Goal: Information Seeking & Learning: Learn about a topic

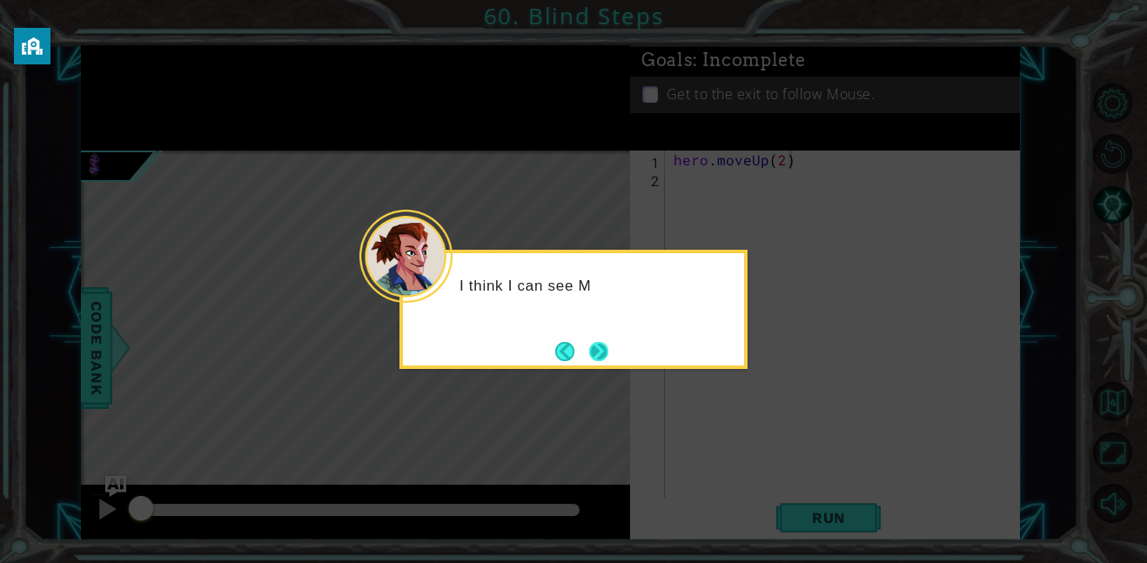
click at [593, 342] on button "Next" at bounding box center [599, 351] width 29 height 29
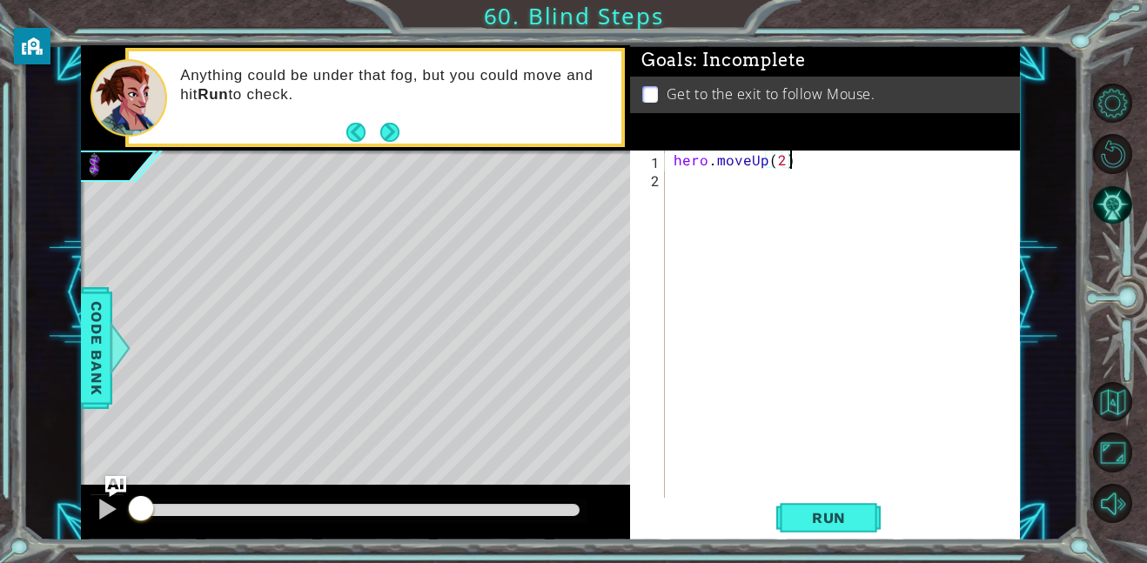
click at [709, 190] on div "hero . moveUp ( 2 )" at bounding box center [847, 343] width 355 height 384
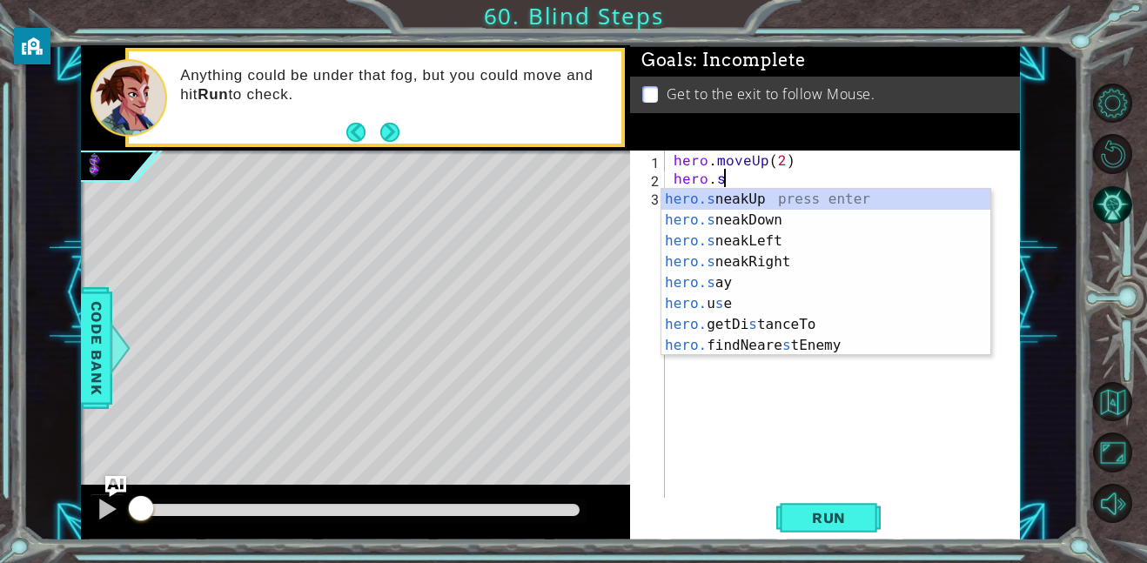
scroll to position [0, 3]
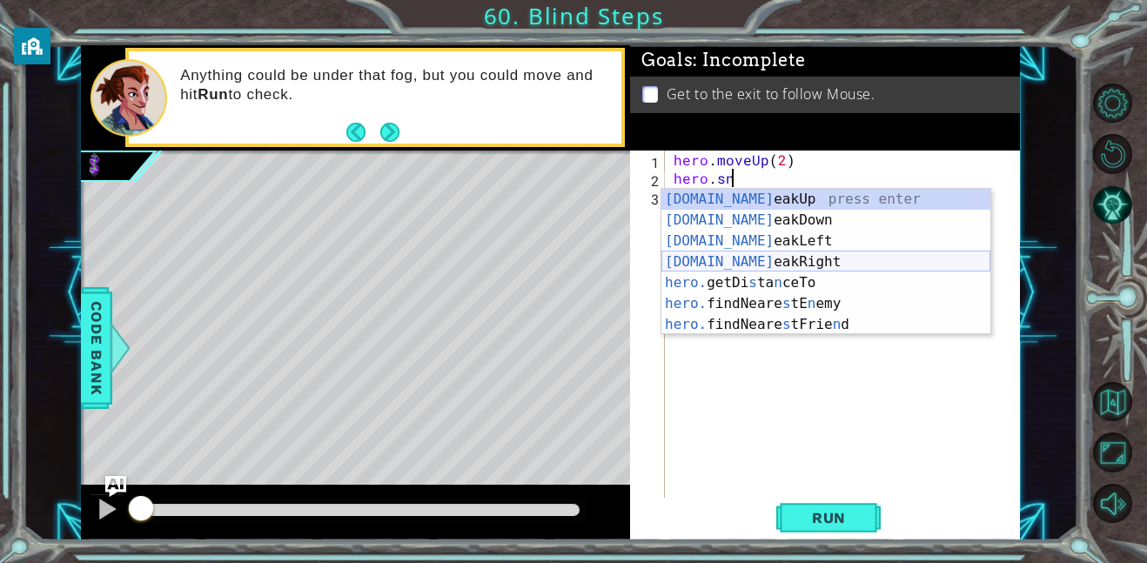
click at [782, 259] on div "[DOMAIN_NAME] eakUp press enter [DOMAIN_NAME] eakDown press enter [DOMAIN_NAME]…" at bounding box center [825, 283] width 329 height 188
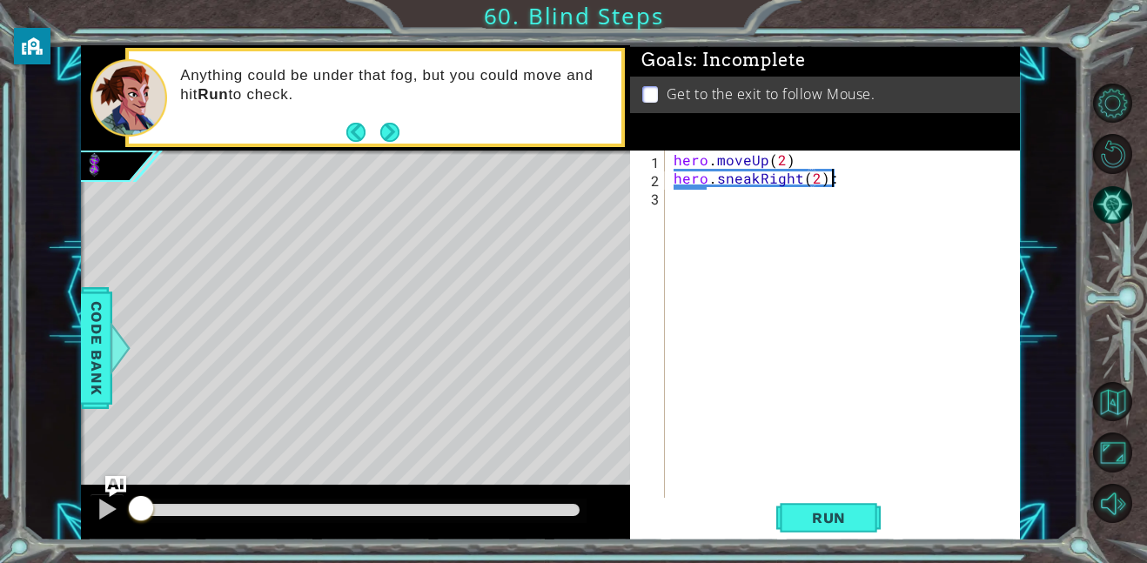
scroll to position [0, 9]
click at [888, 155] on div "hero . moveUp ( 2 ) hero . sneakRight ( 2 ) :" at bounding box center [847, 343] width 355 height 384
click at [871, 164] on div "hero . moveUp ( 2 ) hero . sneakRight ( 2 ) :" at bounding box center [847, 343] width 355 height 384
click at [871, 177] on div "hero . moveUp ( 2 ) hero . sneakRight ( 2 ) :" at bounding box center [847, 343] width 355 height 384
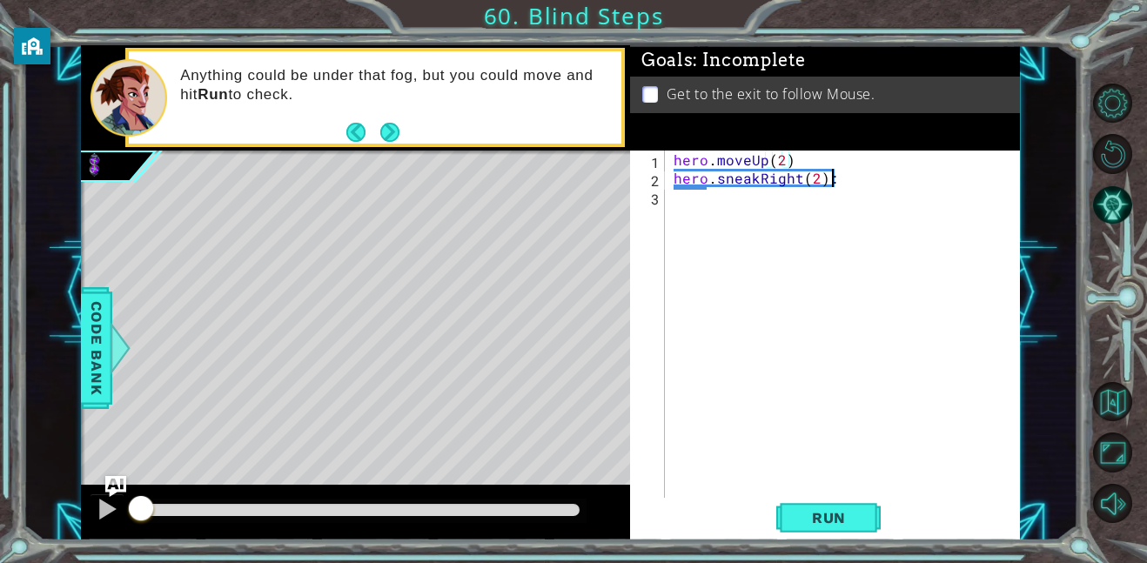
type textarea "hero.sneakRight(2):"
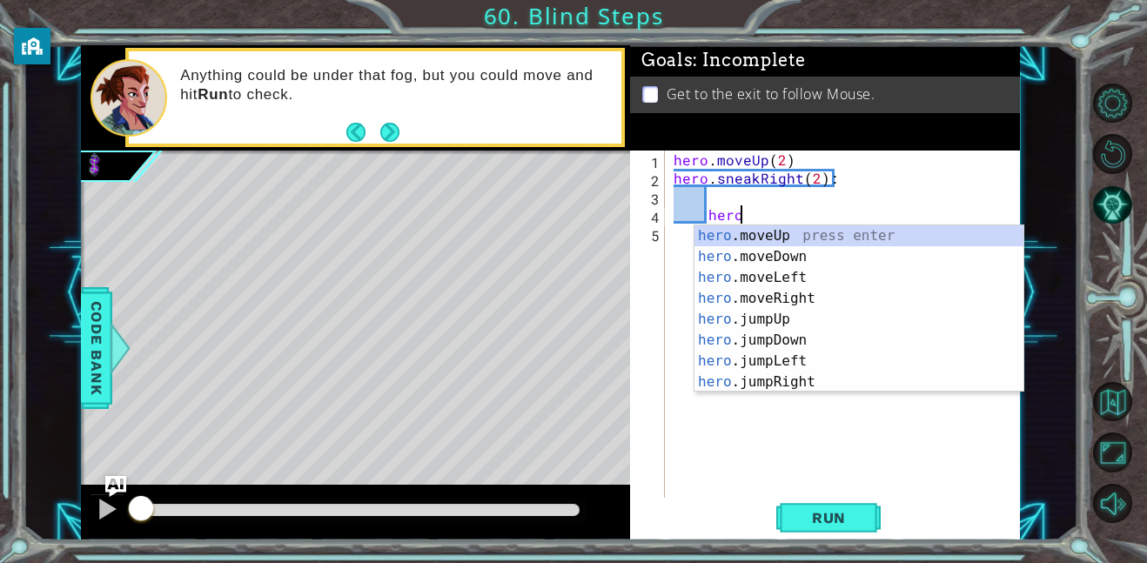
scroll to position [0, 3]
type textarea "hero."
click at [780, 385] on div "hero. moveUp press enter hero. moveDown press enter hero. moveLeft press enter …" at bounding box center [858, 329] width 329 height 209
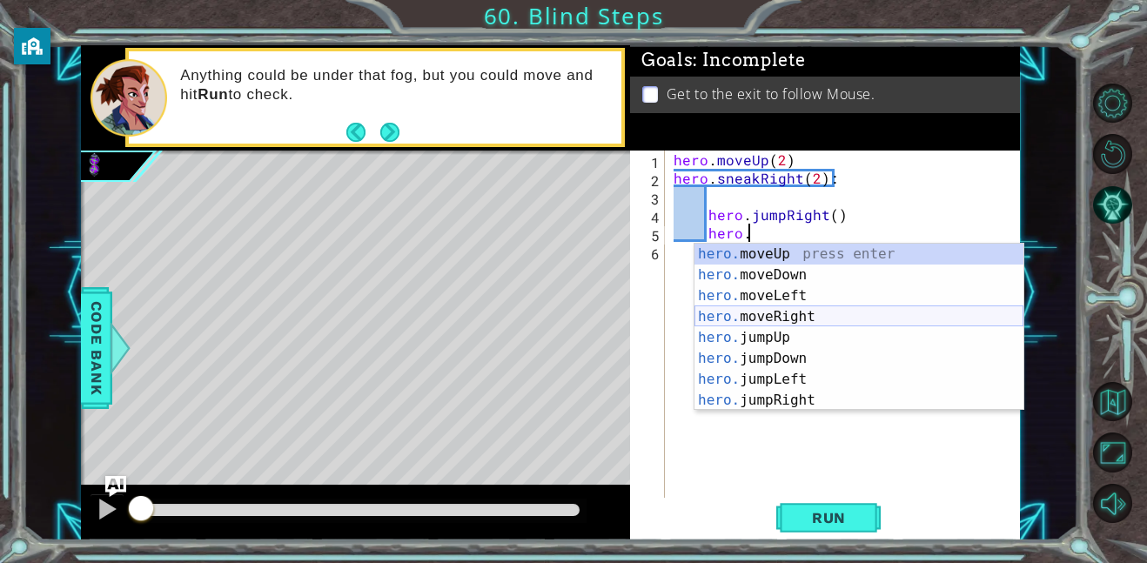
click at [783, 317] on div "hero. moveUp press enter hero. moveDown press enter hero. moveLeft press enter …" at bounding box center [858, 348] width 329 height 209
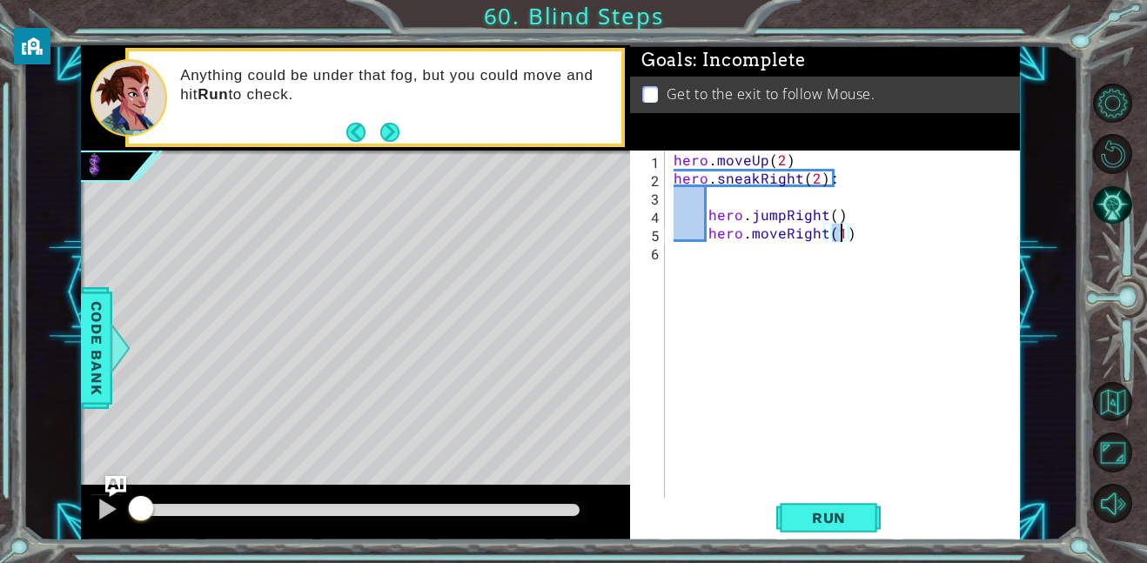
type textarea "hero.moveRight(1)"
click at [743, 272] on div "hero . moveUp ( 2 ) hero . sneakRight ( 2 ) : hero . jumpRight ( ) hero . moveR…" at bounding box center [847, 343] width 355 height 384
click at [706, 242] on div "hero . moveUp ( 2 ) hero . sneakRight ( 2 ) : hero . jumpRight ( ) hero . moveR…" at bounding box center [847, 343] width 355 height 384
type textarea "hero.jumpRight()"
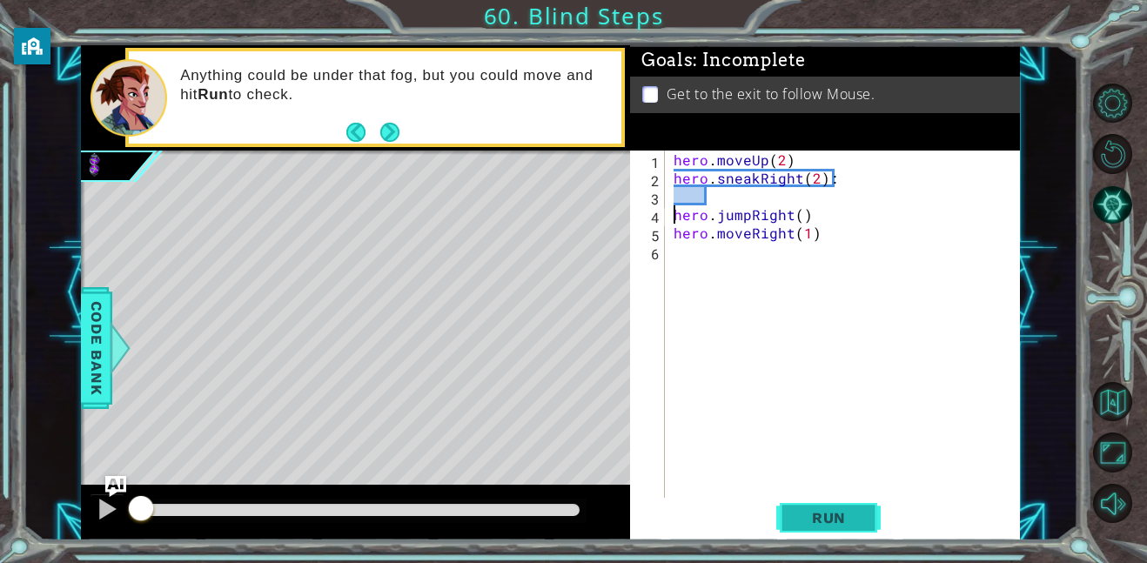
click at [835, 526] on button "Run" at bounding box center [828, 517] width 104 height 39
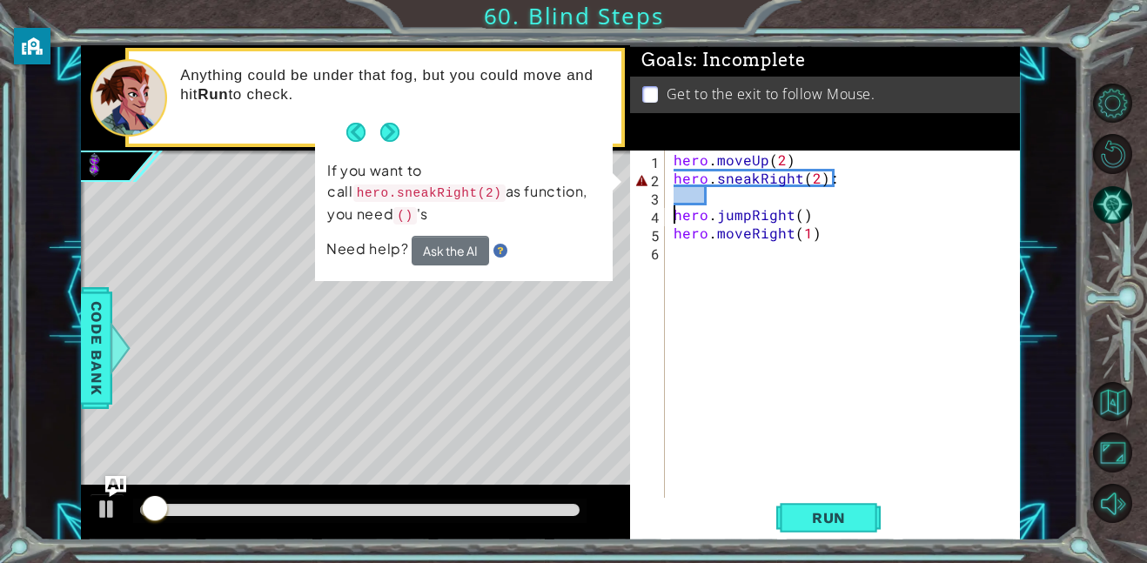
click at [739, 200] on div "hero . moveUp ( 2 ) hero . sneakRight ( 2 ) : hero . jumpRight ( ) hero . moveR…" at bounding box center [847, 343] width 355 height 384
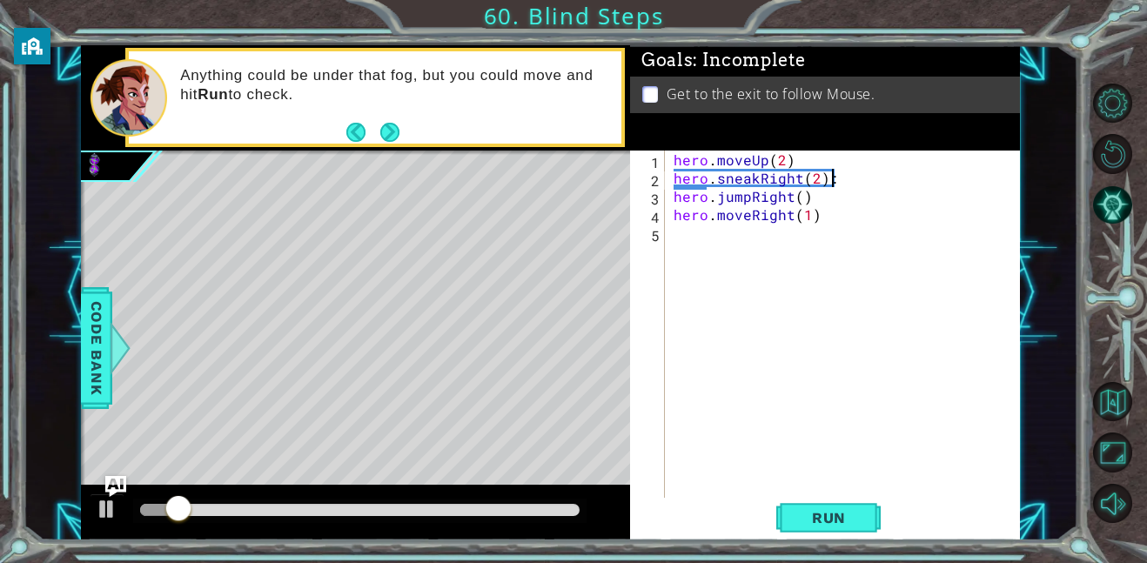
type textarea "hero.sneakRight(2)"
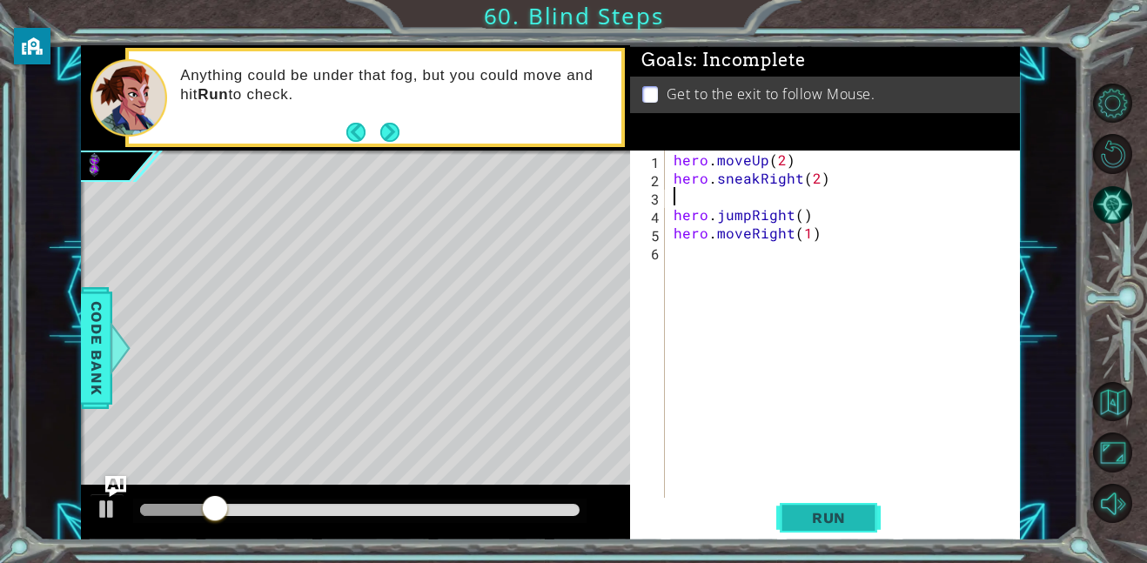
click at [820, 519] on span "Run" at bounding box center [828, 517] width 69 height 17
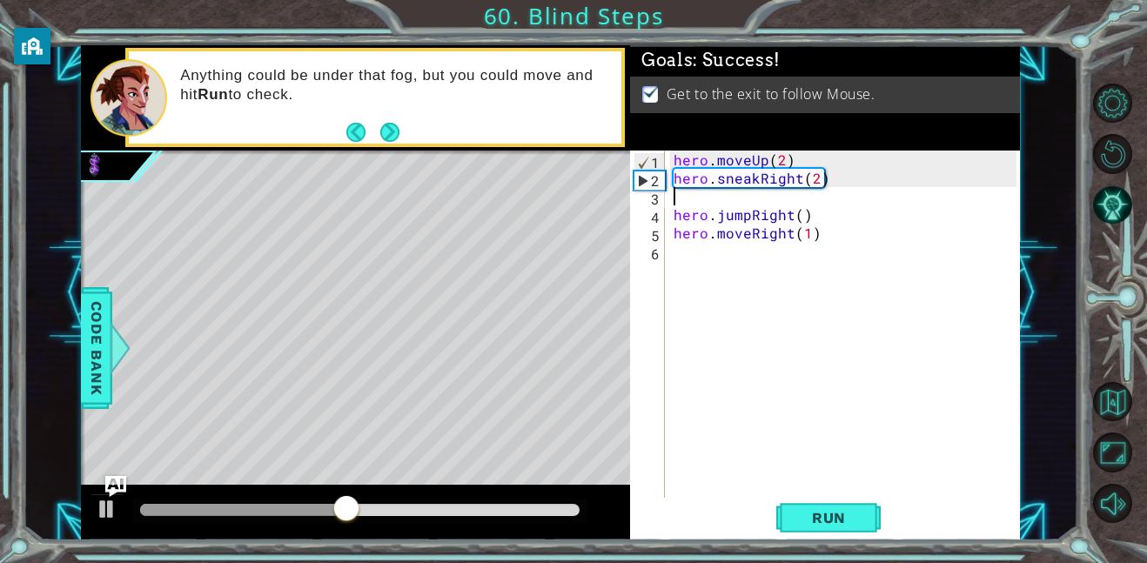
click at [520, 511] on div at bounding box center [359, 510] width 439 height 12
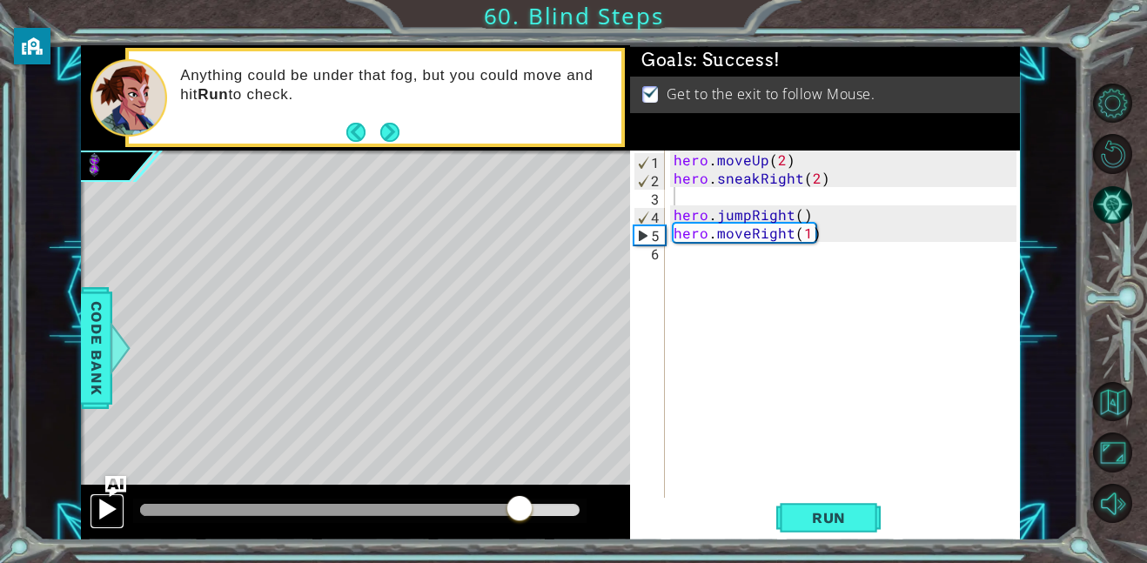
click at [104, 510] on div at bounding box center [107, 509] width 23 height 23
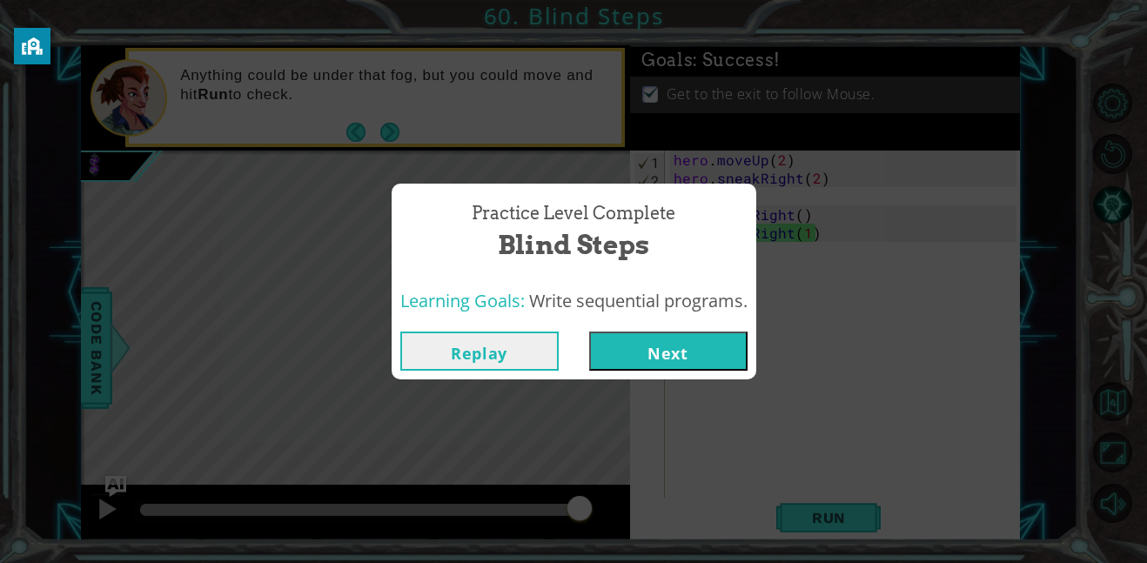
click at [702, 347] on button "Next" at bounding box center [668, 351] width 158 height 39
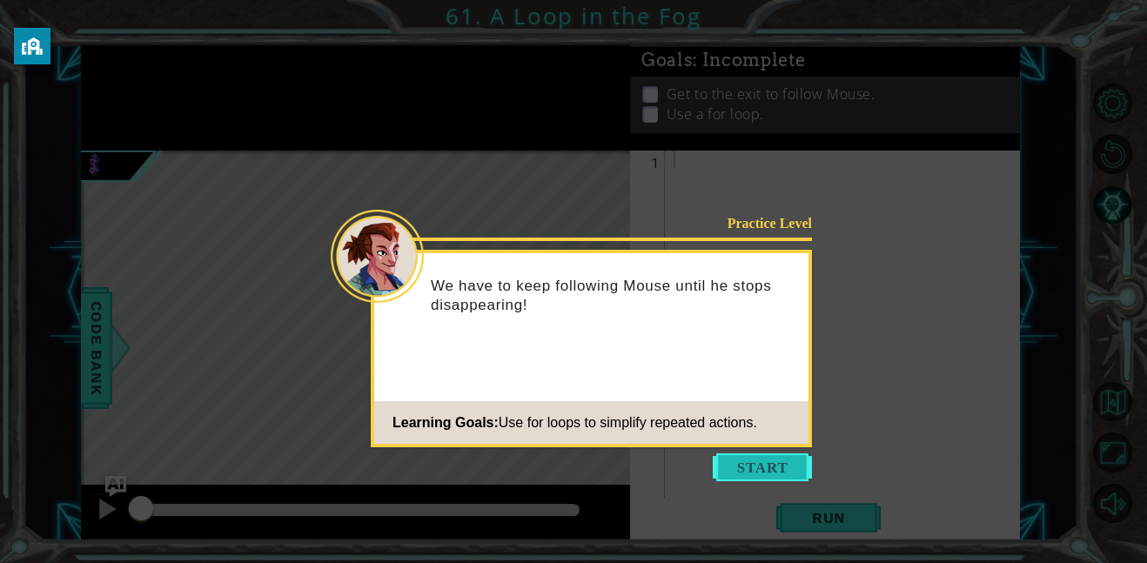
click at [781, 477] on button "Start" at bounding box center [762, 467] width 99 height 28
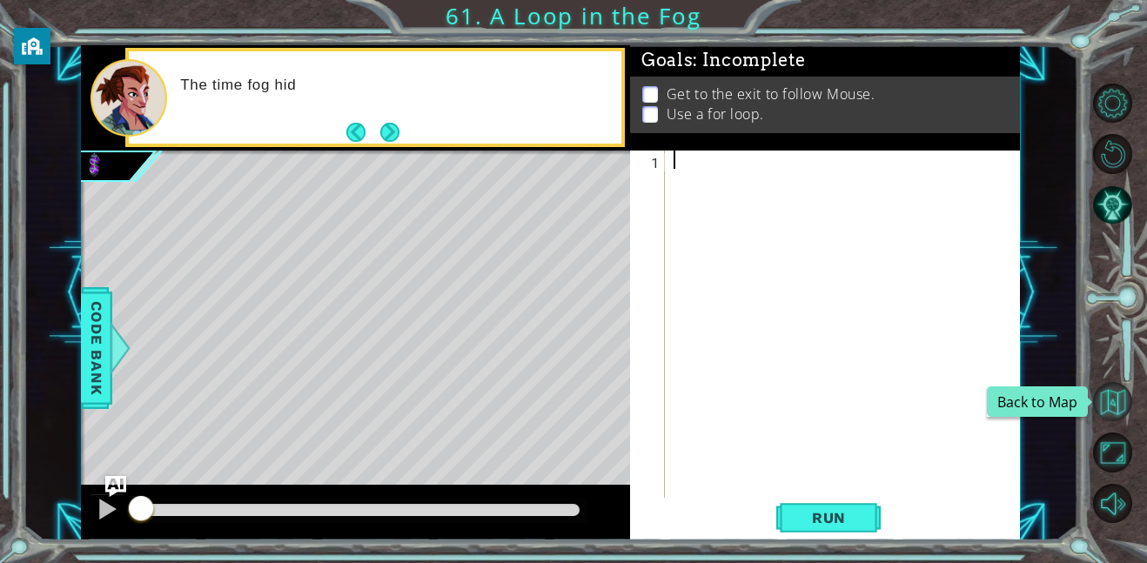
click at [1129, 399] on button "Back to Map" at bounding box center [1112, 401] width 39 height 39
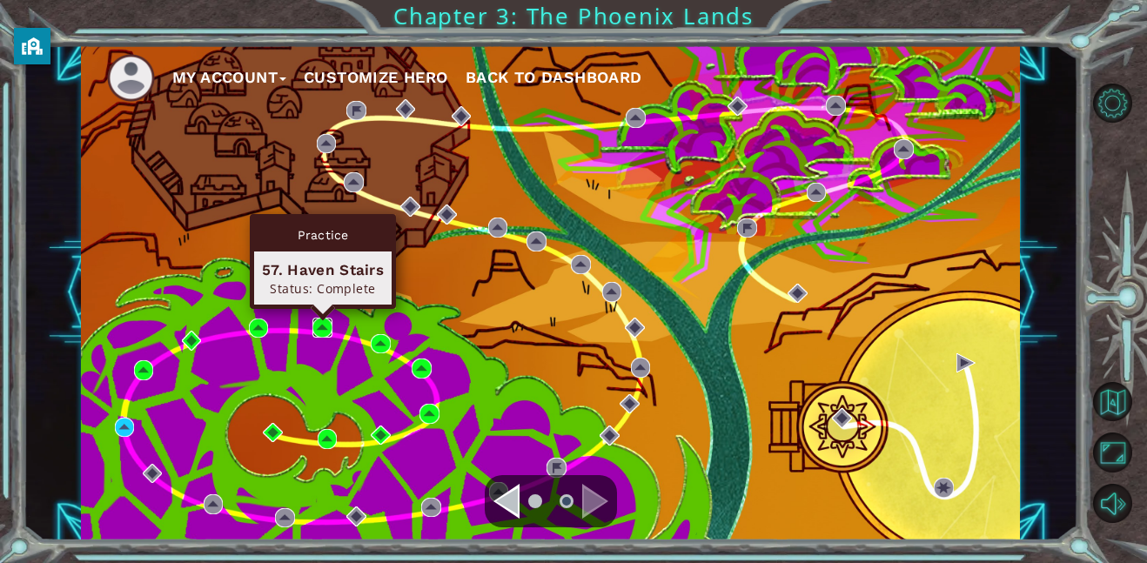
click at [316, 326] on img at bounding box center [322, 328] width 20 height 20
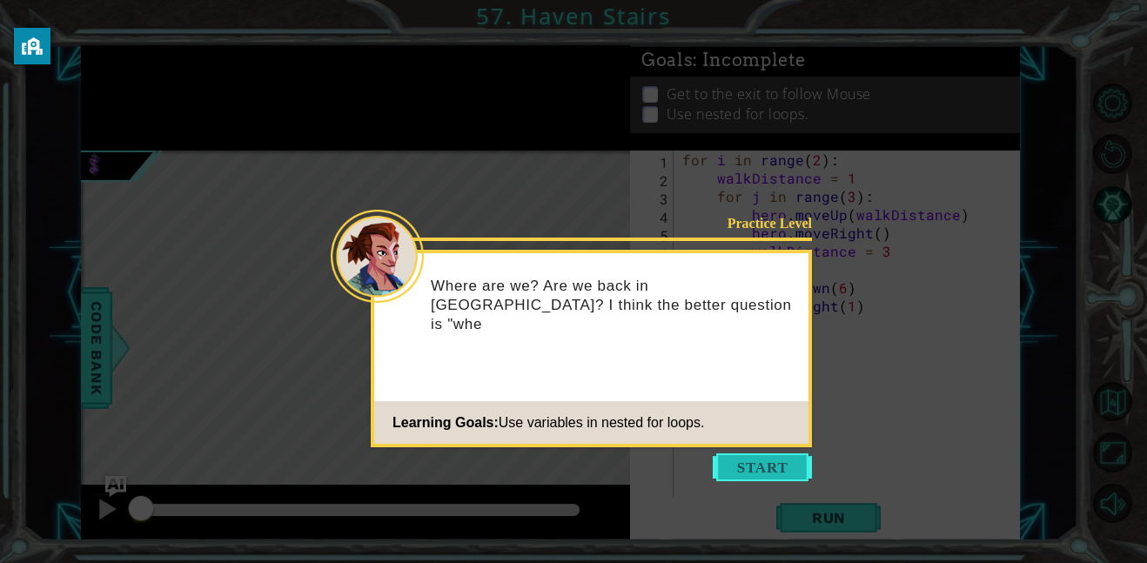
click at [728, 474] on button "Start" at bounding box center [762, 467] width 99 height 28
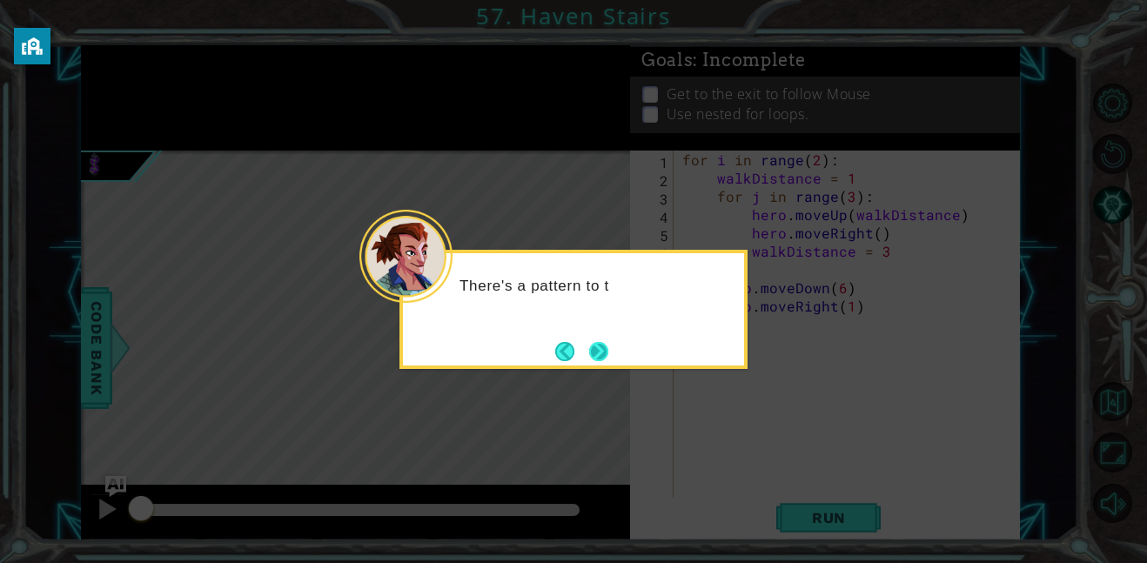
click at [603, 352] on button "Next" at bounding box center [599, 351] width 30 height 30
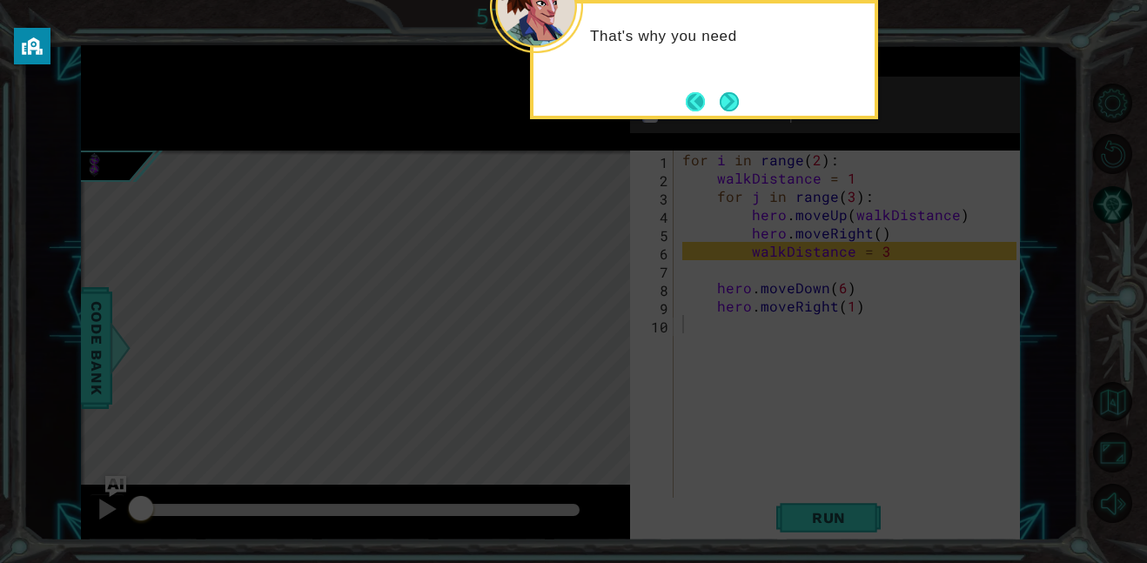
click at [707, 109] on button "Back" at bounding box center [703, 101] width 34 height 19
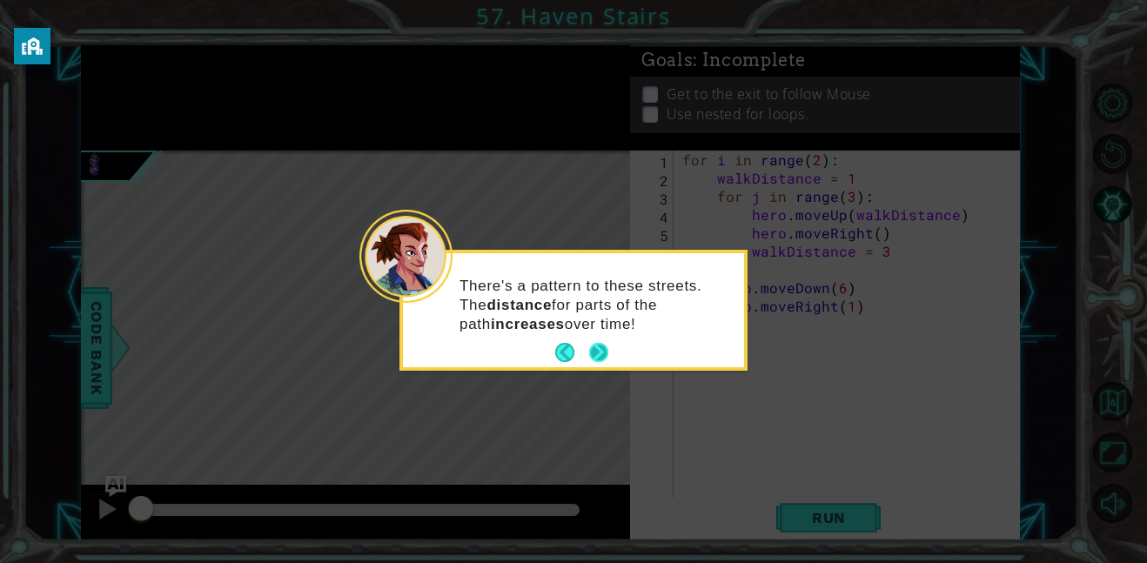
click at [608, 364] on button "Next" at bounding box center [599, 352] width 28 height 28
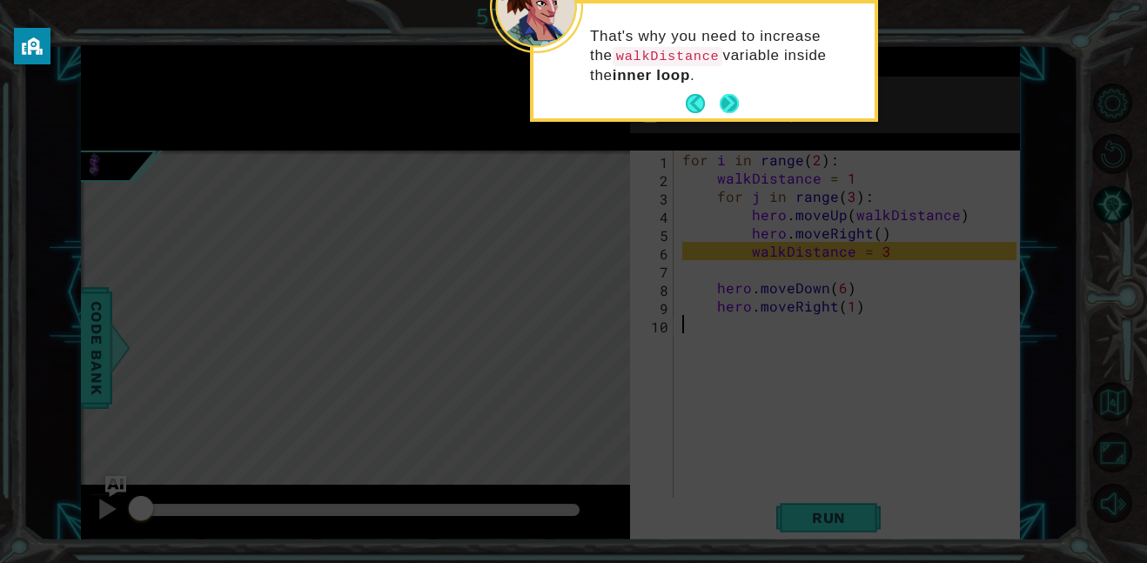
click at [731, 115] on button "Next" at bounding box center [729, 103] width 23 height 23
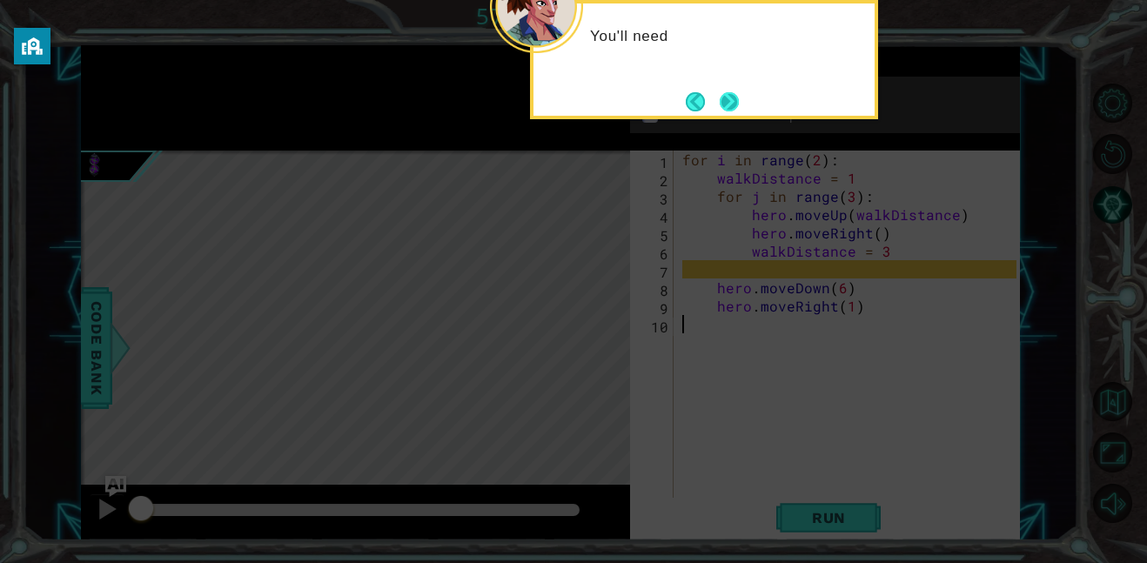
click at [727, 106] on button "Next" at bounding box center [729, 101] width 23 height 23
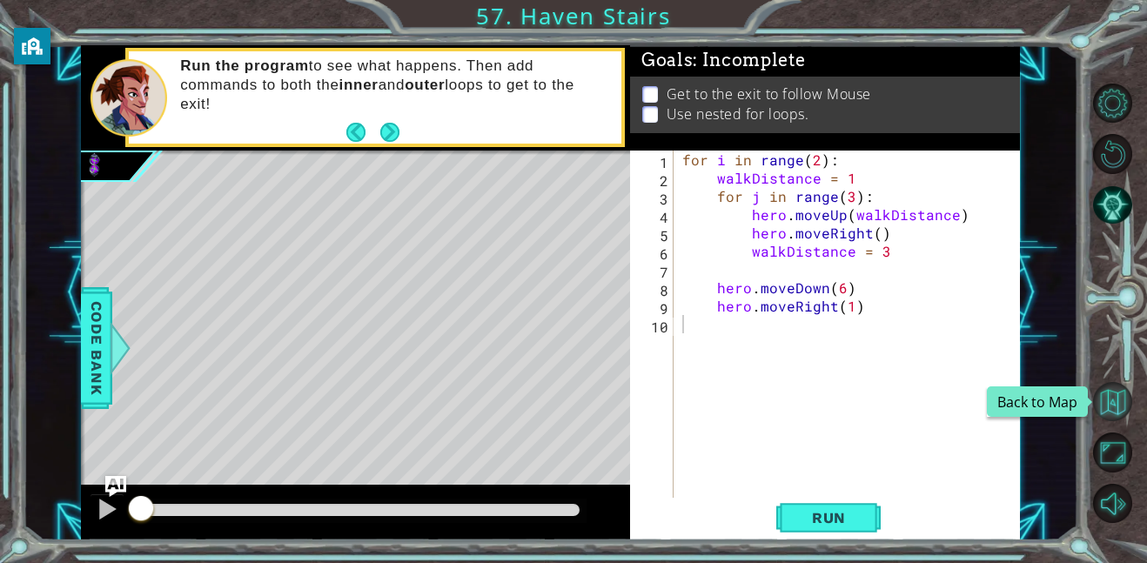
click at [1119, 397] on button "Back to Map" at bounding box center [1112, 401] width 39 height 39
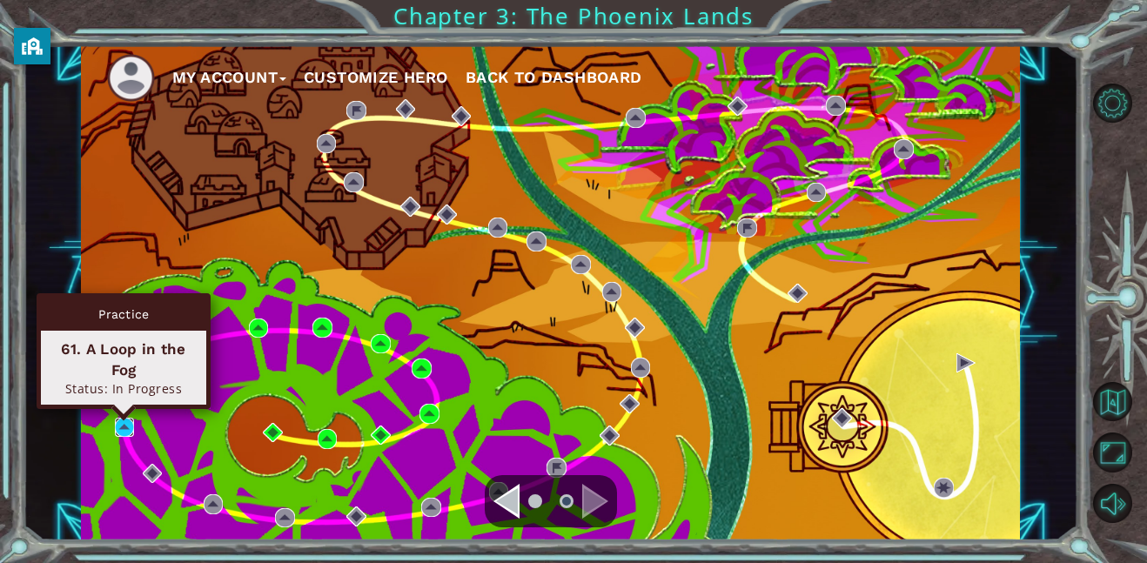
click at [123, 435] on img at bounding box center [125, 428] width 20 height 20
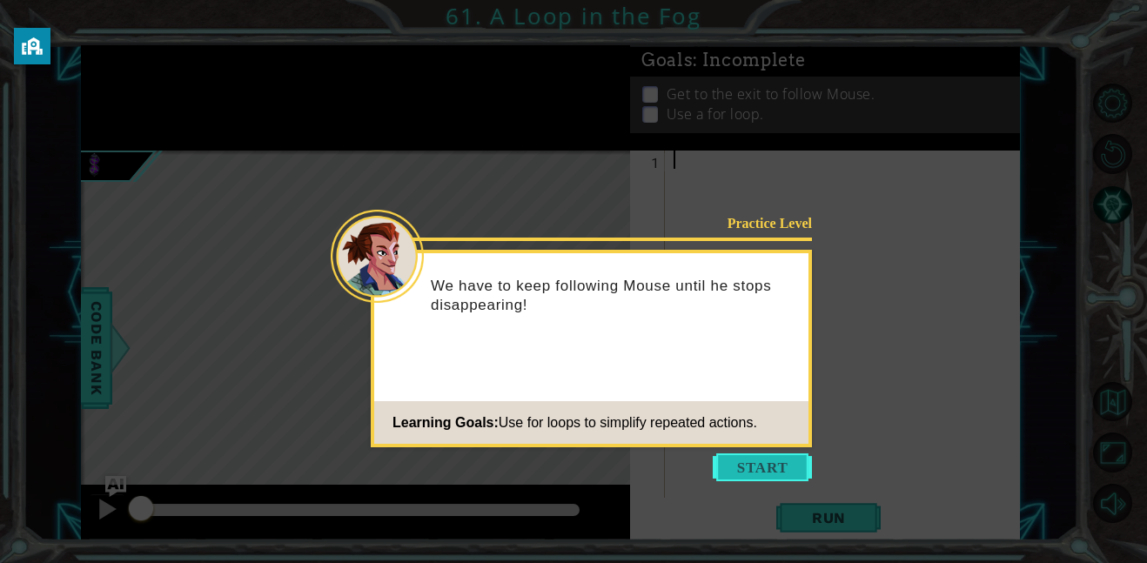
click at [740, 475] on button "Start" at bounding box center [762, 467] width 99 height 28
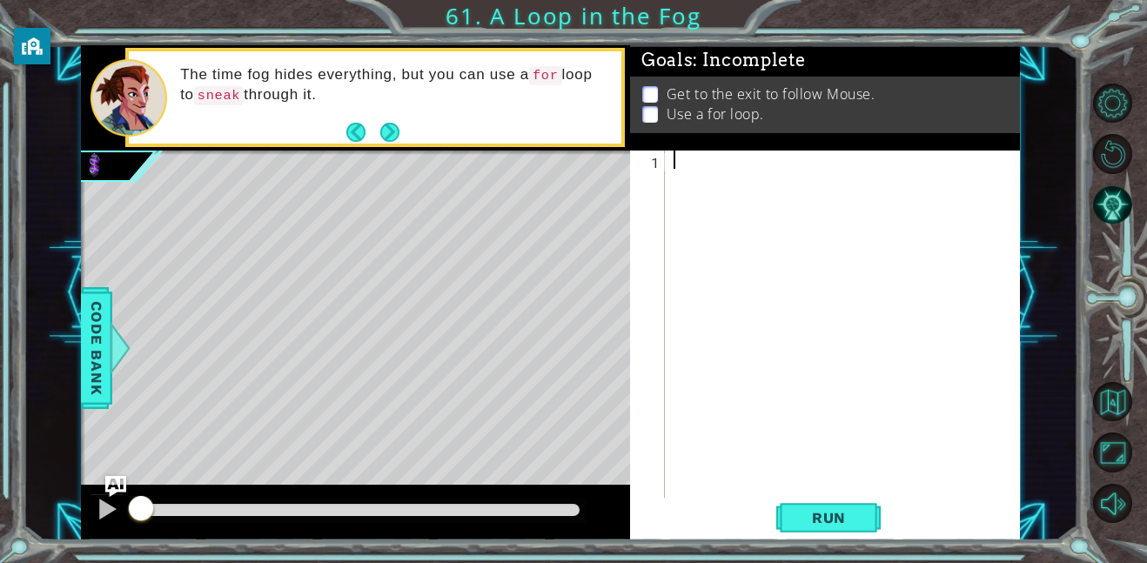
click at [725, 246] on div at bounding box center [847, 343] width 355 height 384
click at [803, 165] on div "for i in range ( 3 )" at bounding box center [847, 343] width 355 height 384
type textarea "for i in range(3):"
click at [795, 186] on div "for i in range ( 3 ) :" at bounding box center [847, 343] width 355 height 384
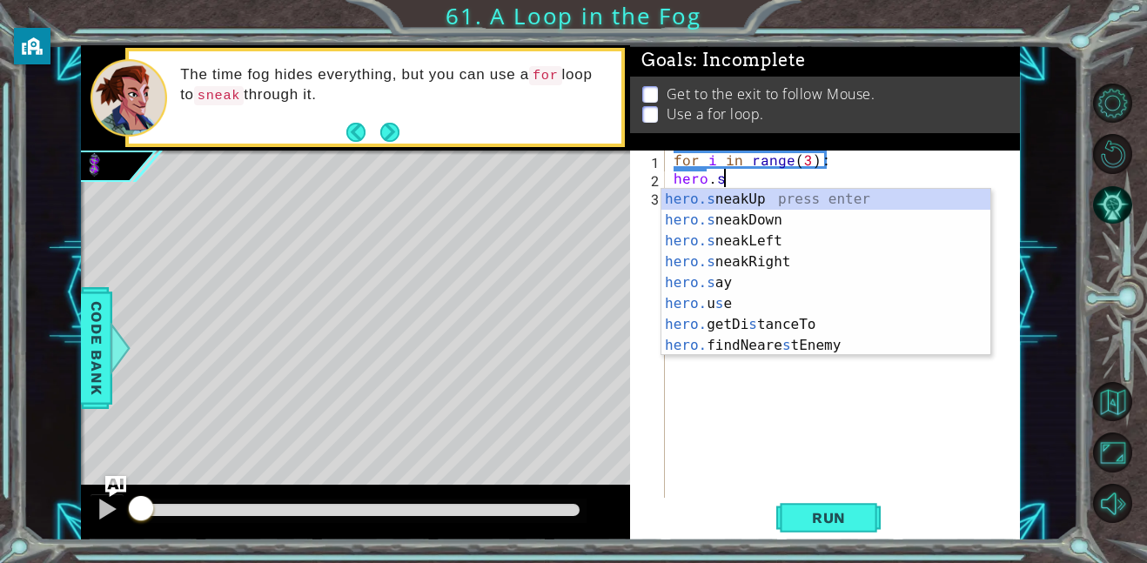
scroll to position [0, 3]
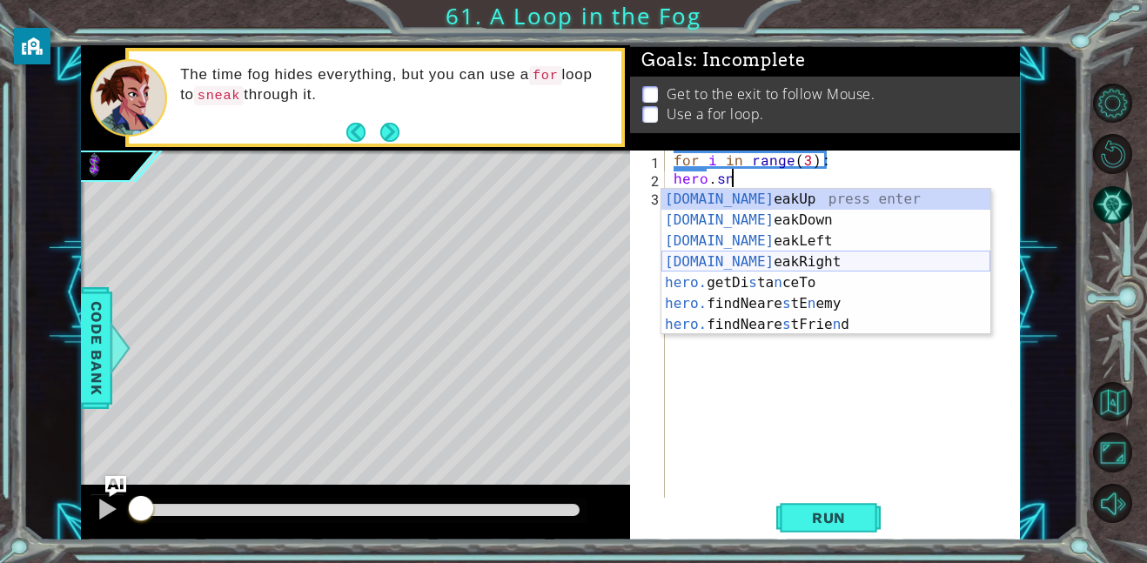
click at [750, 262] on div "[DOMAIN_NAME] eakUp press enter [DOMAIN_NAME] eakDown press enter [DOMAIN_NAME]…" at bounding box center [825, 283] width 329 height 188
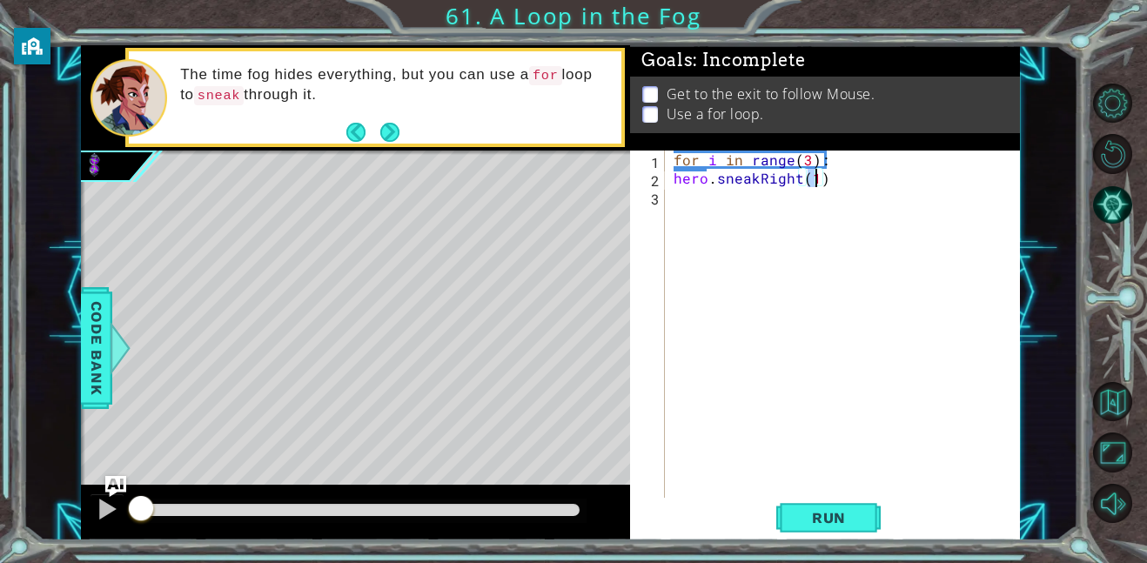
type textarea "hero.sneakRight(1)"
click at [690, 198] on div "for i in range ( 3 ) : hero . sneakRight ( 1 )" at bounding box center [847, 343] width 355 height 384
click at [678, 180] on div "for i in range ( 3 ) : hero . sneakRight ( 1 )" at bounding box center [847, 343] width 355 height 384
click at [670, 180] on div "for i in range ( 3 ) : hero . sneakRight ( 1 )" at bounding box center [847, 343] width 355 height 384
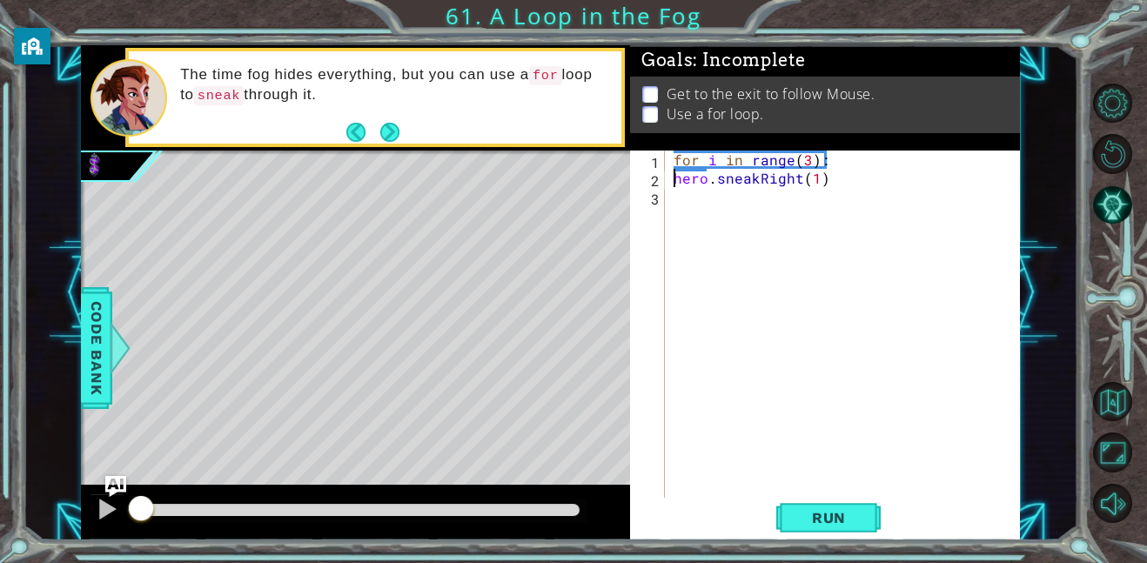
type textarea "hero.sneakRight(1)"
click at [726, 191] on div "for i in range ( 3 ) : hero . sneakRight ( 1 )" at bounding box center [847, 343] width 355 height 384
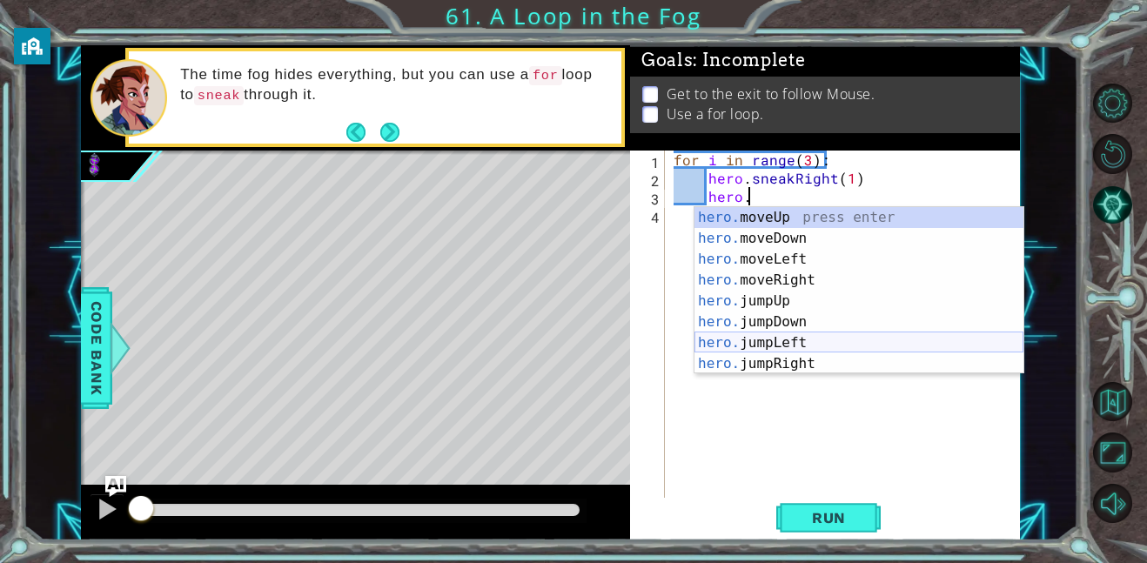
scroll to position [0, 4]
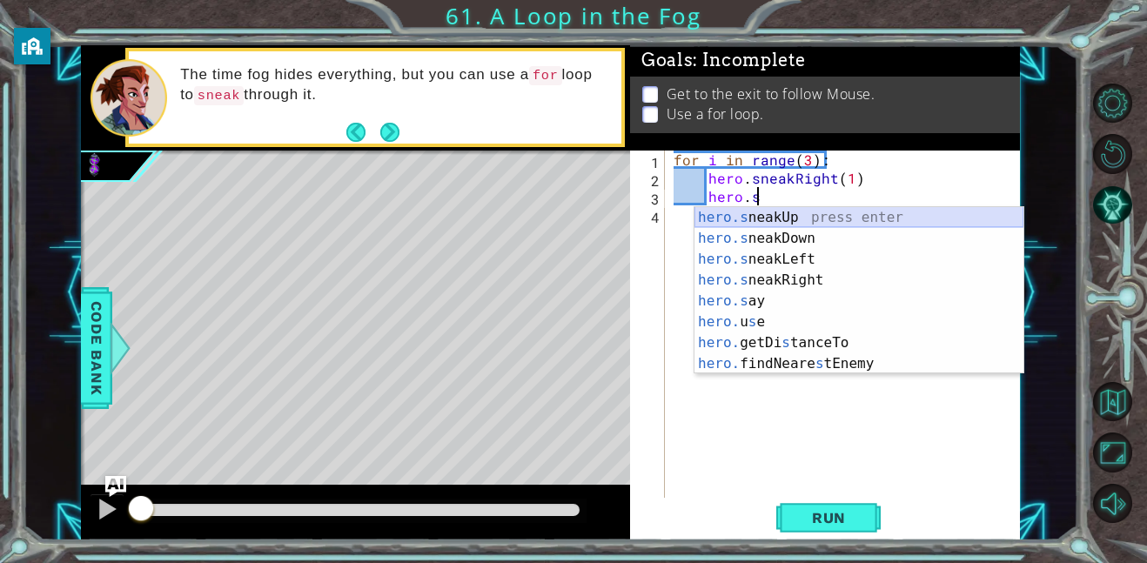
click at [753, 218] on div "hero.s neakUp press enter hero.s neakDown press enter hero.s neakLeft press ent…" at bounding box center [858, 311] width 329 height 209
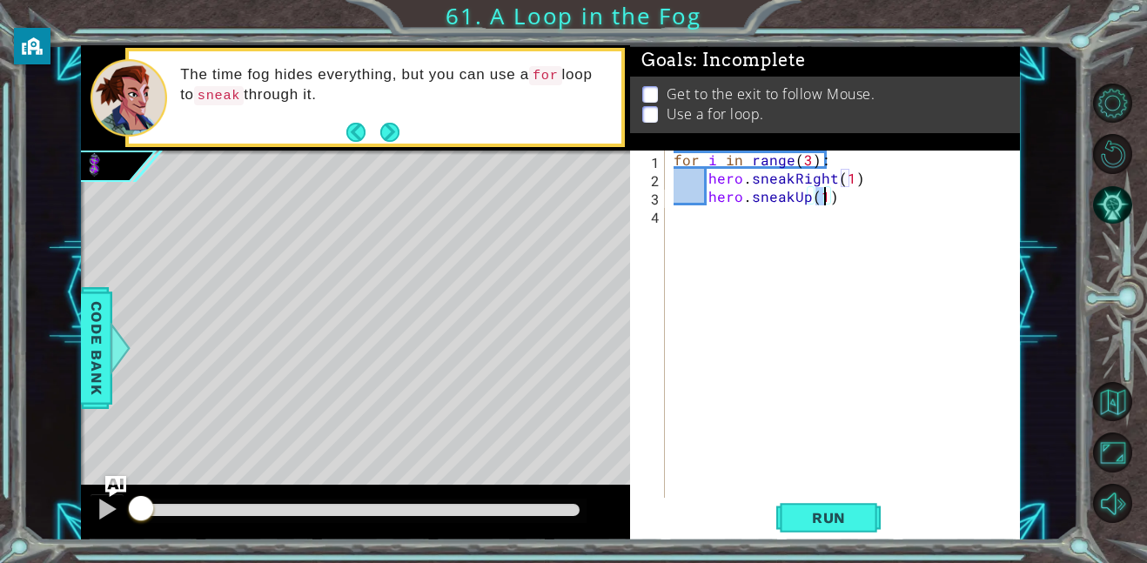
type textarea "hero.sneakUp(1)"
click at [719, 217] on div "for i in range ( 3 ) : hero . sneakRight ( 1 ) hero . sneakUp ( 1 )" at bounding box center [847, 343] width 355 height 384
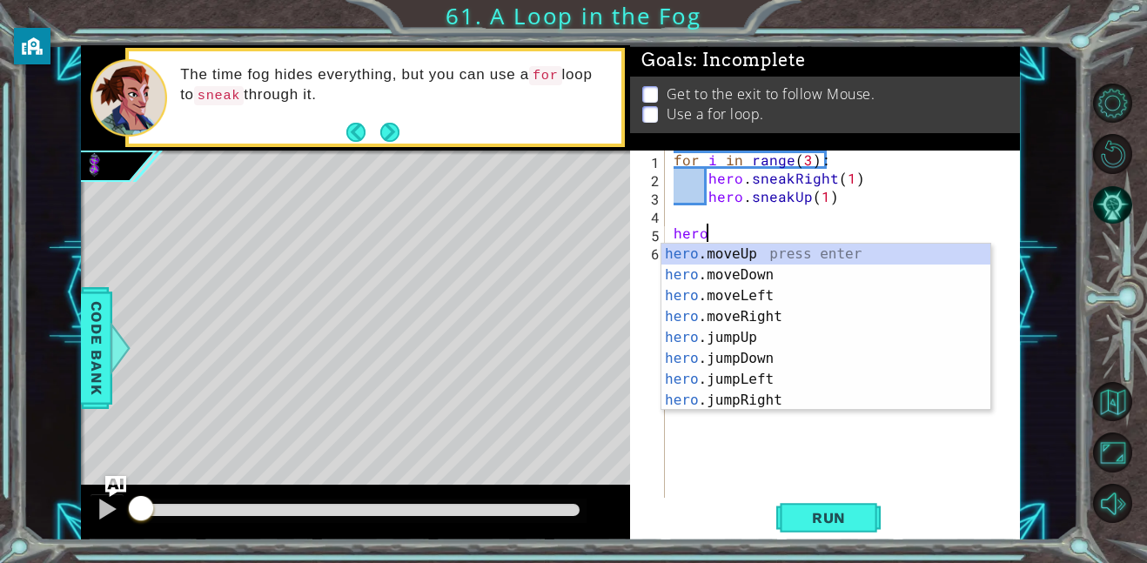
scroll to position [0, 2]
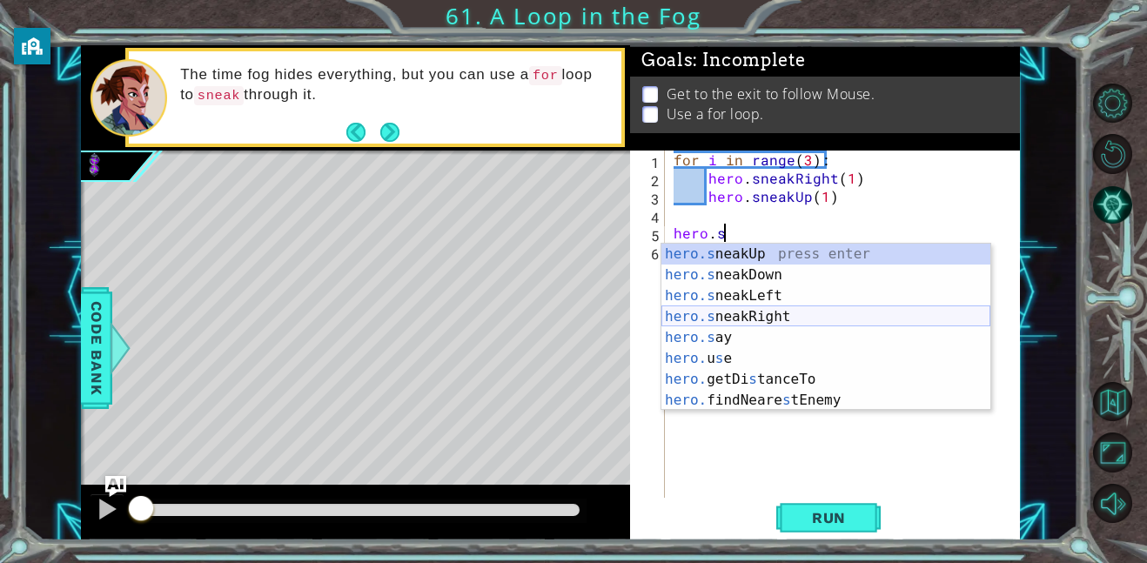
click at [762, 317] on div "hero.s neakUp press enter hero.s neakDown press enter hero.s neakLeft press ent…" at bounding box center [825, 348] width 329 height 209
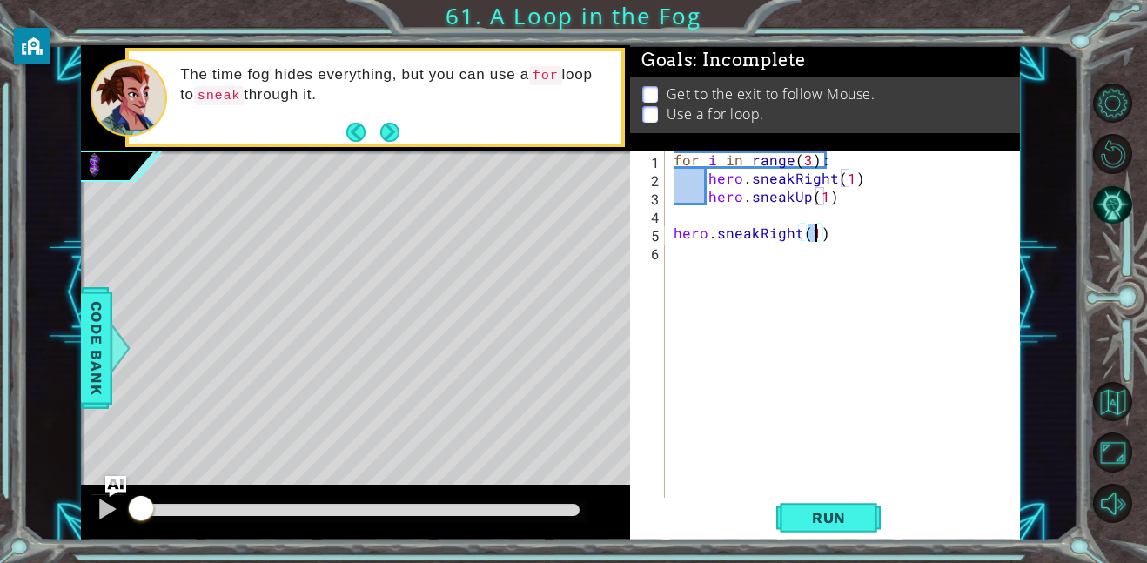
type textarea "hero.sneakRight(1)"
click at [680, 258] on div "for i in range ( 3 ) : hero . sneakRight ( 1 ) hero . sneakUp ( 1 ) hero . snea…" at bounding box center [847, 343] width 355 height 384
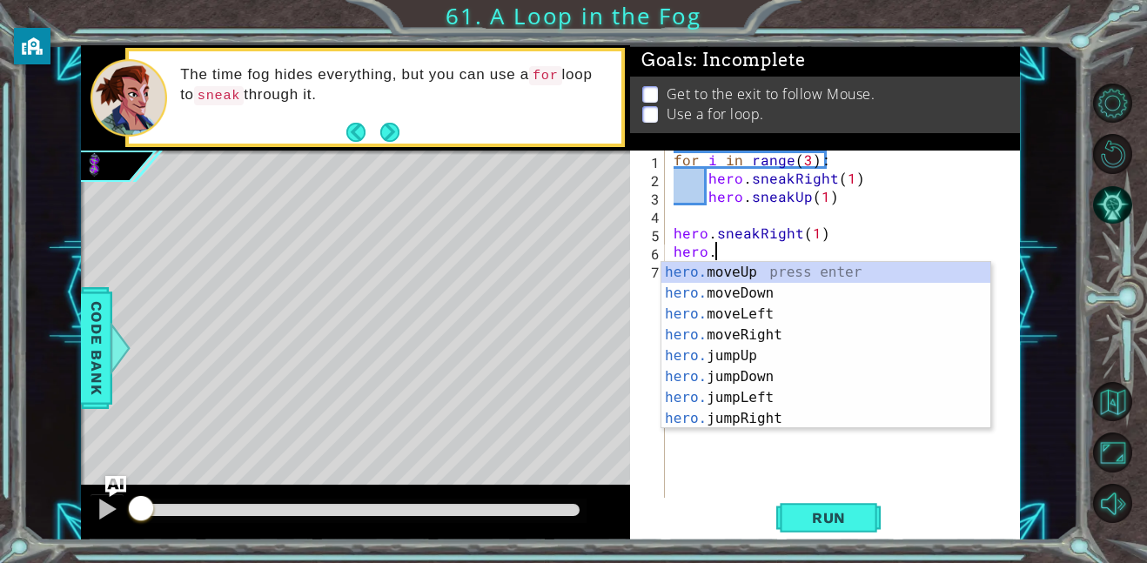
type textarea "hero.ju"
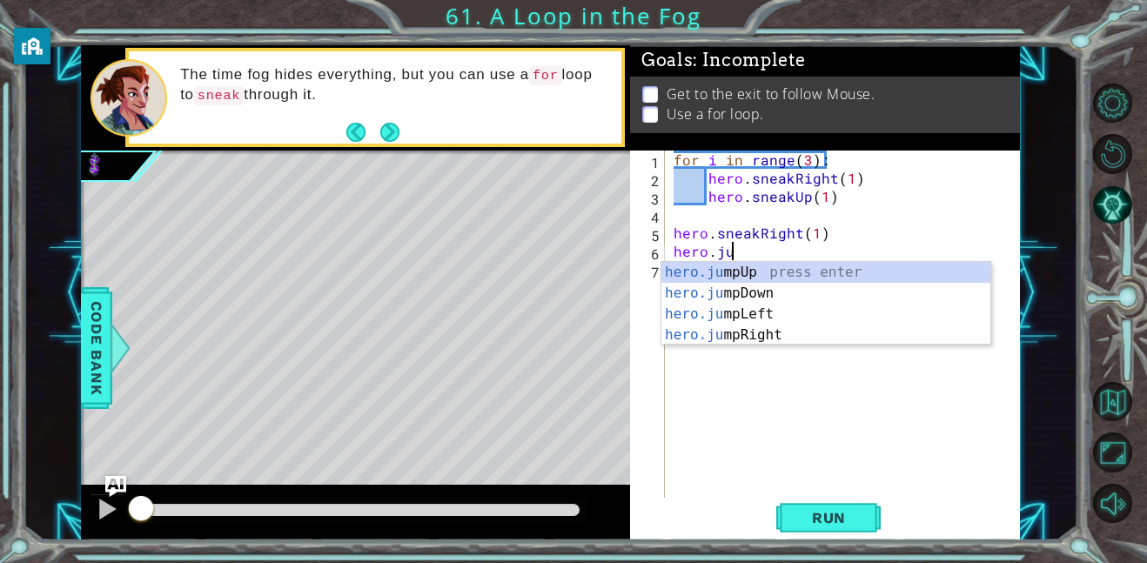
scroll to position [0, 3]
click at [773, 336] on div "hero.ju mpUp press enter hero.ju mpDown press enter hero.[PERSON_NAME] mpLeft p…" at bounding box center [825, 324] width 329 height 125
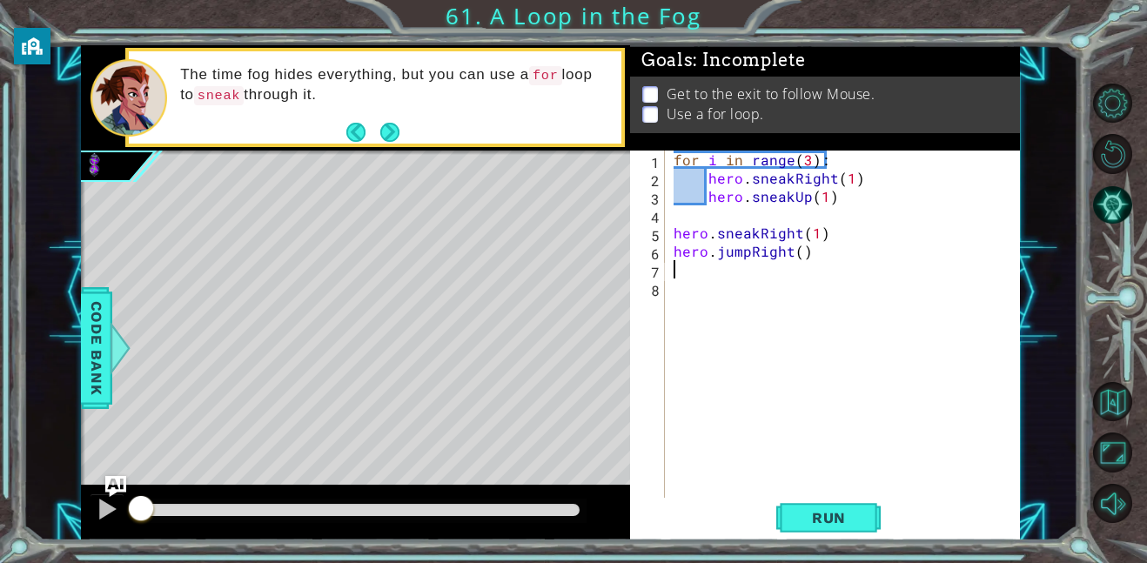
scroll to position [0, 0]
click at [822, 521] on span "Run" at bounding box center [828, 517] width 69 height 17
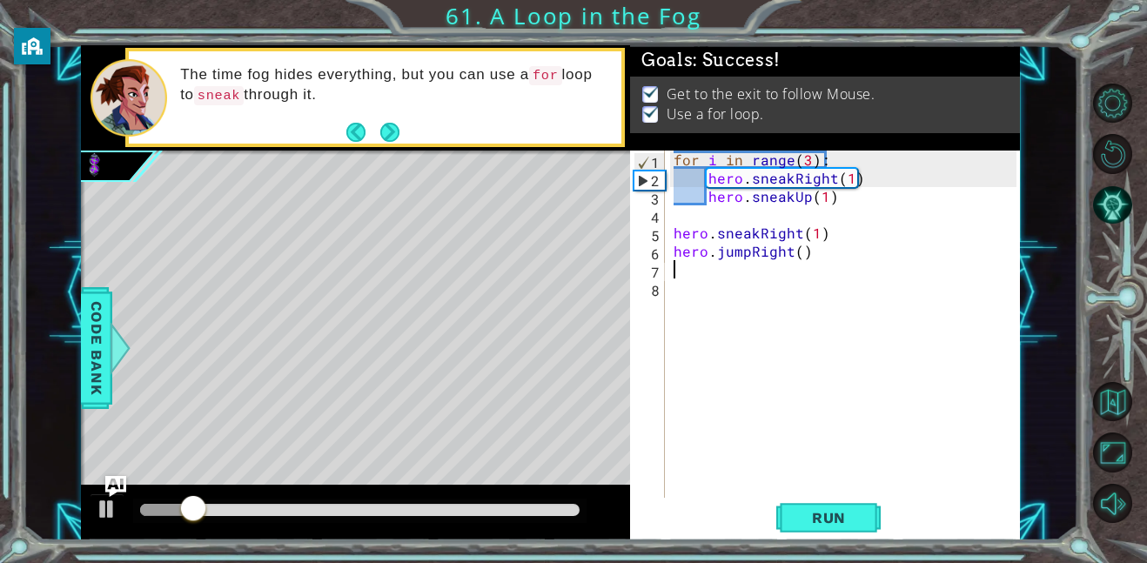
click at [552, 510] on div at bounding box center [359, 510] width 439 height 12
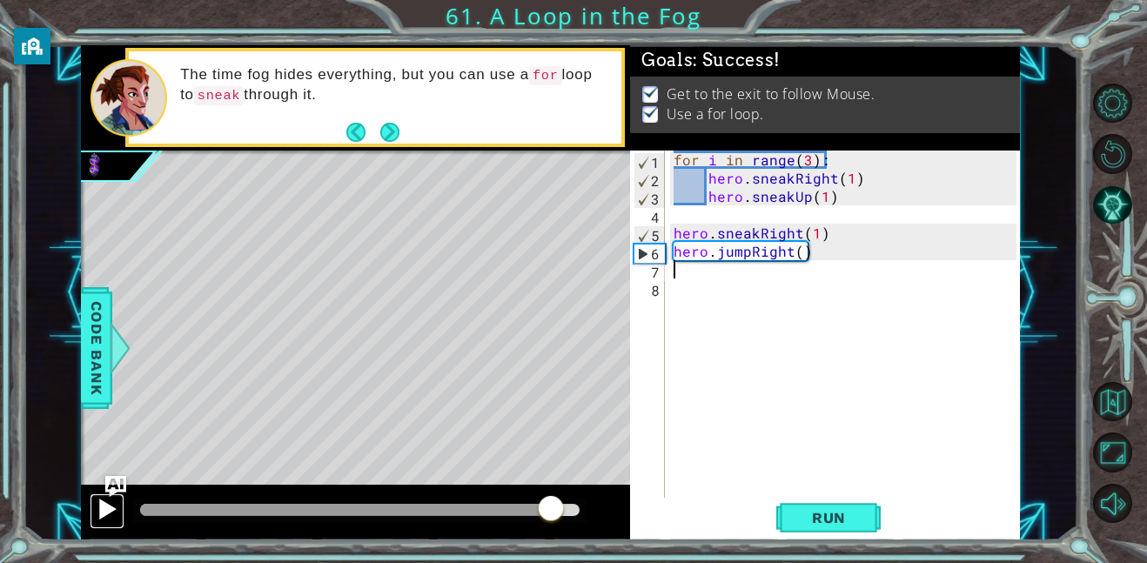
click at [111, 507] on div at bounding box center [107, 509] width 23 height 23
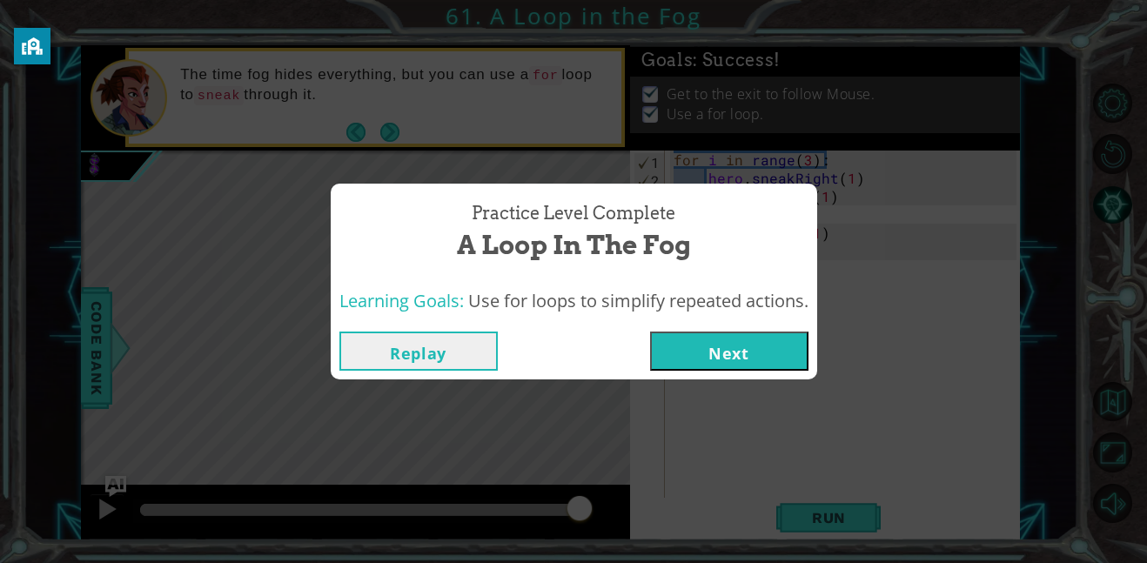
click at [740, 362] on button "Next" at bounding box center [729, 351] width 158 height 39
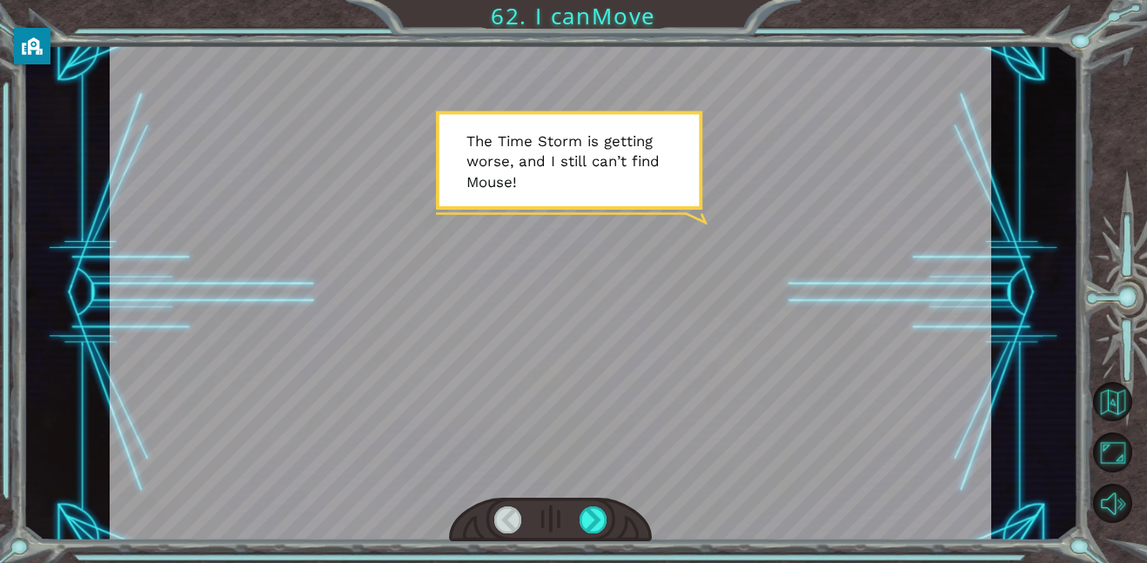
click at [740, 362] on div at bounding box center [550, 292] width 881 height 495
click at [590, 516] on div at bounding box center [593, 519] width 28 height 27
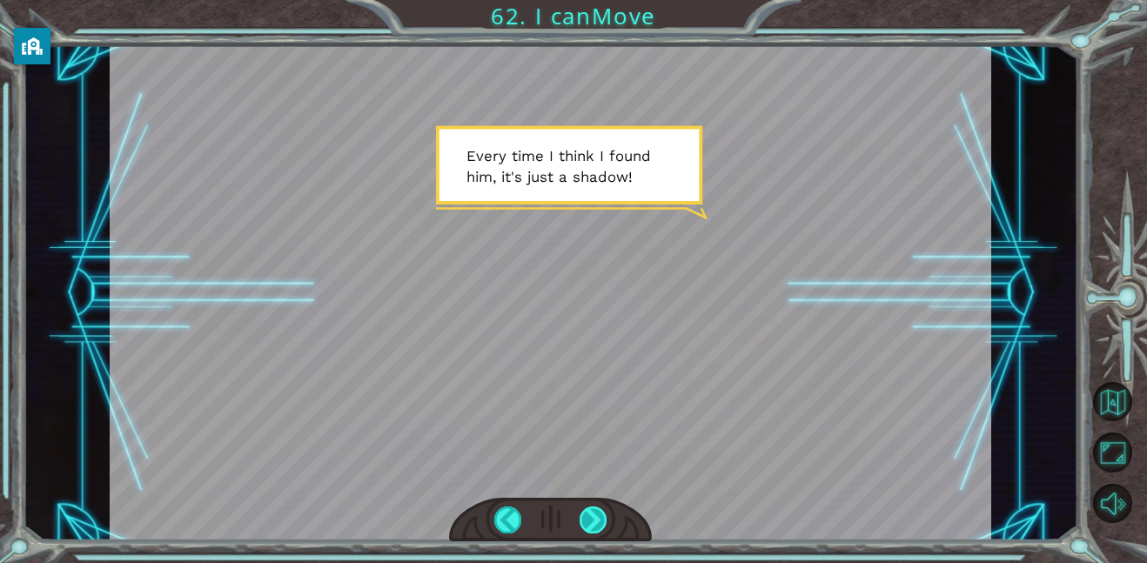
click at [581, 514] on div at bounding box center [593, 519] width 28 height 27
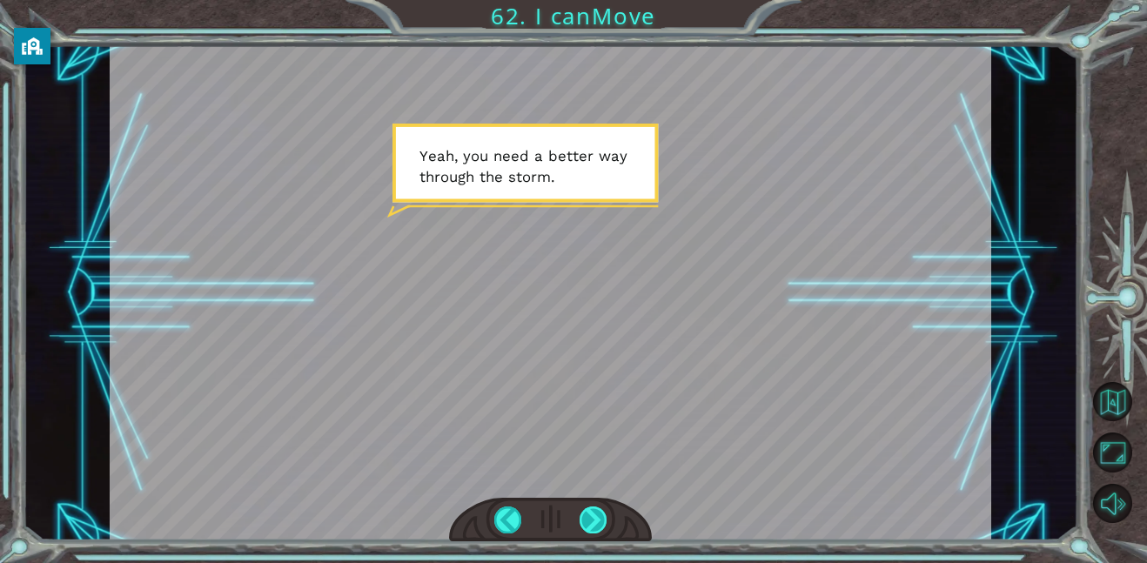
click at [581, 514] on div at bounding box center [593, 519] width 28 height 27
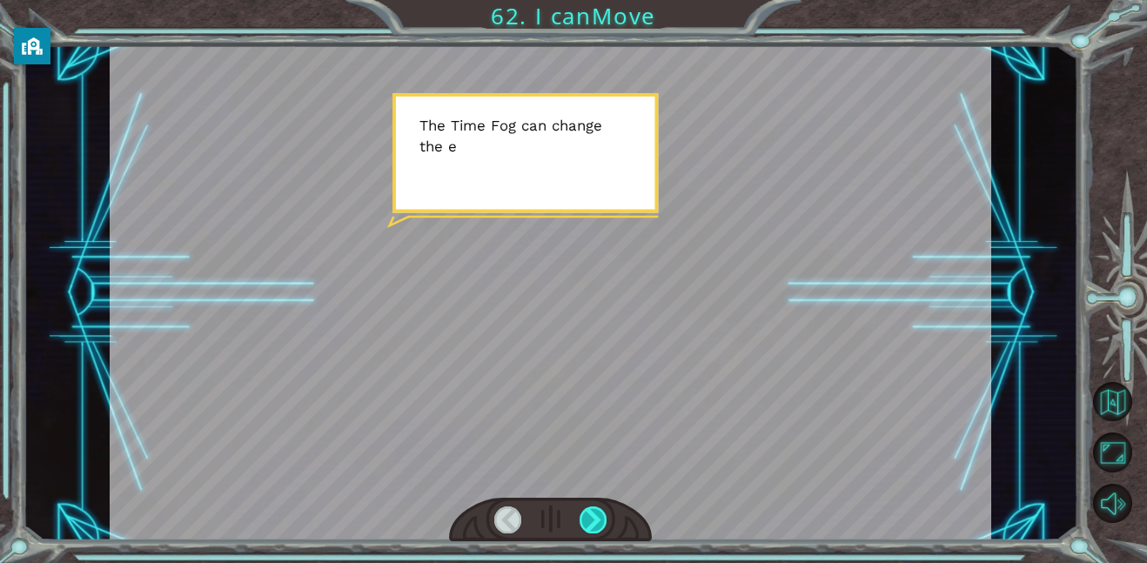
click at [581, 514] on div at bounding box center [593, 519] width 28 height 27
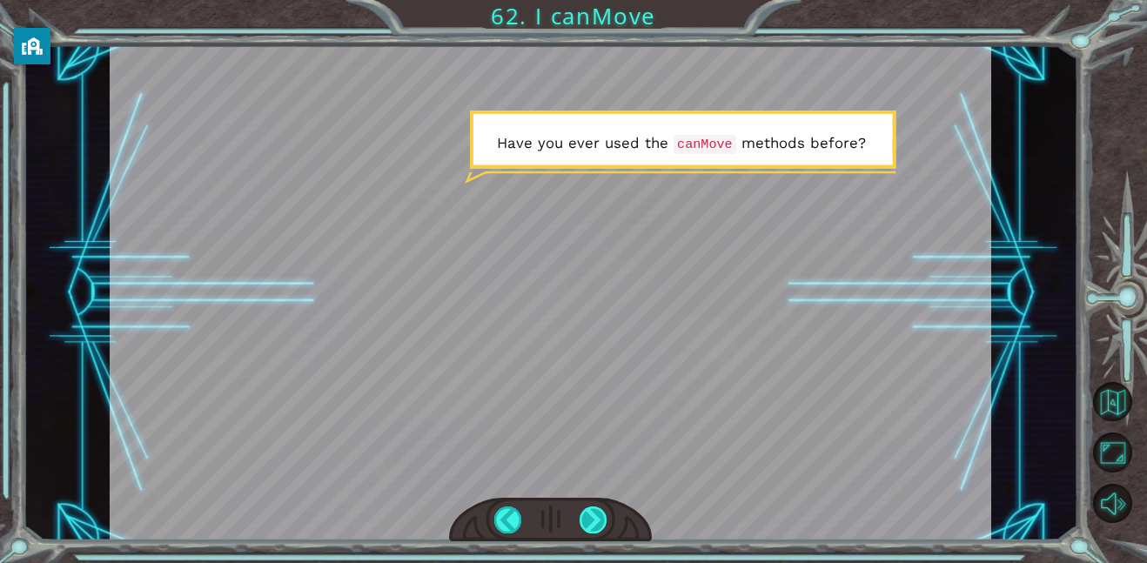
click at [581, 514] on div at bounding box center [593, 519] width 28 height 27
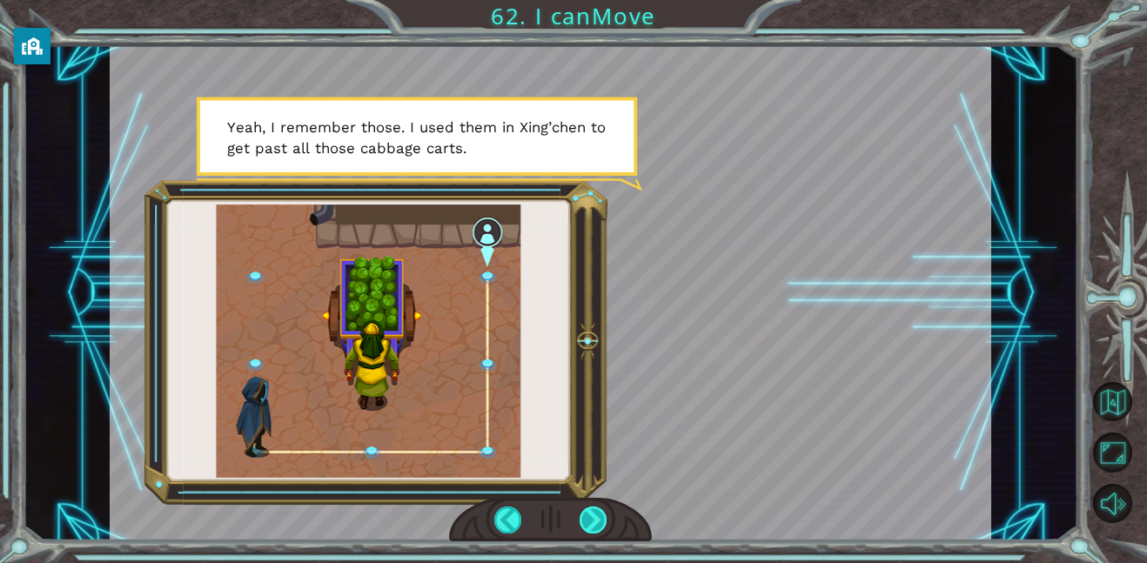
click at [581, 514] on div at bounding box center [593, 519] width 28 height 27
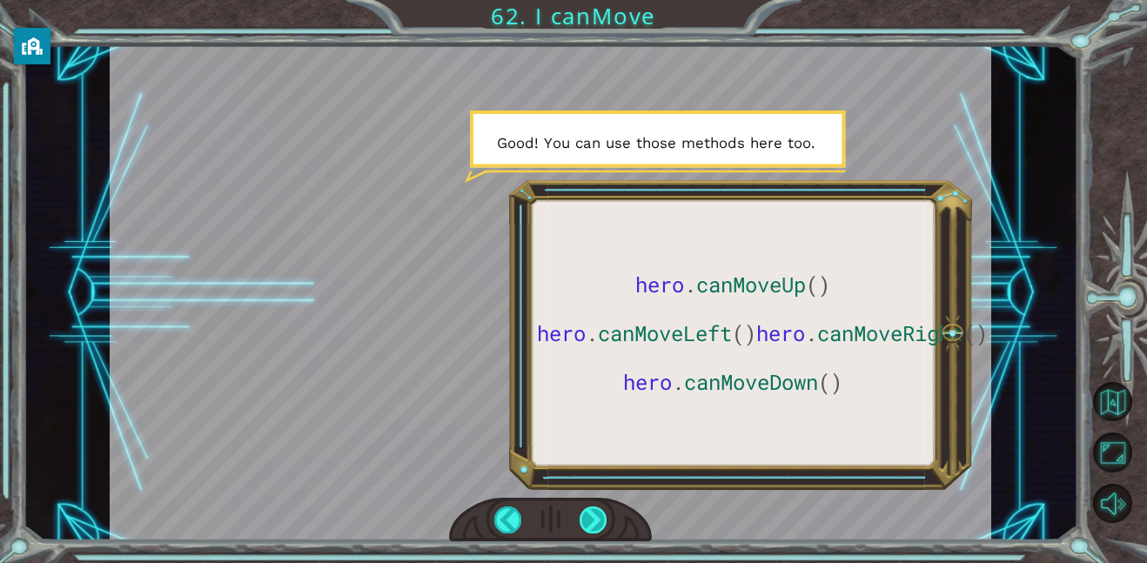
click at [581, 514] on div at bounding box center [593, 519] width 28 height 27
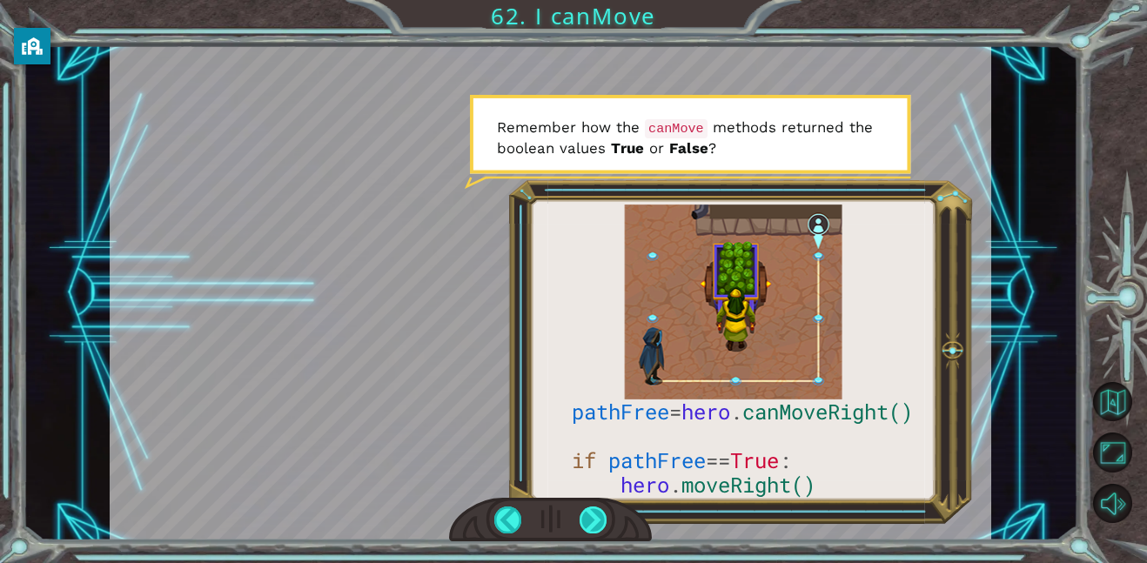
click at [585, 531] on div at bounding box center [593, 519] width 28 height 27
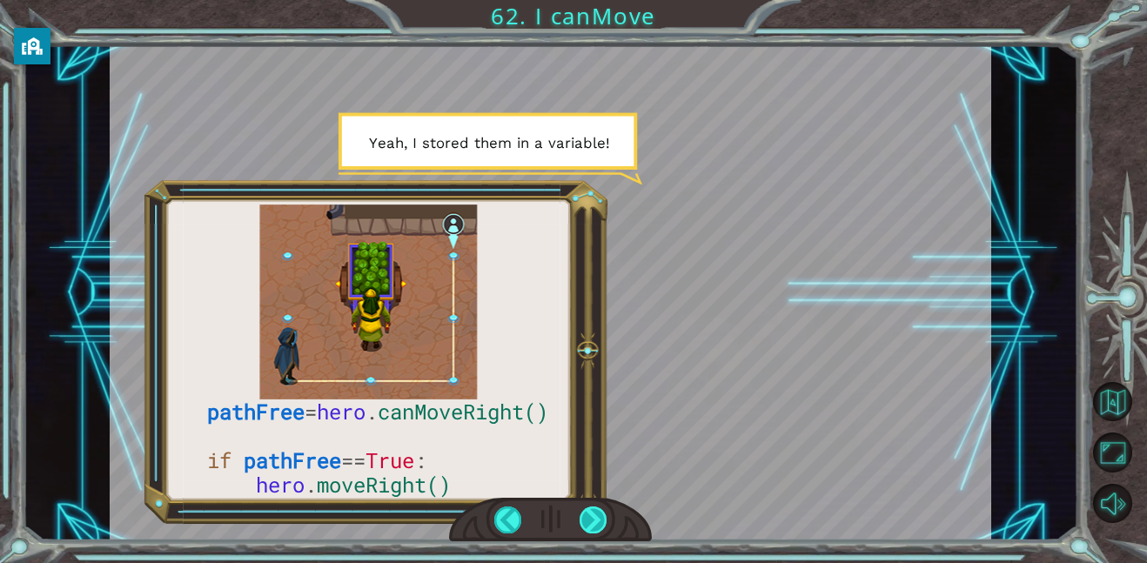
click at [585, 531] on div at bounding box center [593, 519] width 28 height 27
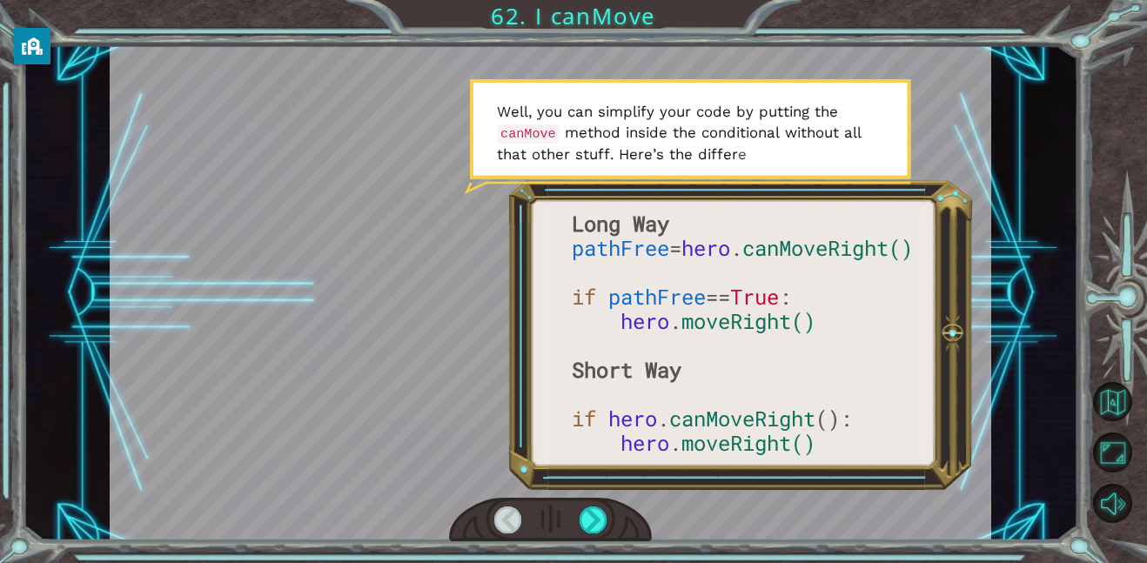
drag, startPoint x: 585, startPoint y: 531, endPoint x: 662, endPoint y: 197, distance: 343.0
click at [662, 197] on div at bounding box center [550, 292] width 881 height 495
click at [605, 515] on div at bounding box center [593, 519] width 28 height 27
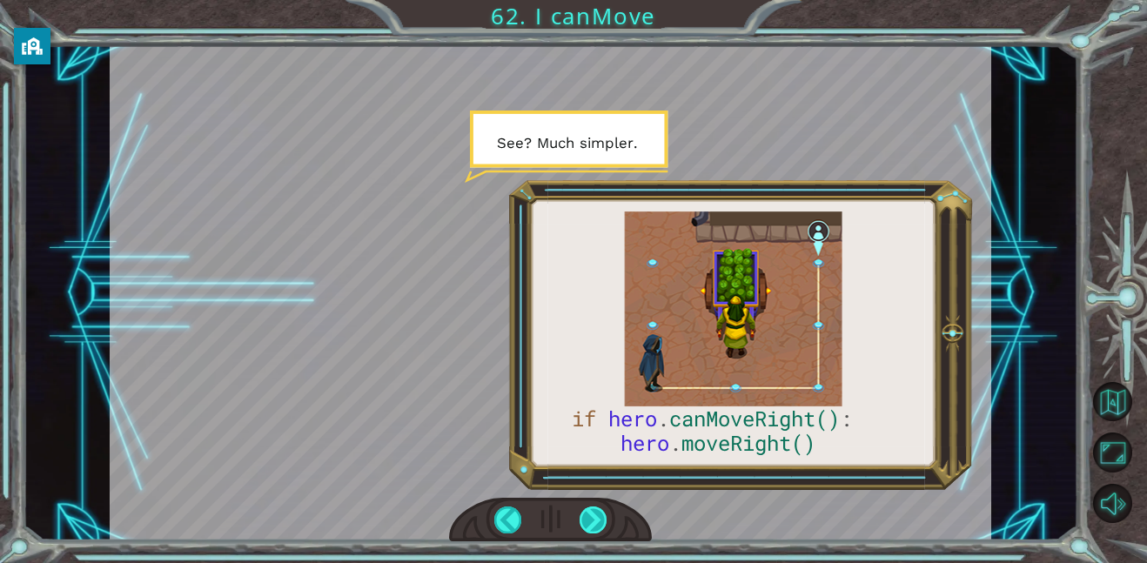
click at [592, 518] on div at bounding box center [593, 519] width 28 height 27
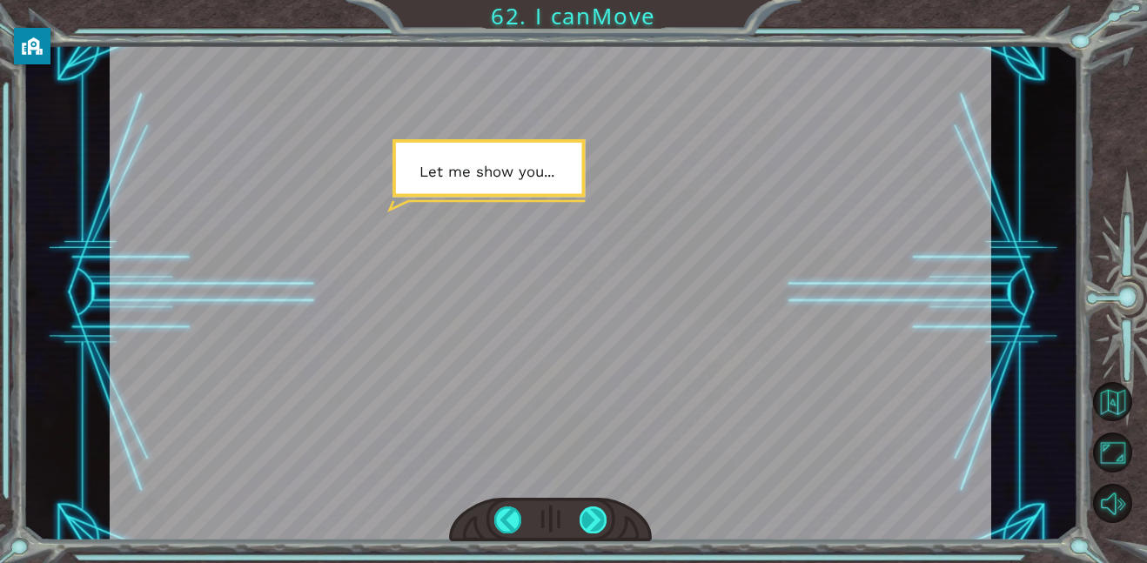
click at [592, 518] on div at bounding box center [593, 519] width 28 height 27
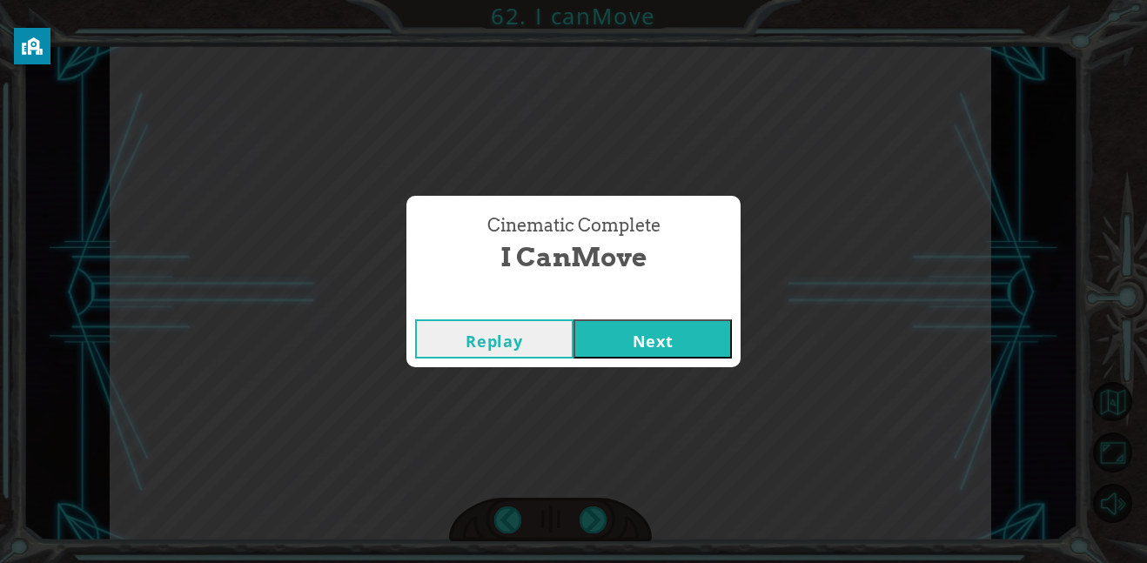
click at [666, 353] on button "Next" at bounding box center [652, 338] width 158 height 39
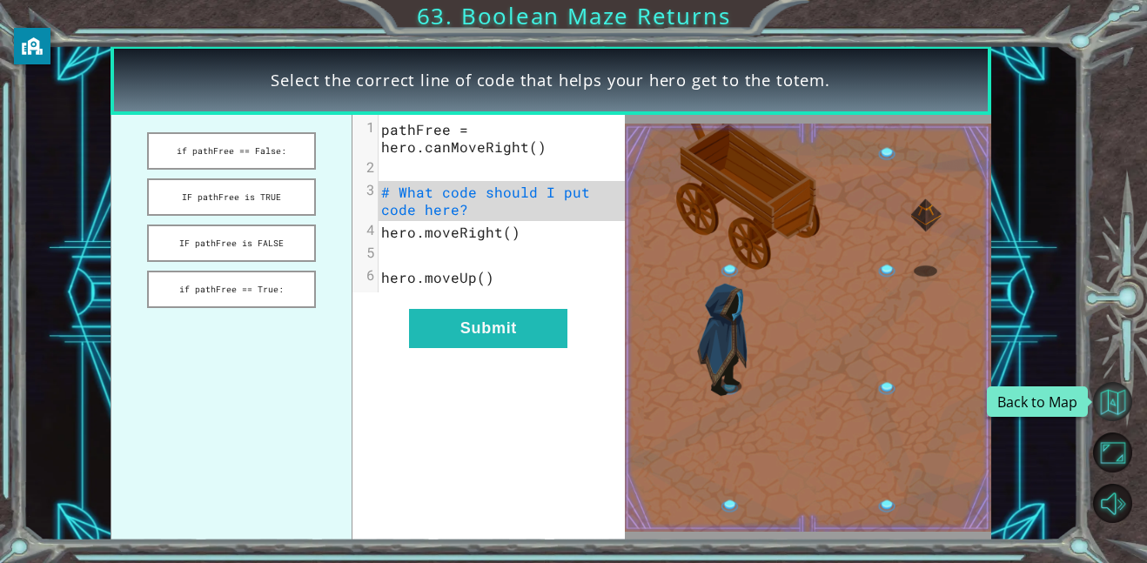
click at [1125, 398] on button "Back to Map" at bounding box center [1112, 401] width 39 height 39
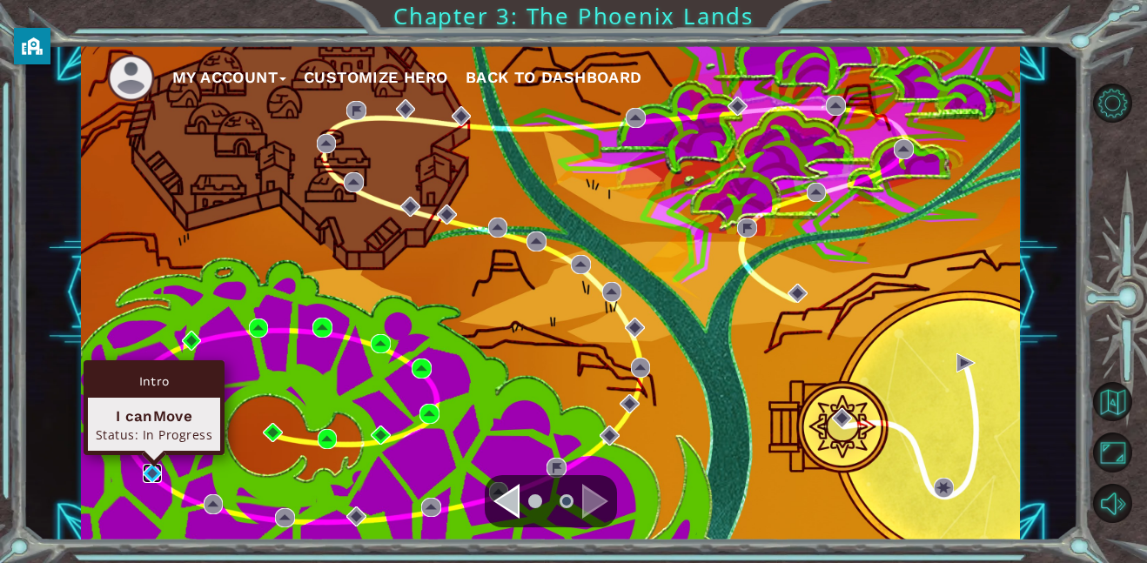
click at [156, 476] on img at bounding box center [153, 474] width 20 height 20
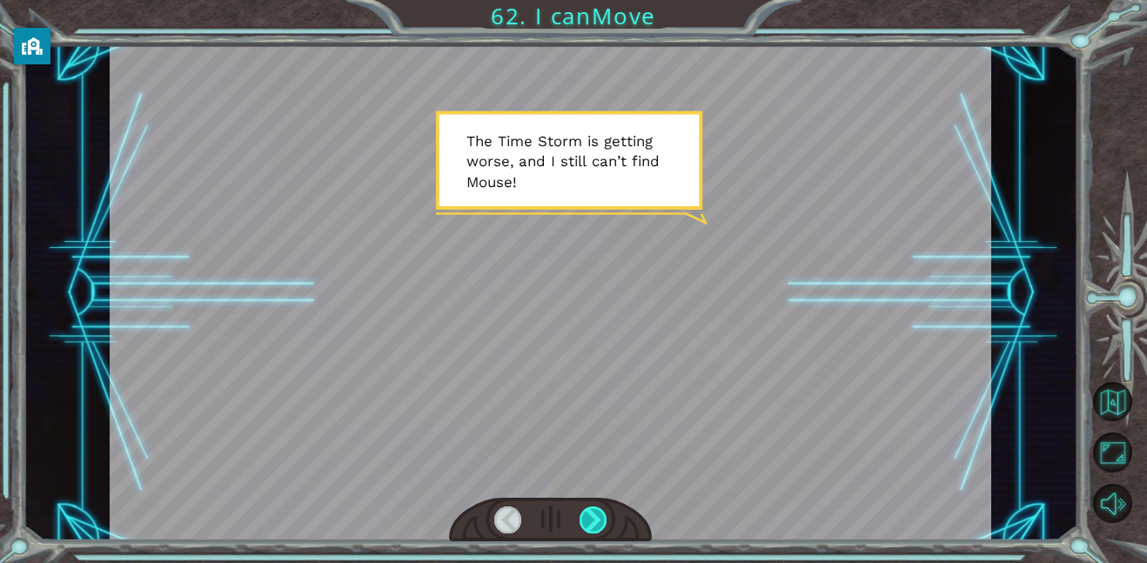
click at [587, 522] on div at bounding box center [593, 519] width 28 height 27
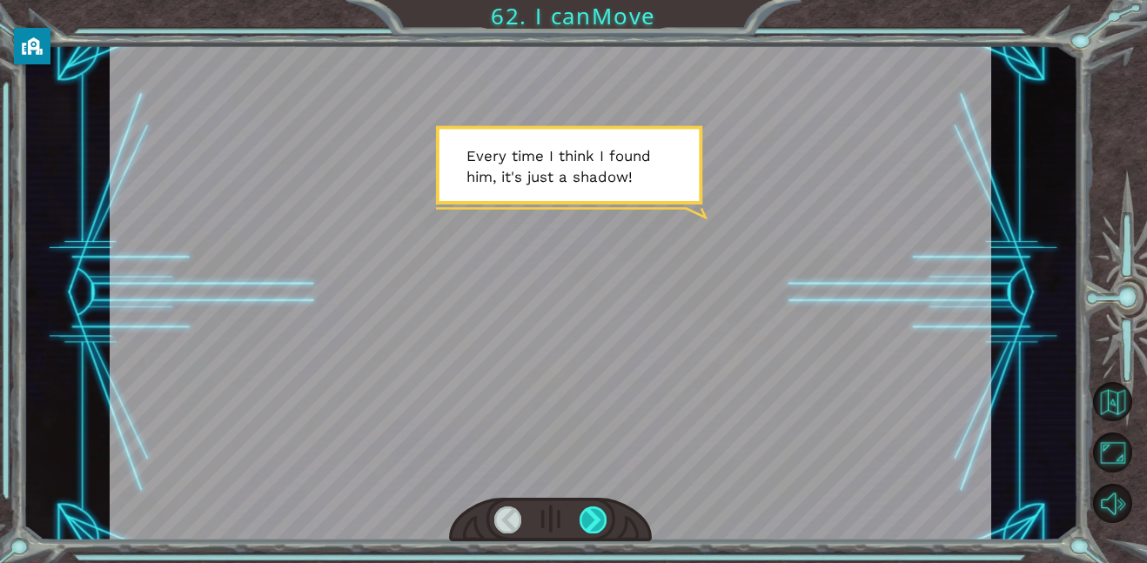
click at [587, 522] on div at bounding box center [593, 519] width 28 height 27
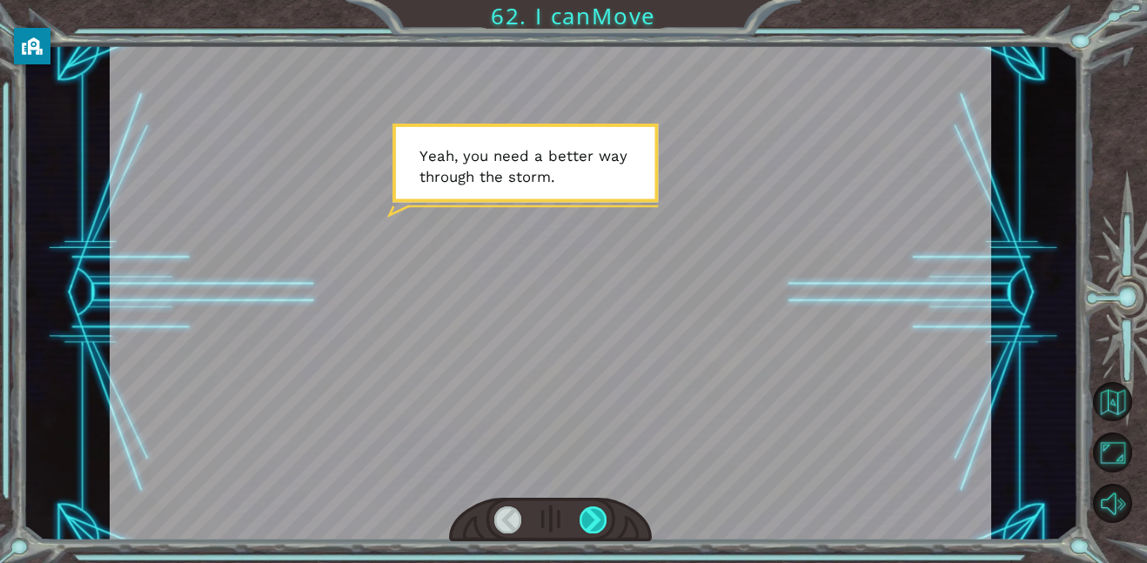
click at [587, 522] on div at bounding box center [593, 519] width 28 height 27
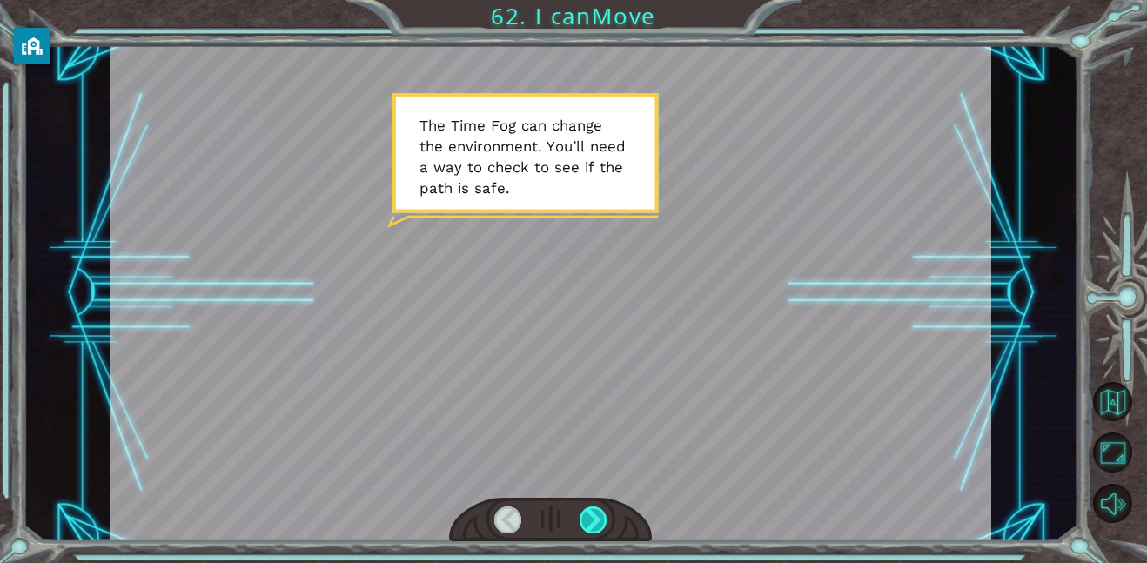
click at [587, 522] on div at bounding box center [593, 519] width 28 height 27
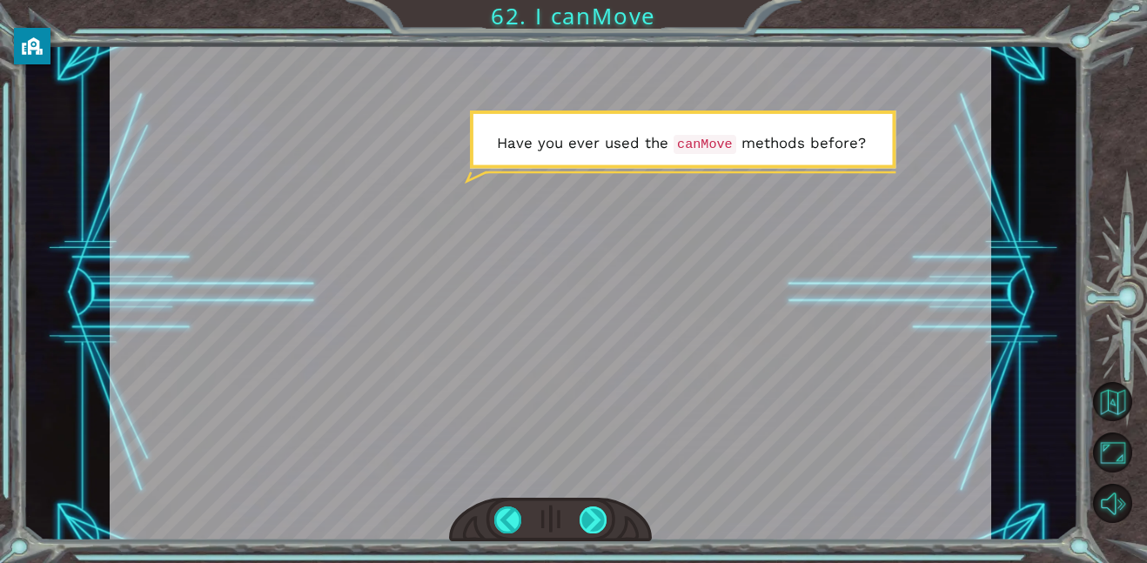
click at [587, 522] on div at bounding box center [593, 519] width 28 height 27
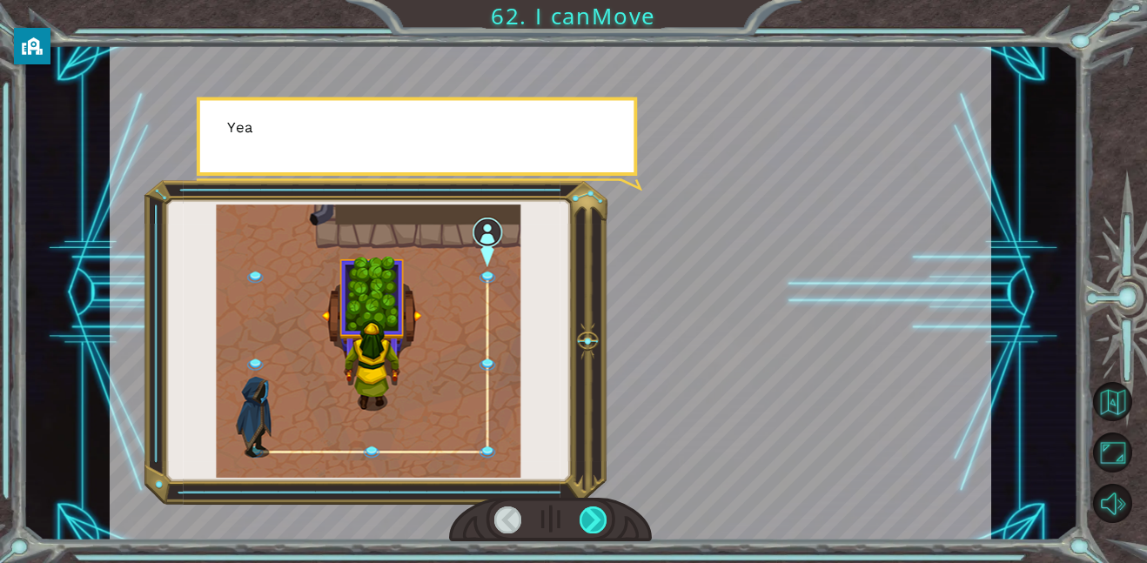
click at [587, 522] on div at bounding box center [593, 519] width 28 height 27
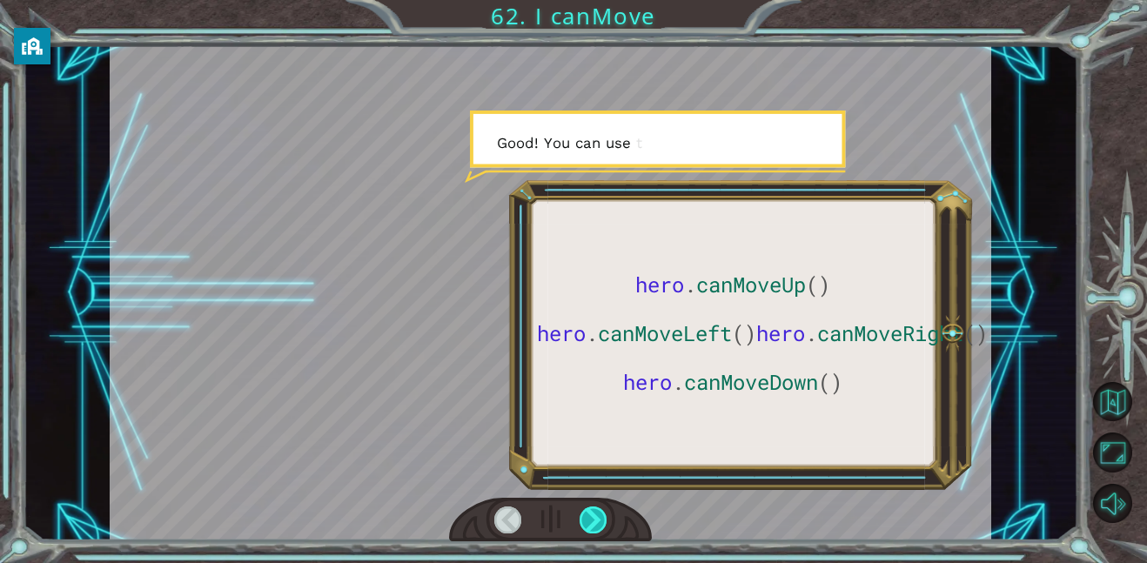
click at [587, 522] on div at bounding box center [593, 519] width 28 height 27
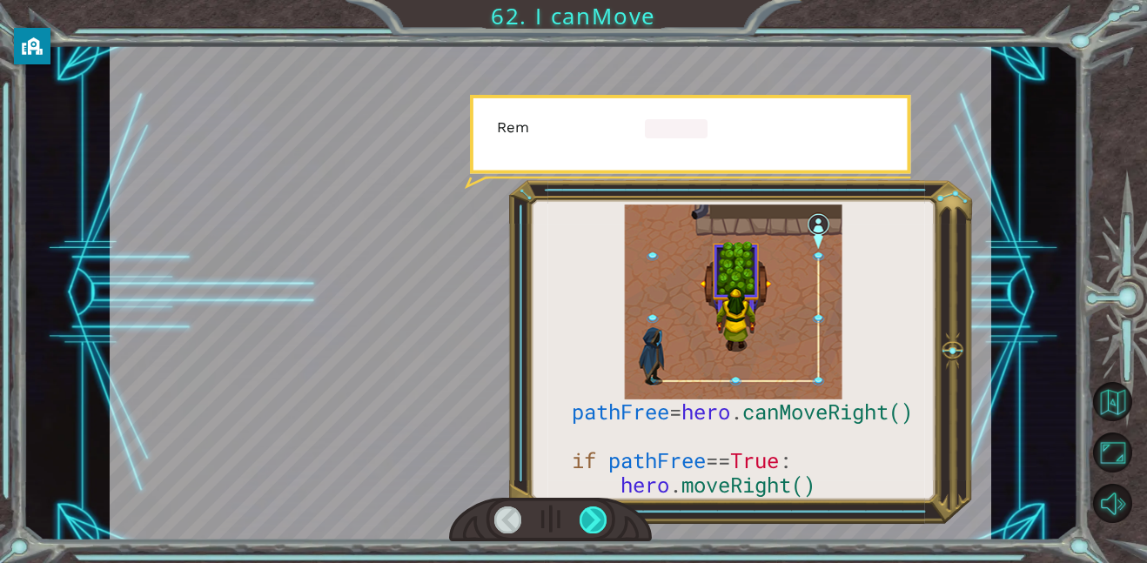
click at [587, 522] on div at bounding box center [593, 519] width 28 height 27
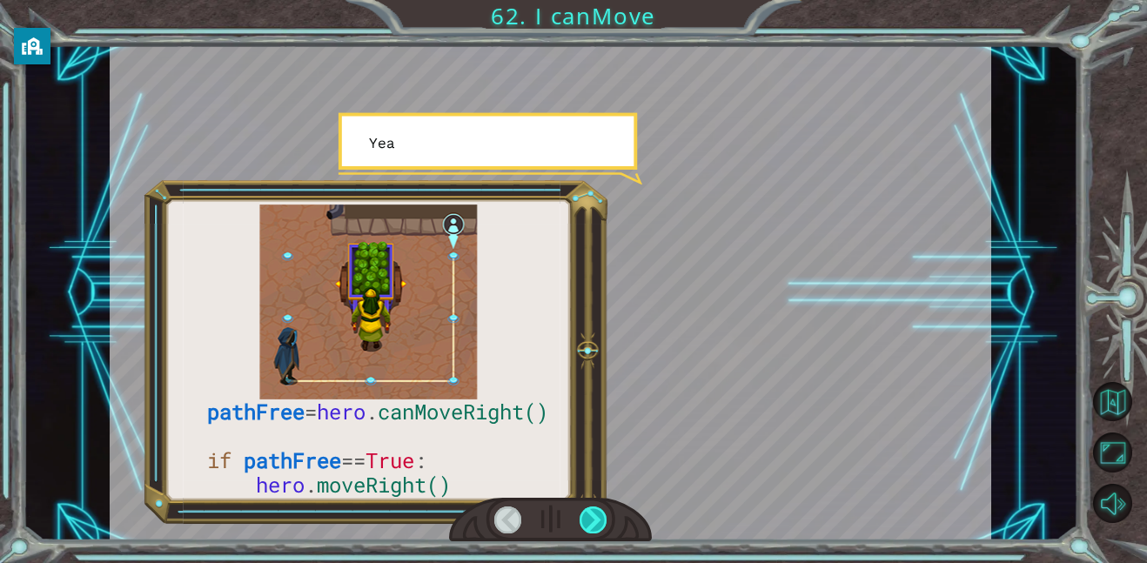
click at [587, 522] on div at bounding box center [593, 519] width 28 height 27
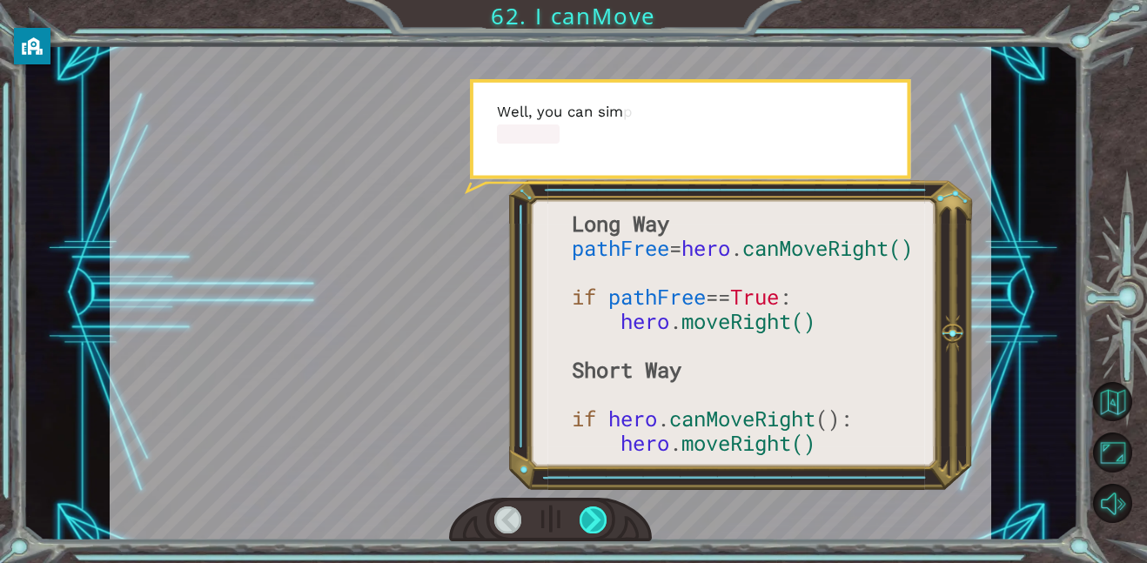
click at [587, 522] on div at bounding box center [593, 519] width 28 height 27
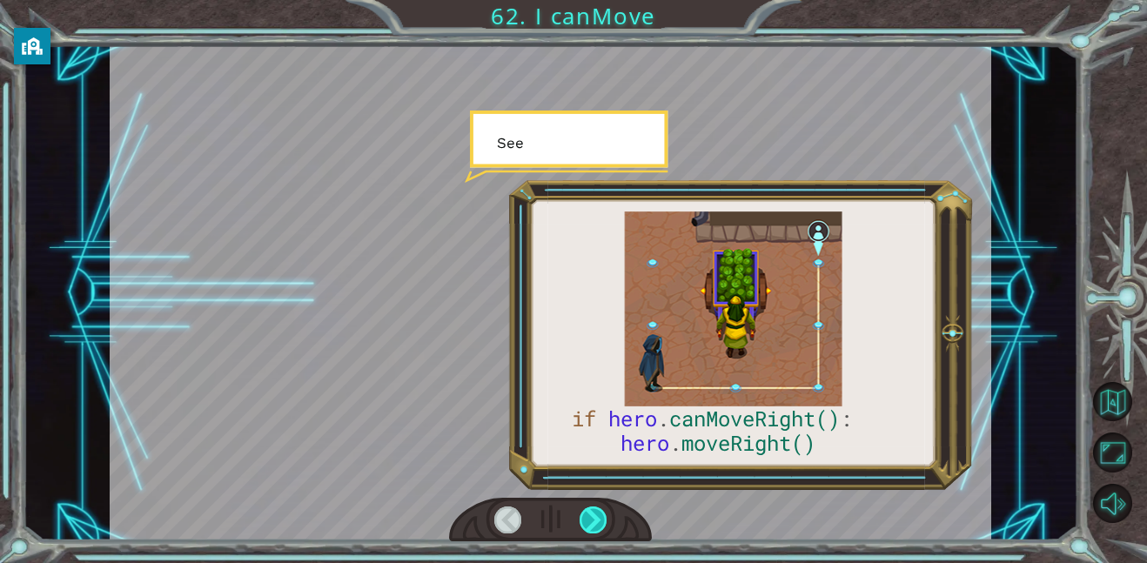
click at [587, 522] on div at bounding box center [593, 519] width 28 height 27
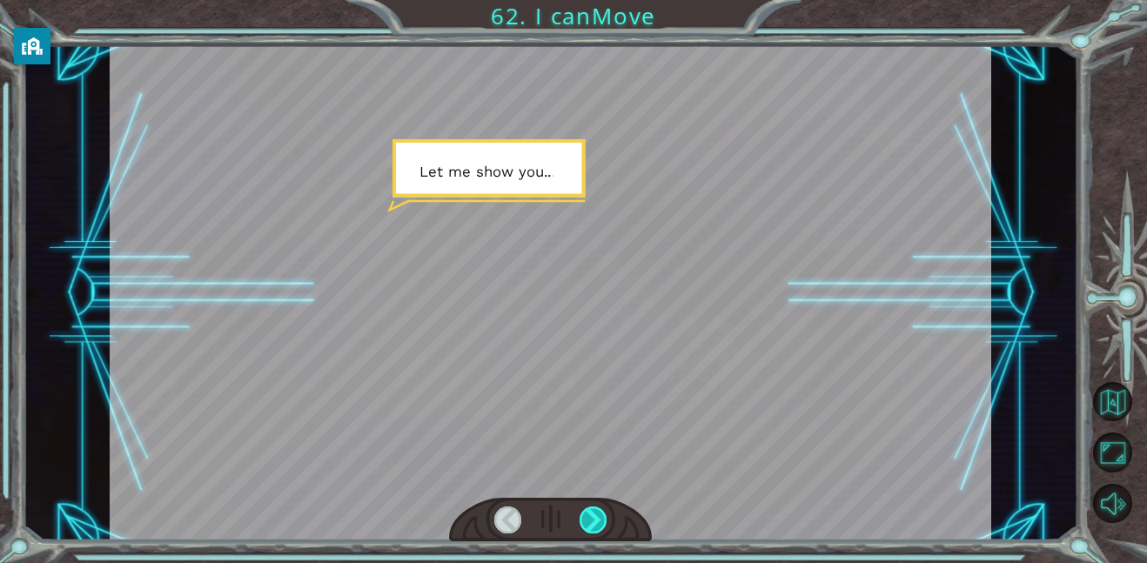
click at [587, 522] on div at bounding box center [593, 519] width 28 height 27
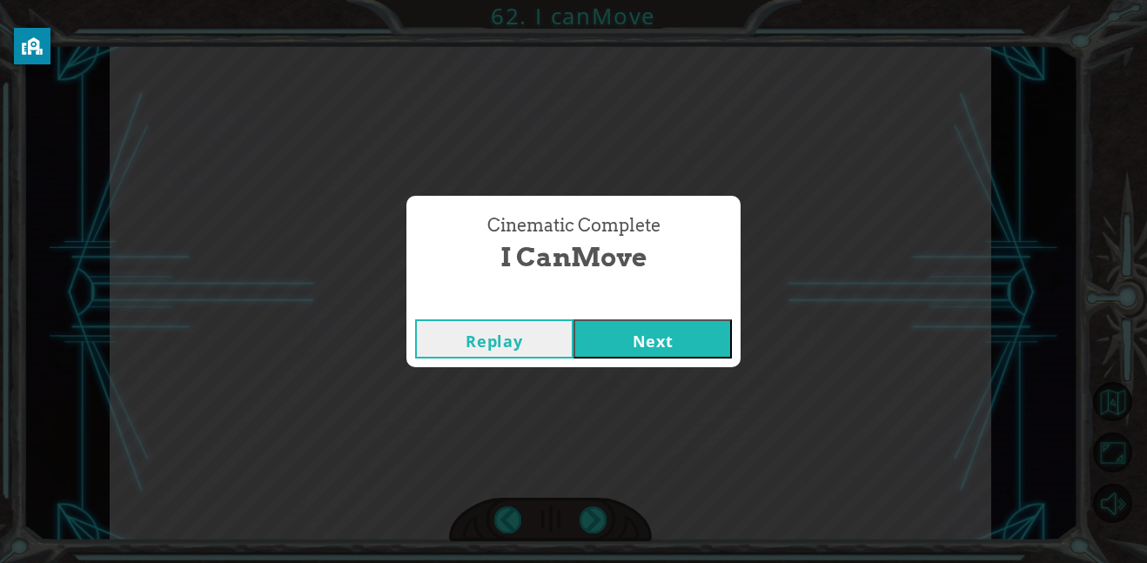
click at [669, 322] on button "Next" at bounding box center [652, 338] width 158 height 39
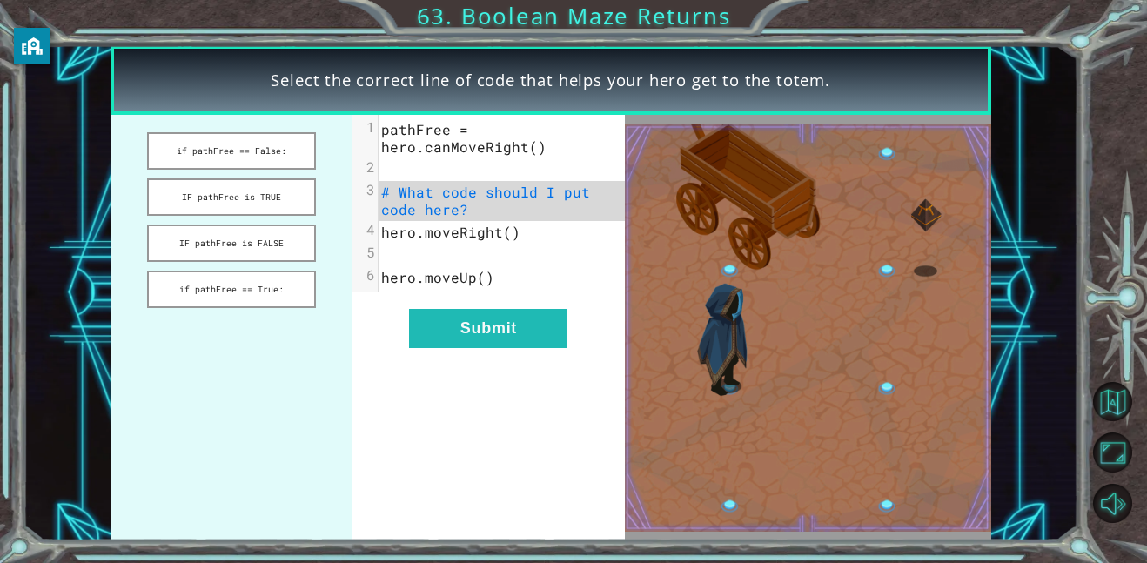
drag, startPoint x: 291, startPoint y: 284, endPoint x: 523, endPoint y: 195, distance: 248.7
click at [523, 195] on div "if pathFree == False: IF pathFree is TRUE IF pathFree is FALSE if pathFree == T…" at bounding box center [368, 327] width 514 height 425
click at [280, 293] on button "if pathFree == True:" at bounding box center [231, 289] width 169 height 37
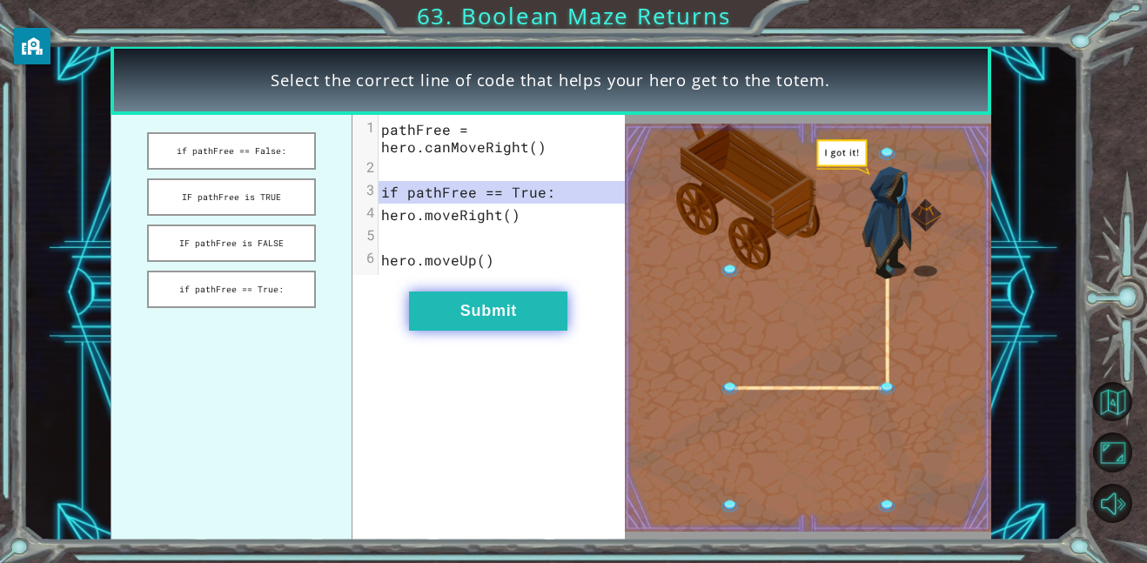
click at [487, 323] on button "Submit" at bounding box center [488, 310] width 158 height 39
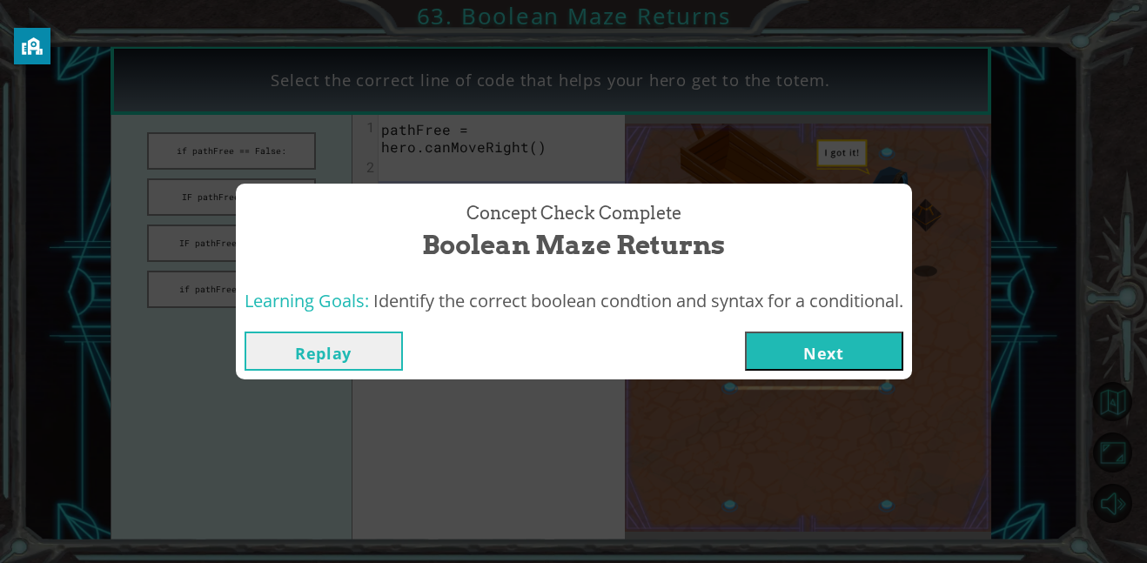
click at [347, 361] on button "Replay" at bounding box center [323, 351] width 158 height 39
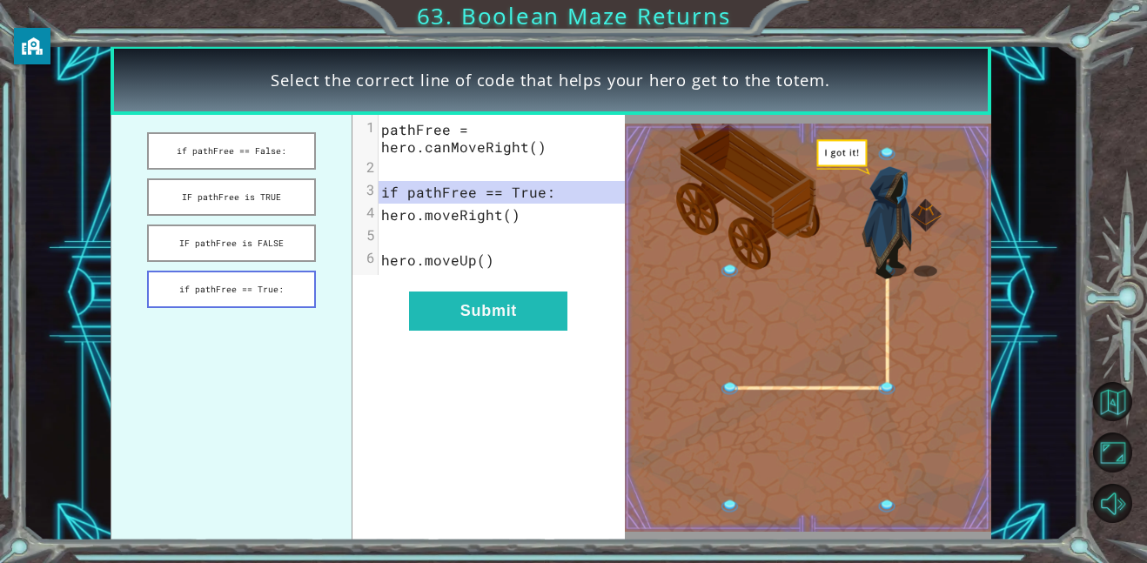
click at [270, 289] on button "if pathFree == True:" at bounding box center [231, 289] width 169 height 37
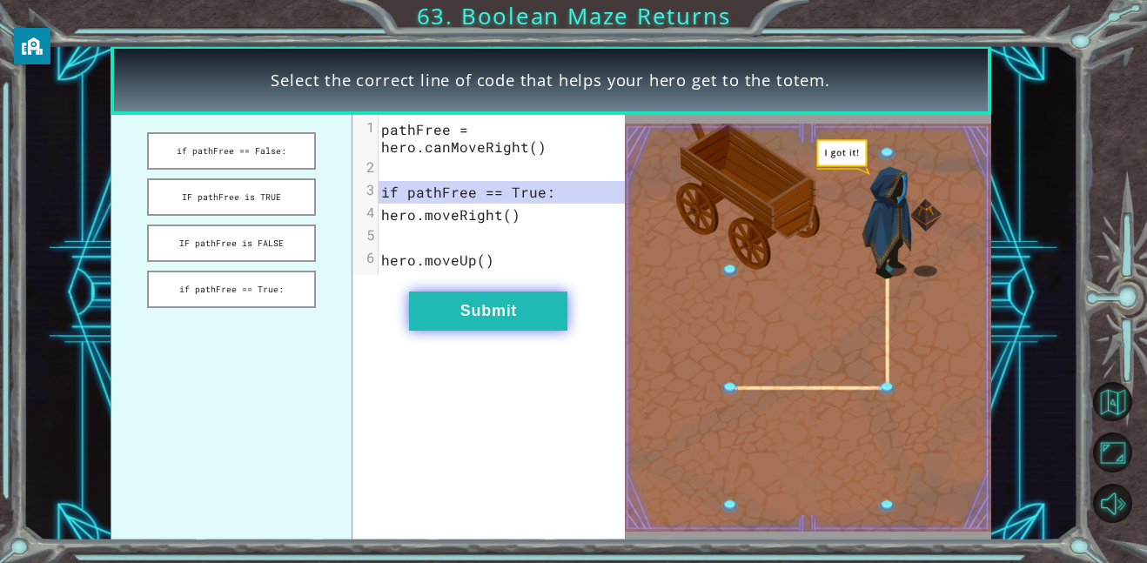
click at [470, 303] on button "Submit" at bounding box center [488, 310] width 158 height 39
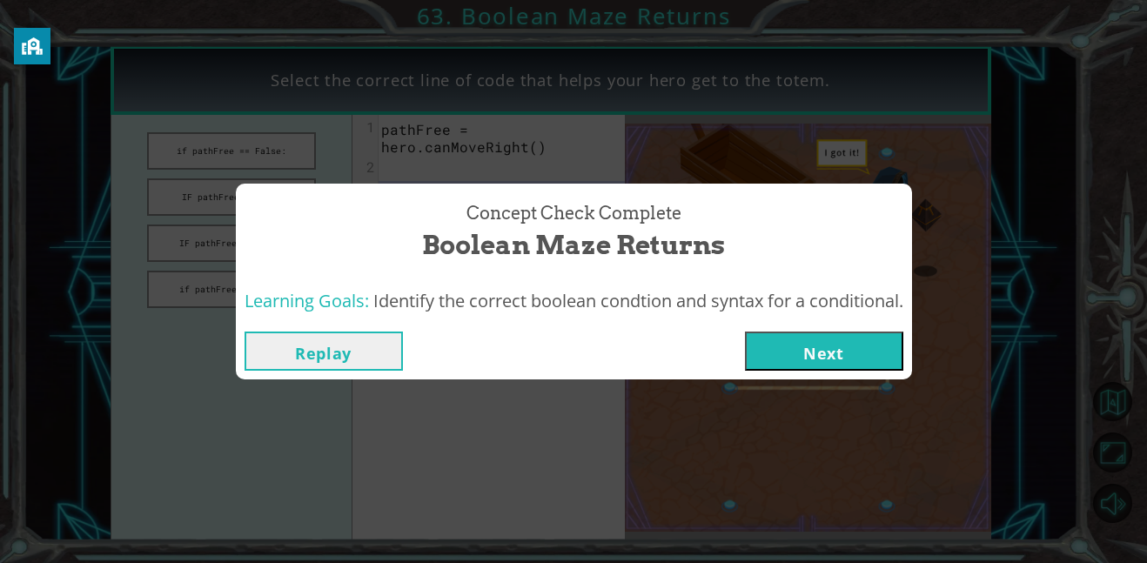
click at [844, 347] on button "Next" at bounding box center [824, 351] width 158 height 39
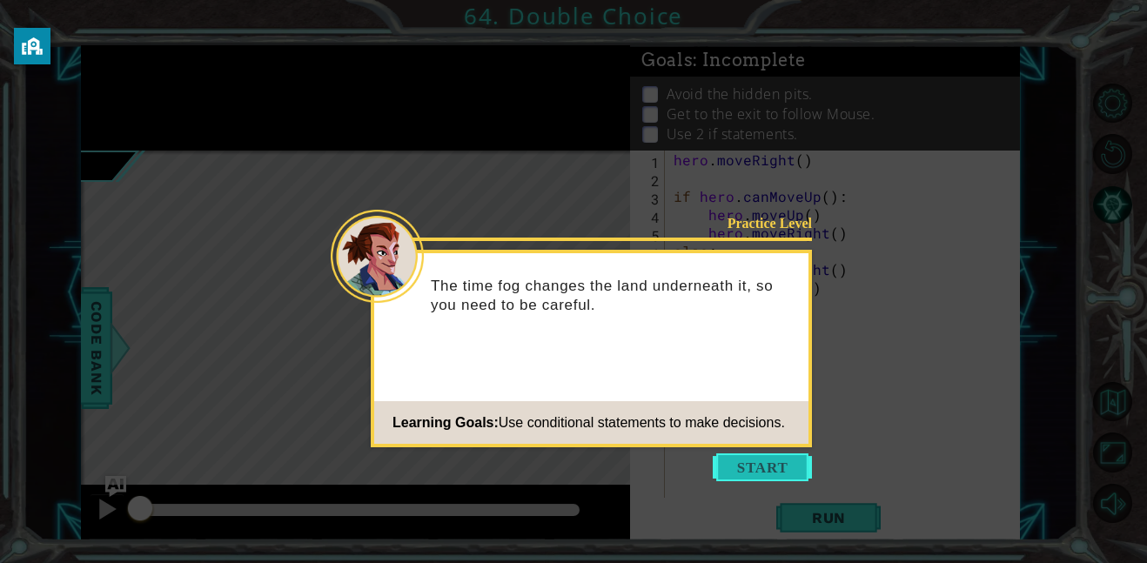
click at [743, 461] on button "Start" at bounding box center [762, 467] width 99 height 28
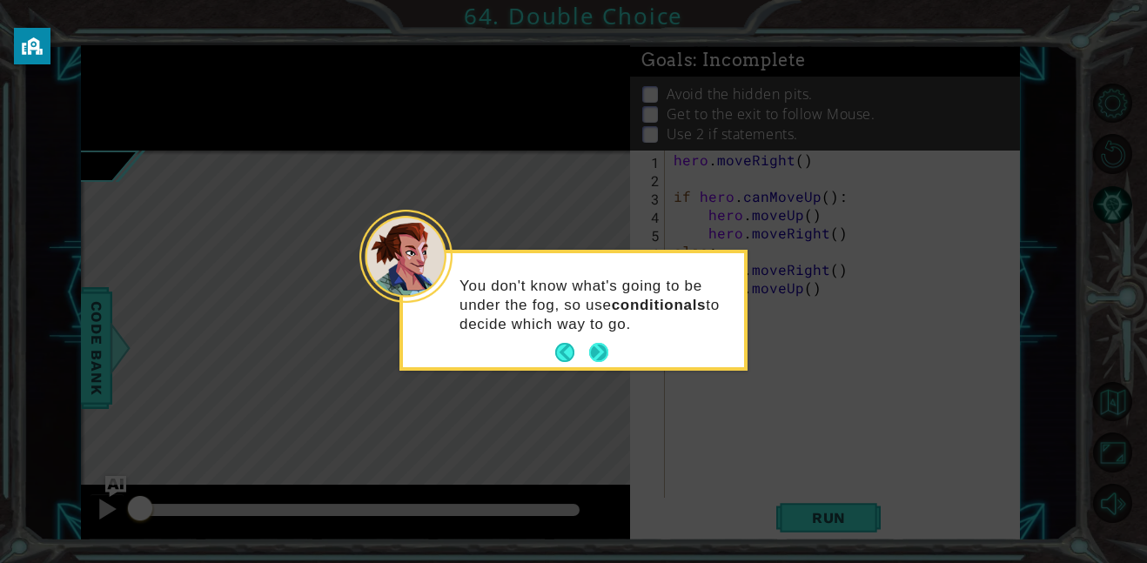
click at [599, 347] on button "Next" at bounding box center [599, 352] width 27 height 27
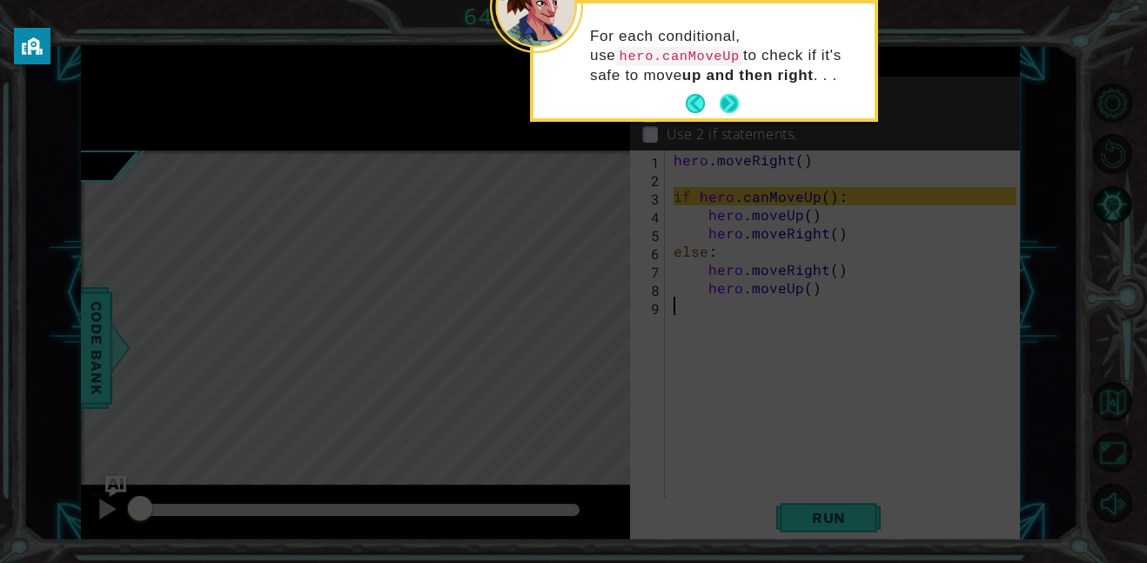
click at [727, 106] on button "Next" at bounding box center [728, 103] width 31 height 31
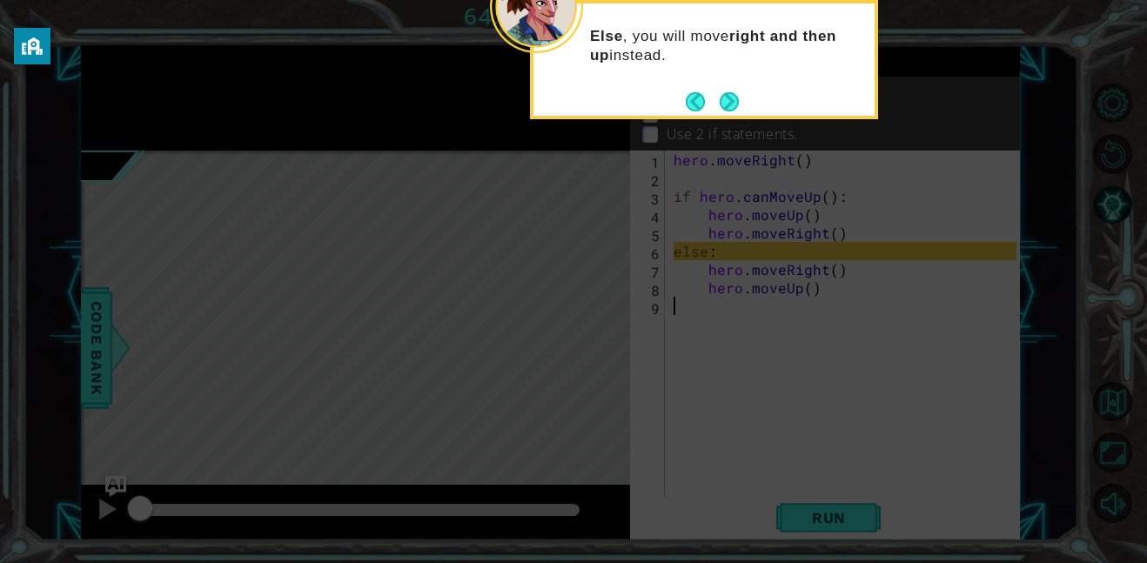
click at [727, 106] on button "Next" at bounding box center [728, 101] width 23 height 23
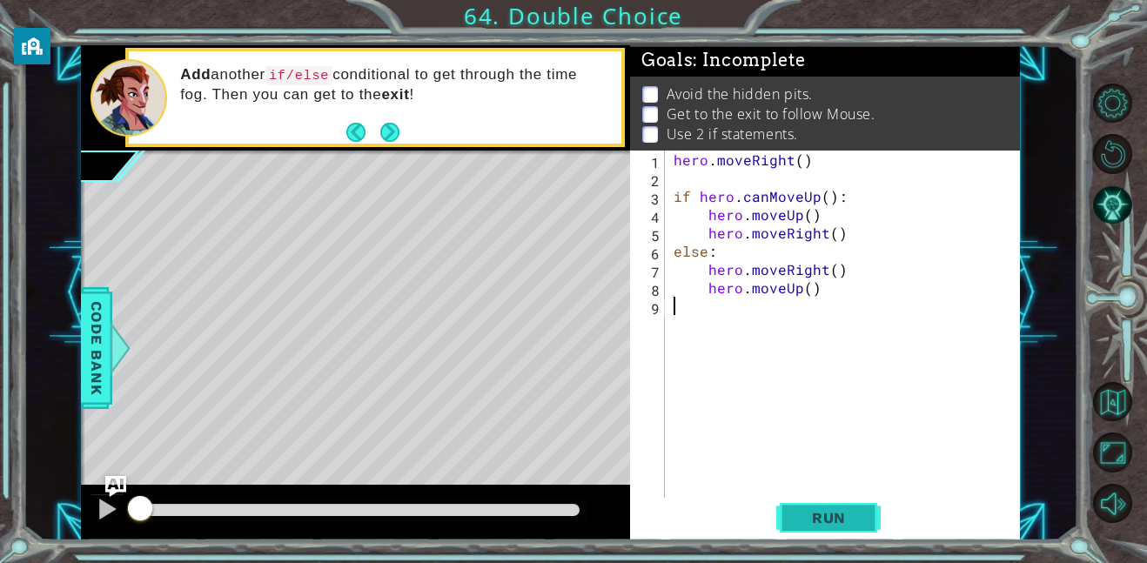
click at [818, 525] on span "Run" at bounding box center [828, 517] width 69 height 17
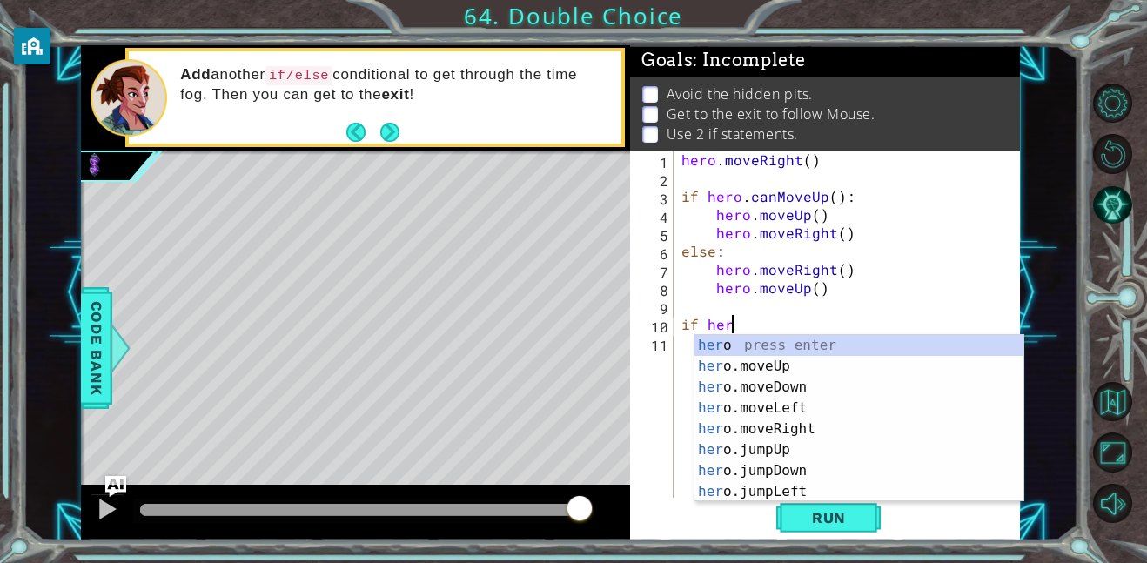
scroll to position [0, 3]
type textarea "if hero"
click at [581, 289] on div "Level Map" at bounding box center [483, 407] width 804 height 512
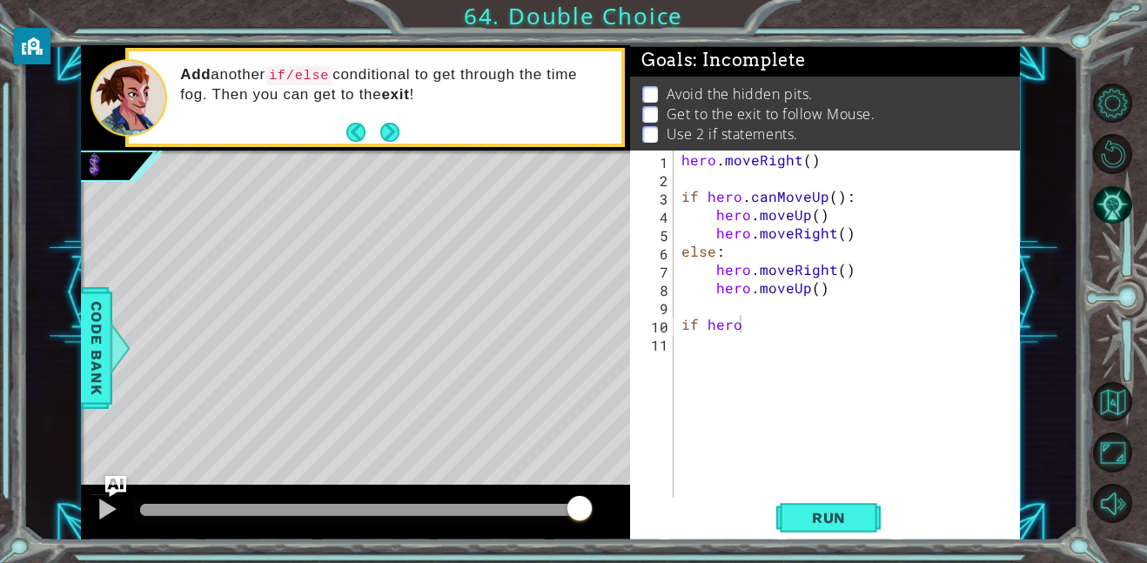
click at [767, 335] on div "hero . moveRight ( ) if hero . canMoveUp ( ) : hero . moveUp ( ) hero . moveRig…" at bounding box center [851, 343] width 347 height 384
click at [757, 329] on div "hero . moveRight ( ) if hero . canMoveUp ( ) : hero . moveUp ( ) hero . moveRig…" at bounding box center [851, 343] width 347 height 384
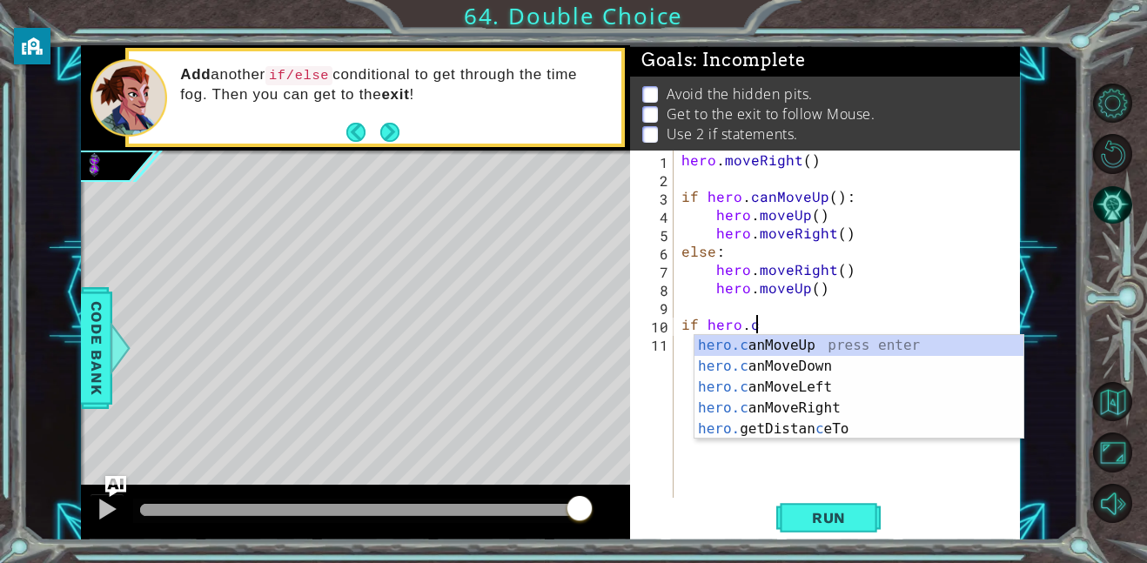
scroll to position [0, 4]
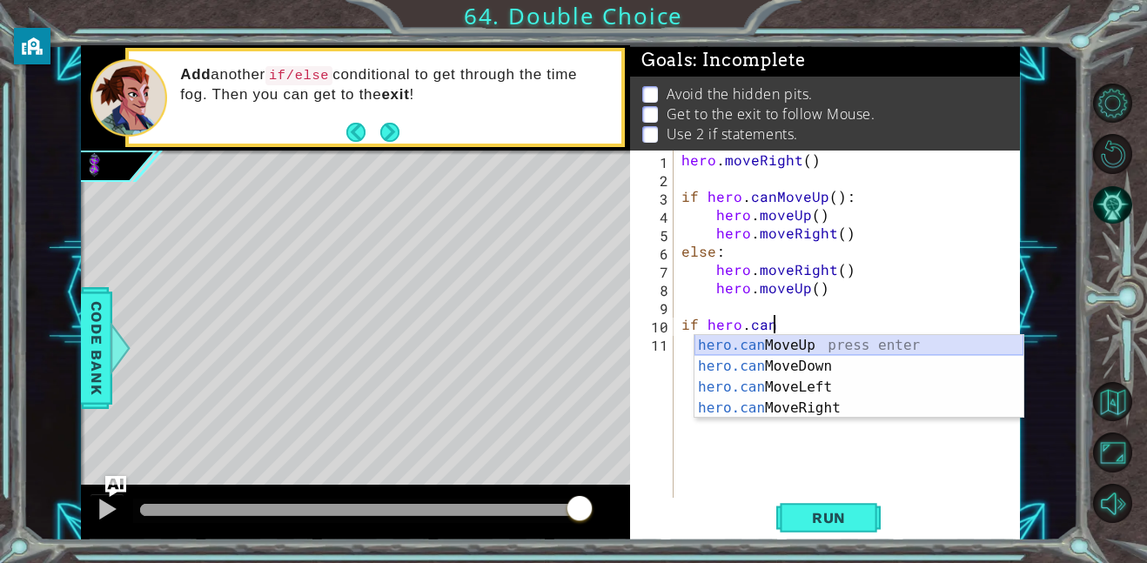
click at [790, 351] on div "hero.can MoveUp press enter hero.can MoveDown press enter hero.can MoveLeft pre…" at bounding box center [858, 397] width 329 height 125
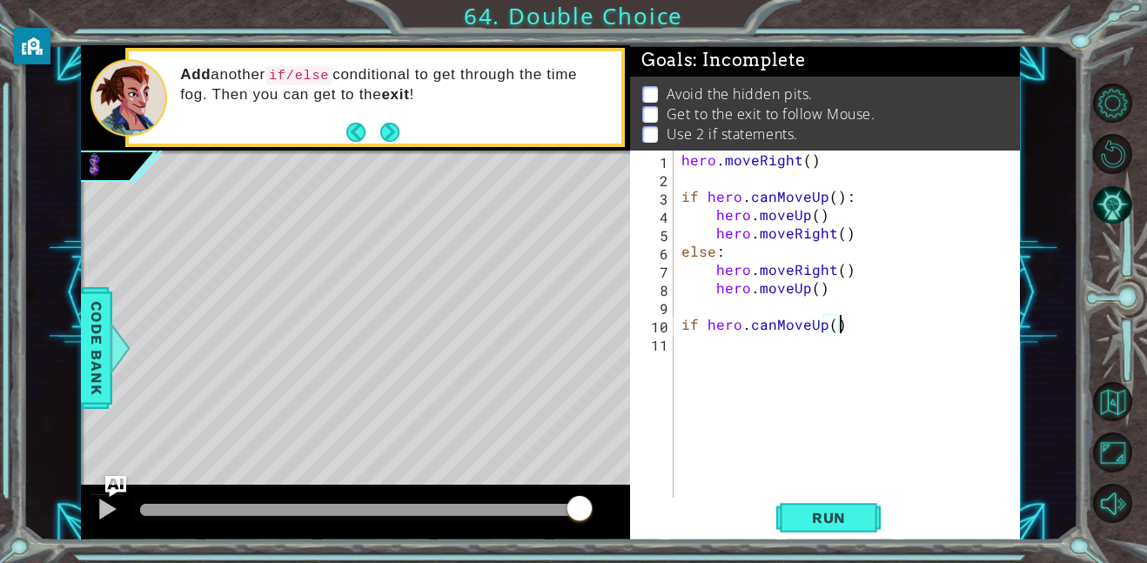
type textarea "if hero.canMoveUp()"
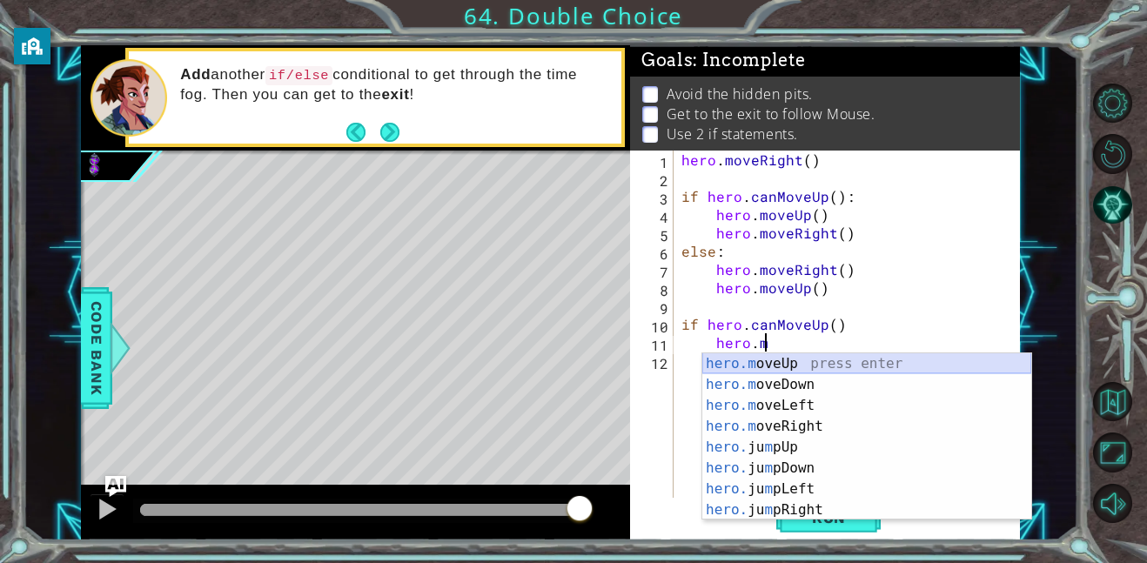
click at [771, 366] on div "hero.m oveUp press enter hero.m oveDown press enter hero.m oveLeft press enter …" at bounding box center [866, 457] width 329 height 209
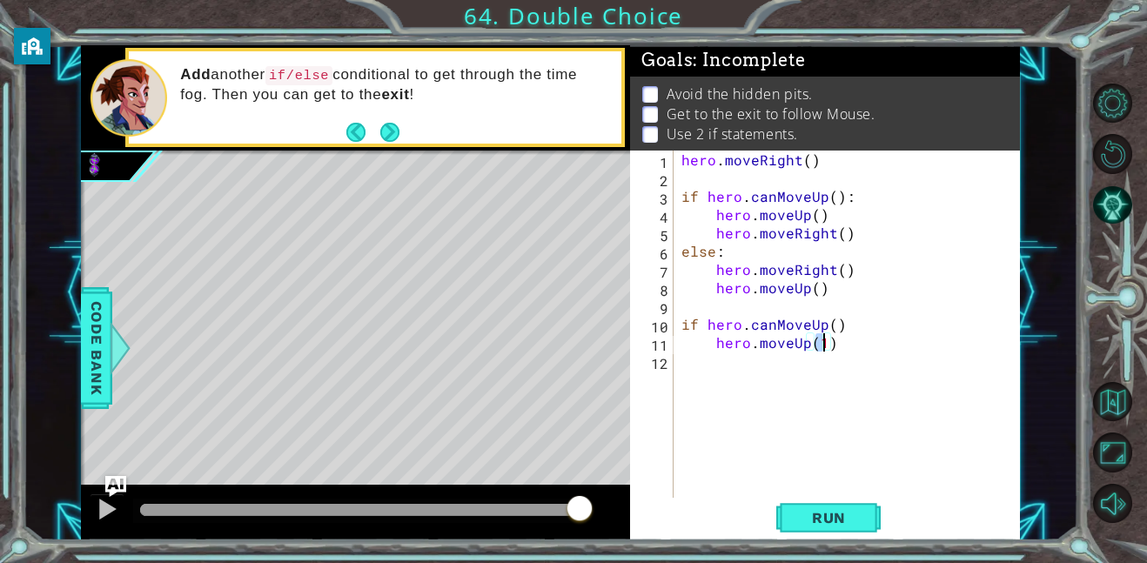
type textarea "hero.moveUp()"
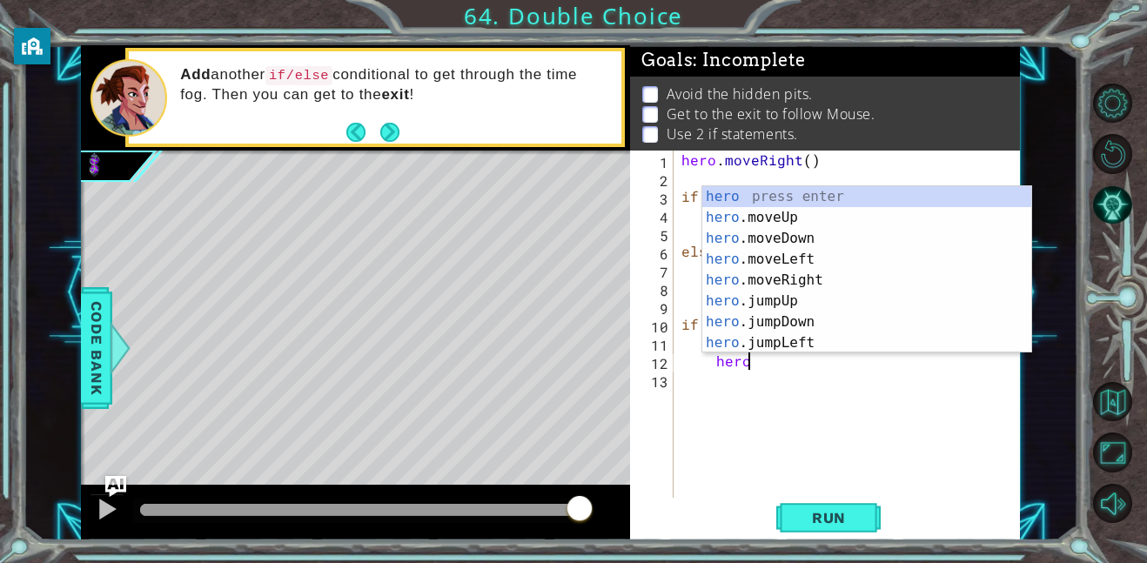
scroll to position [0, 3]
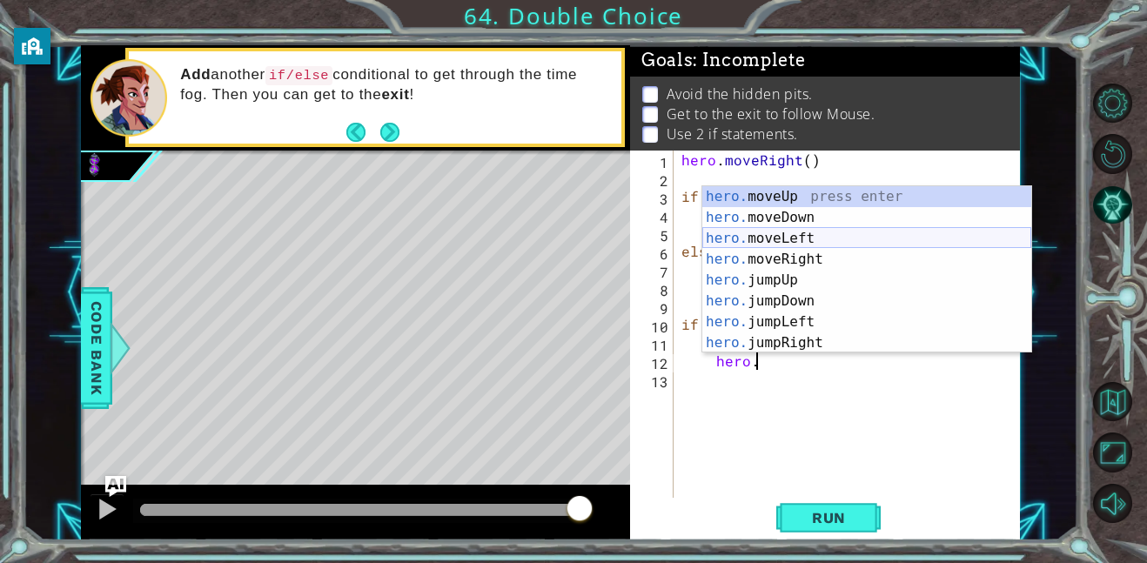
click at [778, 253] on div "hero. moveUp press enter hero. moveDown press enter hero. moveLeft press enter …" at bounding box center [866, 290] width 329 height 209
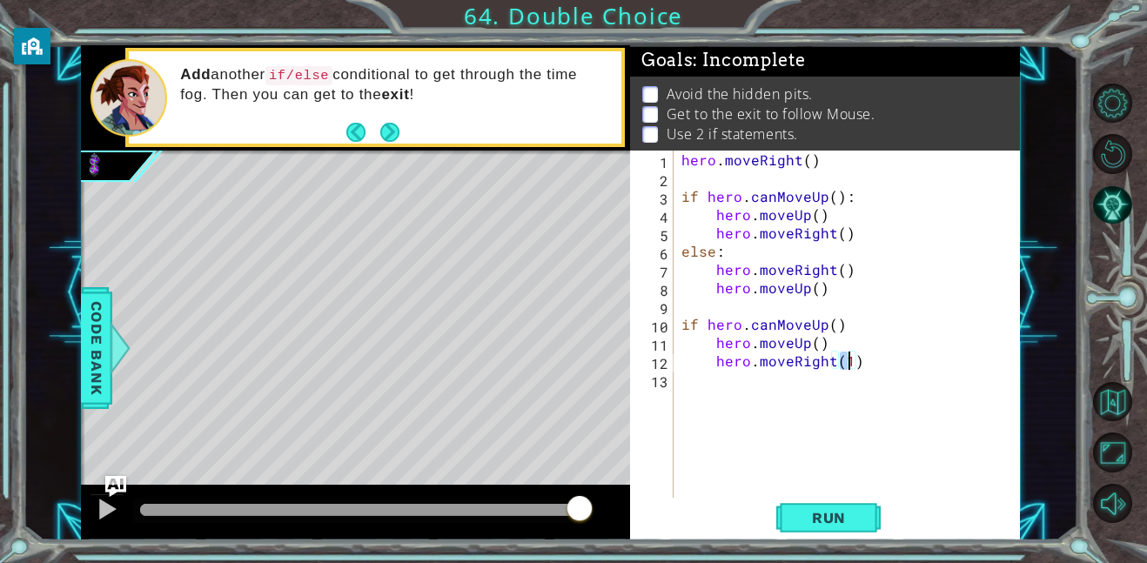
type textarea "hero.moveRight()"
click at [753, 391] on div "hero . moveRight ( ) if hero . canMoveUp ( ) : hero . moveUp ( ) hero . moveRig…" at bounding box center [851, 343] width 347 height 384
click at [723, 389] on div "hero . moveRight ( ) if hero . canMoveUp ( ) : hero . moveUp ( ) hero . moveRig…" at bounding box center [851, 343] width 347 height 384
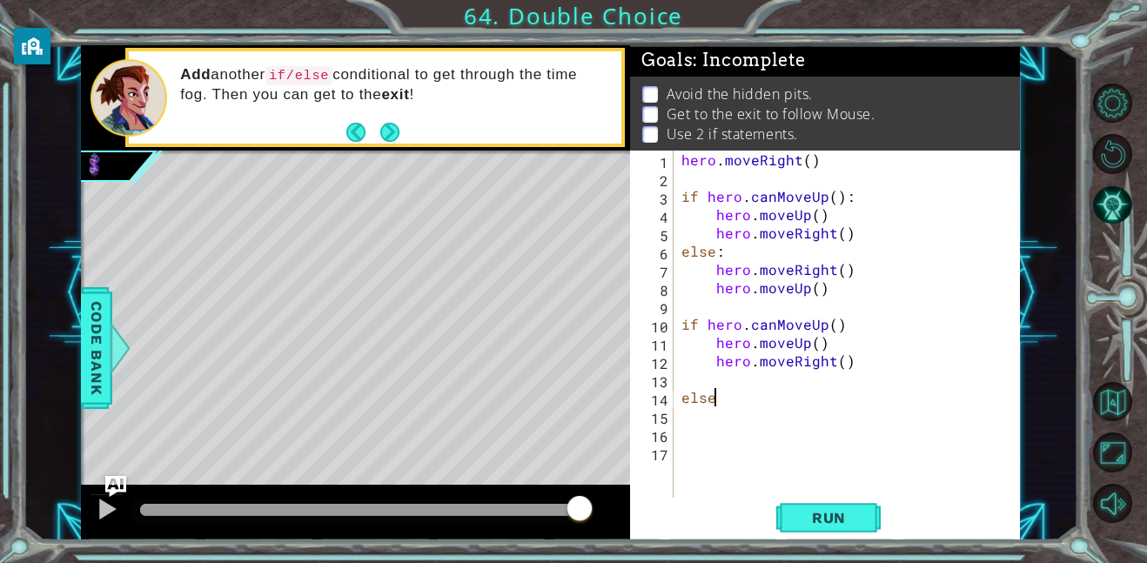
type textarea "else"
type textarea "else:"
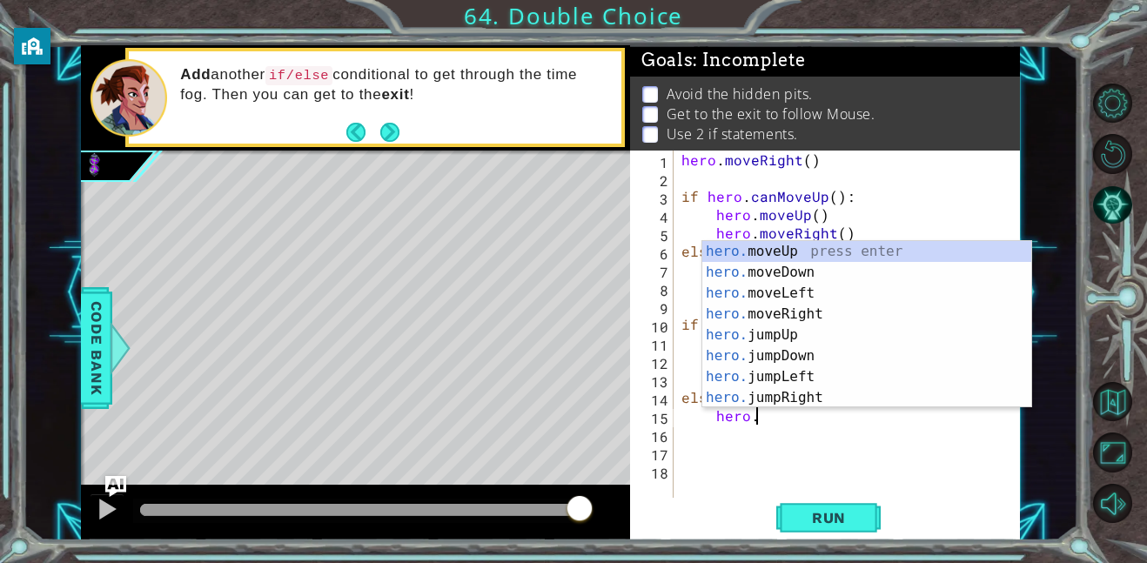
scroll to position [0, 3]
click at [782, 311] on div "hero. moveUp press enter hero. moveDown press enter hero. moveLeft press enter …" at bounding box center [866, 345] width 329 height 209
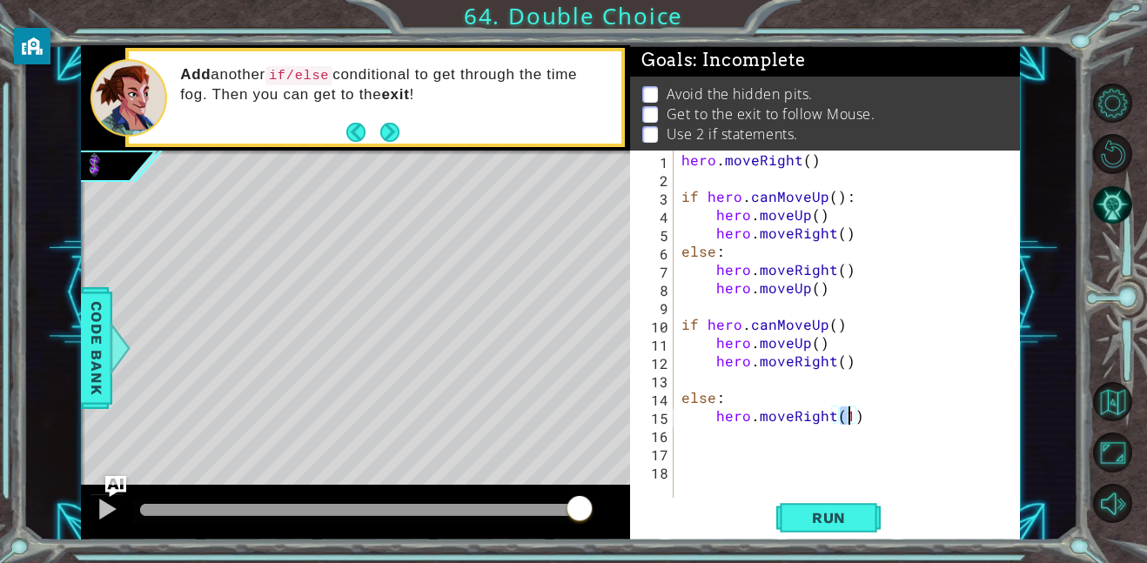
type textarea "hero.moveRight()"
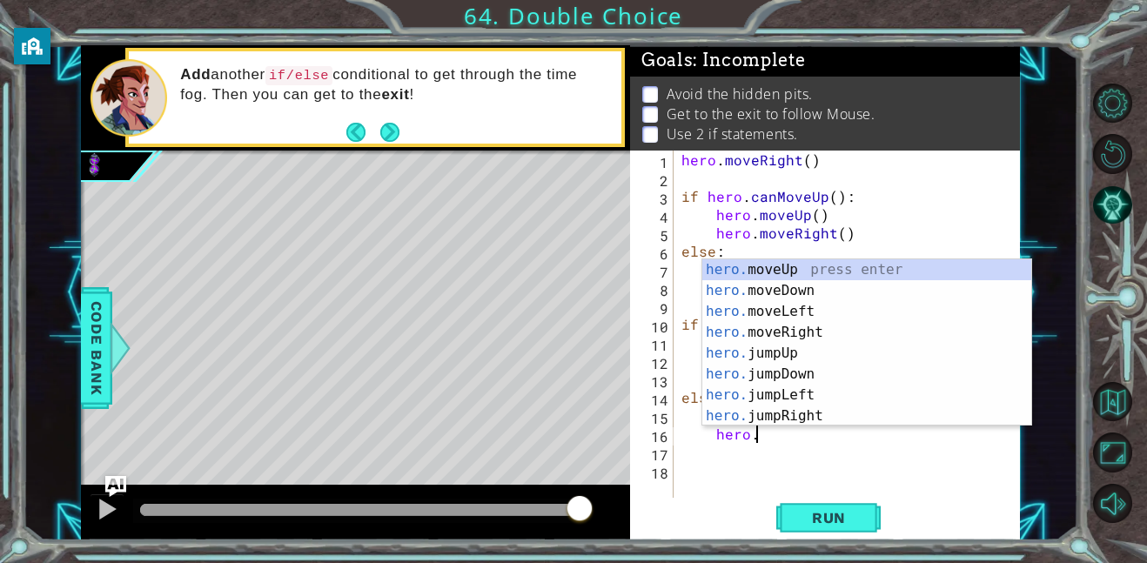
scroll to position [0, 4]
click at [839, 266] on div "hero.m oveUp press enter hero.m oveDown press enter hero.m oveLeft press enter …" at bounding box center [866, 363] width 329 height 209
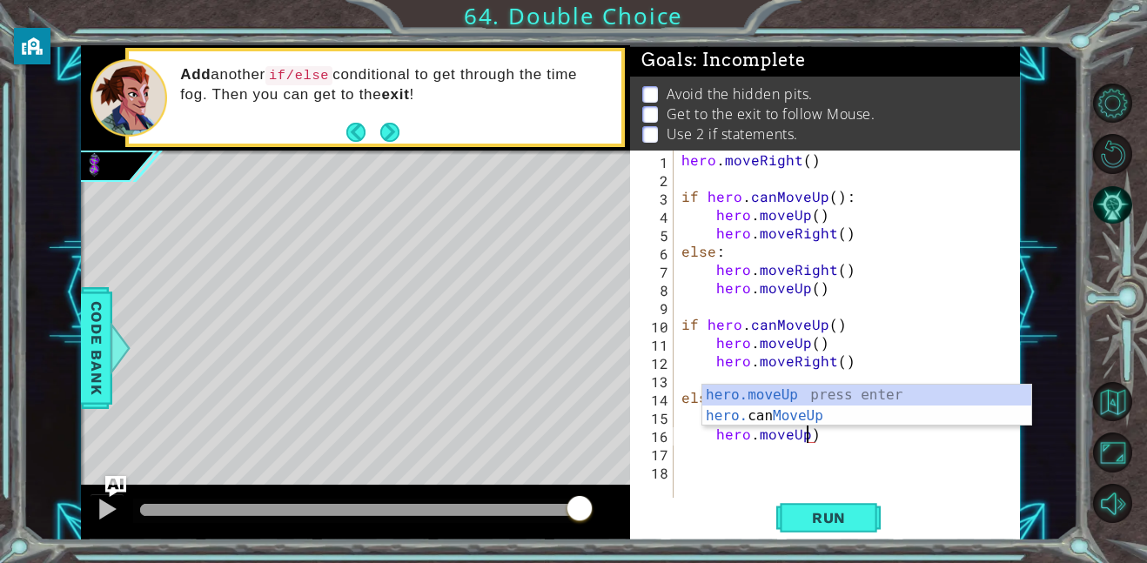
type textarea "hero.moveUp()"
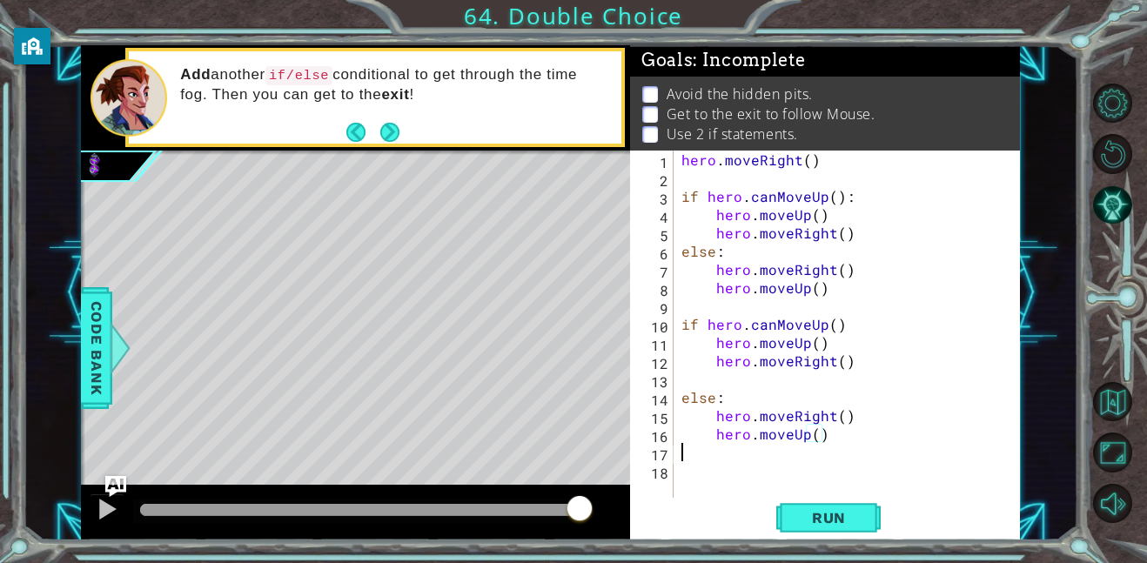
scroll to position [0, 0]
type textarea "g"
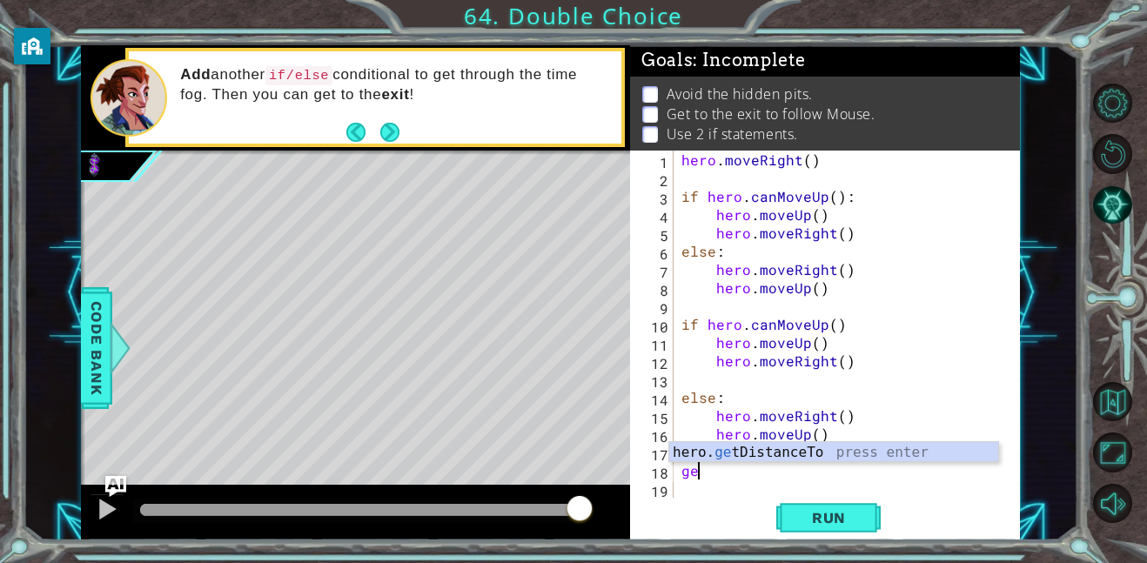
type textarea "g"
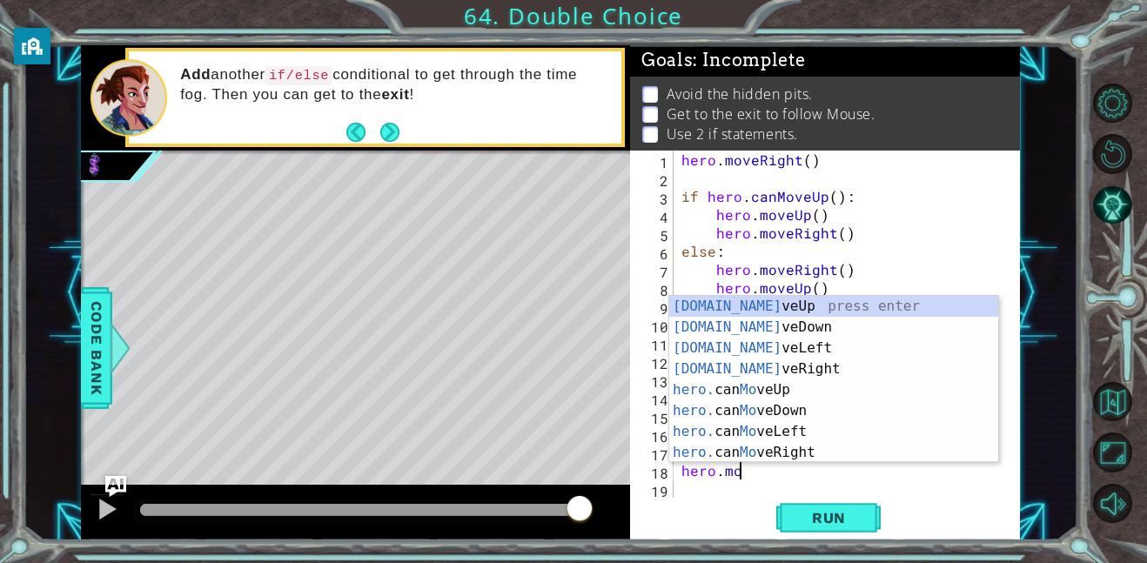
scroll to position [0, 3]
click at [731, 311] on div "[DOMAIN_NAME] veUp press enter [DOMAIN_NAME] veDown press enter [DOMAIN_NAME] v…" at bounding box center [833, 400] width 329 height 209
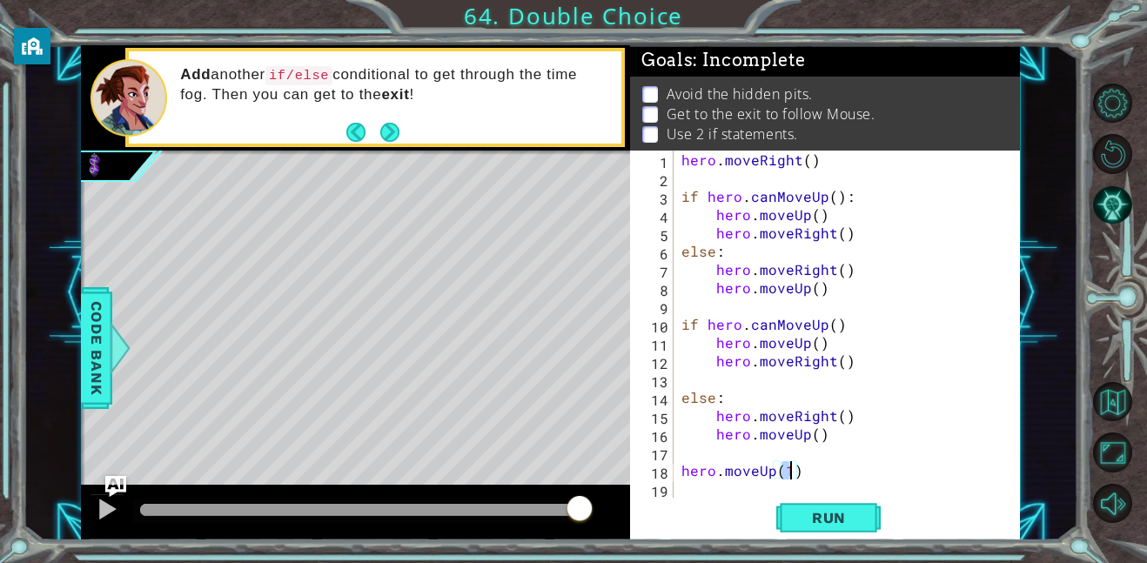
type textarea "hero.moveUp()"
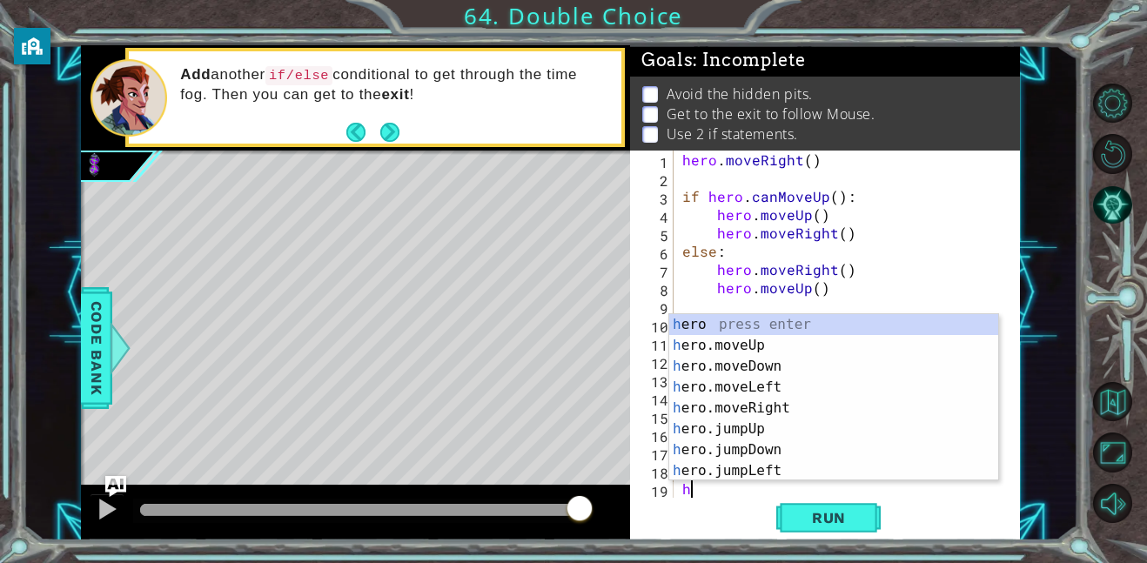
scroll to position [18, 0]
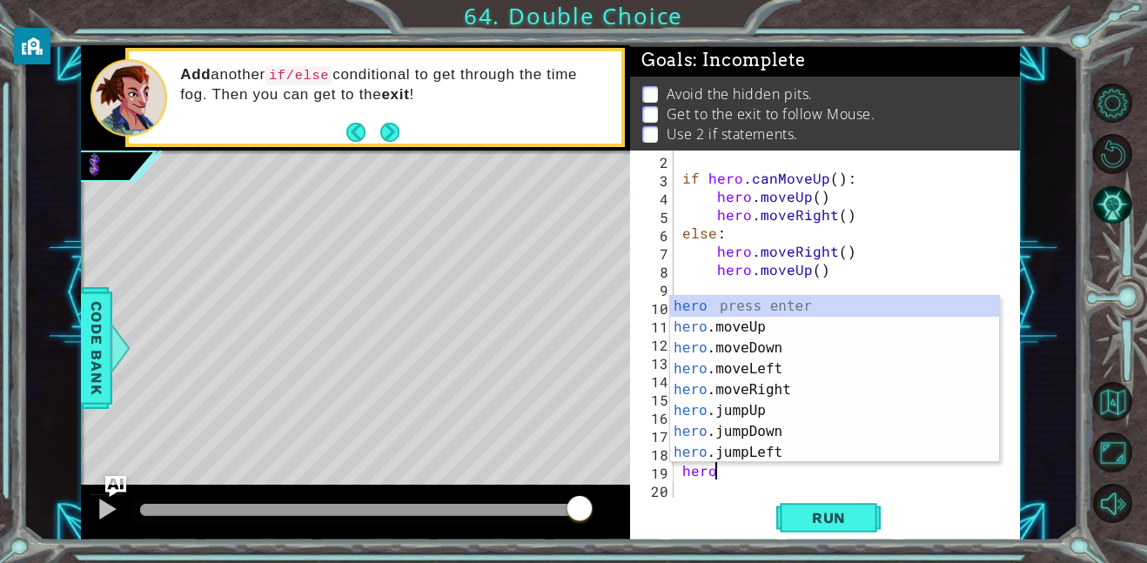
type textarea "hero."
click at [764, 452] on div "hero. moveUp press enter hero. moveDown press enter hero. moveLeft press enter …" at bounding box center [834, 400] width 329 height 209
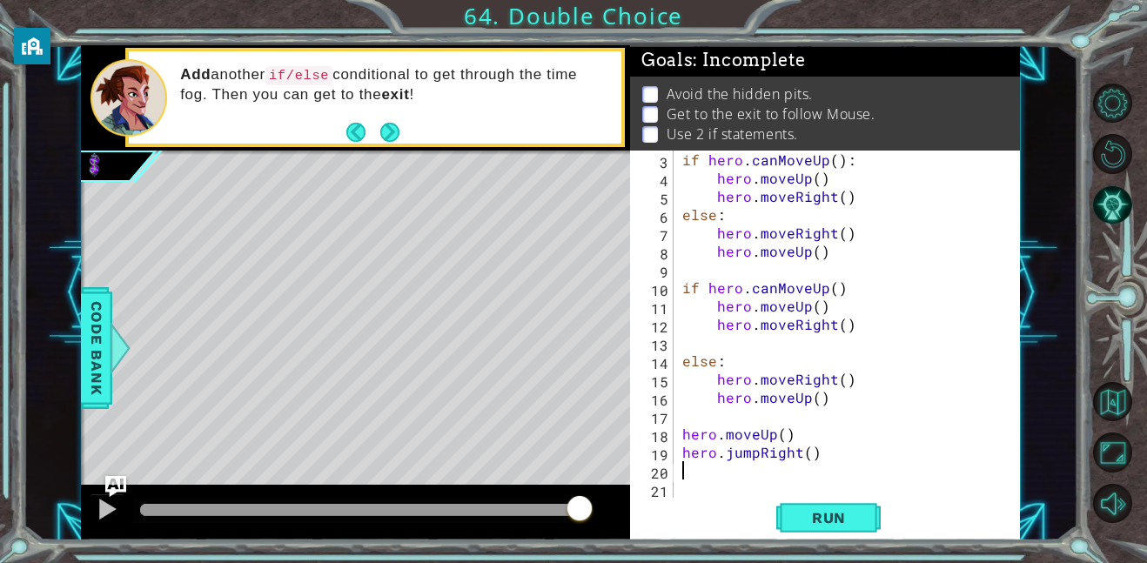
scroll to position [37, 0]
click at [820, 518] on span "Run" at bounding box center [828, 517] width 69 height 17
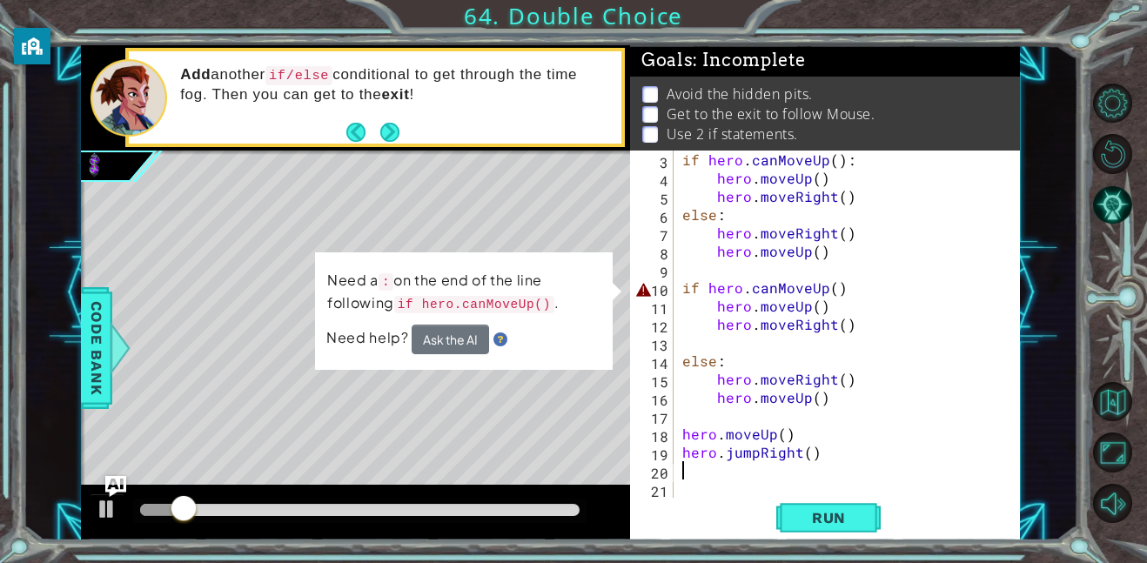
click at [886, 282] on div "if hero . canMoveUp ( ) : hero . moveUp ( ) hero . moveRight ( ) else : hero . …" at bounding box center [852, 343] width 346 height 384
click at [874, 284] on div "if hero . canMoveUp ( ) : hero . moveUp ( ) hero . moveRight ( ) else : hero . …" at bounding box center [852, 343] width 346 height 384
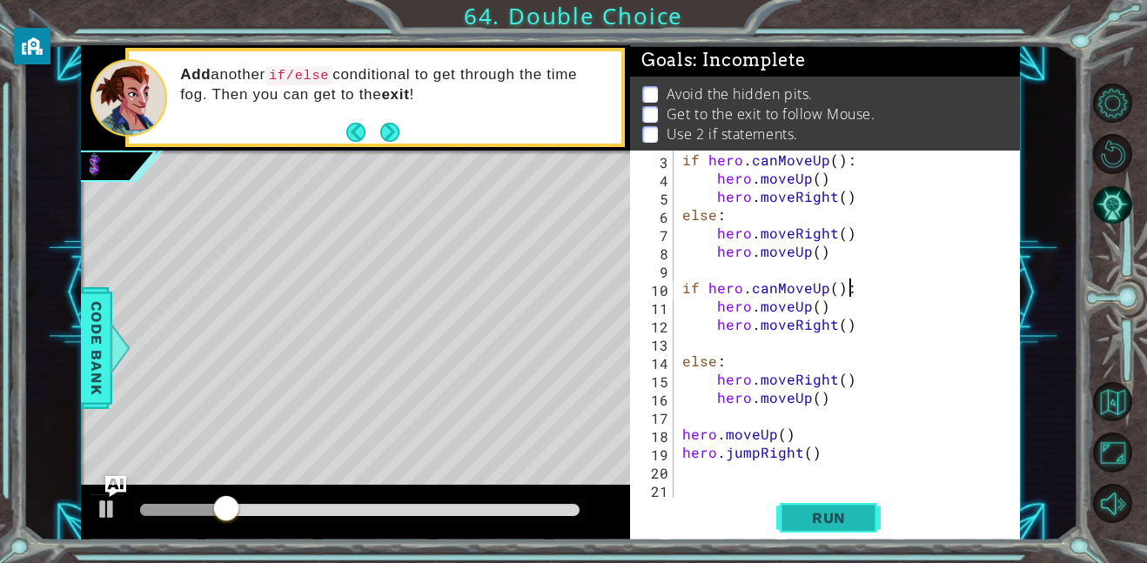
type textarea "if hero.canMoveUp():"
click at [829, 523] on span "Run" at bounding box center [828, 517] width 69 height 17
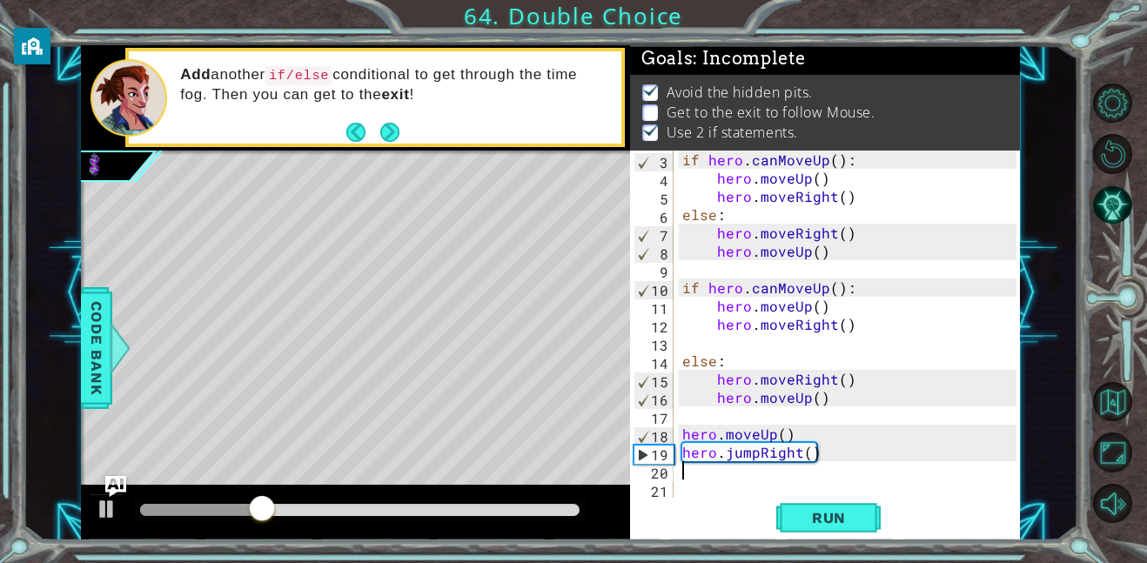
click at [693, 472] on div "if hero . canMoveUp ( ) : hero . moveUp ( ) hero . moveRight ( ) else : hero . …" at bounding box center [852, 343] width 346 height 384
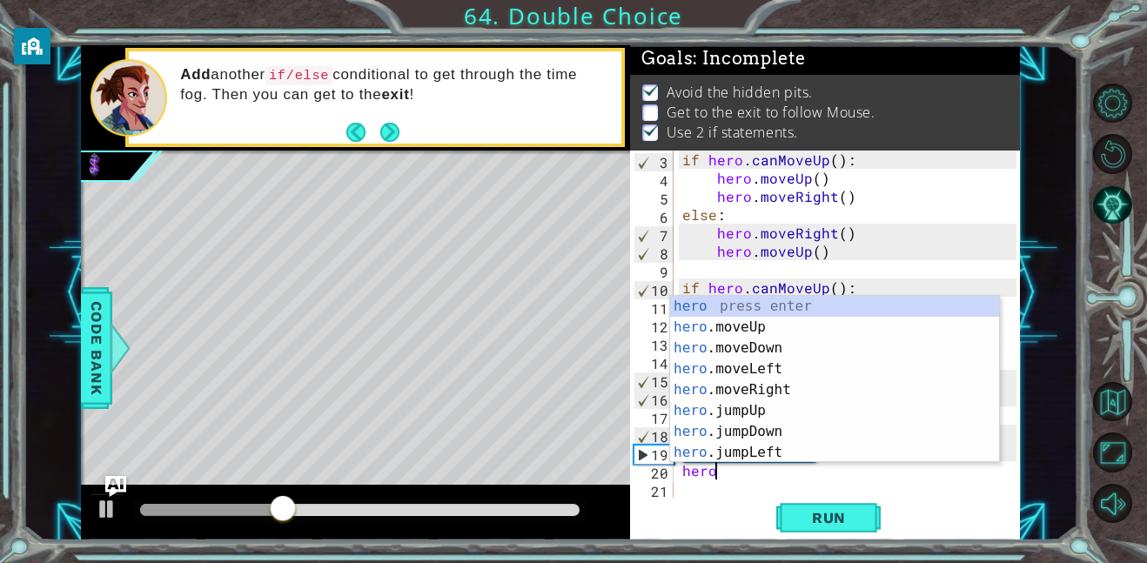
scroll to position [0, 2]
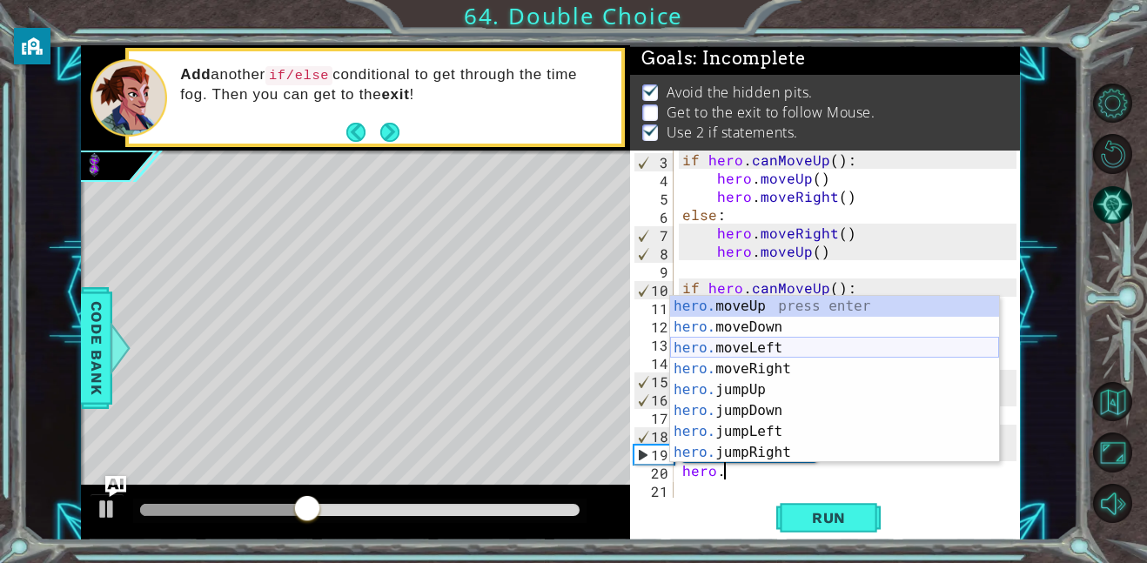
click at [786, 364] on div "hero. moveUp press enter hero. moveDown press enter hero. moveLeft press enter …" at bounding box center [834, 400] width 329 height 209
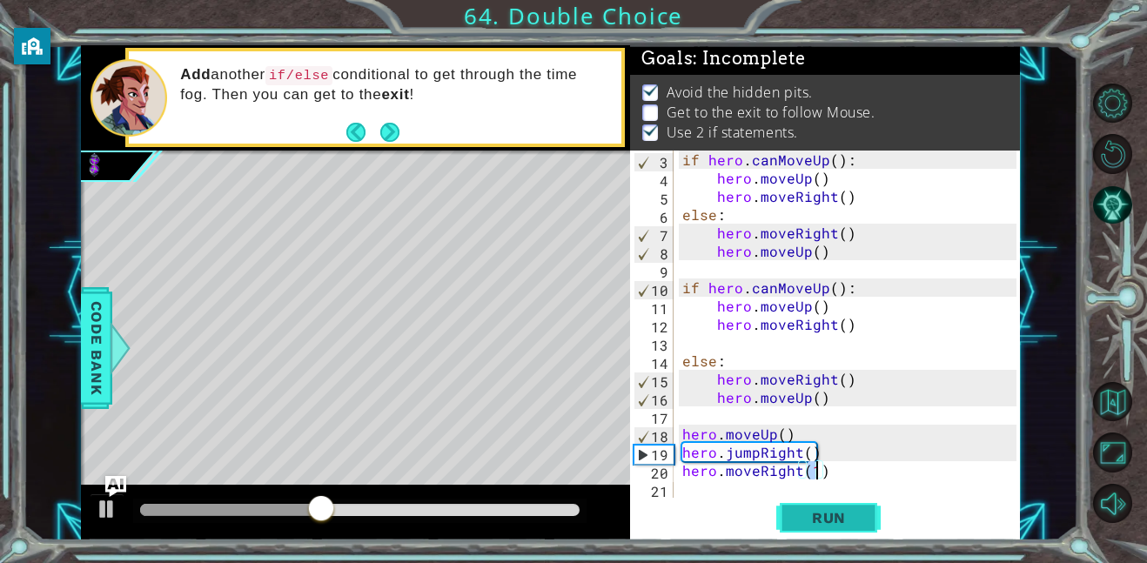
type textarea "hero.moveRight(1)"
click at [824, 526] on button "Run" at bounding box center [828, 517] width 104 height 39
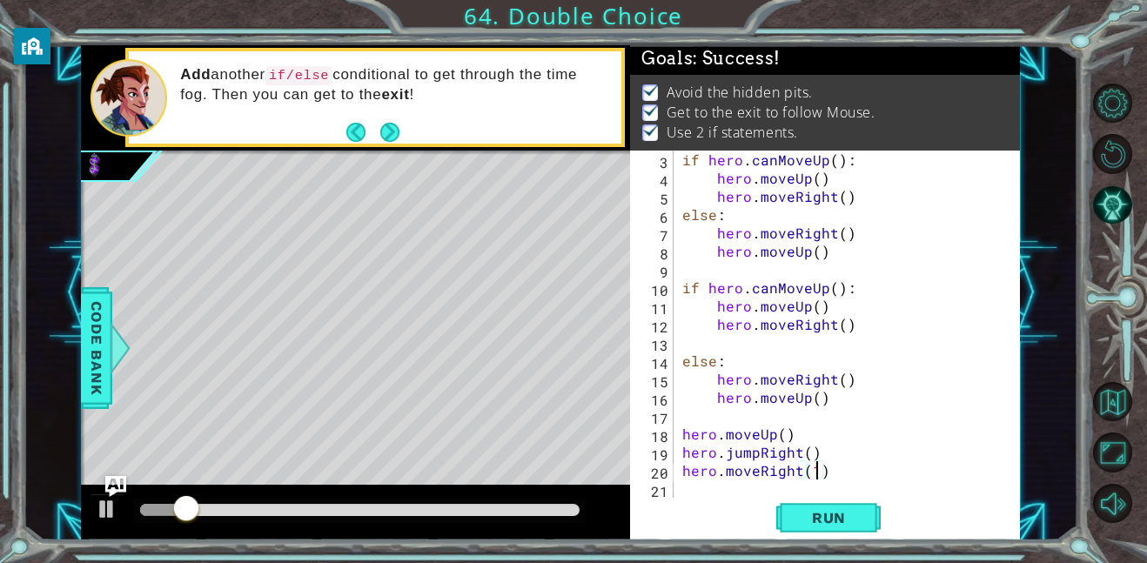
click at [534, 506] on div at bounding box center [359, 510] width 439 height 12
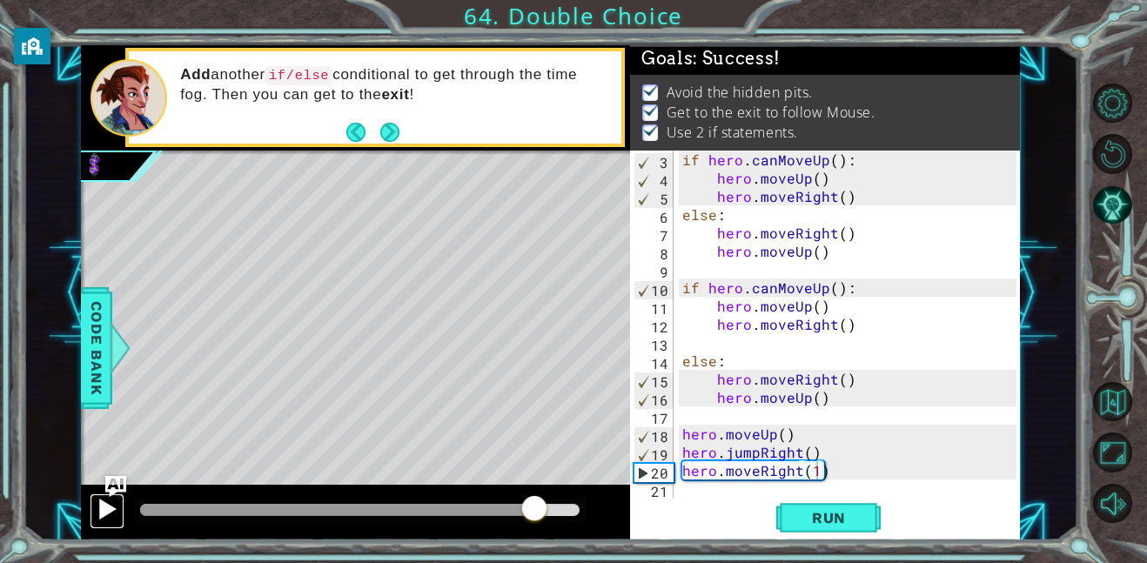
click at [104, 511] on div at bounding box center [107, 509] width 23 height 23
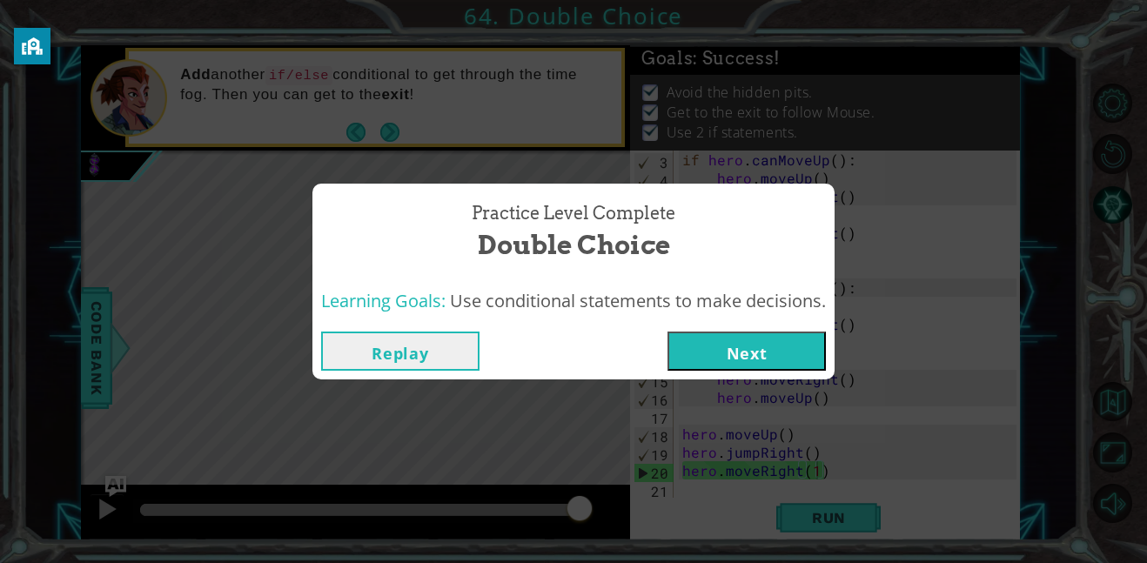
click at [763, 349] on button "Next" at bounding box center [746, 351] width 158 height 39
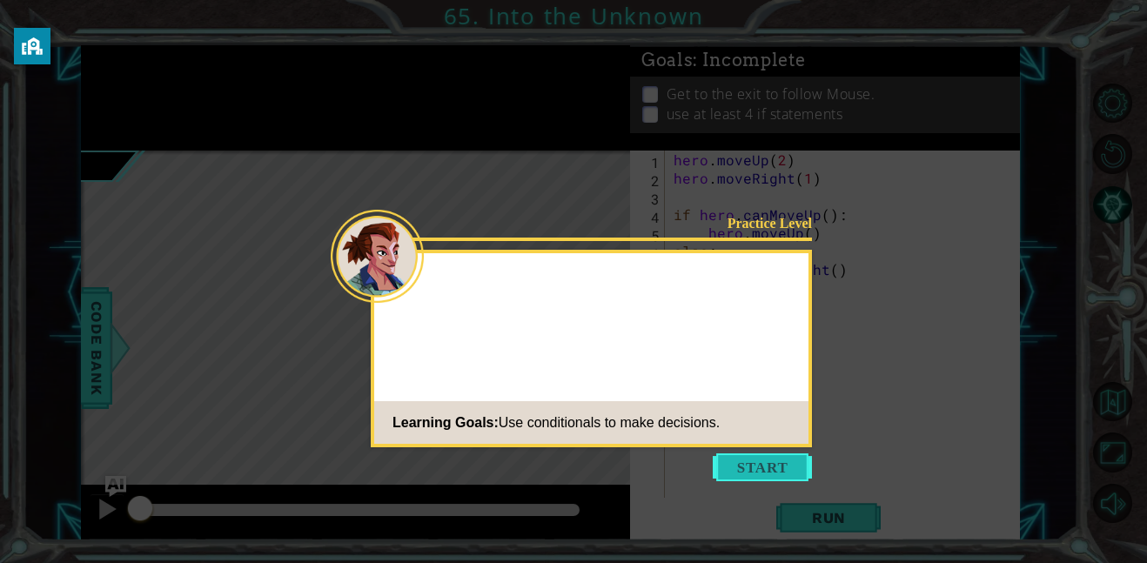
click at [746, 465] on button "Start" at bounding box center [762, 467] width 99 height 28
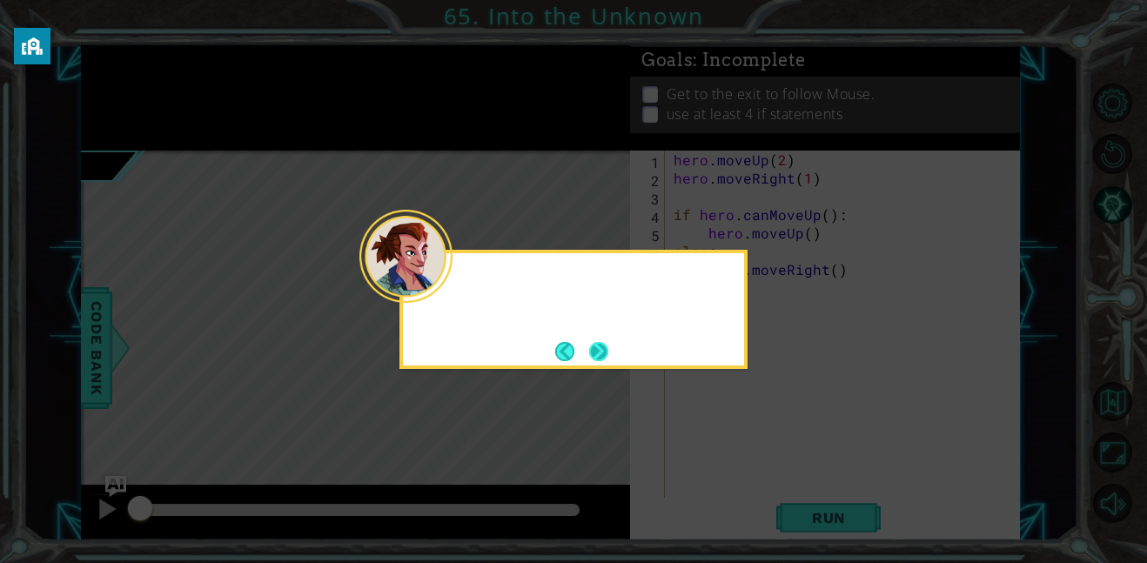
click at [596, 355] on button "Next" at bounding box center [598, 351] width 32 height 32
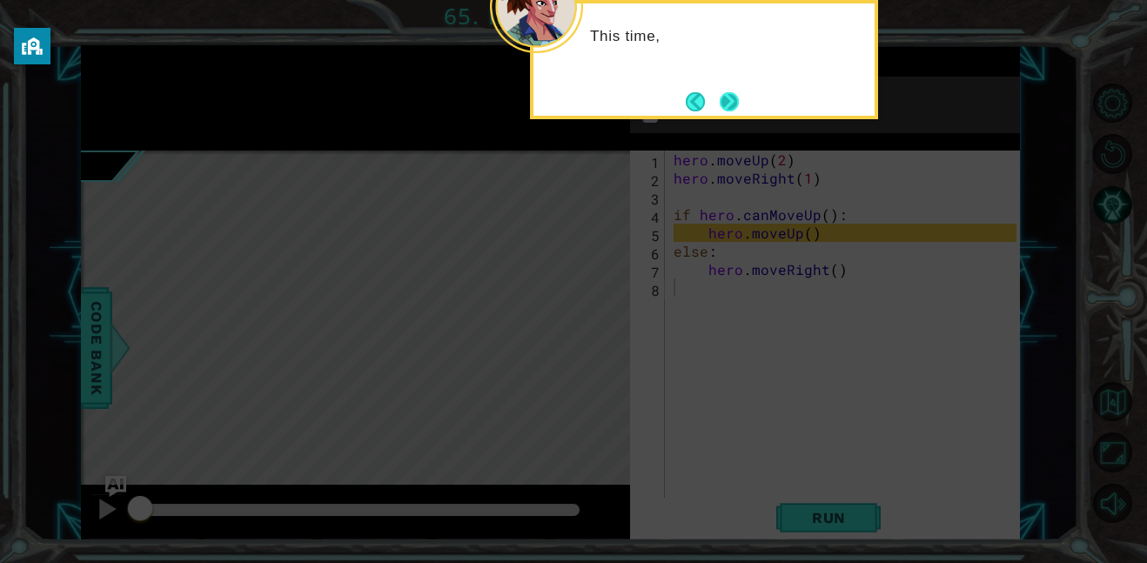
click at [727, 112] on button "Next" at bounding box center [730, 101] width 22 height 22
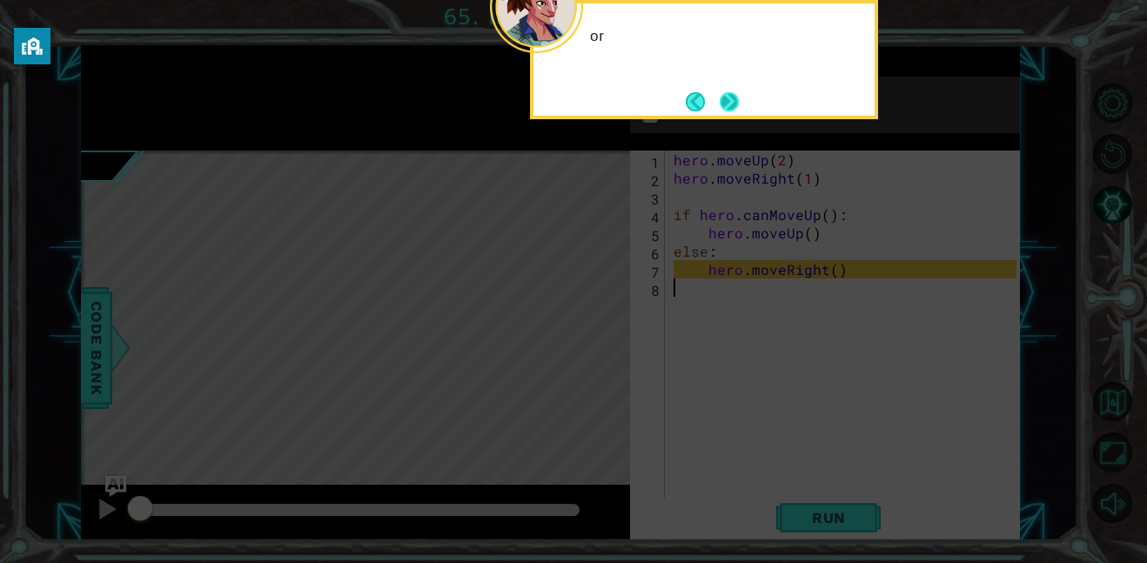
click at [726, 108] on button "Next" at bounding box center [729, 101] width 20 height 20
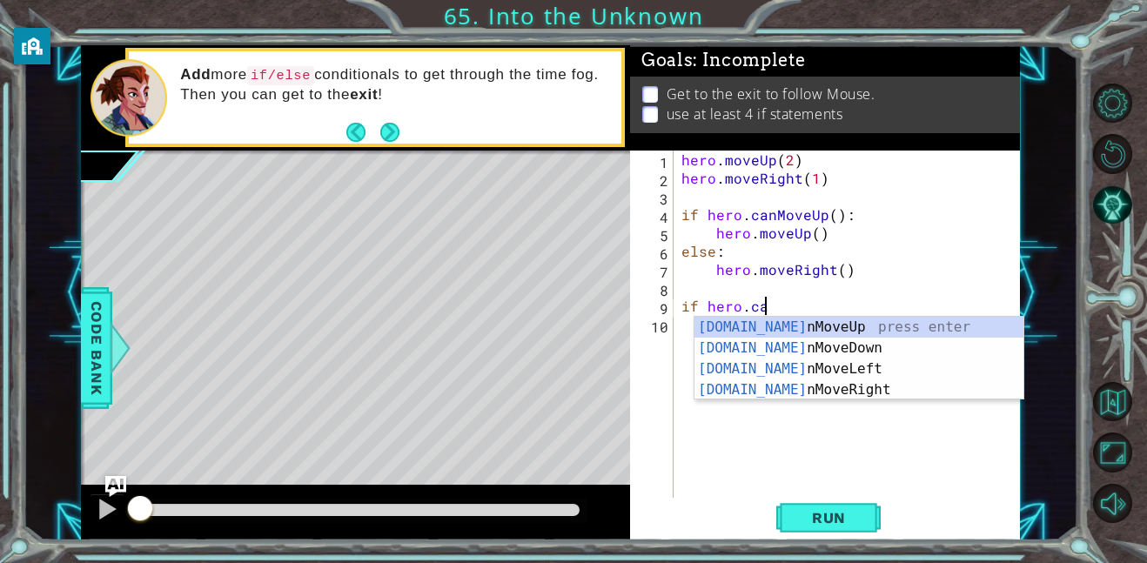
scroll to position [0, 4]
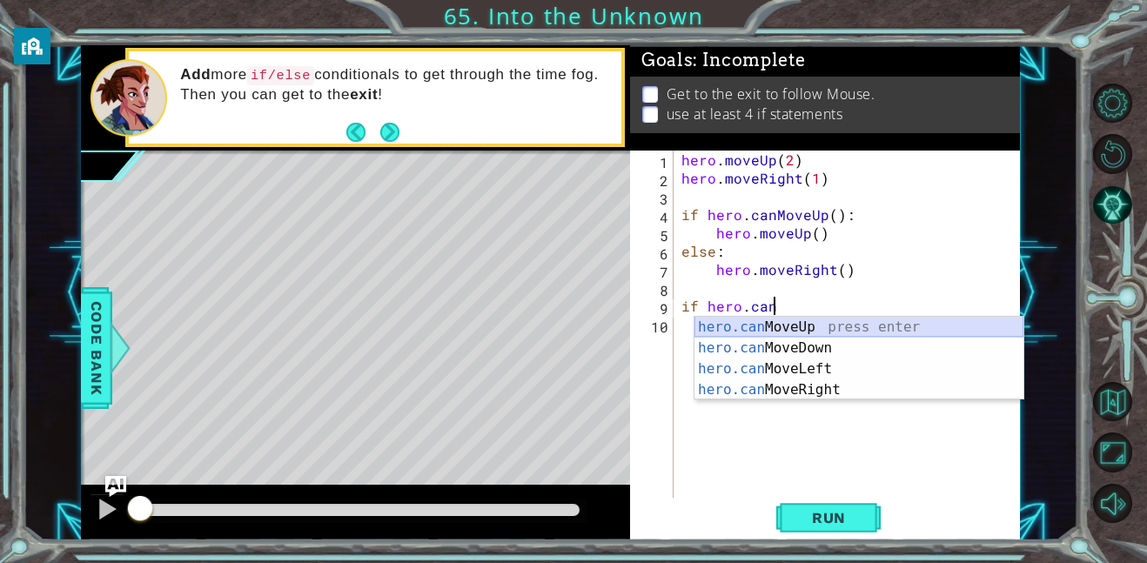
click at [790, 327] on div "hero.can MoveUp press enter hero.can MoveDown press enter hero.can MoveLeft pre…" at bounding box center [858, 379] width 329 height 125
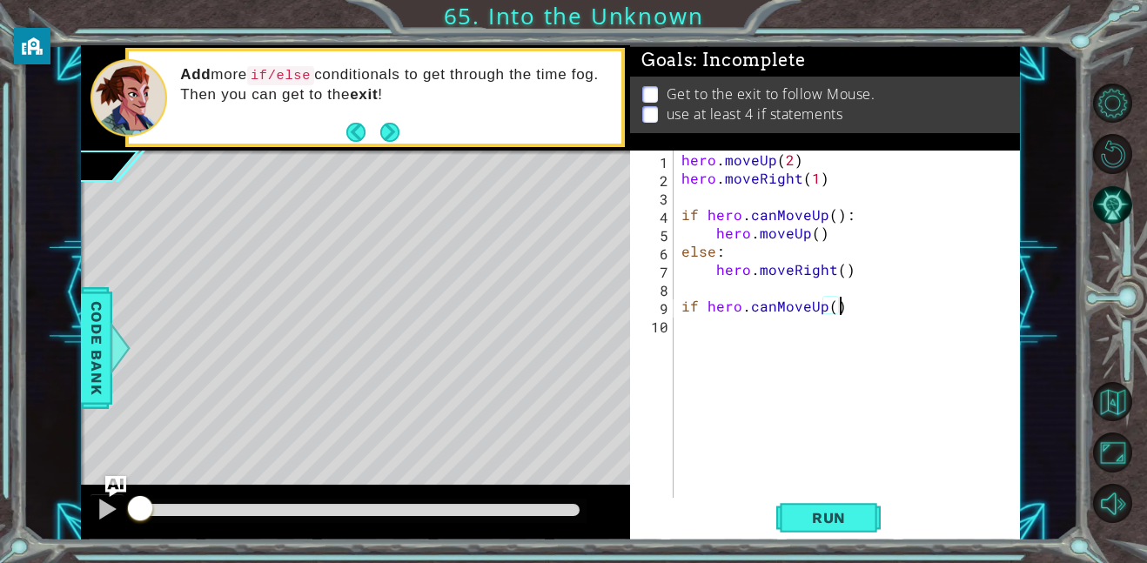
type textarea "if hero.canMoveUp()"
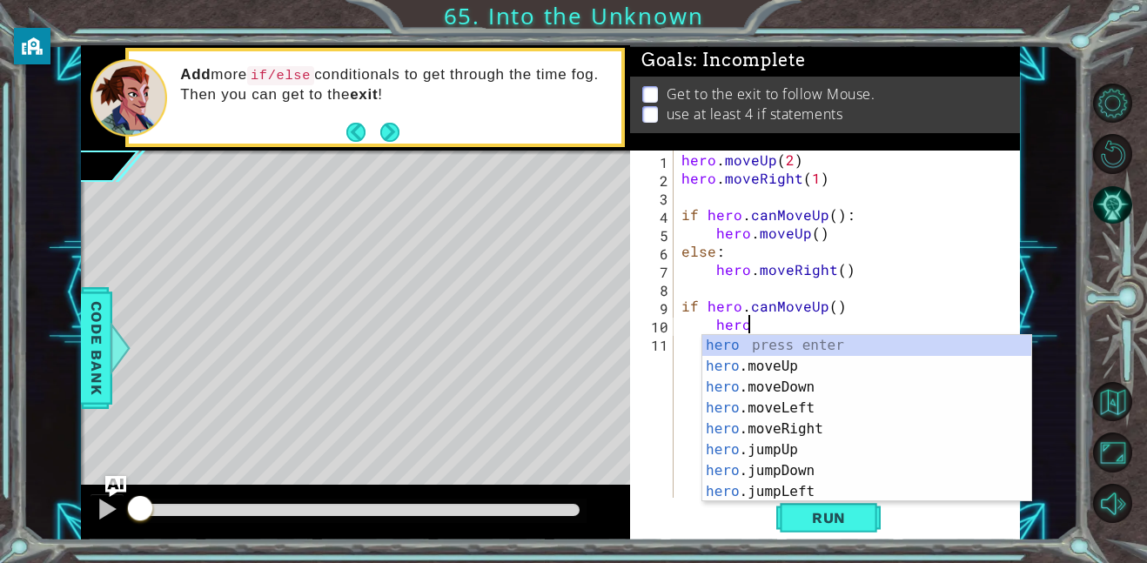
scroll to position [0, 3]
click at [839, 338] on div "hero. moveUp press enter hero. moveDown press enter hero. moveLeft press enter …" at bounding box center [866, 439] width 329 height 209
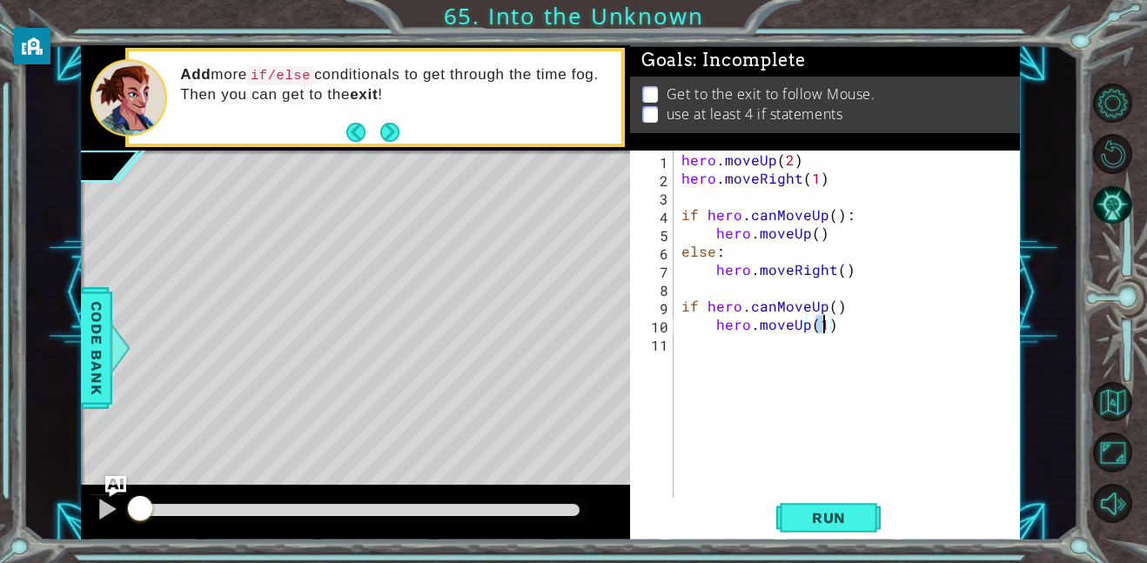
type textarea "hero.moveUp()"
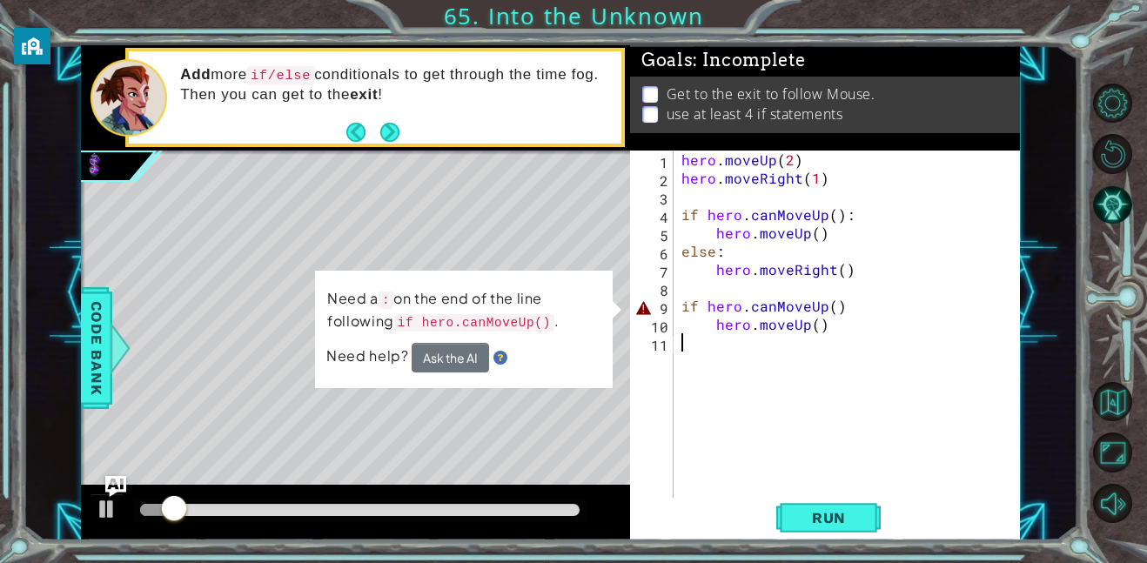
click at [851, 305] on div "hero . moveUp ( 2 ) hero . moveRight ( 1 ) if hero . canMoveUp ( ) : hero . mov…" at bounding box center [851, 343] width 347 height 384
type textarea "if hero.canMoveUp():"
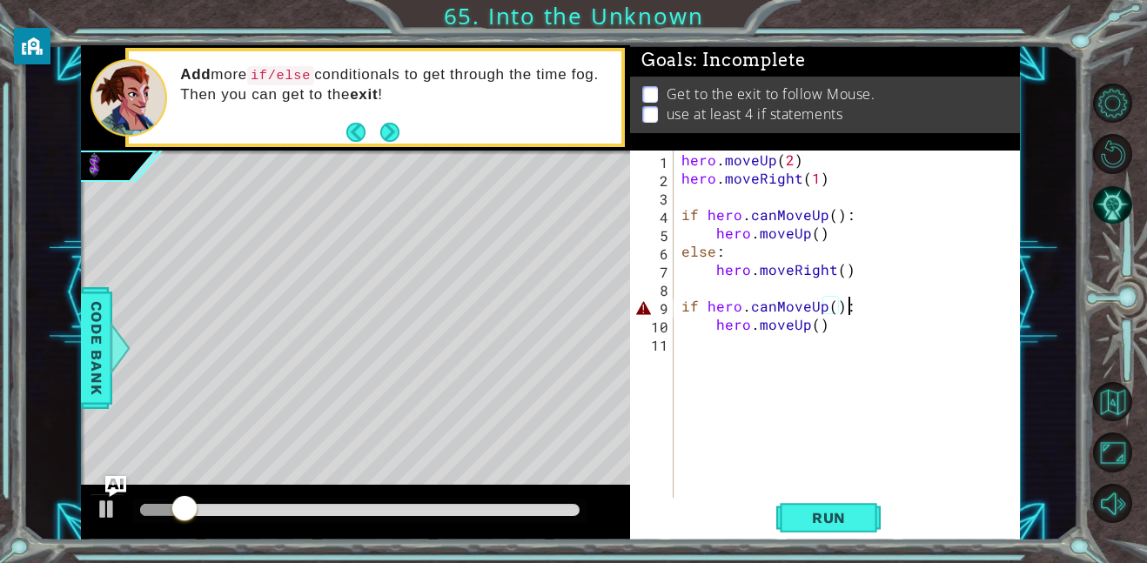
scroll to position [0, 10]
click at [762, 380] on div "hero . moveUp ( 2 ) hero . moveRight ( 1 ) if hero . canMoveUp ( ) : hero . mov…" at bounding box center [851, 343] width 347 height 384
type textarea "else:"
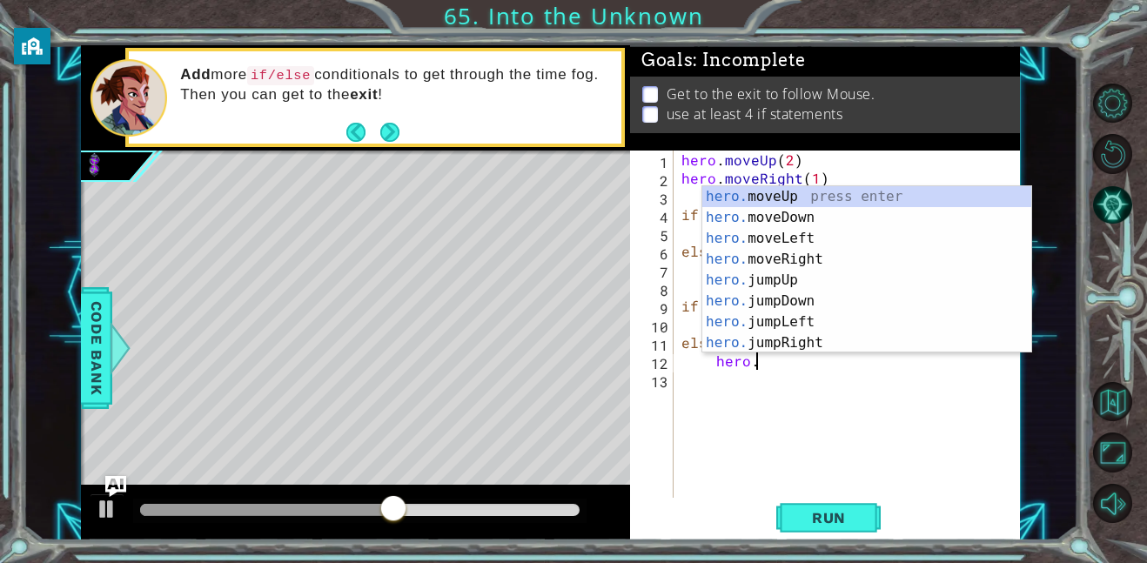
scroll to position [0, 4]
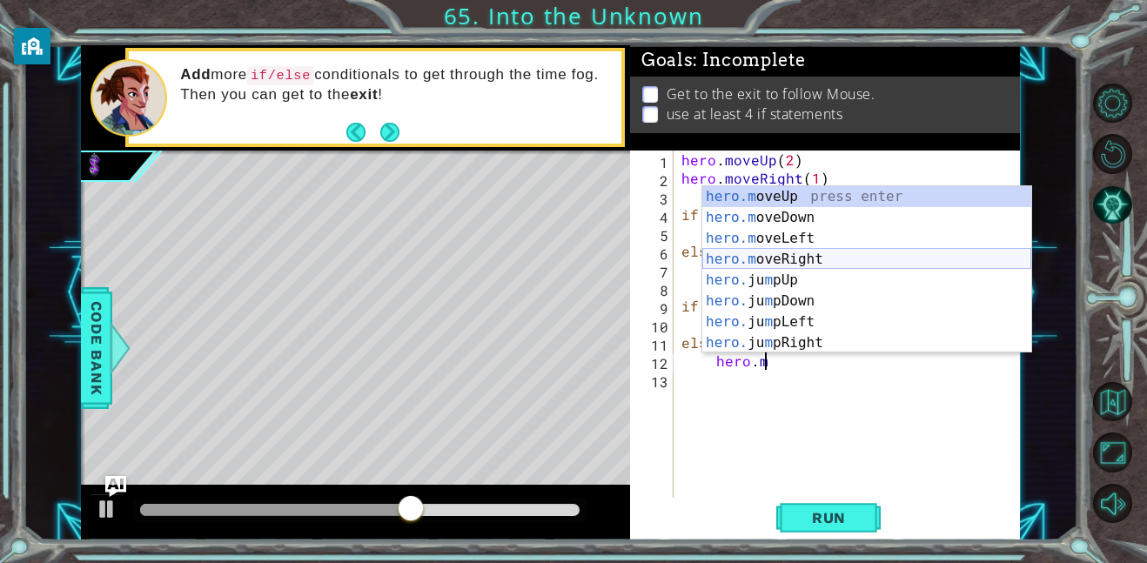
click at [826, 258] on div "hero.m oveUp press enter hero.m oveDown press enter hero.m oveLeft press enter …" at bounding box center [866, 290] width 329 height 209
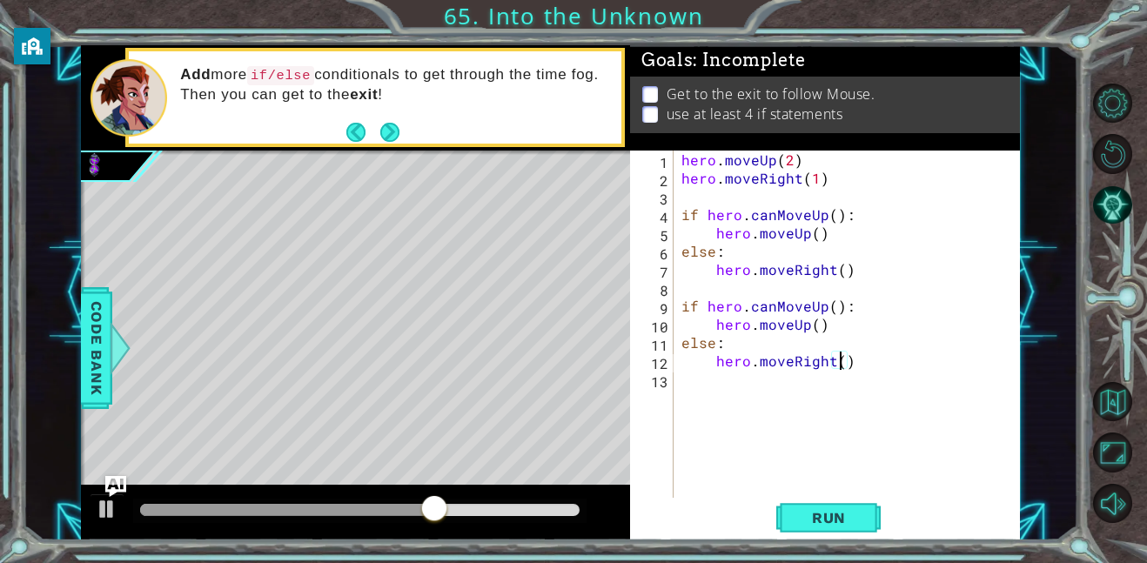
type textarea "hero.moveRight()"
click at [741, 377] on div "hero . moveUp ( 2 ) hero . moveRight ( 1 ) if hero . canMoveUp ( ) : hero . mov…" at bounding box center [851, 343] width 347 height 384
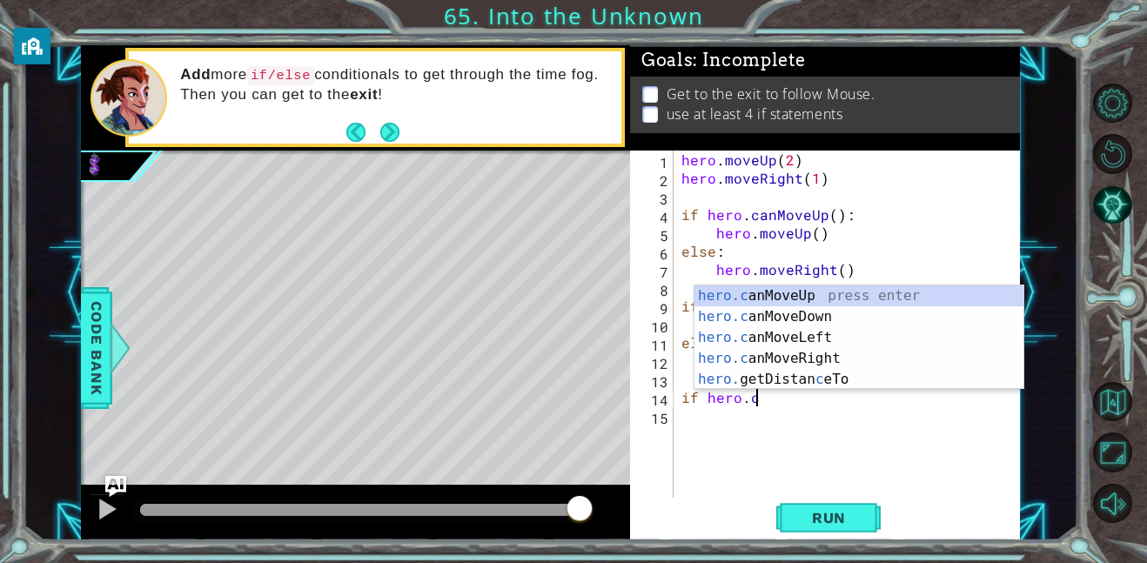
scroll to position [0, 3]
click at [795, 291] on div "hero.c anMoveUp press enter hero.c anMoveDown press enter hero.c anMoveLeft pre…" at bounding box center [858, 358] width 329 height 146
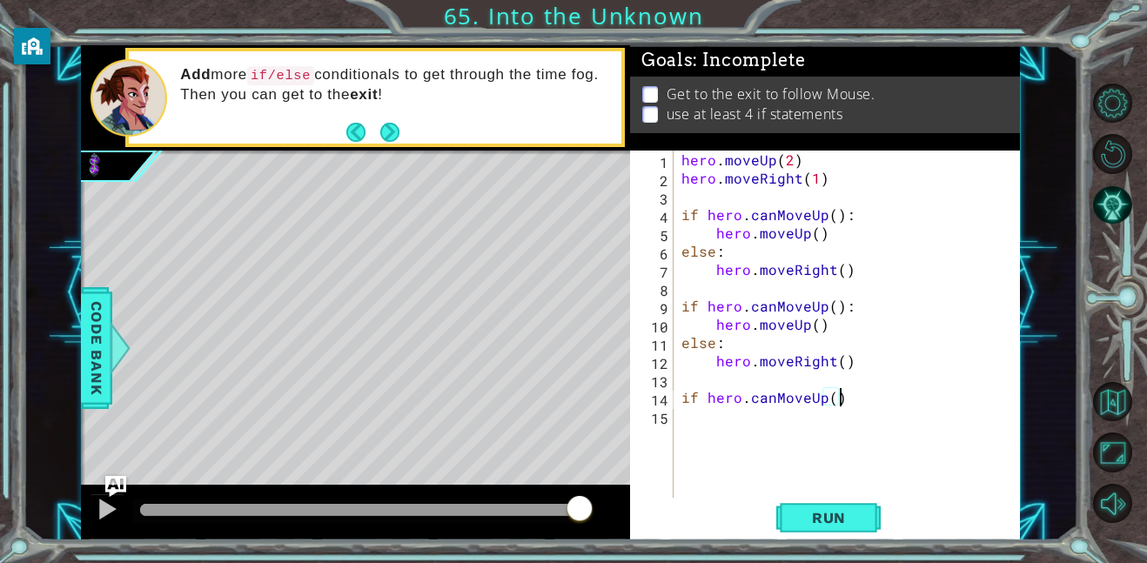
type textarea "if hero.canMoveUp():"
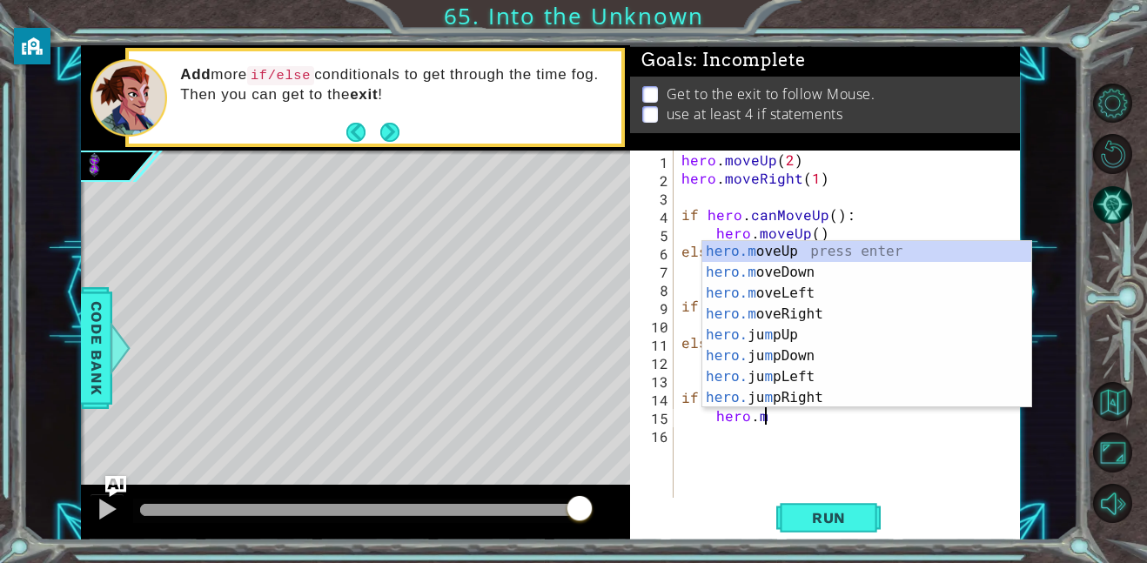
scroll to position [0, 4]
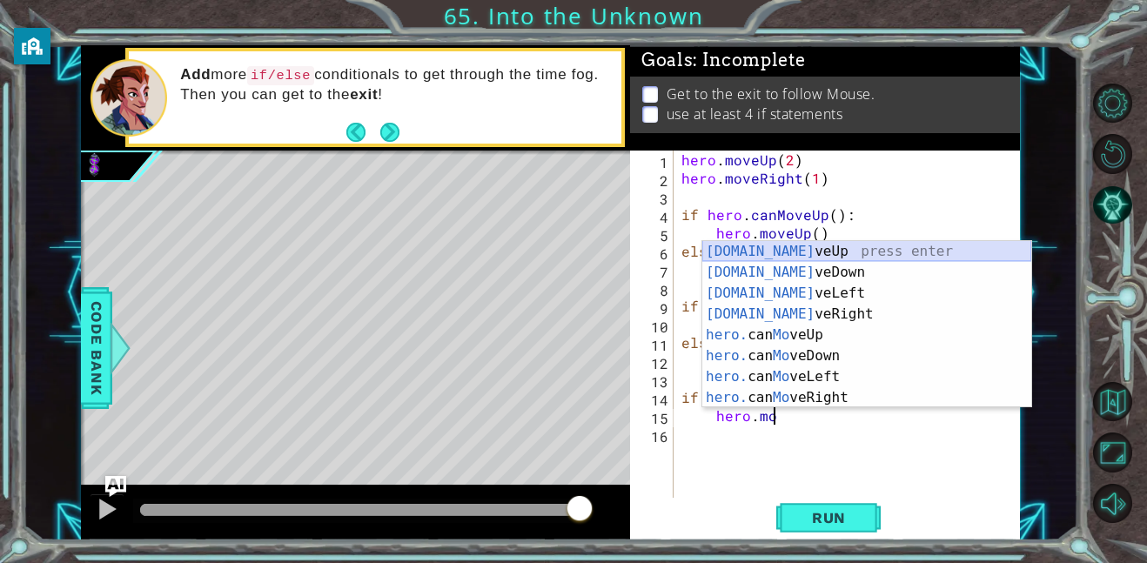
click at [811, 243] on div "[DOMAIN_NAME] veUp press enter [DOMAIN_NAME] veDown press enter [DOMAIN_NAME] v…" at bounding box center [866, 345] width 329 height 209
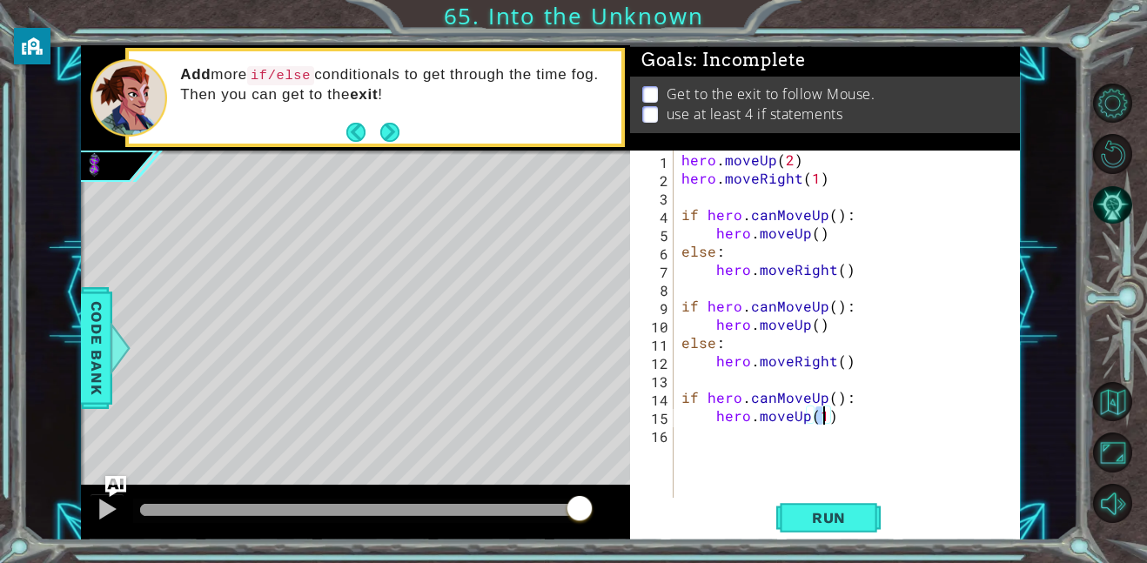
type textarea "hero.moveUp()"
type textarea "else:"
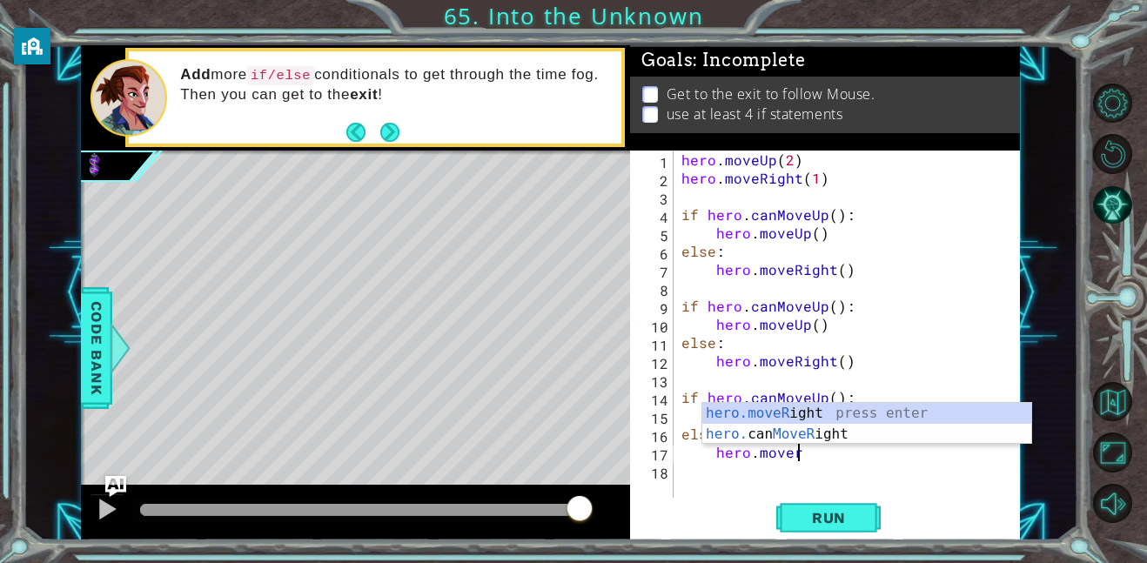
scroll to position [0, 6]
click at [775, 408] on div "hero.moveR ight press enter hero. can MoveR ight press enter" at bounding box center [866, 445] width 329 height 84
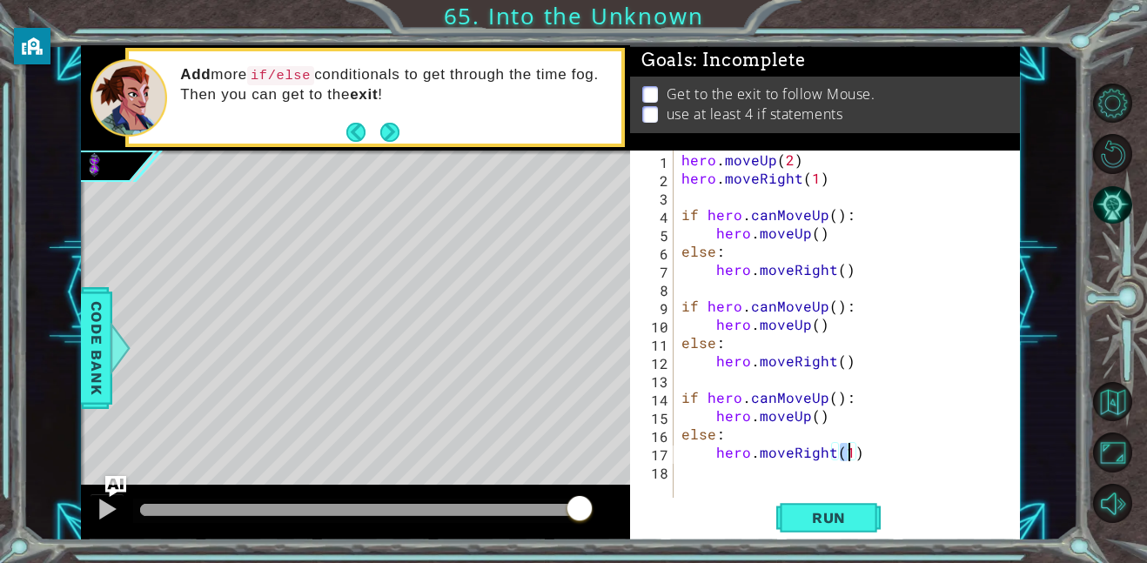
type textarea "hero.moveRight()"
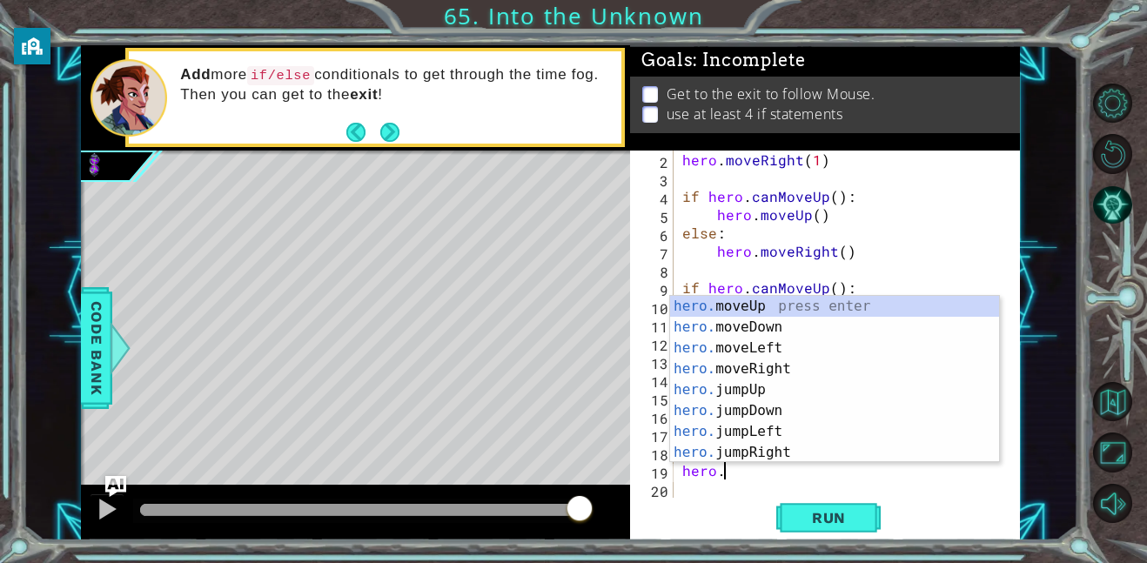
scroll to position [0, 2]
type textarea "hero.j"
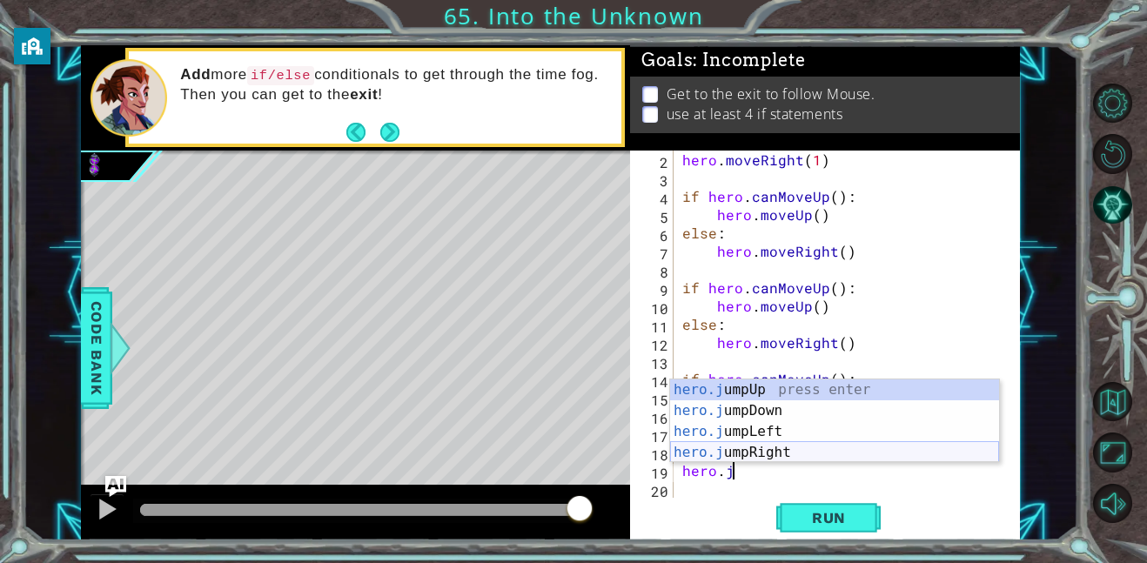
click at [827, 452] on div "hero.j umpUp press enter hero.j umpDown press enter hero.j umpLeft press enter …" at bounding box center [834, 441] width 329 height 125
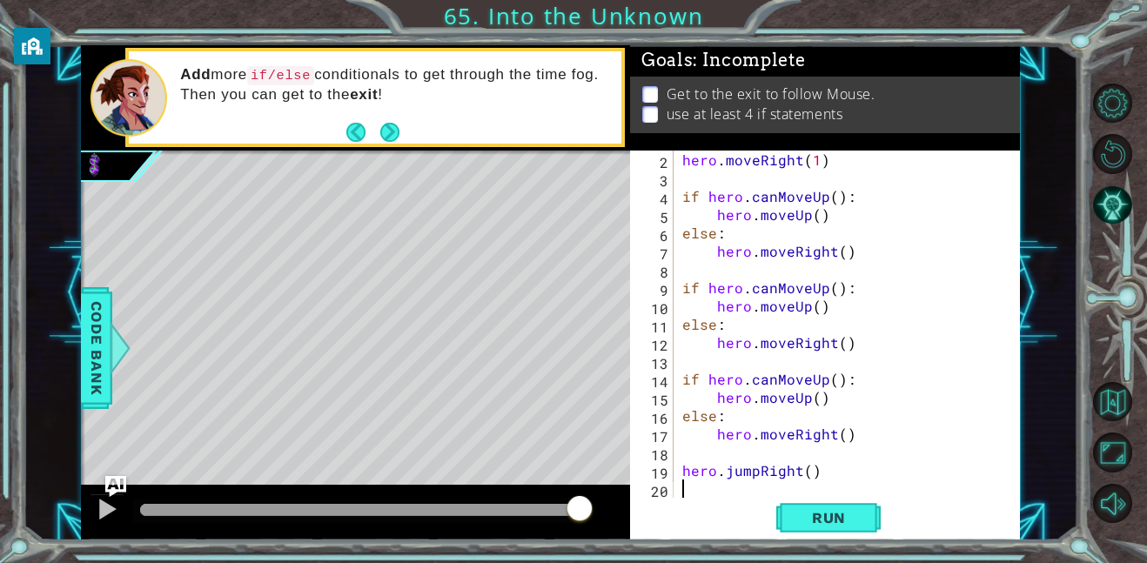
scroll to position [37, 0]
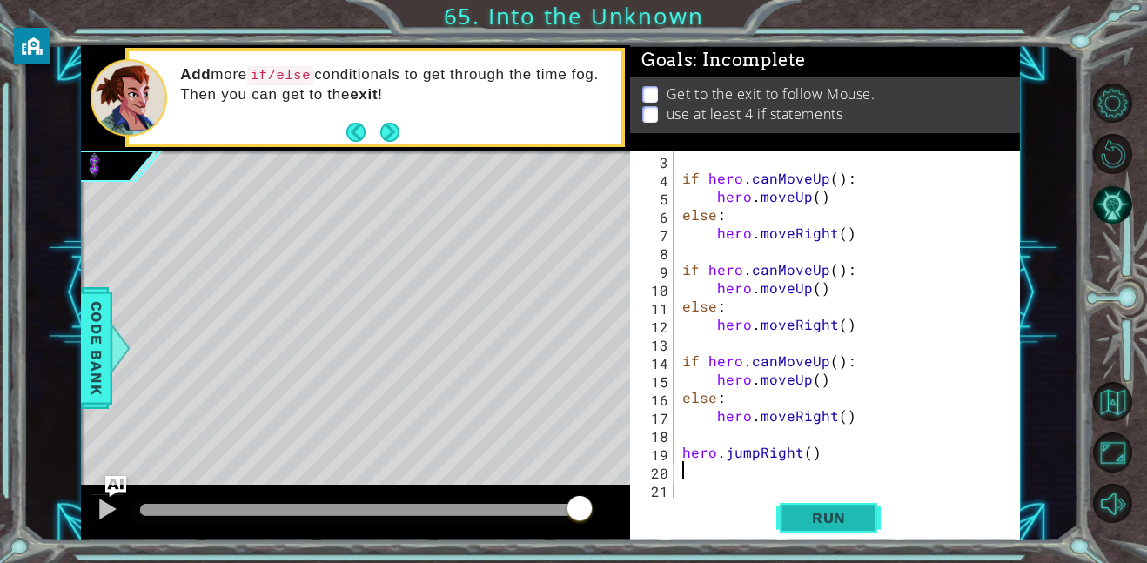
click at [806, 518] on span "Run" at bounding box center [828, 517] width 69 height 17
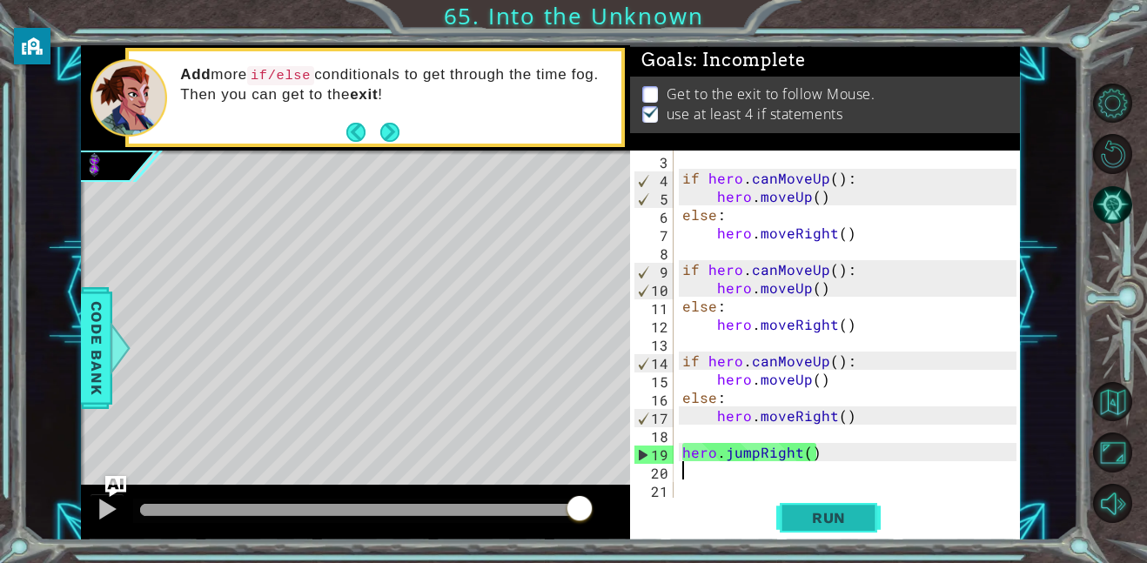
click at [808, 525] on span "Run" at bounding box center [828, 517] width 69 height 17
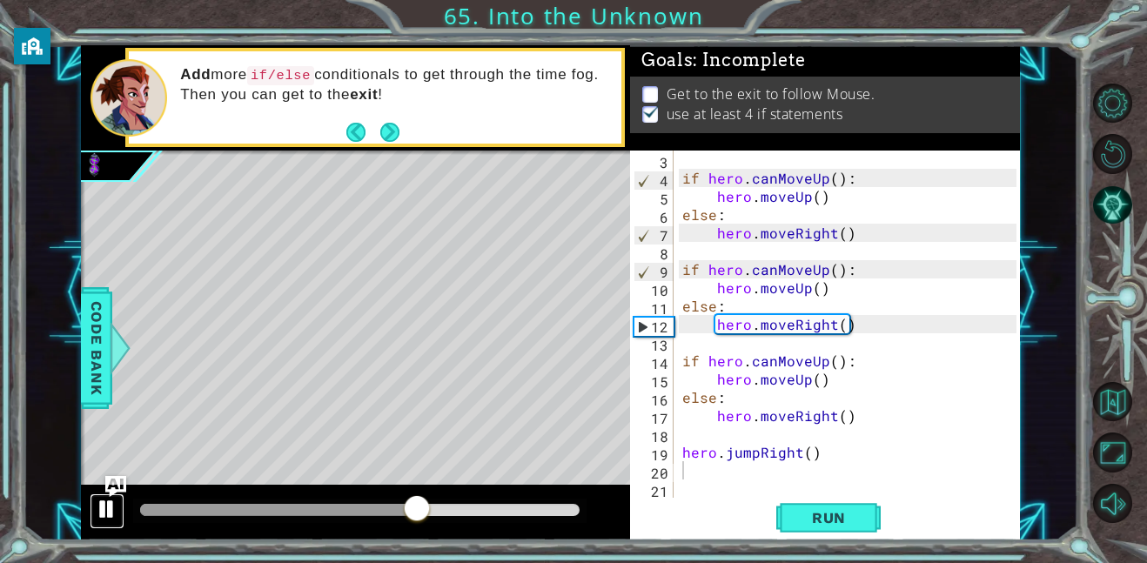
click at [119, 507] on button at bounding box center [107, 511] width 35 height 36
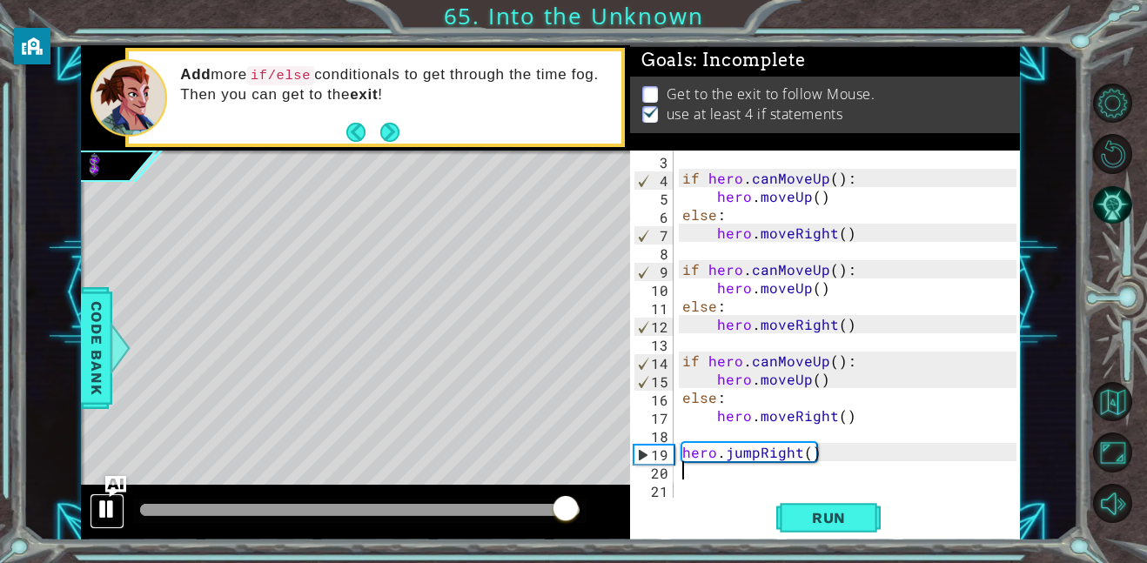
click at [119, 507] on button at bounding box center [107, 511] width 35 height 36
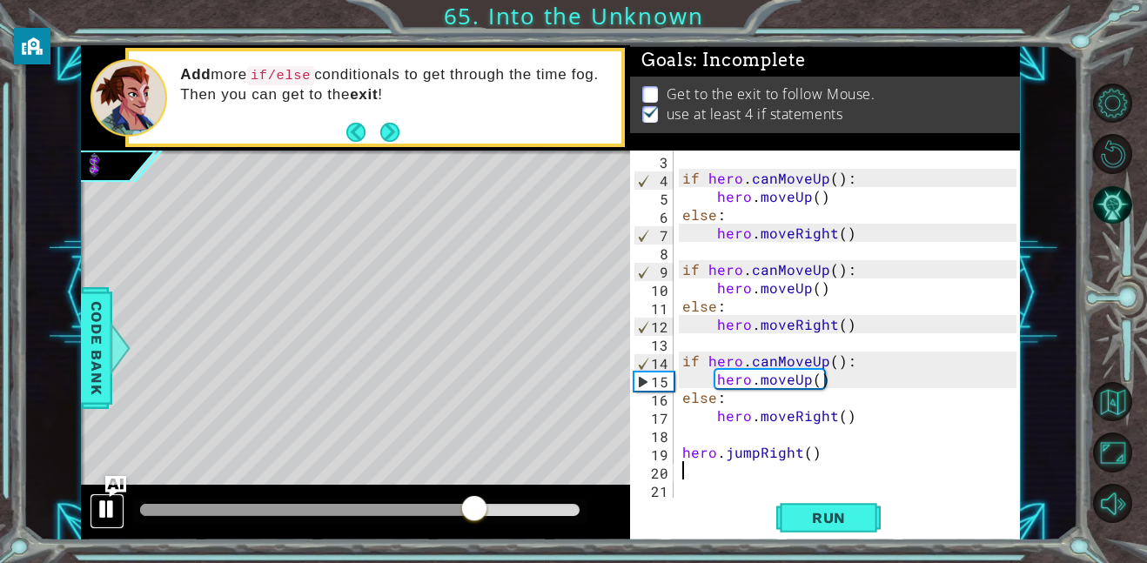
click at [119, 507] on button at bounding box center [107, 511] width 35 height 36
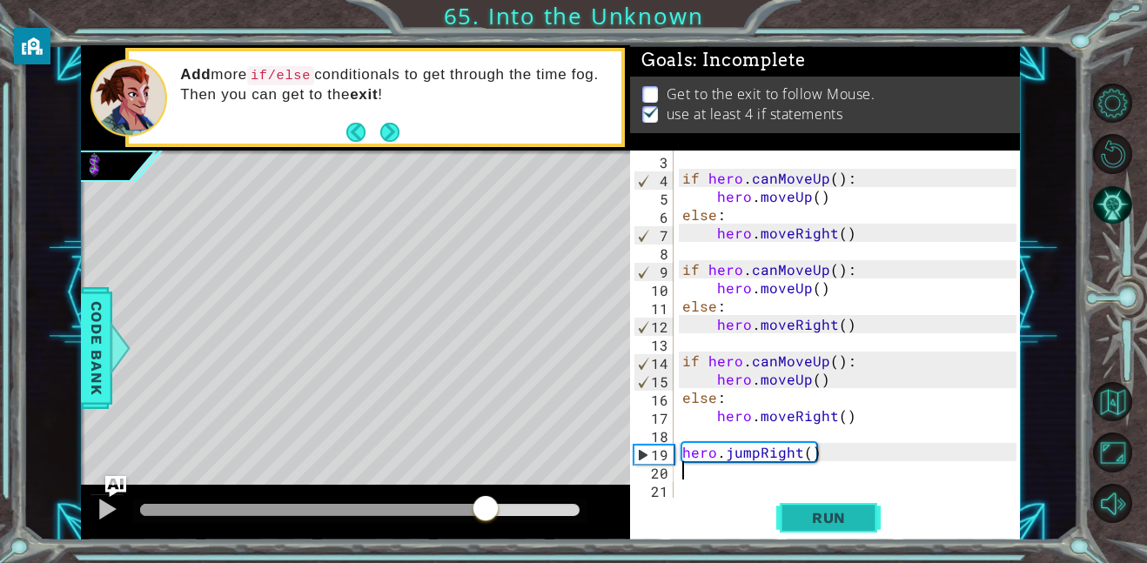
click at [840, 511] on span "Run" at bounding box center [828, 517] width 69 height 17
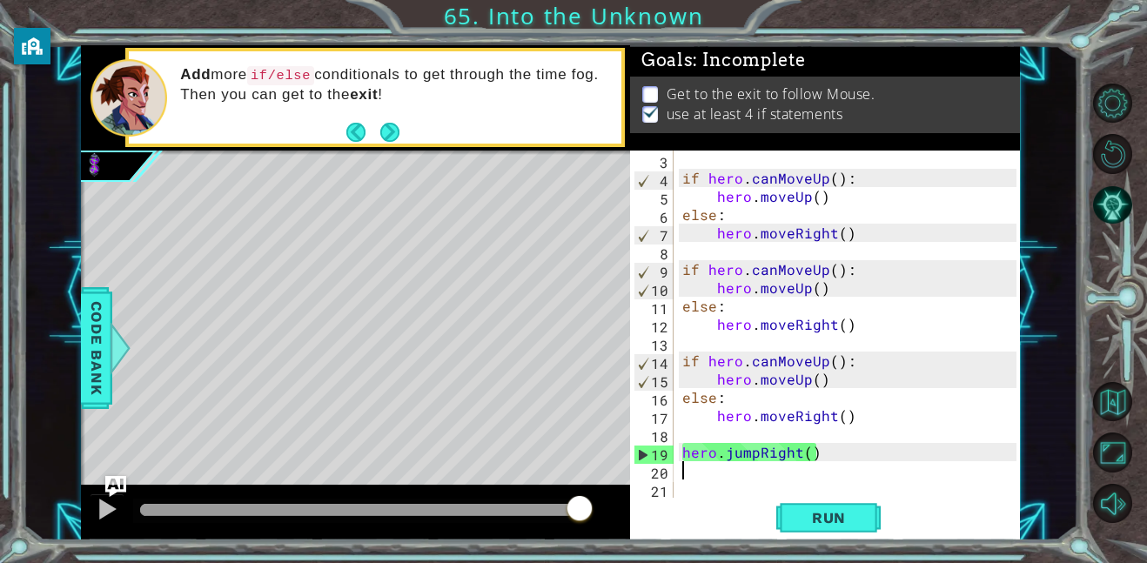
click at [837, 366] on div "if hero . canMoveUp ( ) : hero . moveUp ( ) else : hero . moveRight ( ) if hero…" at bounding box center [852, 343] width 346 height 384
type textarea "if hero.canMoveUp():"
click at [860, 370] on div "if hero . canMoveUp ( ) : hero . moveUp ( ) else : hero . moveRight ( ) if hero…" at bounding box center [852, 343] width 346 height 384
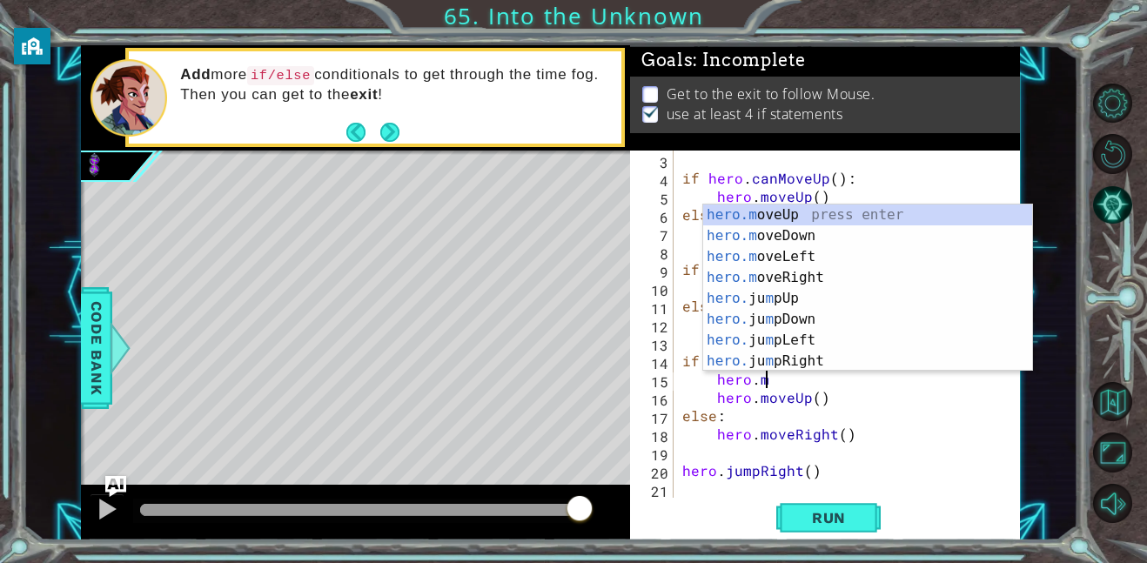
scroll to position [0, 4]
type textarea "hero."
click at [916, 486] on div "if hero . canMoveUp ( ) : hero . moveUp ( ) else : hero . moveRight ( ) if hero…" at bounding box center [852, 343] width 346 height 384
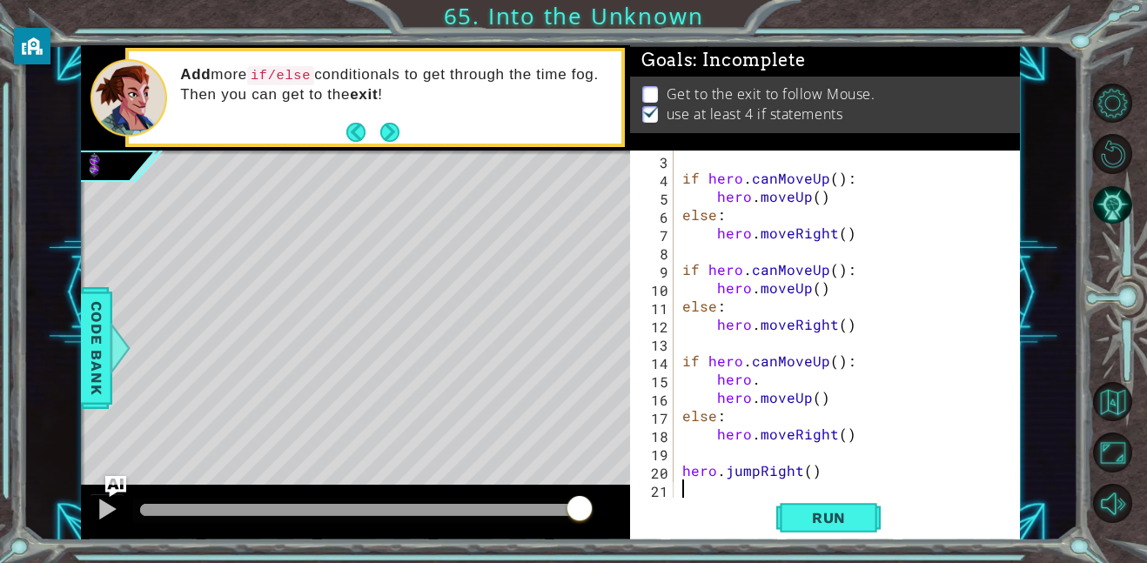
scroll to position [0, 0]
click at [774, 375] on div "if hero . canMoveUp ( ) : hero . moveUp ( ) else : hero . moveRight ( ) if hero…" at bounding box center [852, 343] width 346 height 384
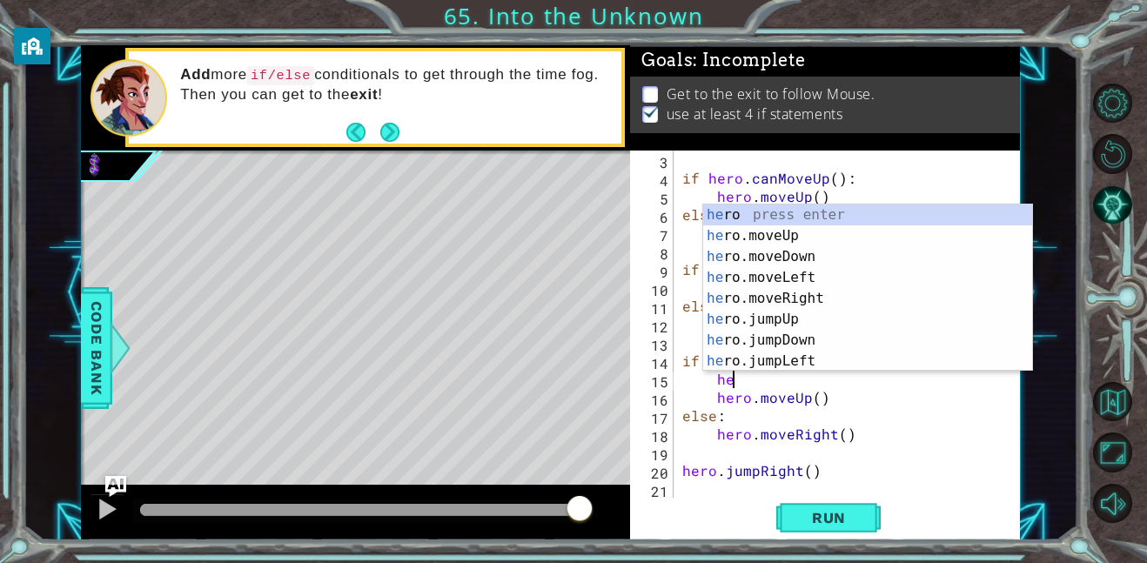
type textarea "h"
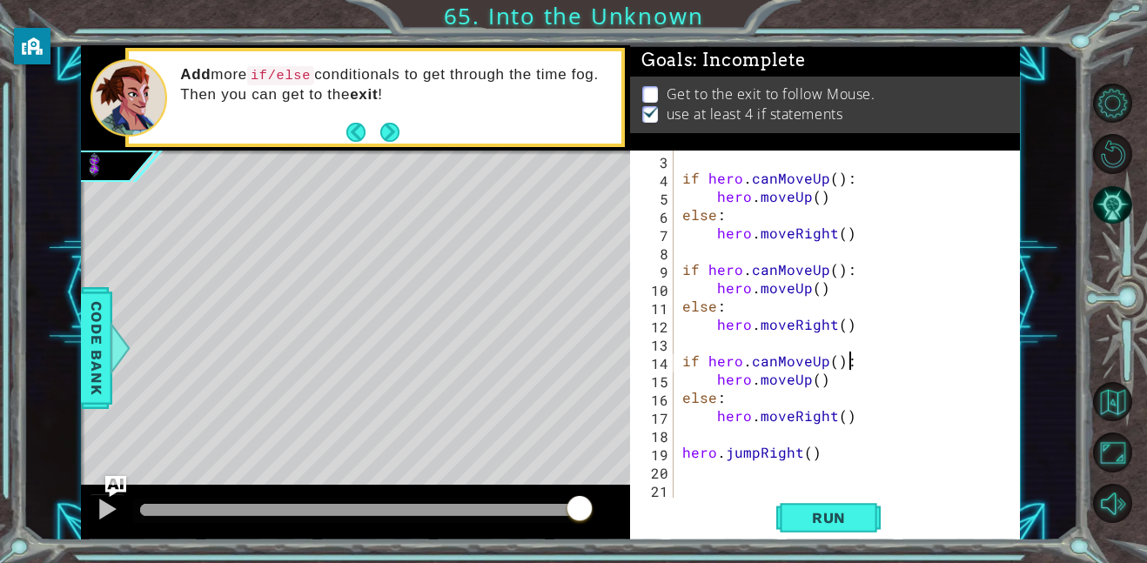
click at [792, 419] on div "if hero . canMoveUp ( ) : hero . moveUp ( ) else : hero . moveRight ( ) if hero…" at bounding box center [852, 343] width 346 height 384
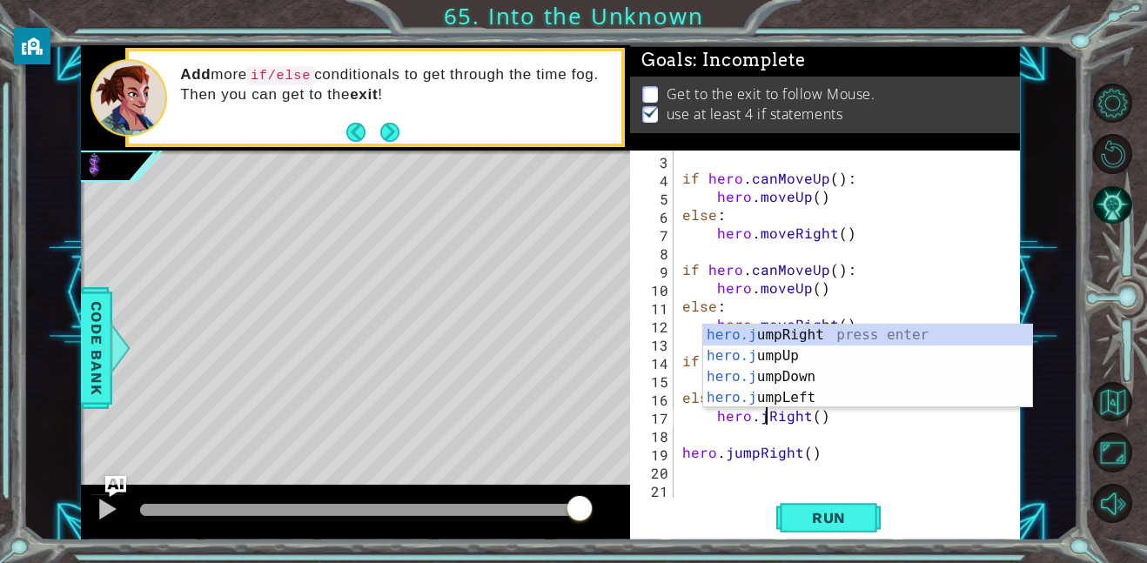
scroll to position [0, 5]
click at [835, 334] on div "hero.[PERSON_NAME] mpRight press enter hero.ju mpUp press enter hero.ju mpDown …" at bounding box center [867, 387] width 329 height 125
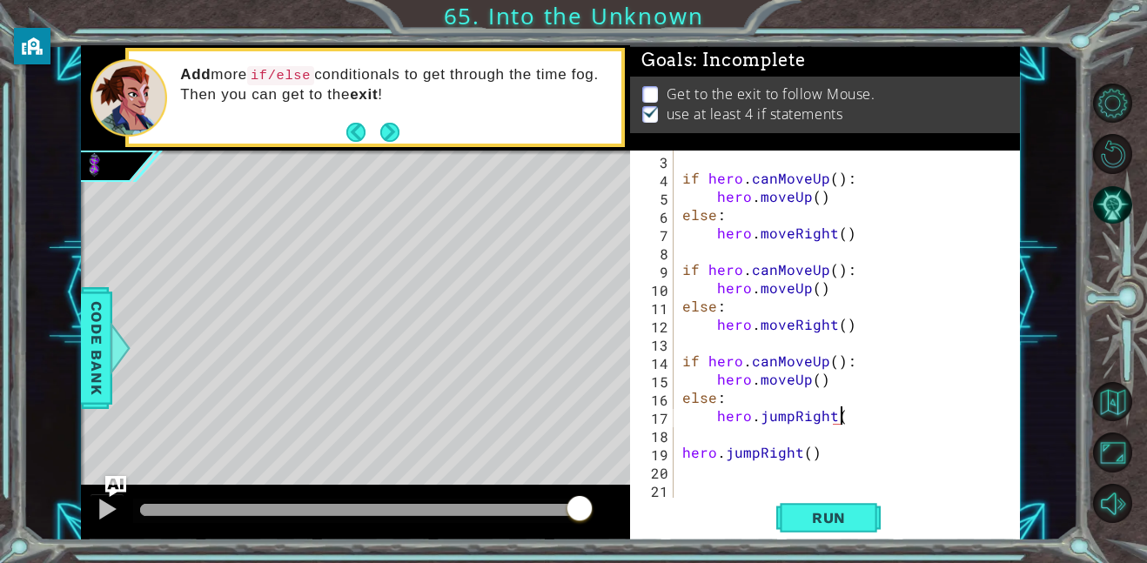
scroll to position [0, 10]
type textarea "hero.jumpRight()"
click at [804, 531] on button "Run" at bounding box center [828, 517] width 104 height 39
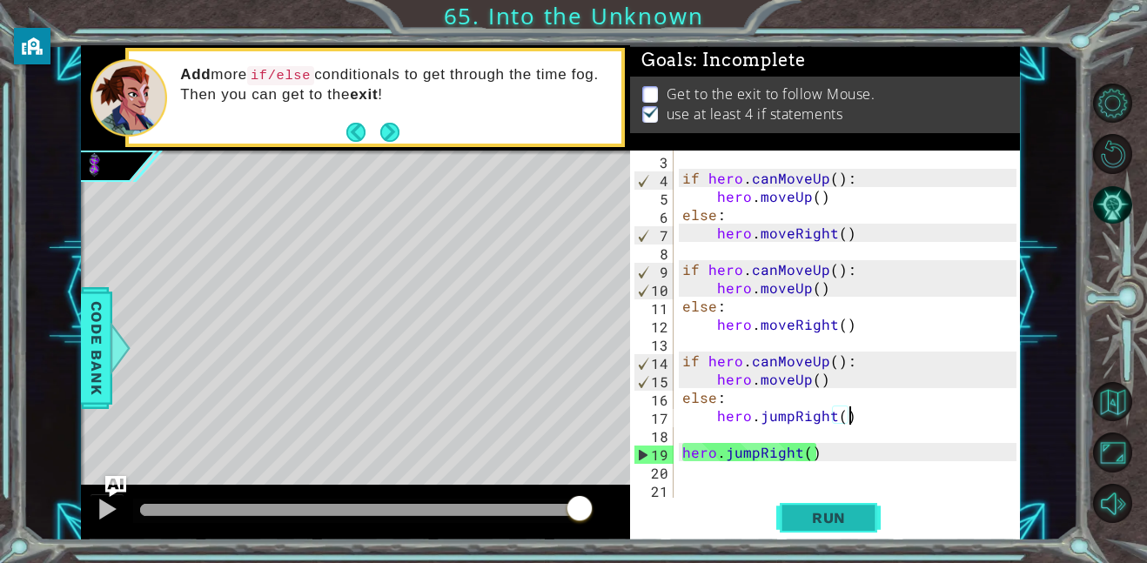
click at [846, 514] on span "Run" at bounding box center [828, 517] width 69 height 17
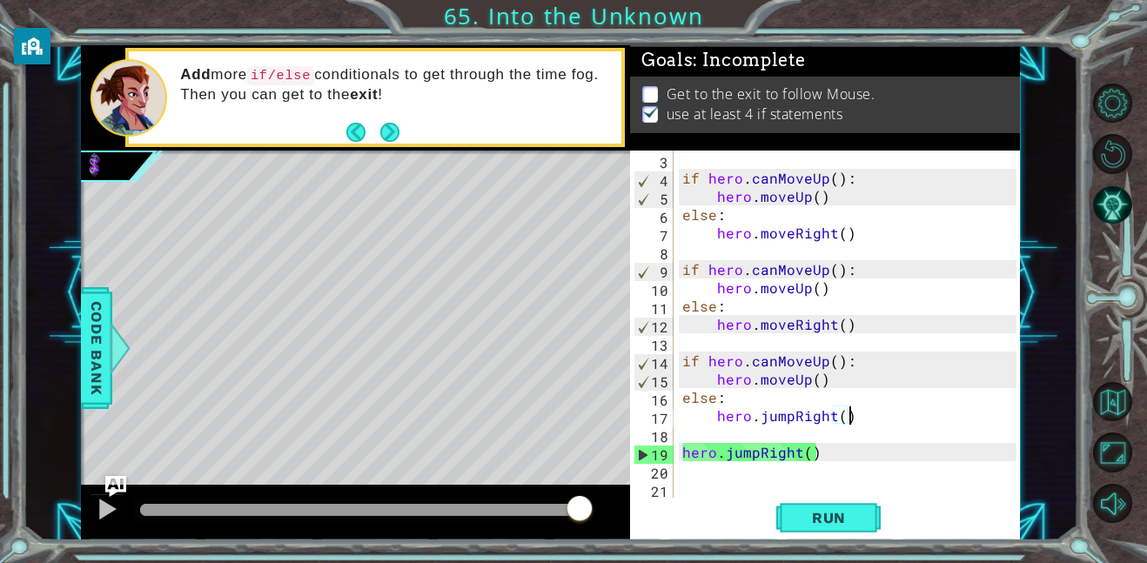
click at [681, 433] on div "if hero . canMoveUp ( ) : hero . moveUp ( ) else : hero . moveRight ( ) if hero…" at bounding box center [852, 343] width 346 height 384
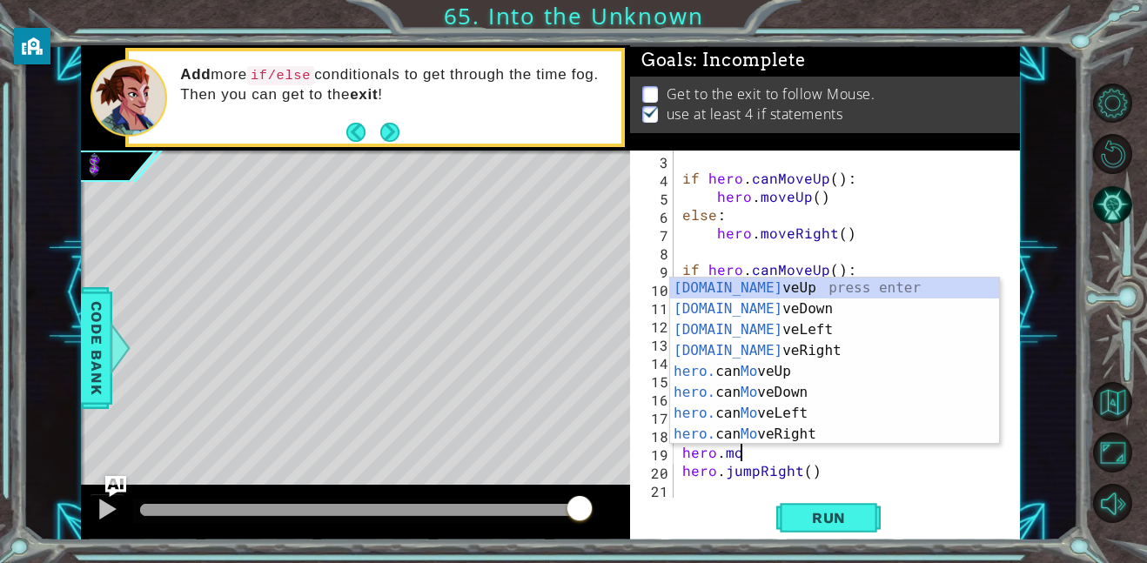
scroll to position [0, 3]
click at [743, 349] on div "[DOMAIN_NAME] veUp press enter [DOMAIN_NAME] veDown press enter [DOMAIN_NAME] v…" at bounding box center [834, 382] width 329 height 209
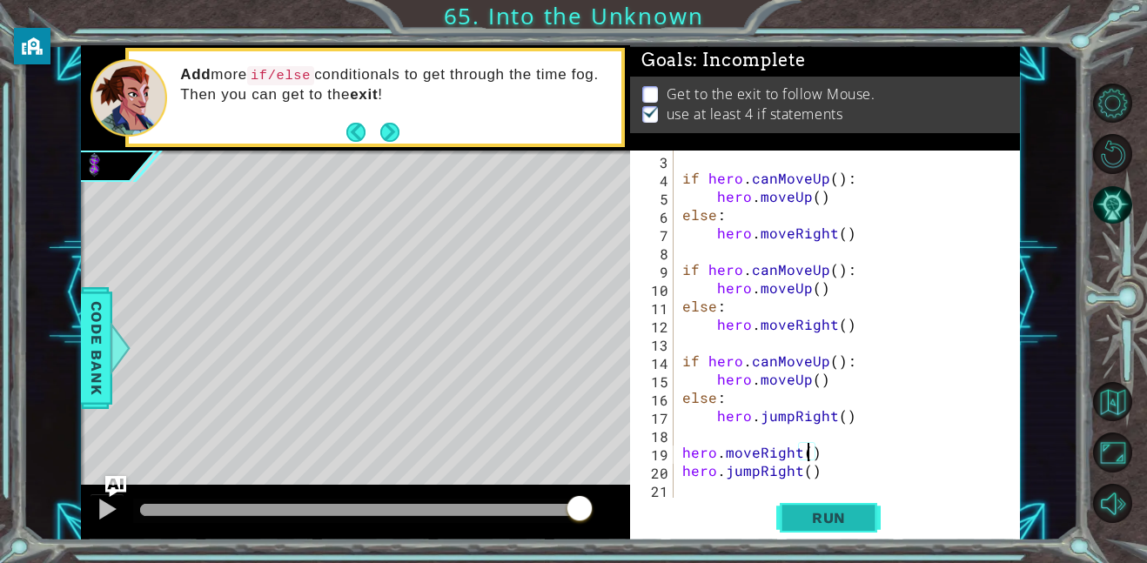
type textarea "hero.moveRight()"
click at [818, 515] on span "Run" at bounding box center [828, 517] width 69 height 17
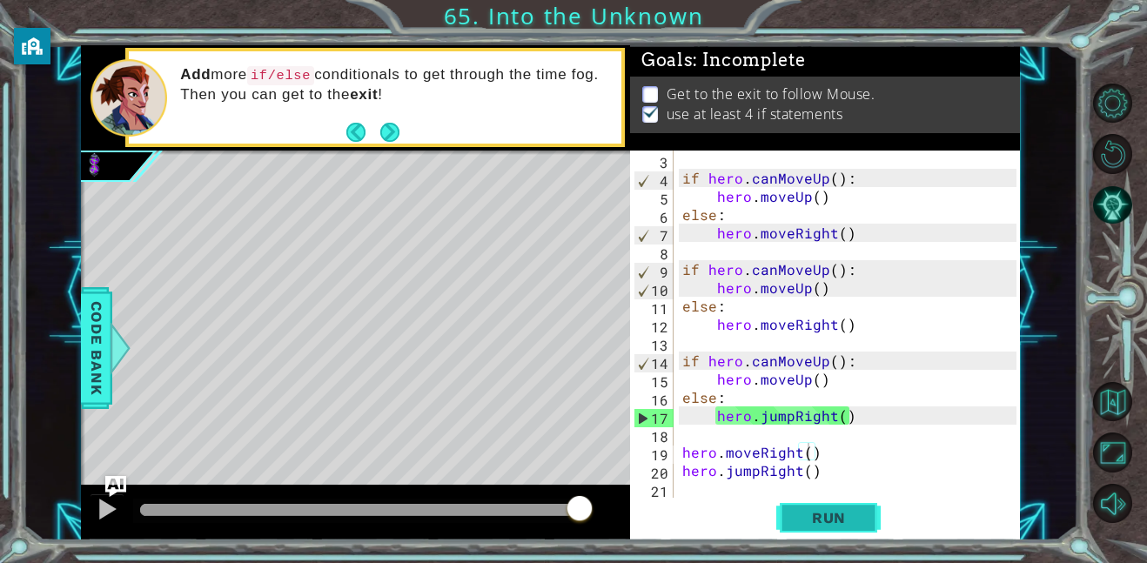
click at [818, 514] on span "Run" at bounding box center [828, 517] width 69 height 17
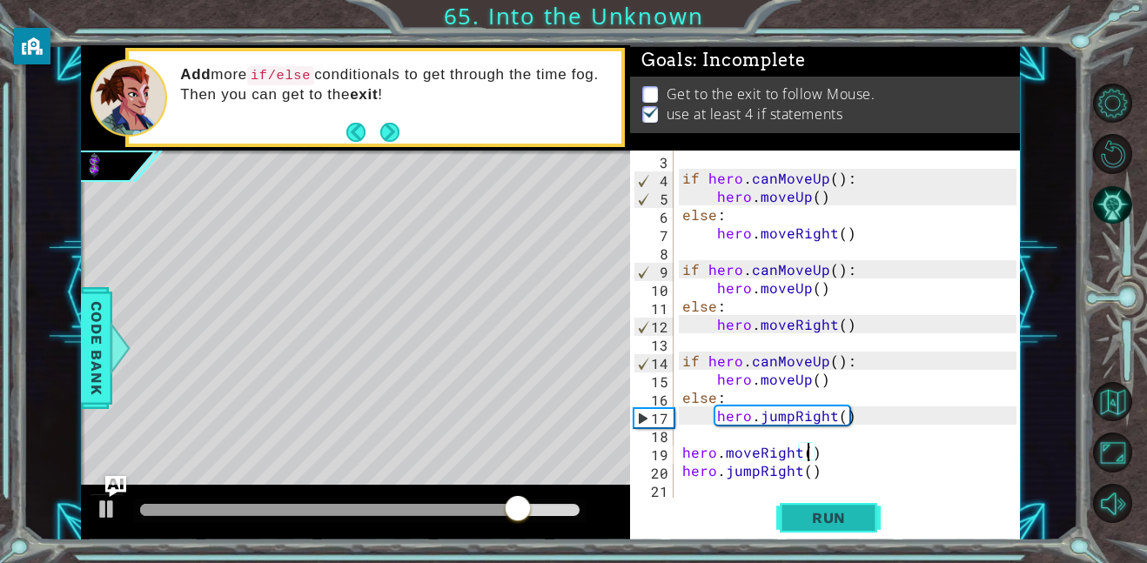
click at [818, 514] on span "Run" at bounding box center [828, 517] width 69 height 17
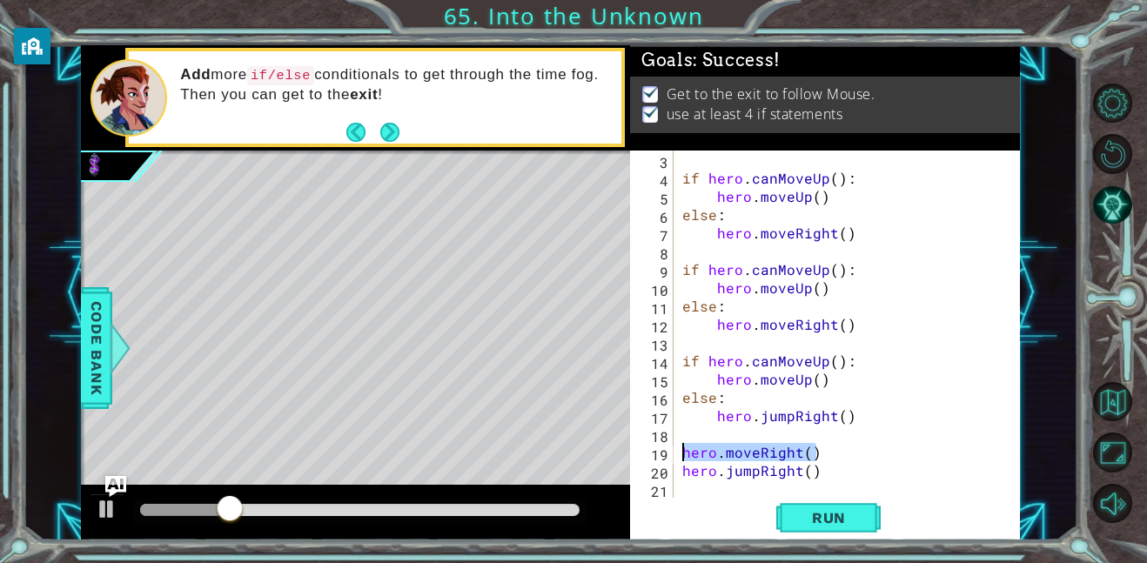
drag, startPoint x: 821, startPoint y: 452, endPoint x: 653, endPoint y: 450, distance: 168.8
click at [653, 450] on div "hero.moveRight() 3 4 5 6 7 8 9 10 11 12 13 14 15 16 17 18 19 20 21 22 if hero .…" at bounding box center [823, 324] width 386 height 347
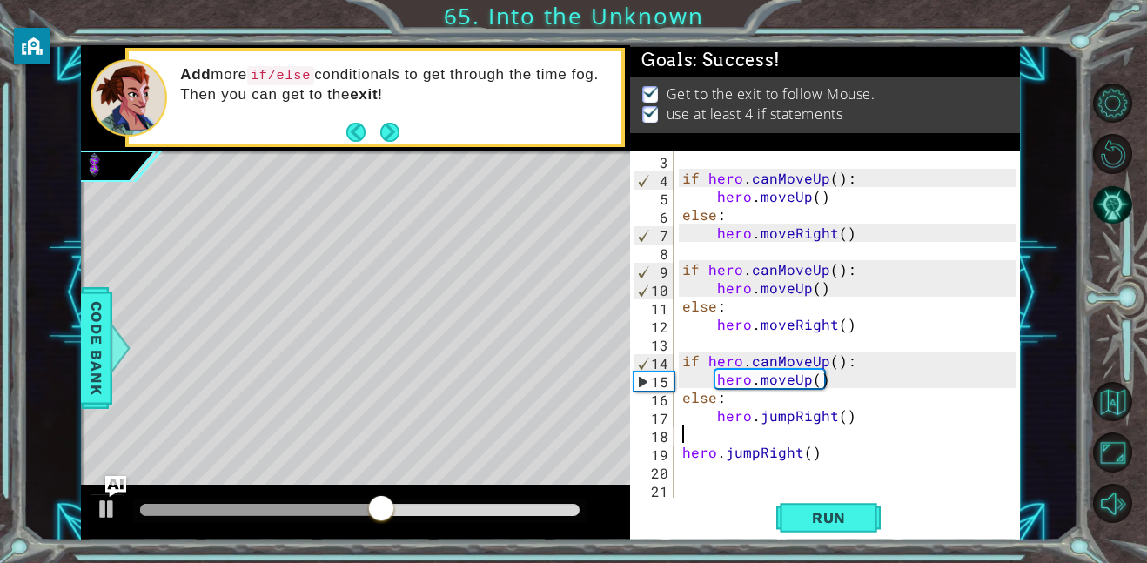
click at [786, 418] on div "if hero . canMoveUp ( ) : hero . moveUp ( ) else : hero . moveRight ( ) if hero…" at bounding box center [852, 343] width 346 height 384
type textarea "hero.jumpRight()"
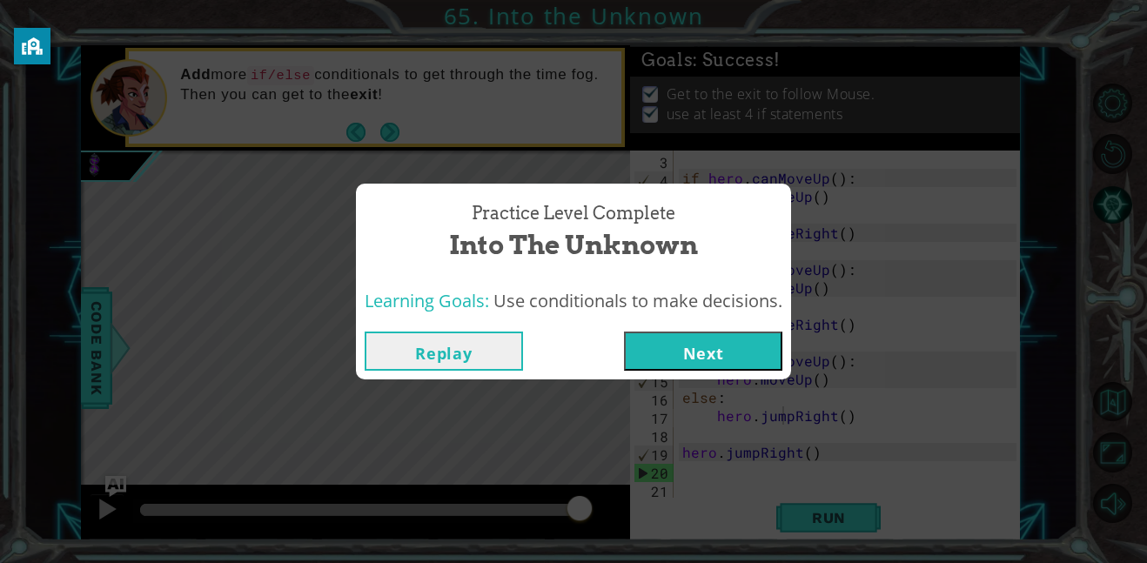
click at [691, 359] on button "Next" at bounding box center [703, 351] width 158 height 39
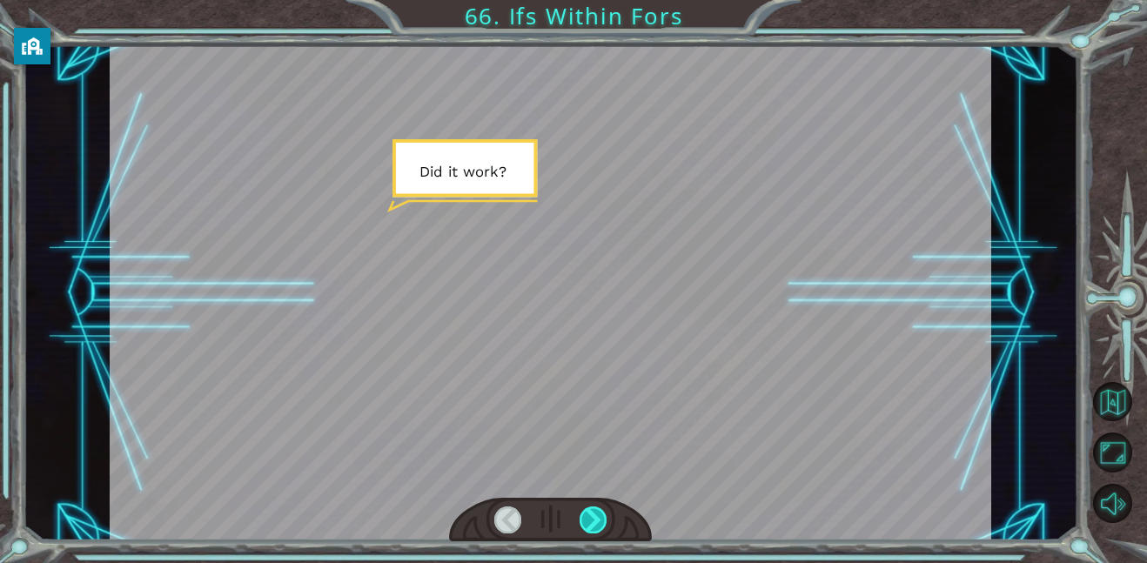
click at [593, 508] on div at bounding box center [593, 519] width 28 height 27
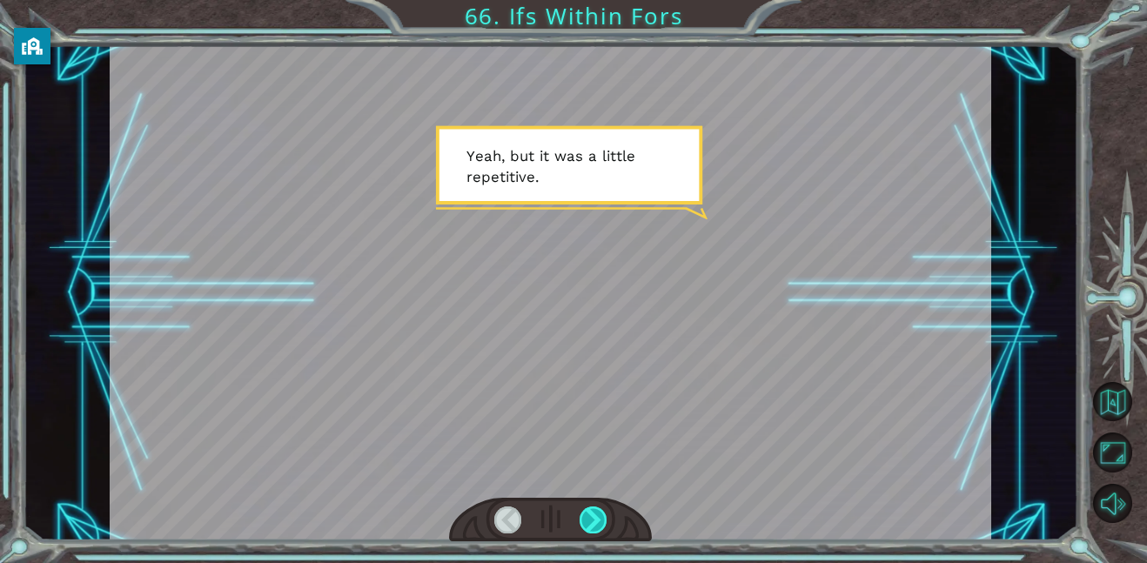
click at [593, 508] on div at bounding box center [593, 519] width 28 height 27
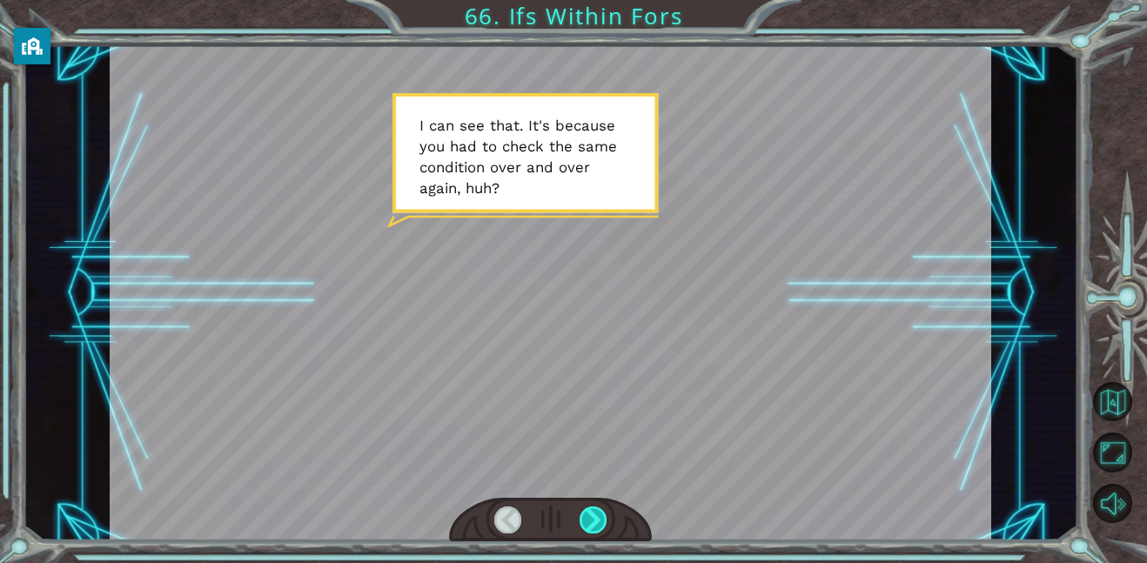
click at [593, 508] on div at bounding box center [593, 519] width 28 height 27
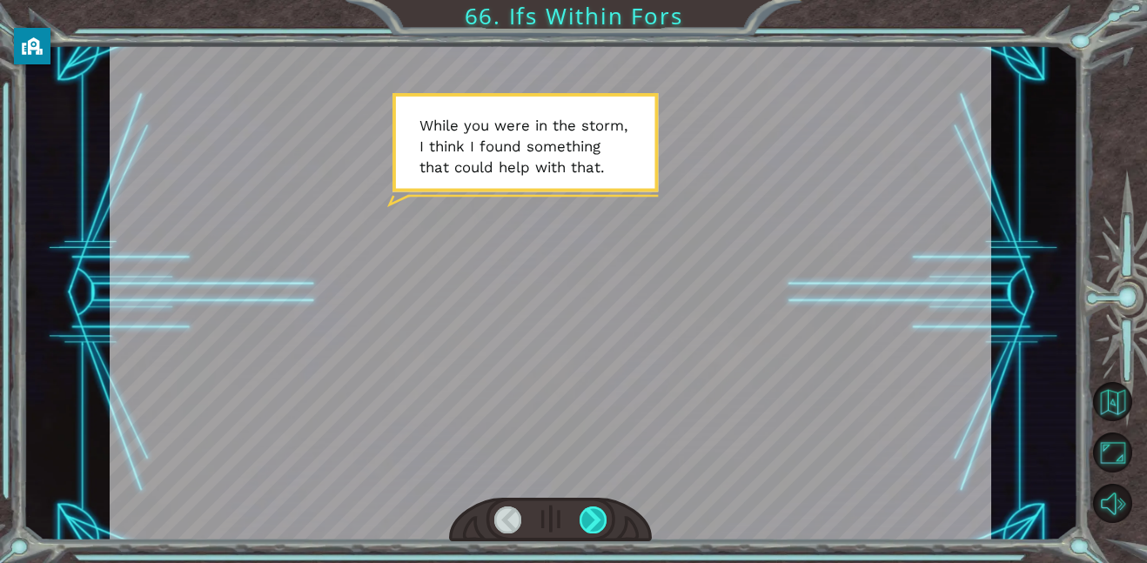
click at [593, 508] on div at bounding box center [593, 519] width 28 height 27
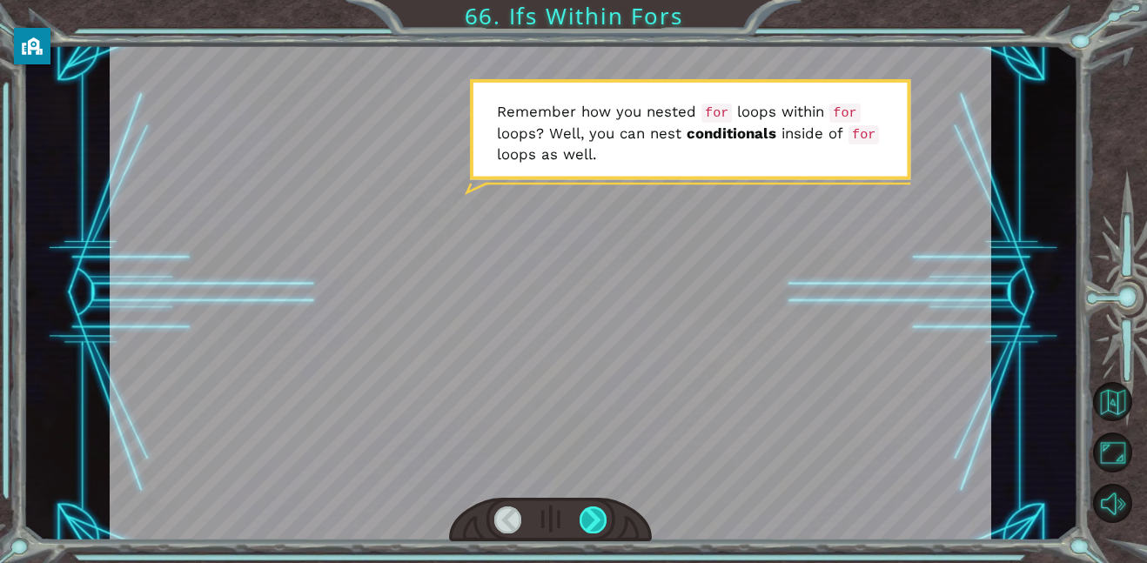
click at [593, 508] on div at bounding box center [593, 519] width 28 height 27
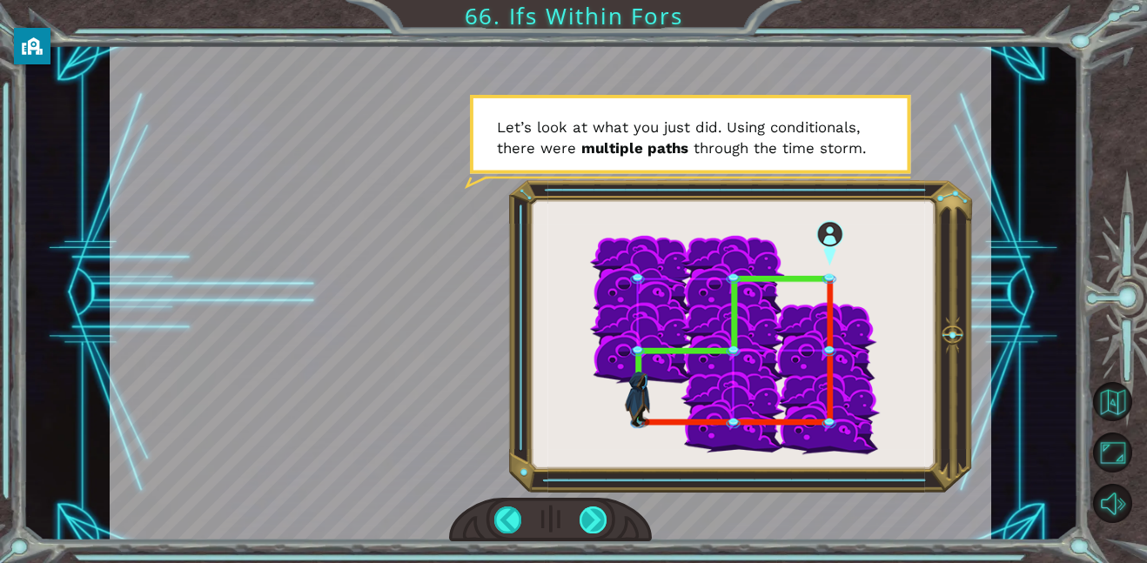
click at [593, 508] on div at bounding box center [593, 519] width 28 height 27
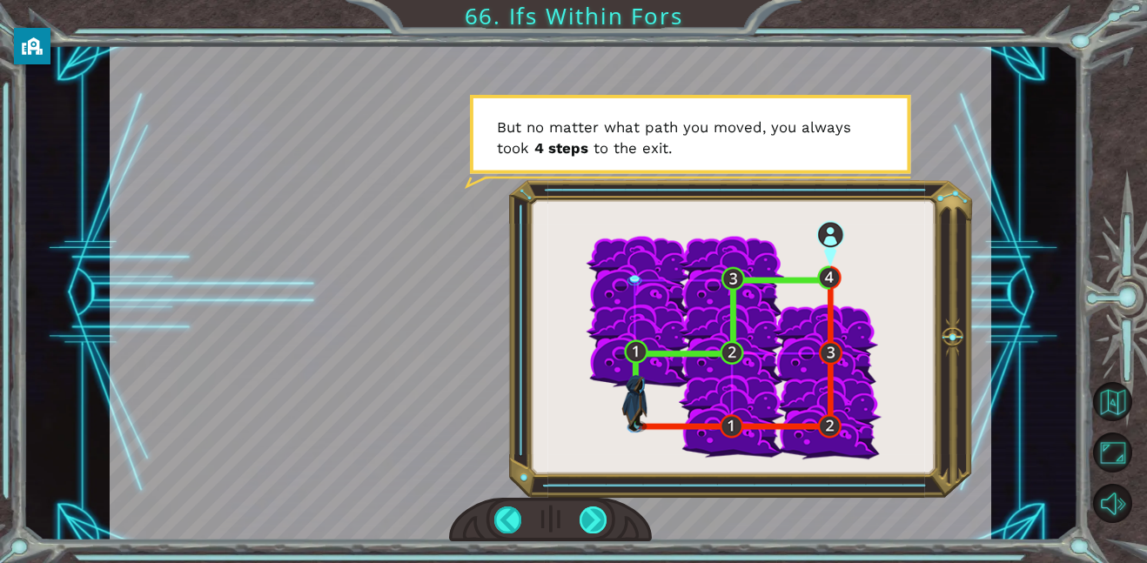
click at [593, 508] on div at bounding box center [593, 519] width 28 height 27
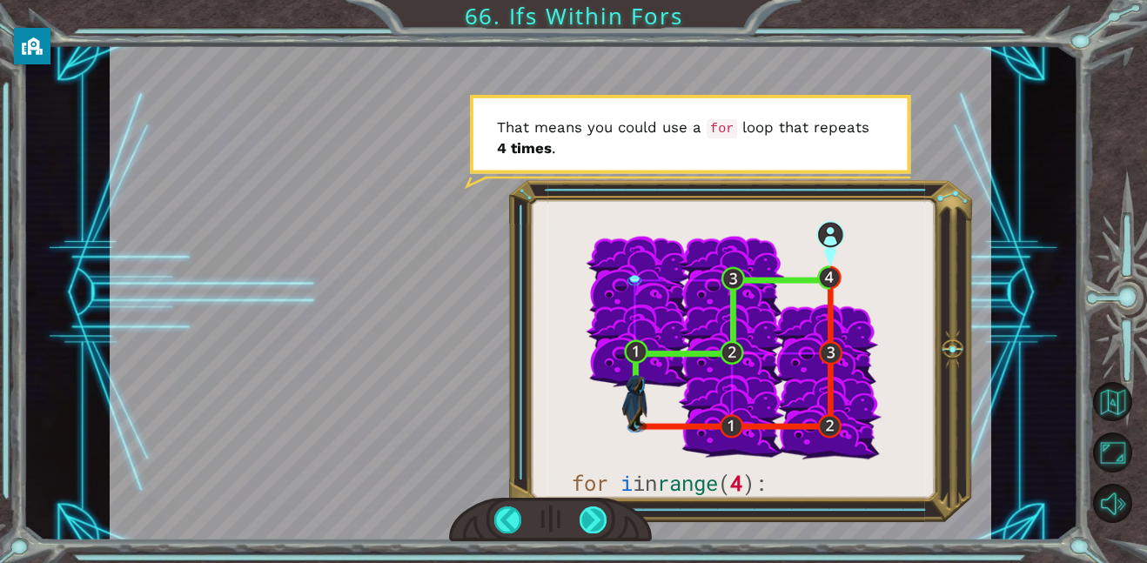
click at [601, 524] on div at bounding box center [593, 519] width 28 height 27
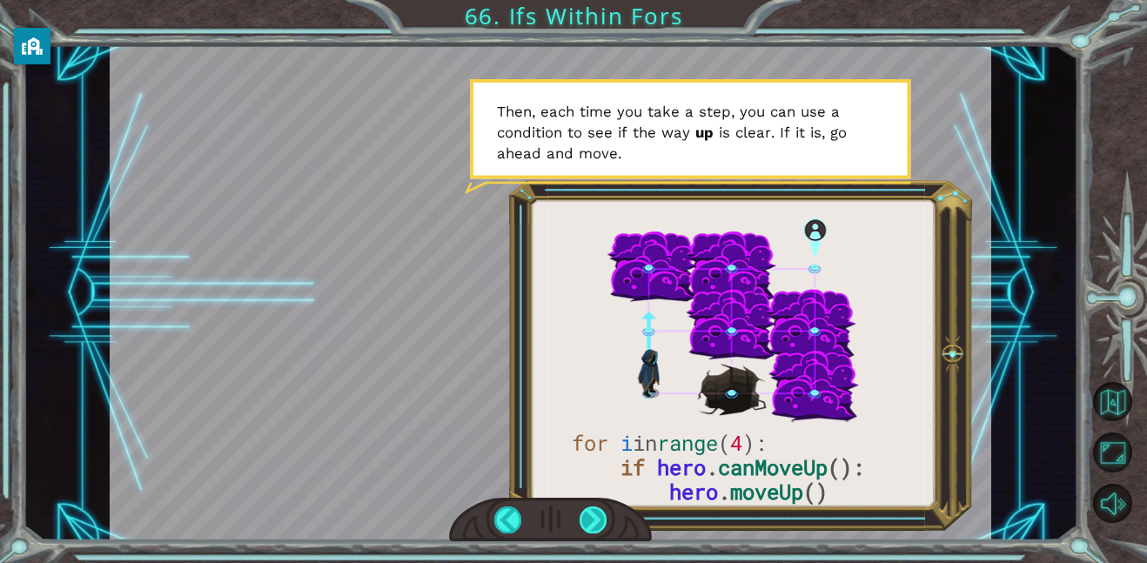
click at [596, 523] on div at bounding box center [593, 519] width 28 height 27
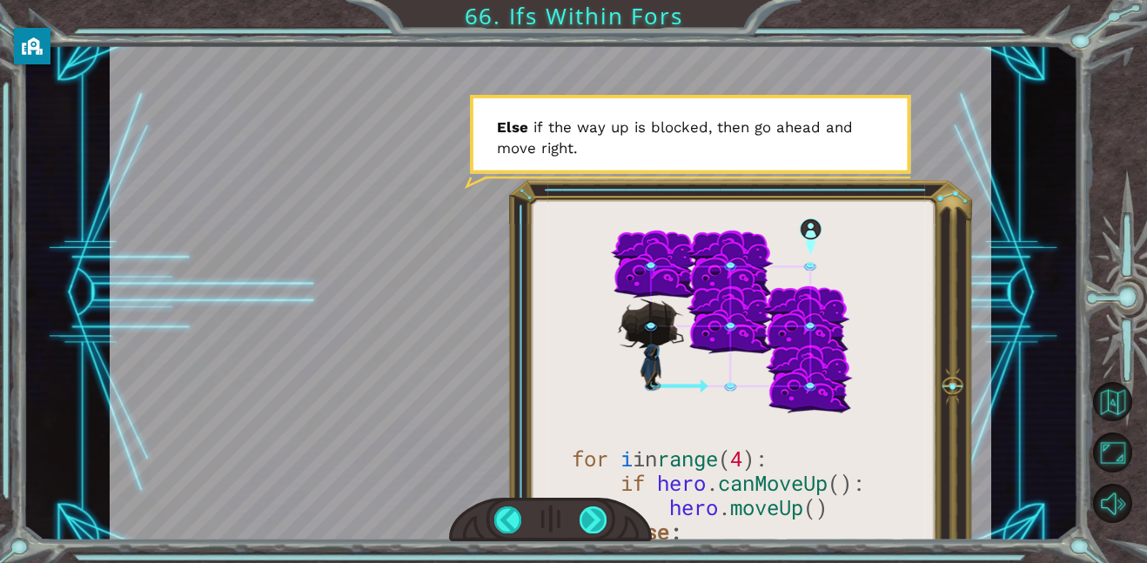
click at [593, 518] on div at bounding box center [593, 519] width 28 height 27
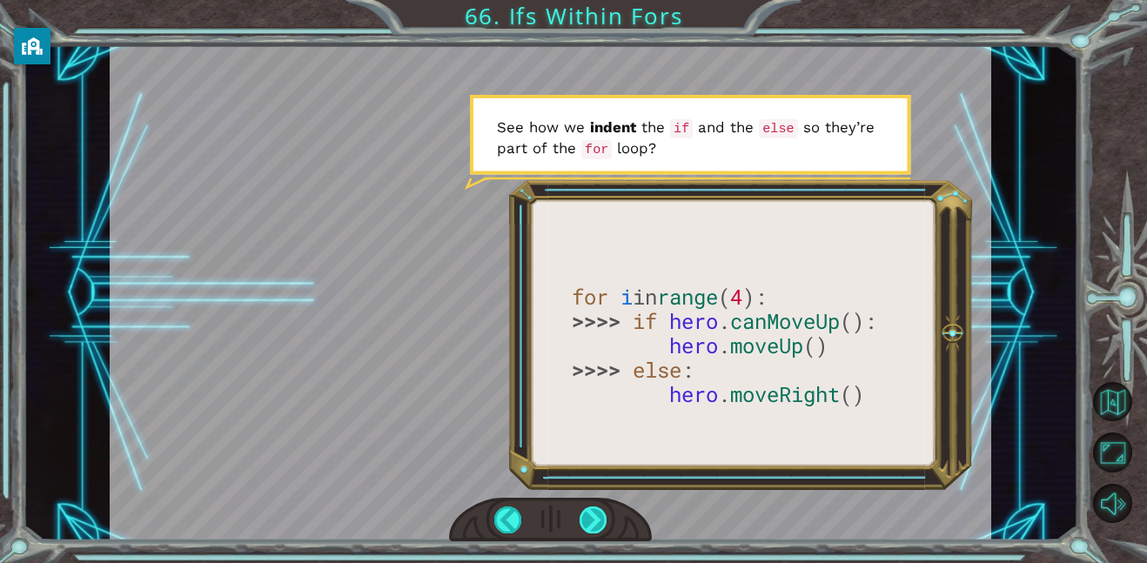
click at [594, 525] on div at bounding box center [593, 519] width 28 height 27
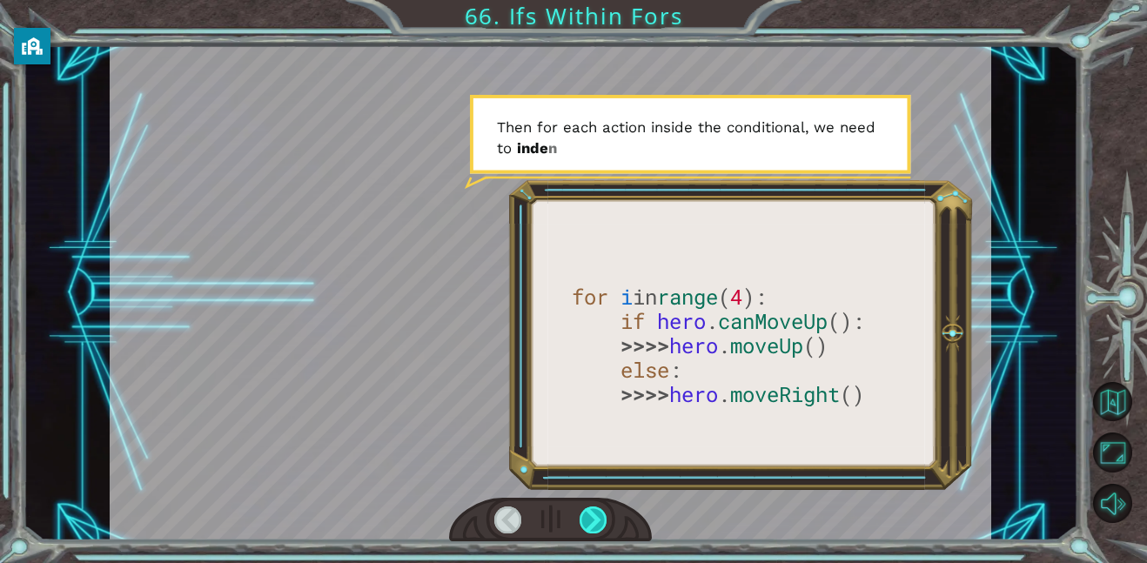
click at [594, 525] on div at bounding box center [593, 519] width 28 height 27
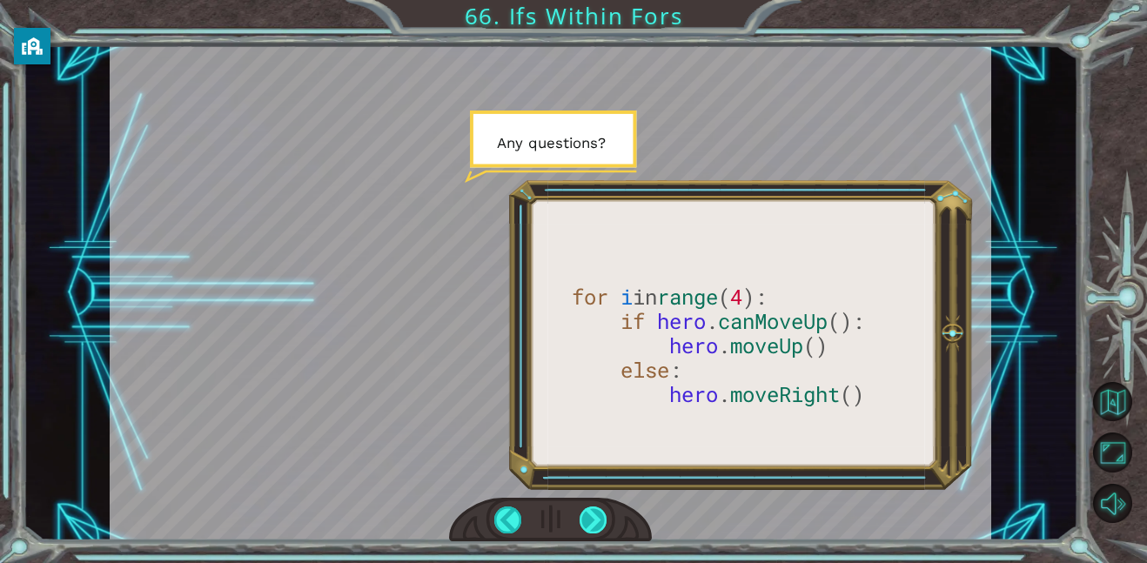
click at [594, 525] on div at bounding box center [593, 519] width 28 height 27
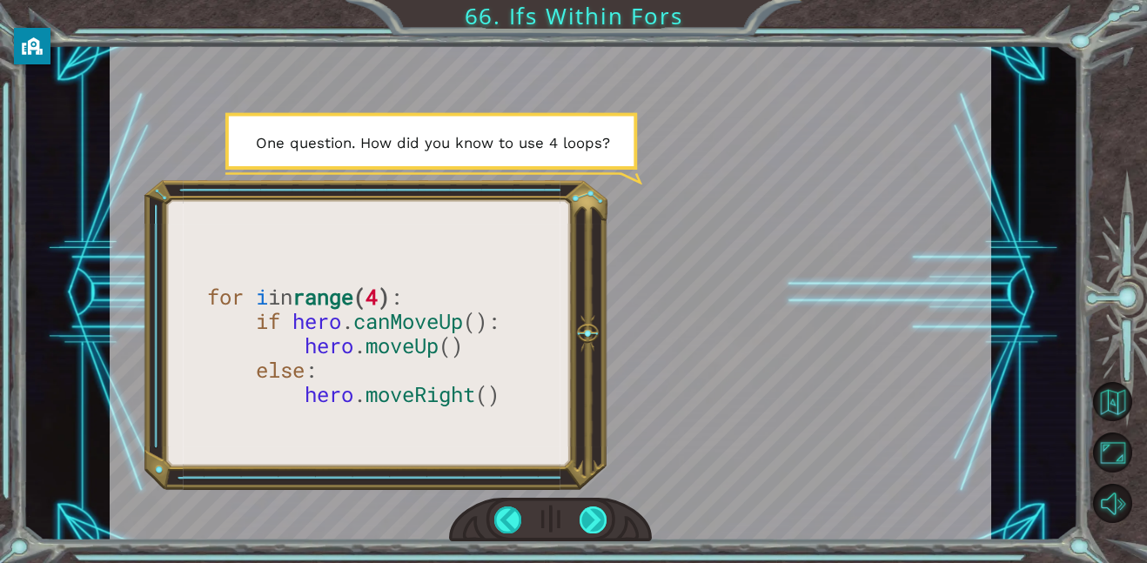
click at [594, 525] on div at bounding box center [593, 519] width 28 height 27
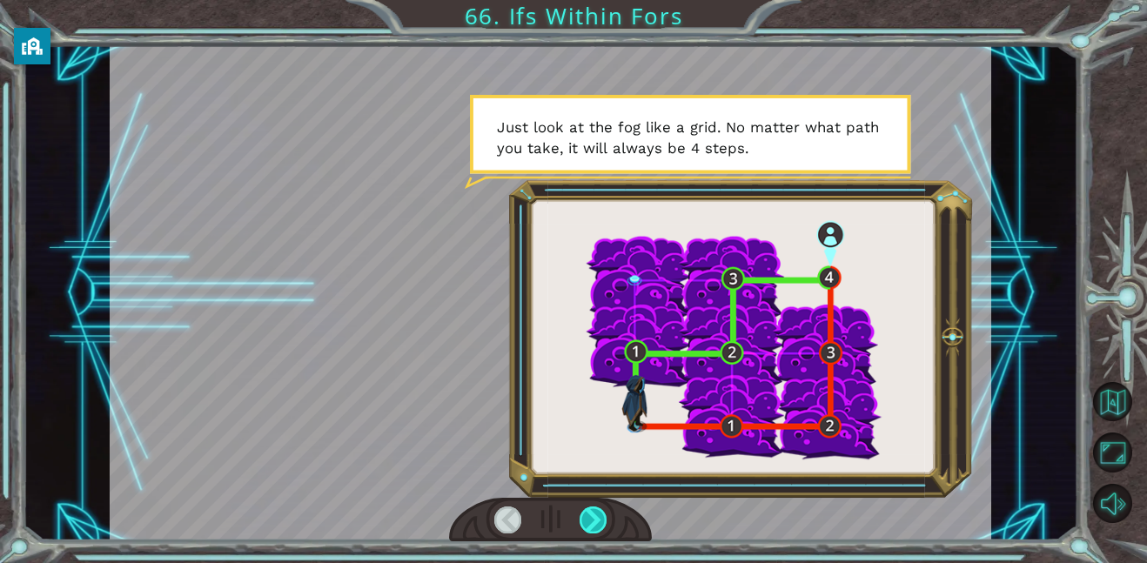
click at [594, 525] on div at bounding box center [593, 519] width 28 height 27
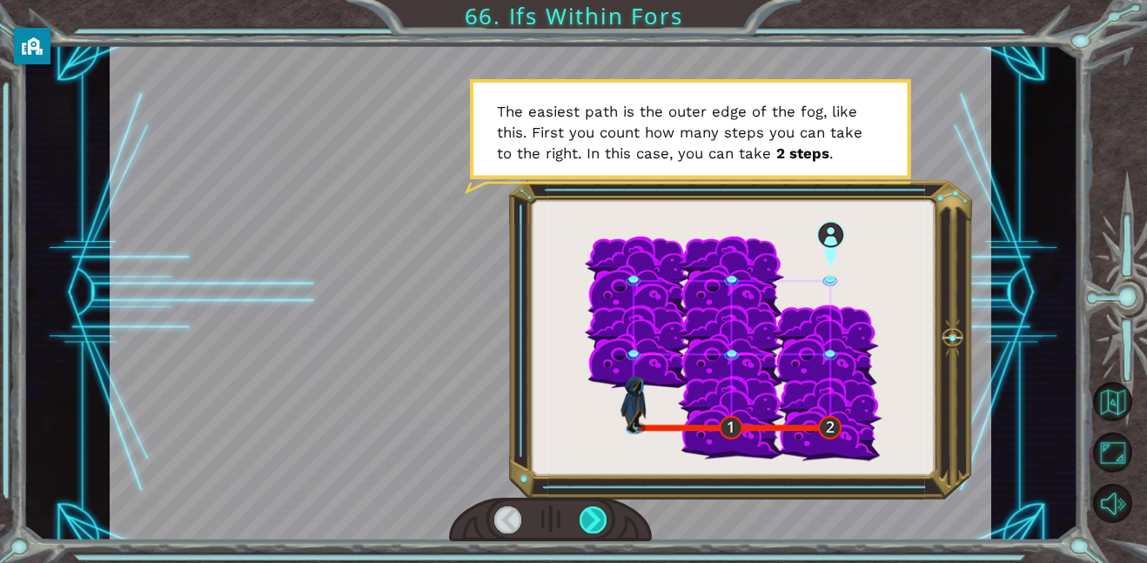
click at [594, 525] on div at bounding box center [593, 519] width 28 height 27
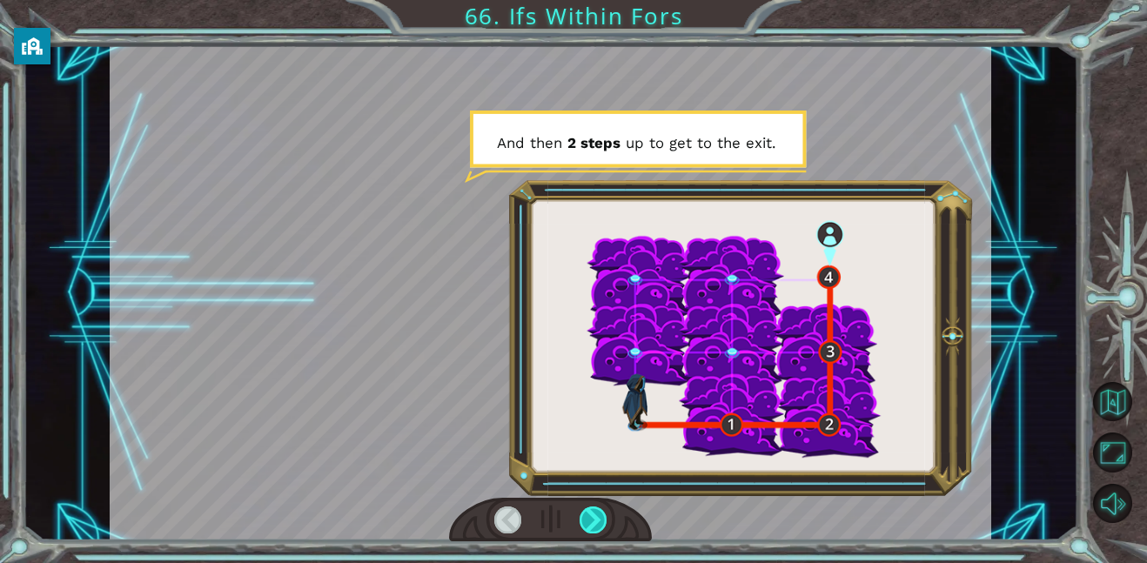
click at [594, 525] on div at bounding box center [593, 519] width 28 height 27
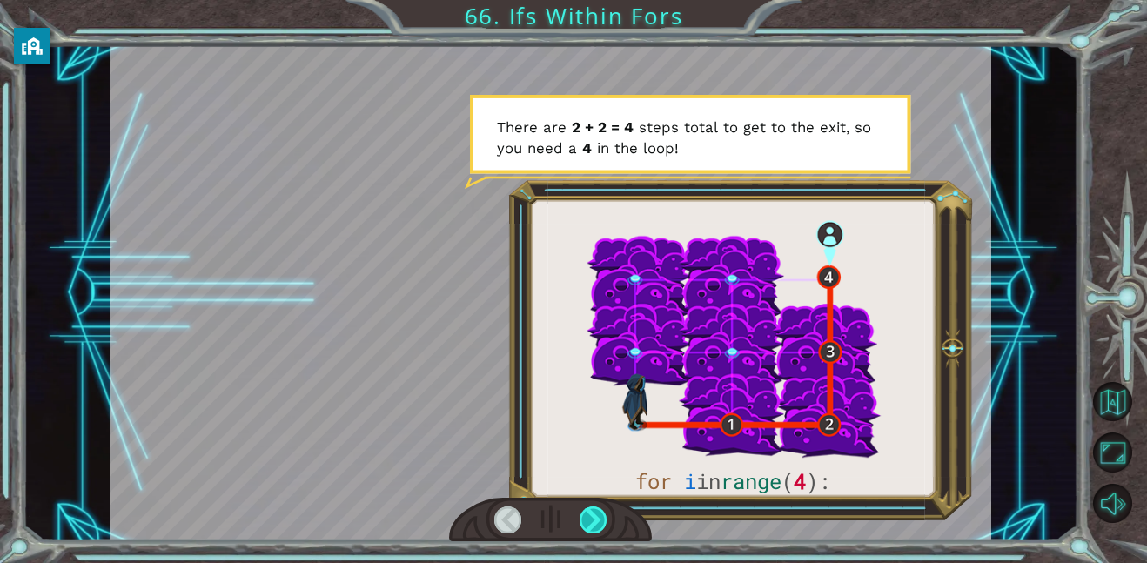
click at [594, 525] on div at bounding box center [593, 519] width 28 height 27
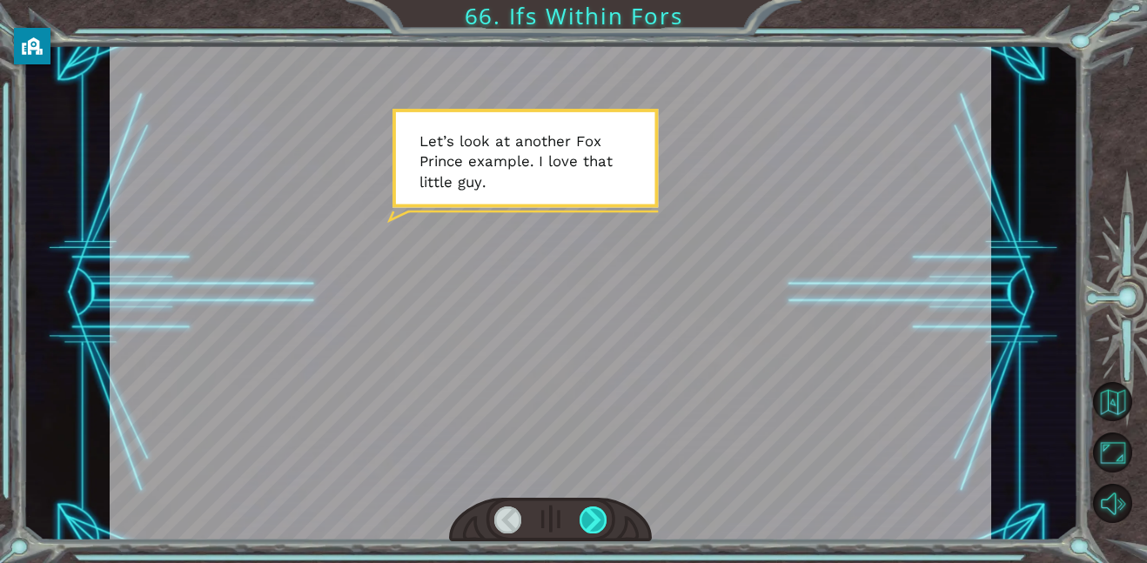
click at [594, 525] on div at bounding box center [593, 519] width 28 height 27
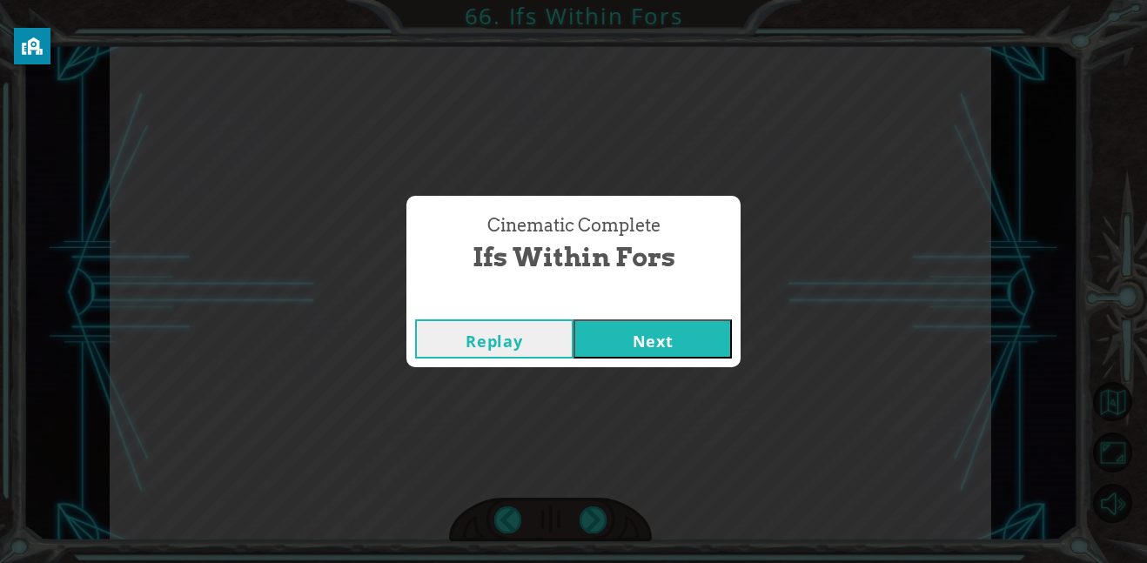
click at [652, 342] on button "Next" at bounding box center [652, 338] width 158 height 39
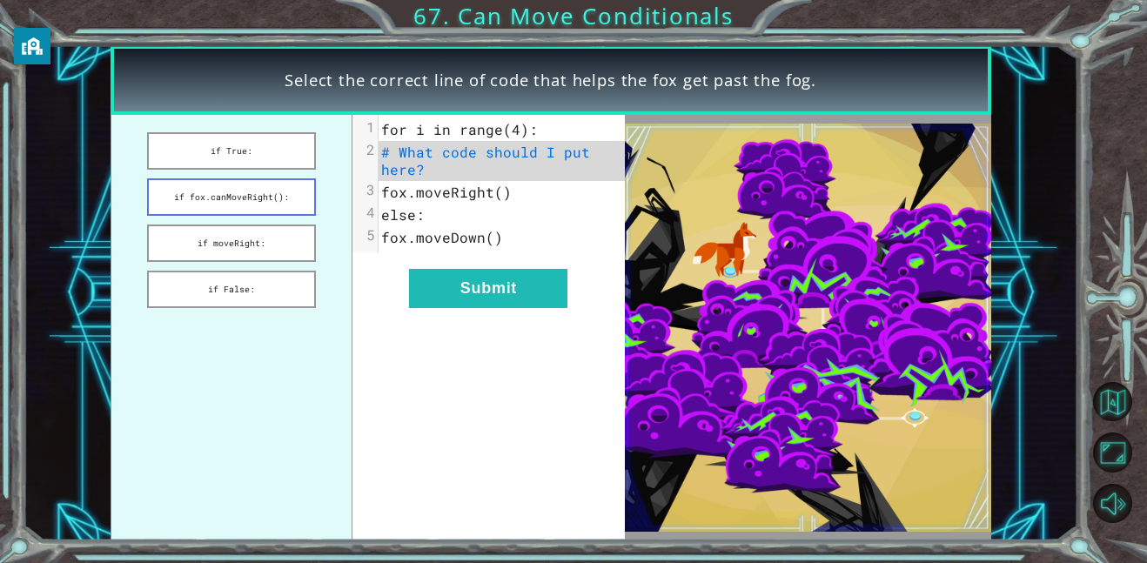
click at [269, 197] on button "if fox.canMoveRight():" at bounding box center [231, 196] width 169 height 37
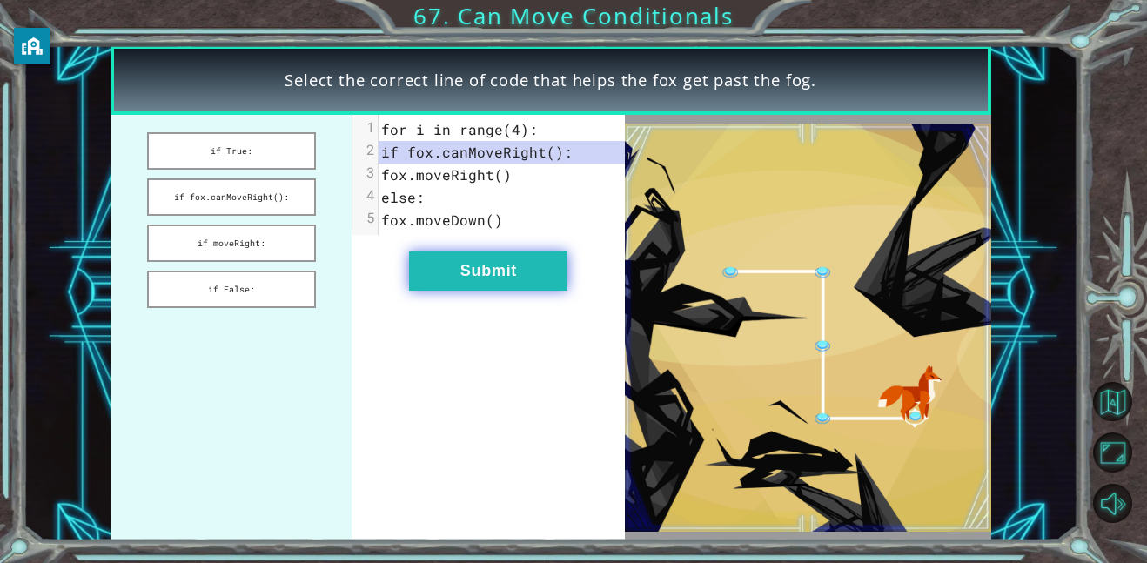
click at [519, 285] on button "Submit" at bounding box center [488, 270] width 158 height 39
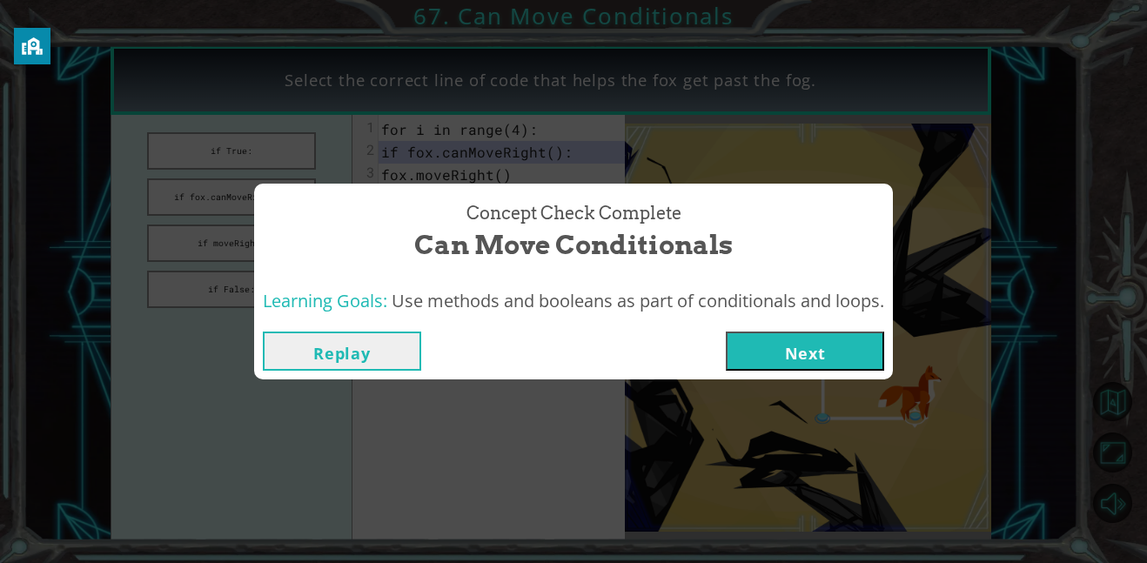
click at [801, 369] on button "Next" at bounding box center [805, 351] width 158 height 39
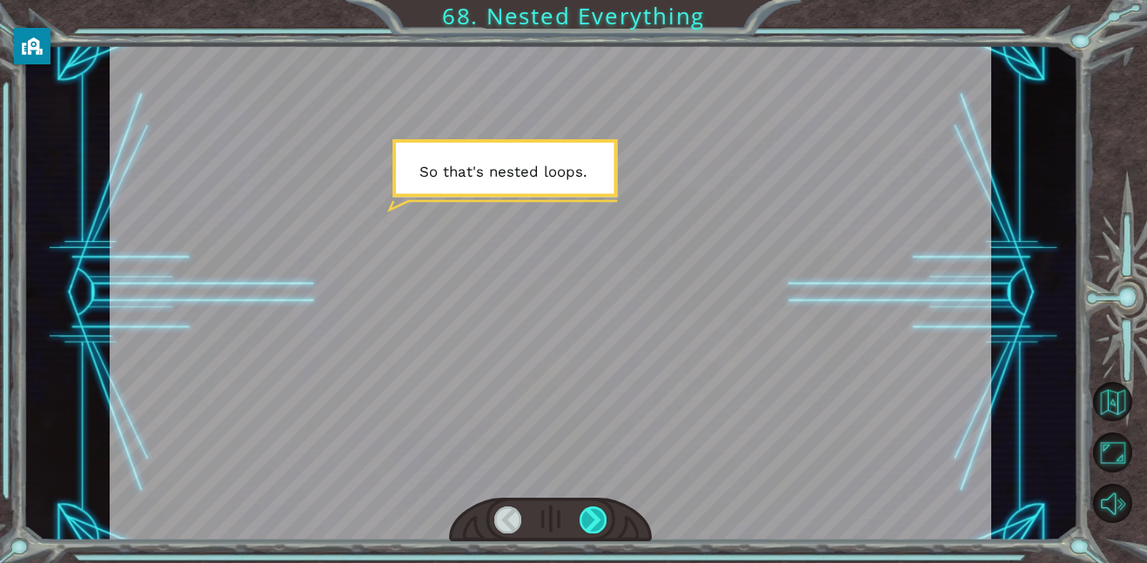
click at [588, 521] on div at bounding box center [593, 519] width 28 height 27
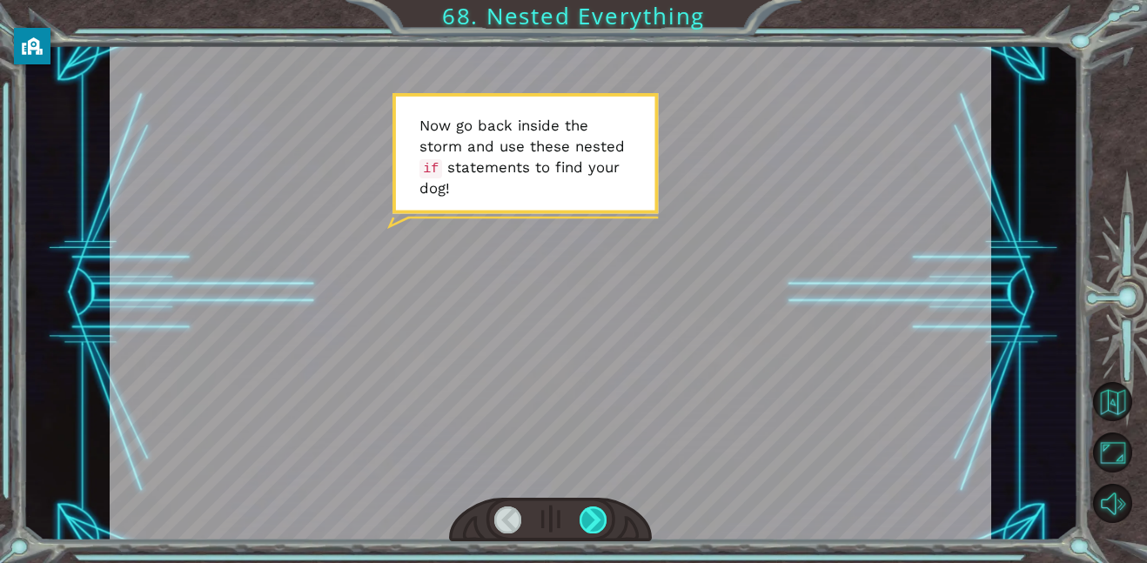
click at [588, 521] on div at bounding box center [593, 519] width 28 height 27
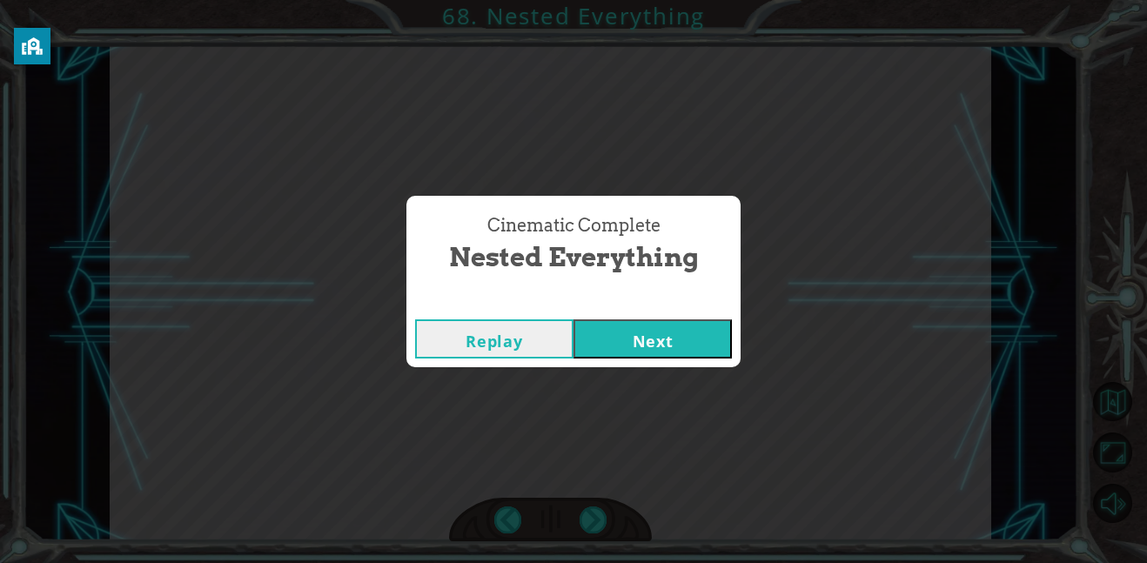
click at [657, 332] on button "Next" at bounding box center [652, 338] width 158 height 39
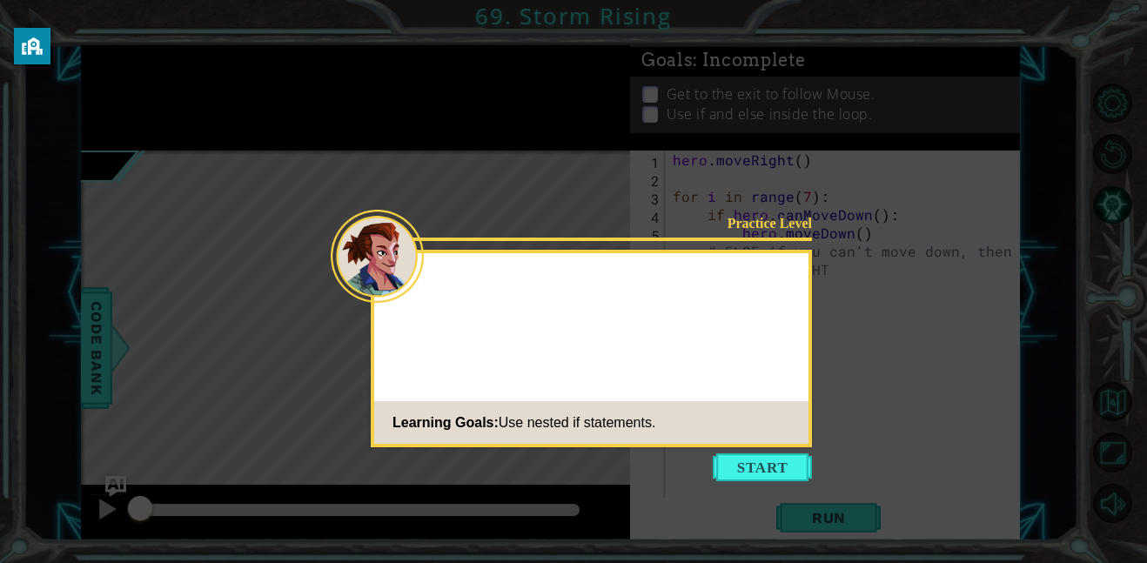
click at [803, 304] on div at bounding box center [591, 285] width 434 height 50
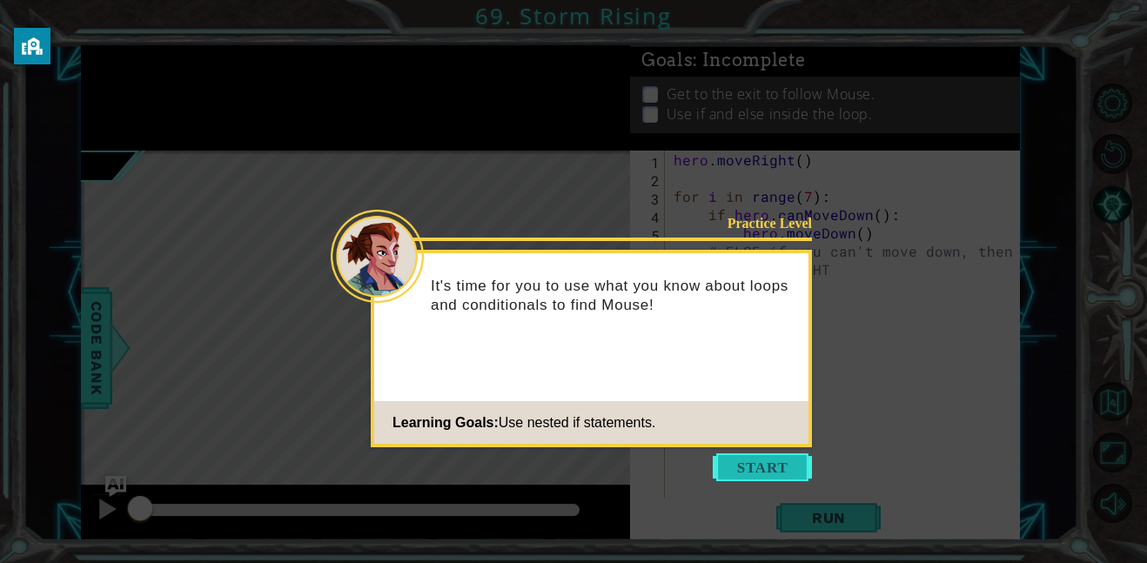
click at [741, 460] on button "Start" at bounding box center [762, 467] width 99 height 28
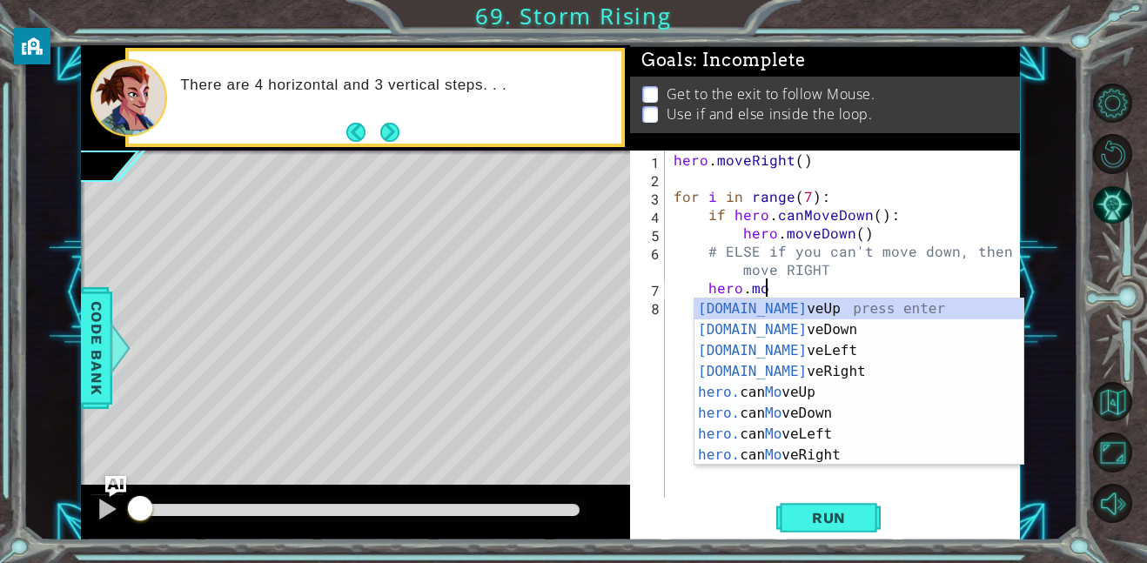
scroll to position [0, 5]
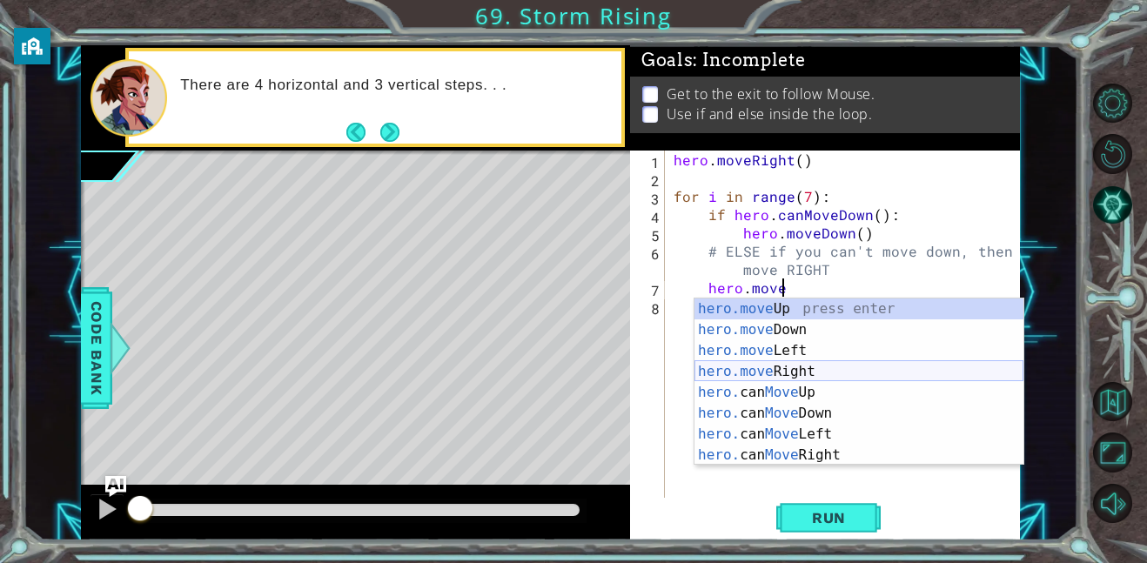
click at [785, 371] on div "hero.move Up press enter hero.move Down press enter hero.move Left press enter …" at bounding box center [858, 402] width 329 height 209
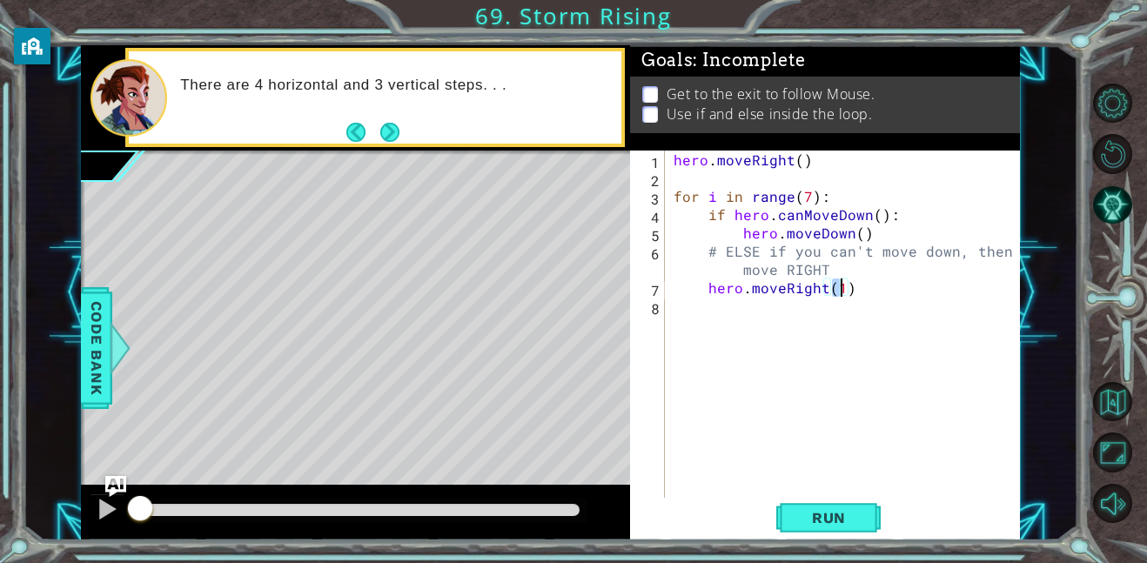
type textarea "hero.moveRight(1)"
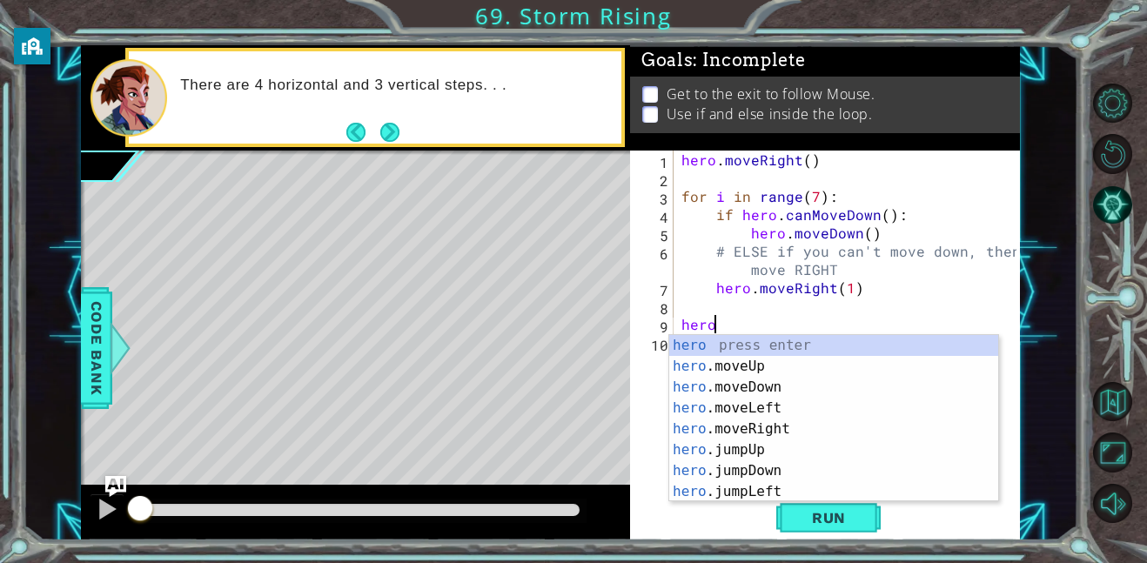
scroll to position [0, 2]
type textarea "hero."
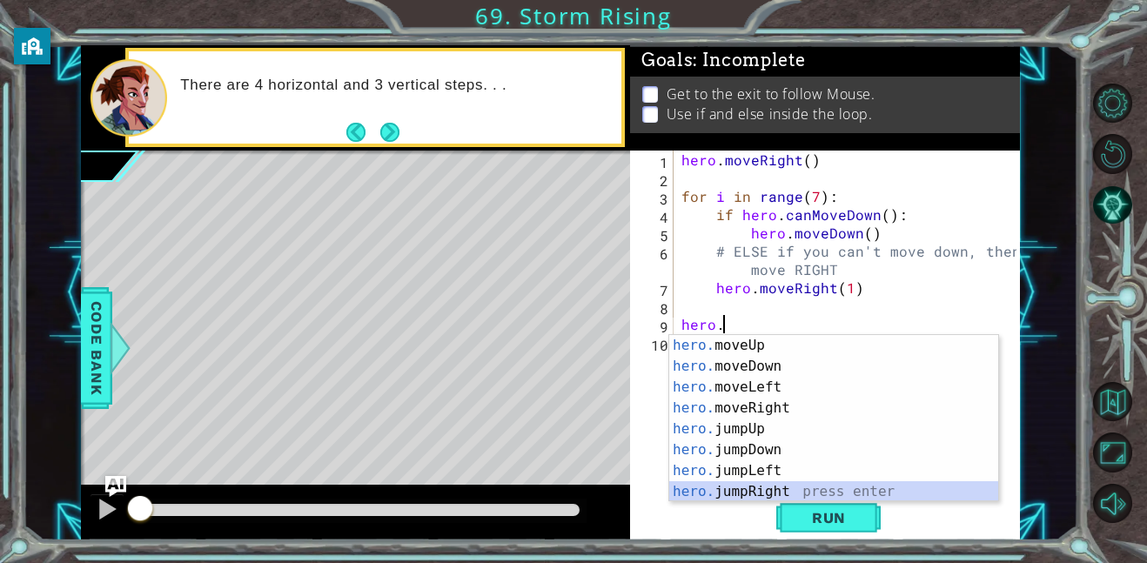
click at [783, 491] on div "hero. moveUp press enter hero. moveDown press enter hero. moveLeft press enter …" at bounding box center [833, 439] width 329 height 209
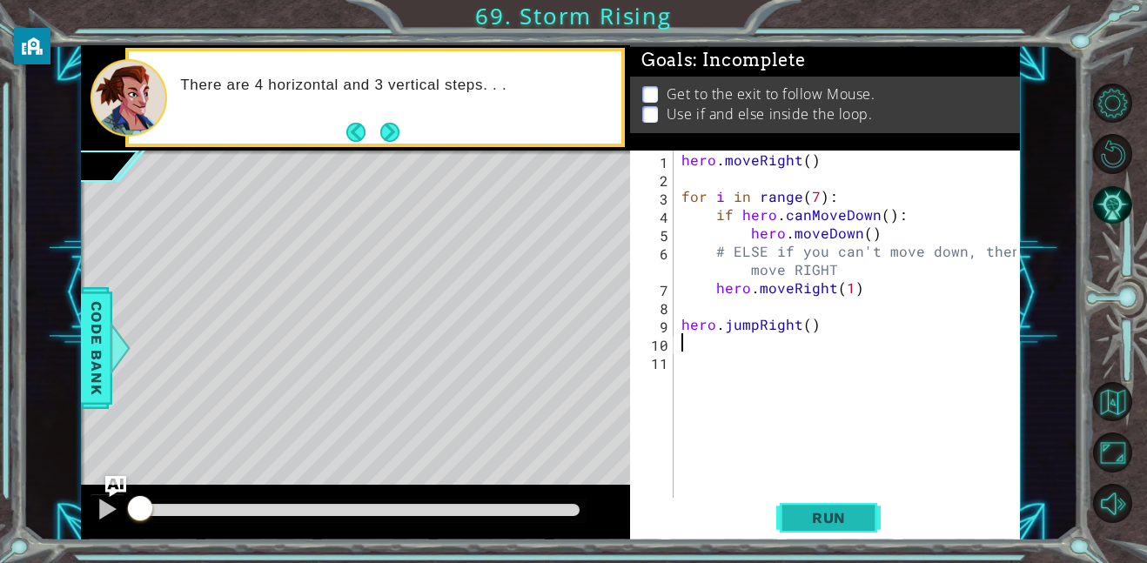
click at [816, 512] on span "Run" at bounding box center [828, 517] width 69 height 17
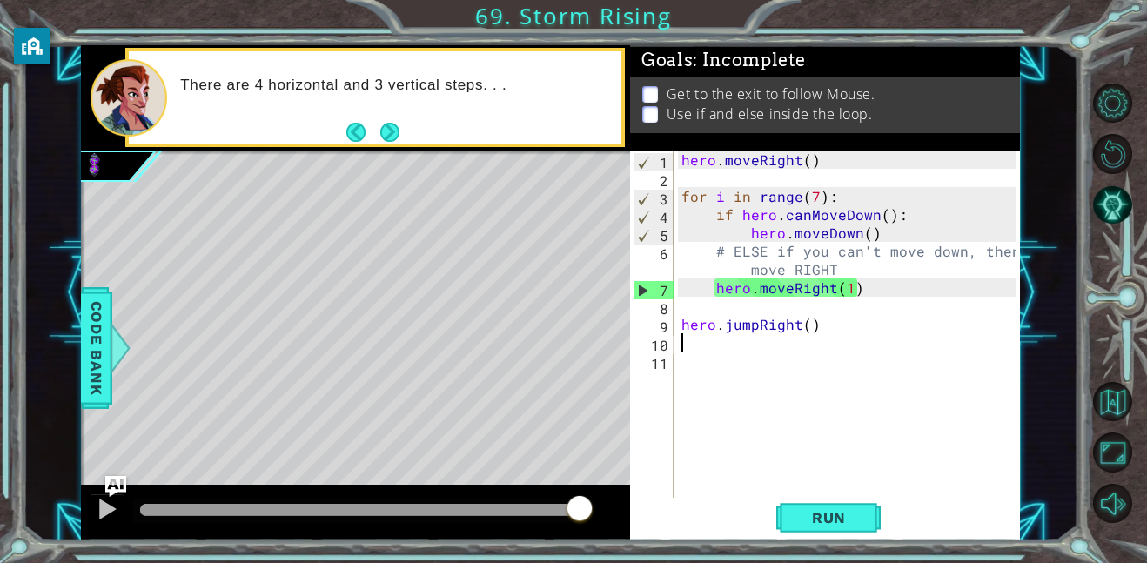
click at [681, 282] on div "hero . moveRight ( ) for i in range ( 7 ) : if hero . canMoveDown ( ) : hero . …" at bounding box center [851, 343] width 347 height 384
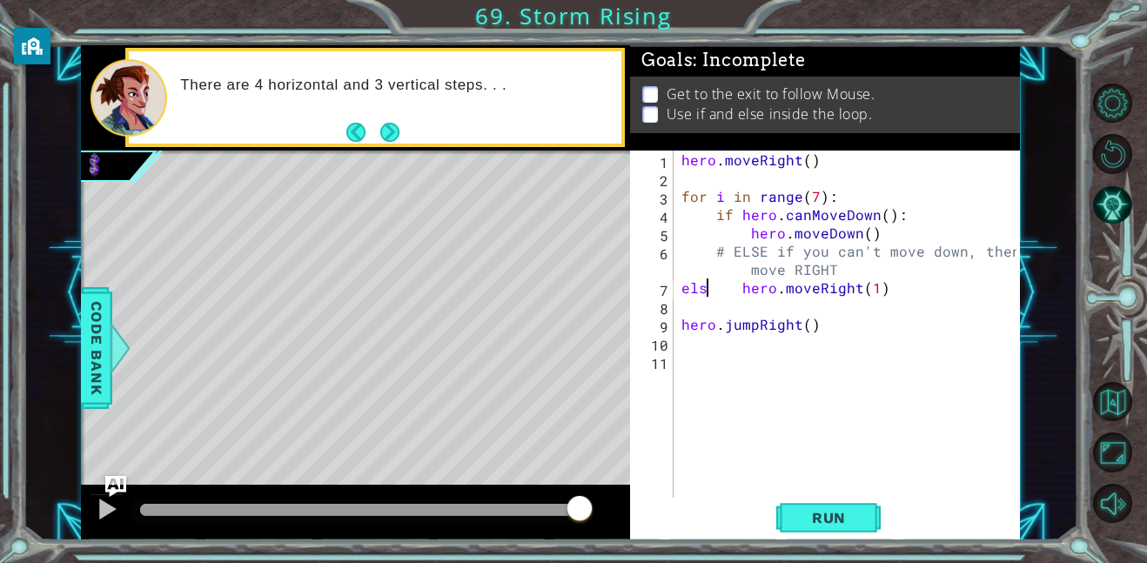
scroll to position [0, 2]
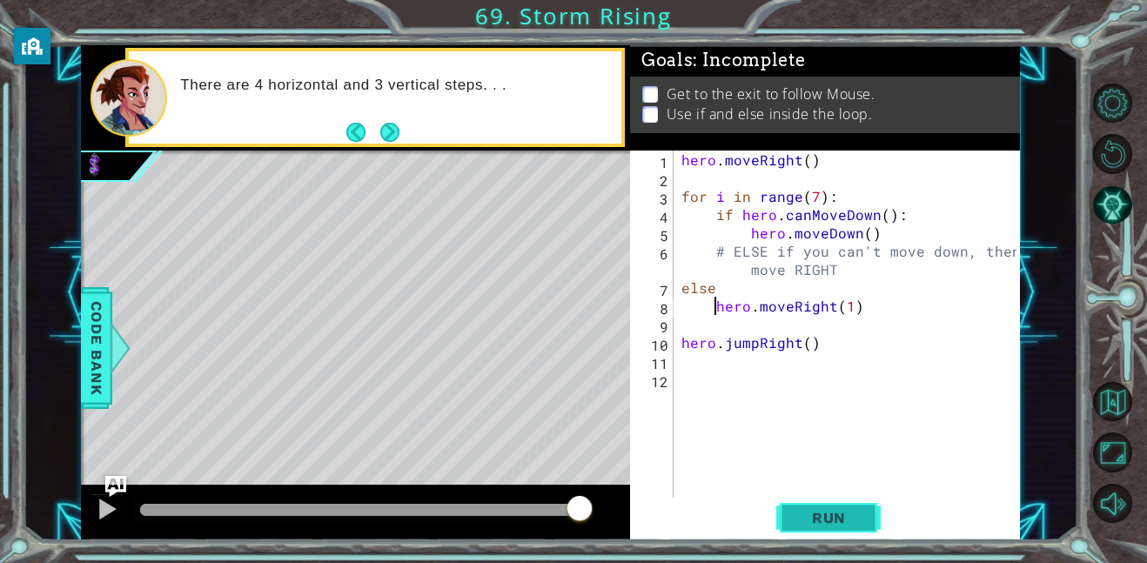
click at [820, 522] on span "Run" at bounding box center [828, 517] width 69 height 17
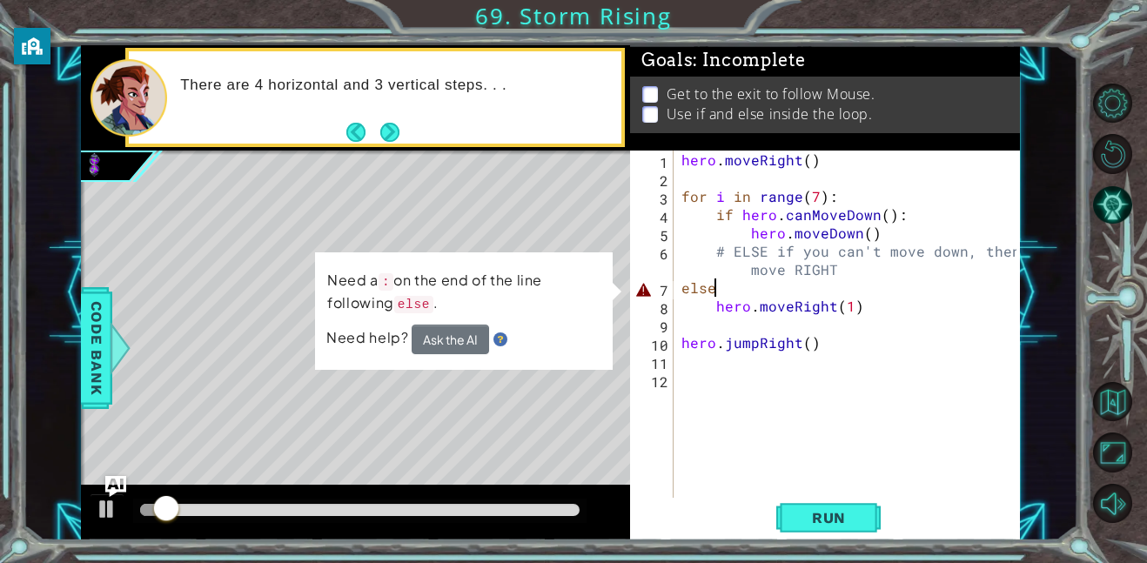
click at [727, 285] on div "hero . moveRight ( ) for i in range ( 7 ) : if hero . canMoveDown ( ) : hero . …" at bounding box center [851, 343] width 347 height 384
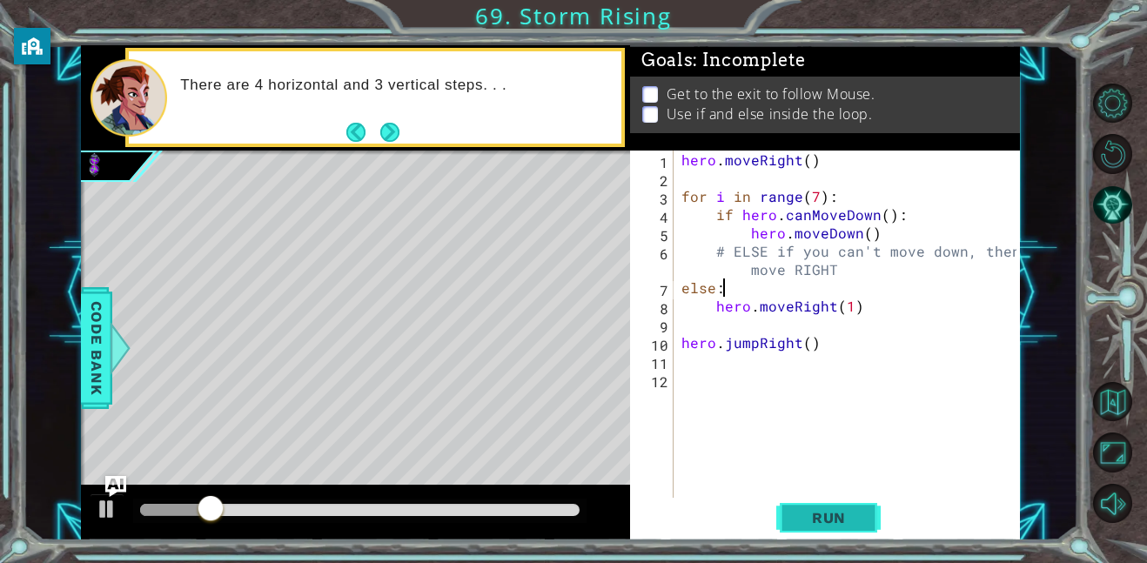
click at [849, 535] on button "Run" at bounding box center [828, 517] width 104 height 39
click at [843, 527] on button "Run" at bounding box center [828, 517] width 104 height 39
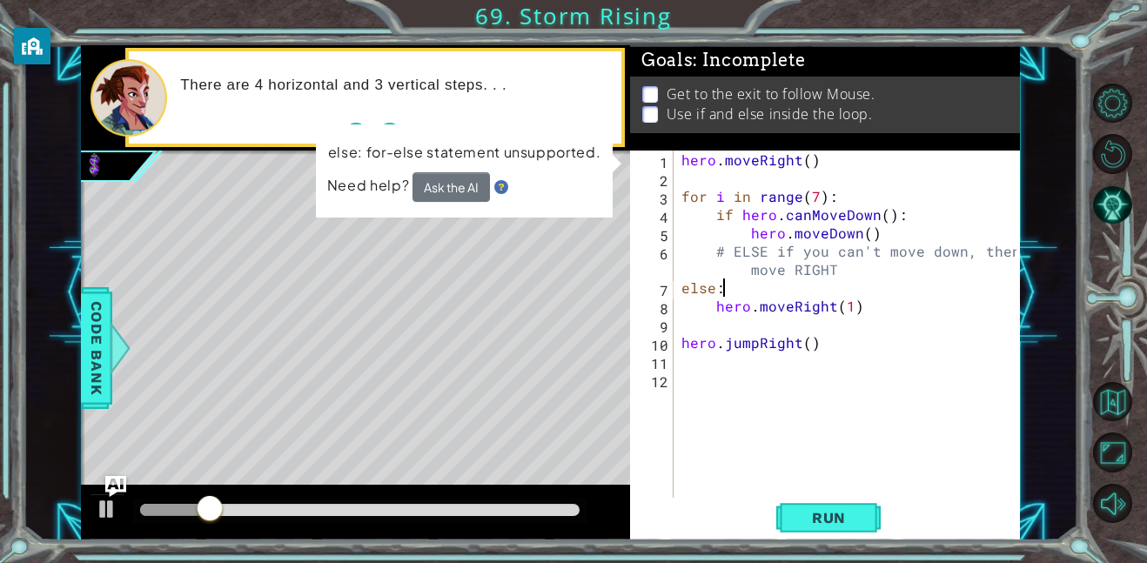
click at [708, 315] on div "hero . moveRight ( ) for i in range ( 7 ) : if hero . canMoveDown ( ) : hero . …" at bounding box center [851, 343] width 347 height 384
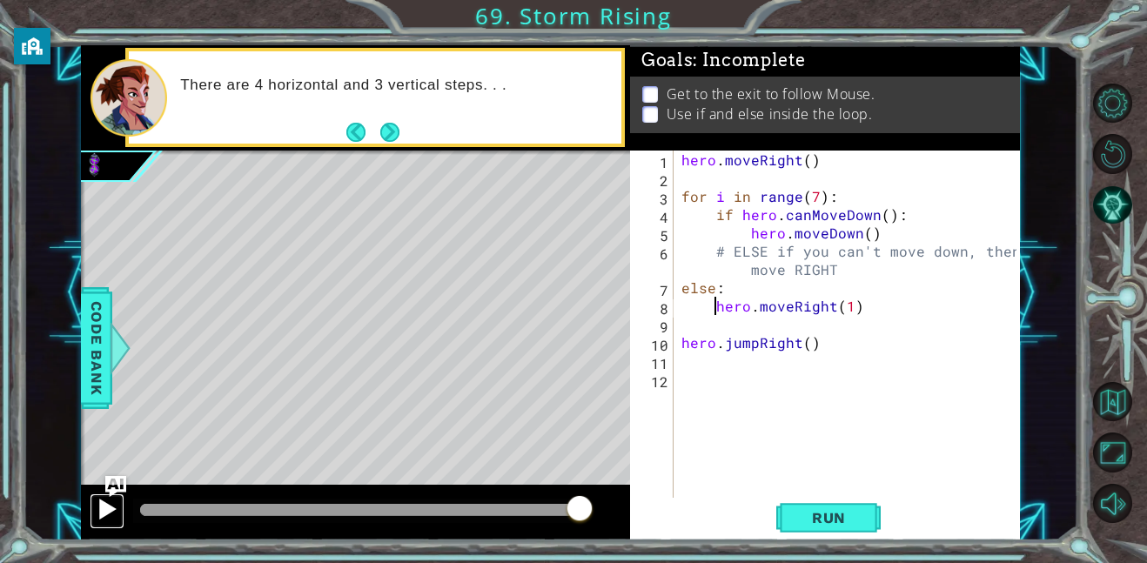
click at [109, 518] on div at bounding box center [107, 509] width 23 height 23
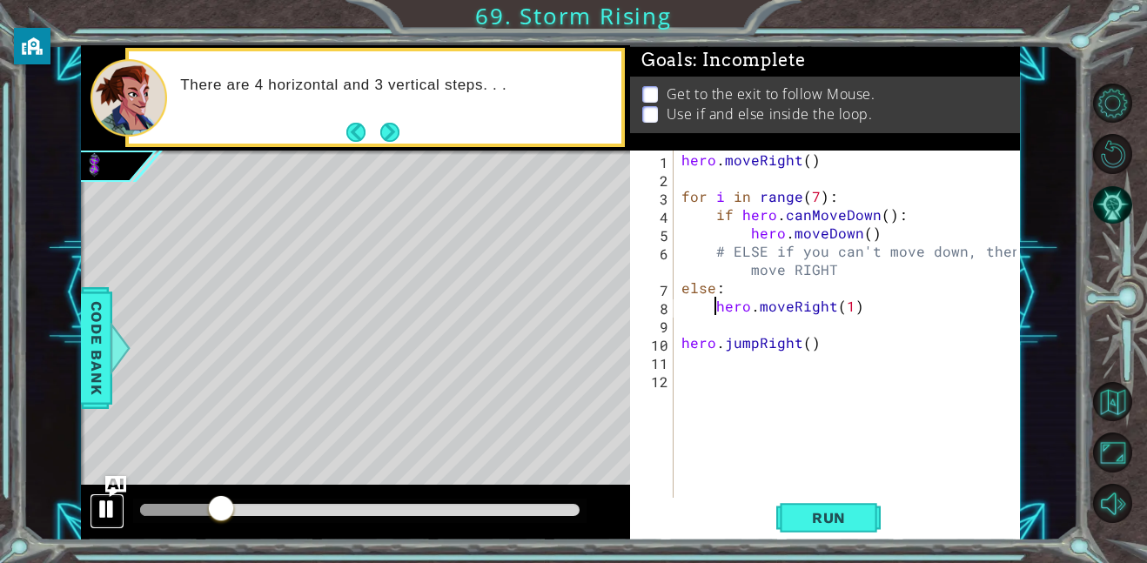
click at [109, 518] on div at bounding box center [107, 509] width 23 height 23
click at [398, 136] on button "Next" at bounding box center [390, 132] width 31 height 31
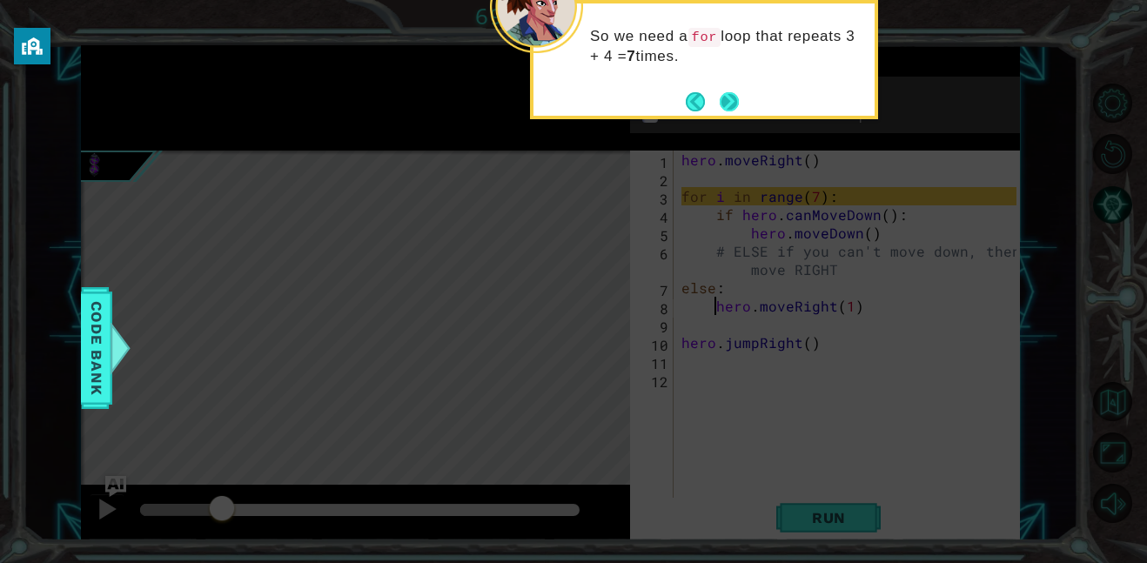
click at [728, 108] on button "Next" at bounding box center [728, 101] width 31 height 31
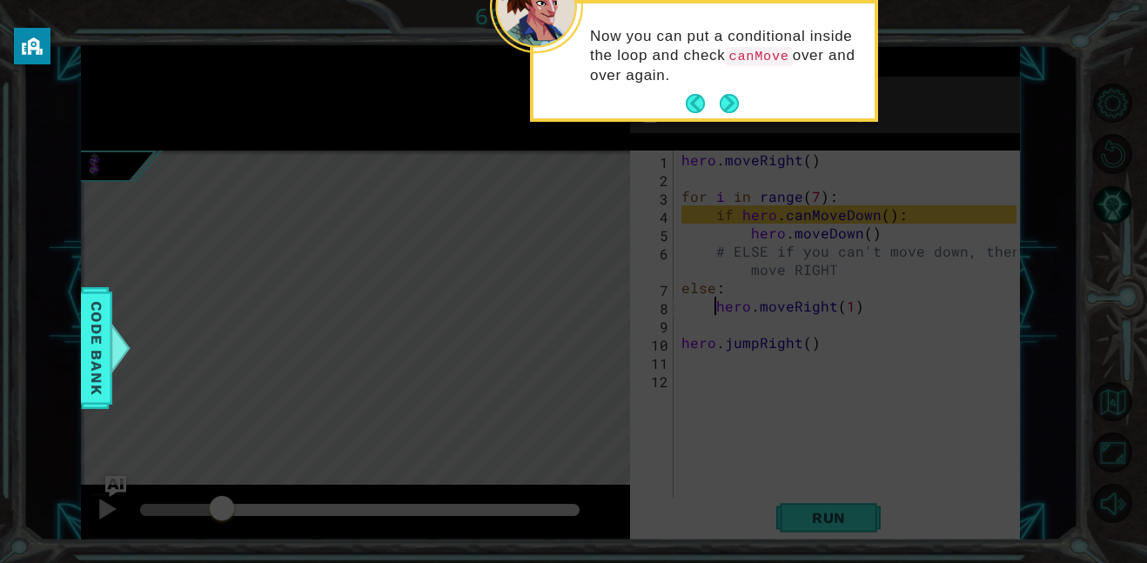
click at [728, 108] on button "Next" at bounding box center [729, 103] width 19 height 19
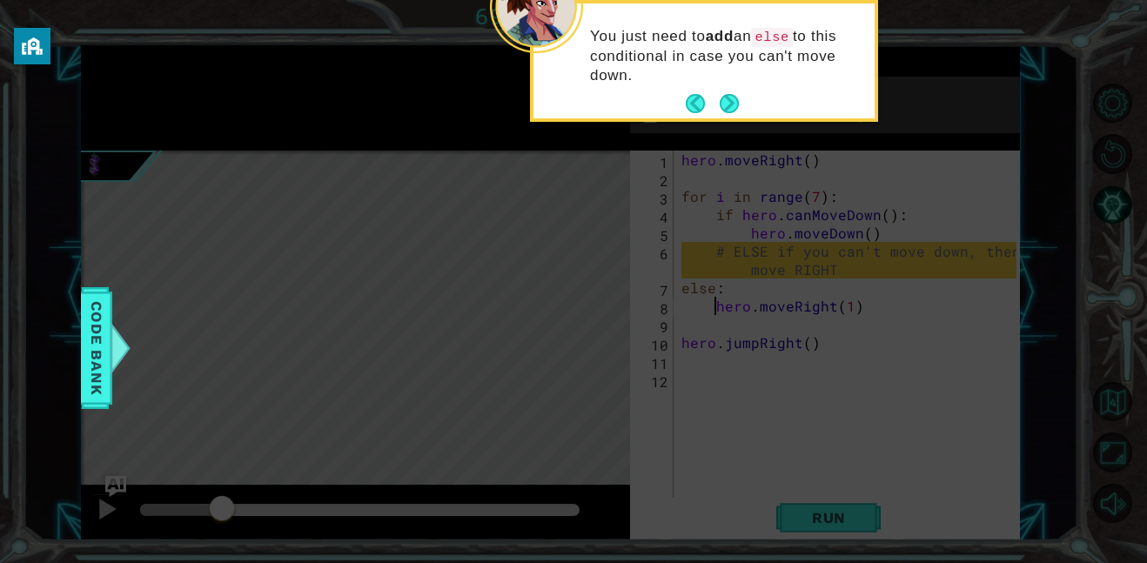
click at [728, 108] on button "Next" at bounding box center [729, 104] width 30 height 30
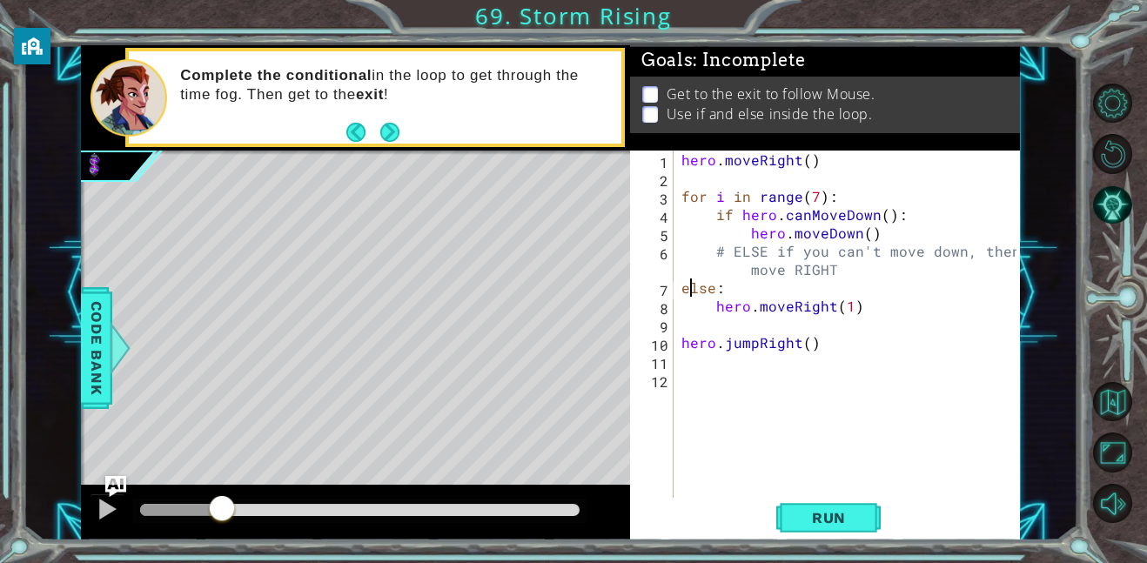
click at [686, 285] on div "hero . moveRight ( ) for i in range ( 7 ) : if hero . canMoveDown ( ) : hero . …" at bounding box center [851, 343] width 347 height 384
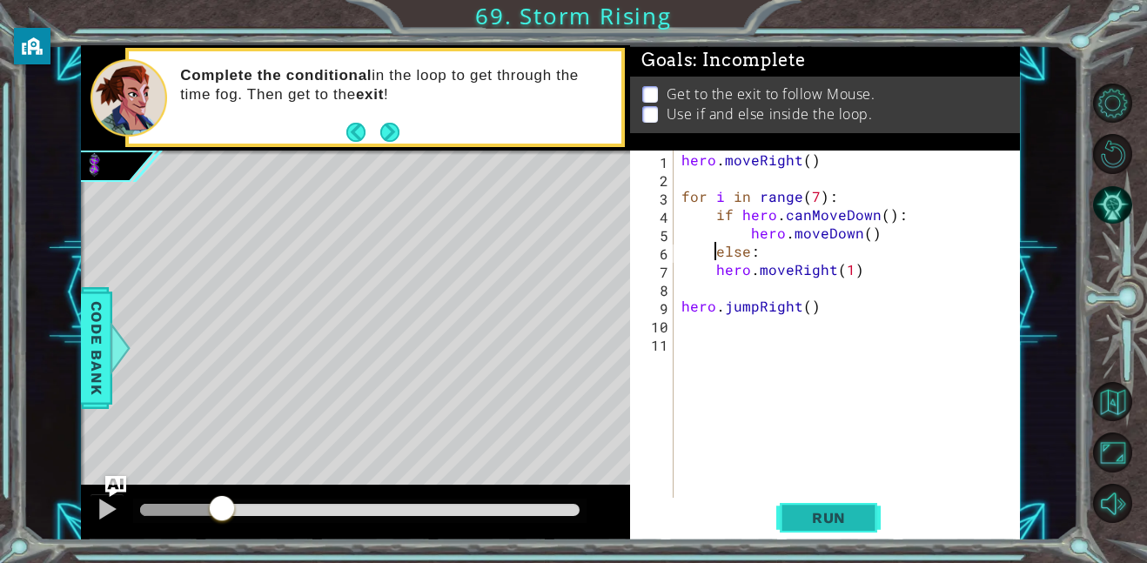
click at [841, 514] on span "Run" at bounding box center [828, 517] width 69 height 17
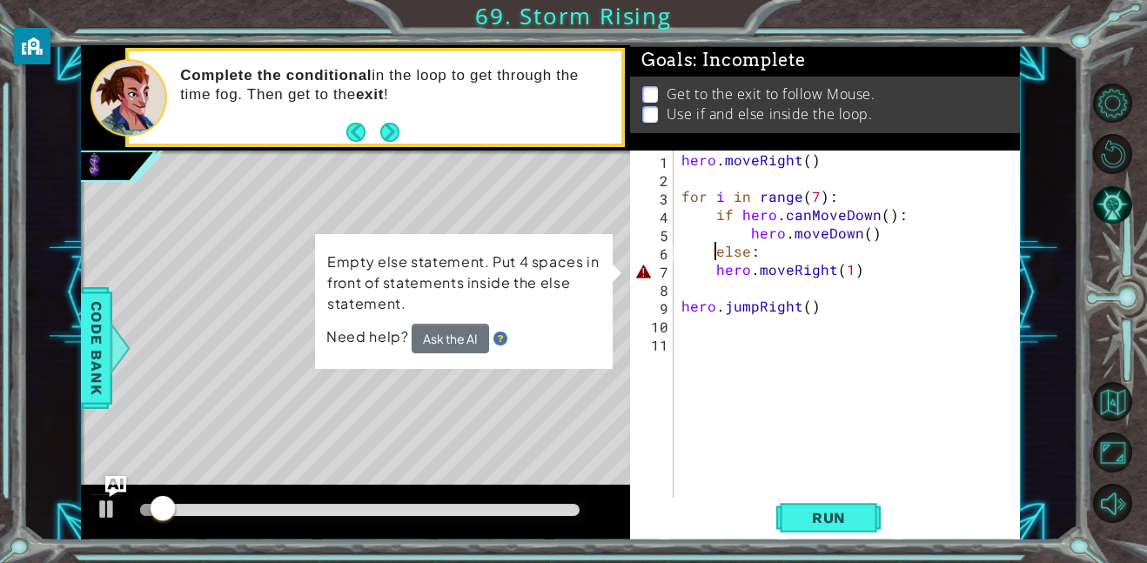
click at [719, 273] on div "hero . moveRight ( ) for i in range ( 7 ) : if hero . canMoveDown ( ) : hero . …" at bounding box center [851, 343] width 347 height 384
type textarea "hero.moveRight(1)"
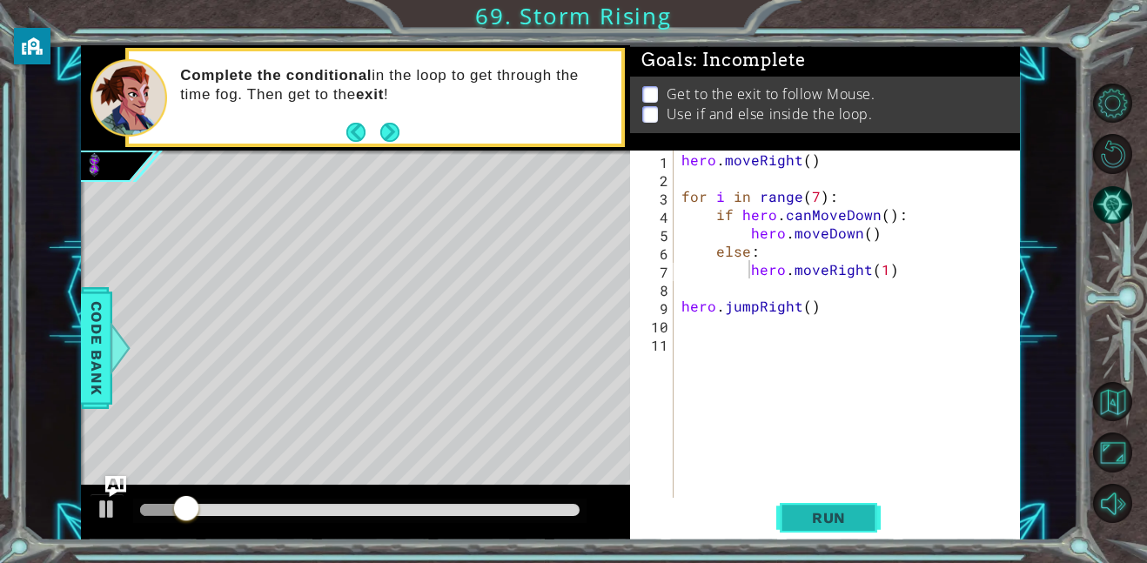
click at [840, 531] on button "Run" at bounding box center [828, 517] width 104 height 39
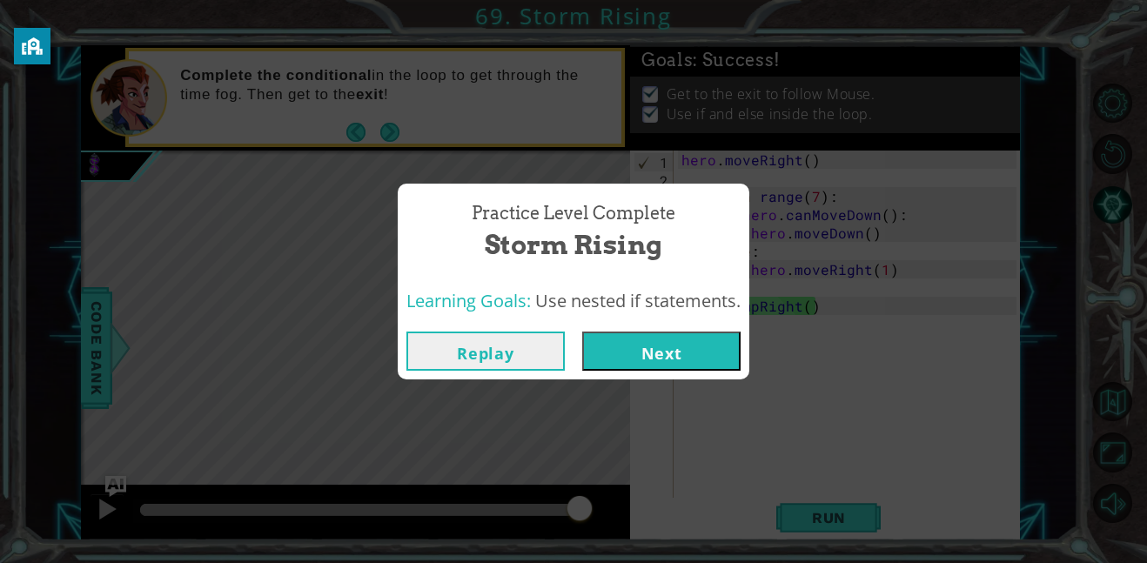
click at [674, 355] on button "Next" at bounding box center [661, 351] width 158 height 39
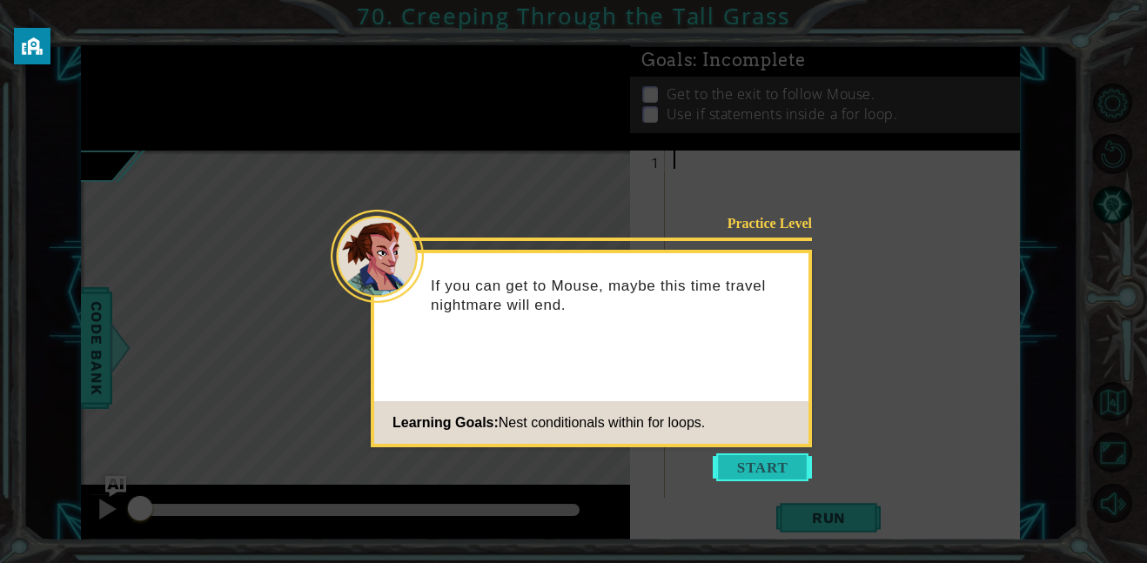
click at [776, 475] on button "Start" at bounding box center [762, 467] width 99 height 28
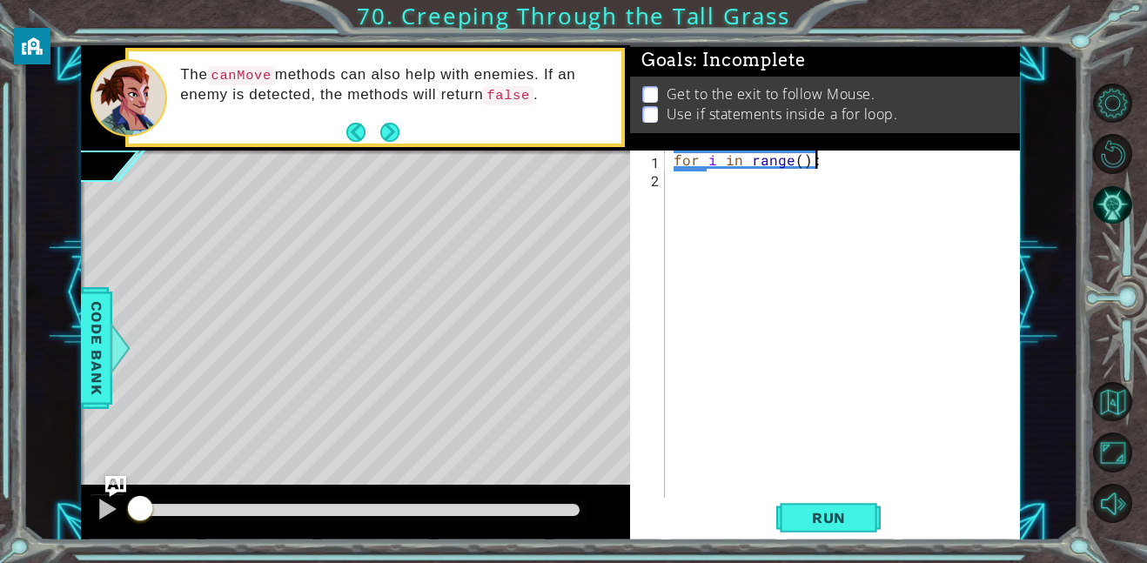
scroll to position [0, 8]
type textarea "for i in range(8):"
click at [686, 190] on div "for i in range ( 8 ) :" at bounding box center [847, 343] width 355 height 384
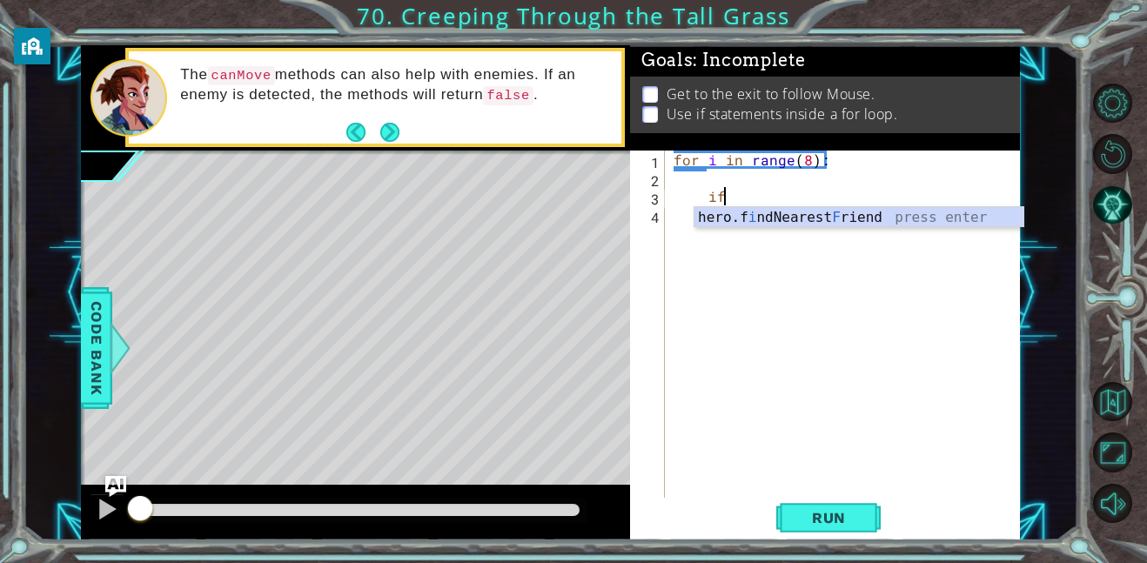
type textarea "i"
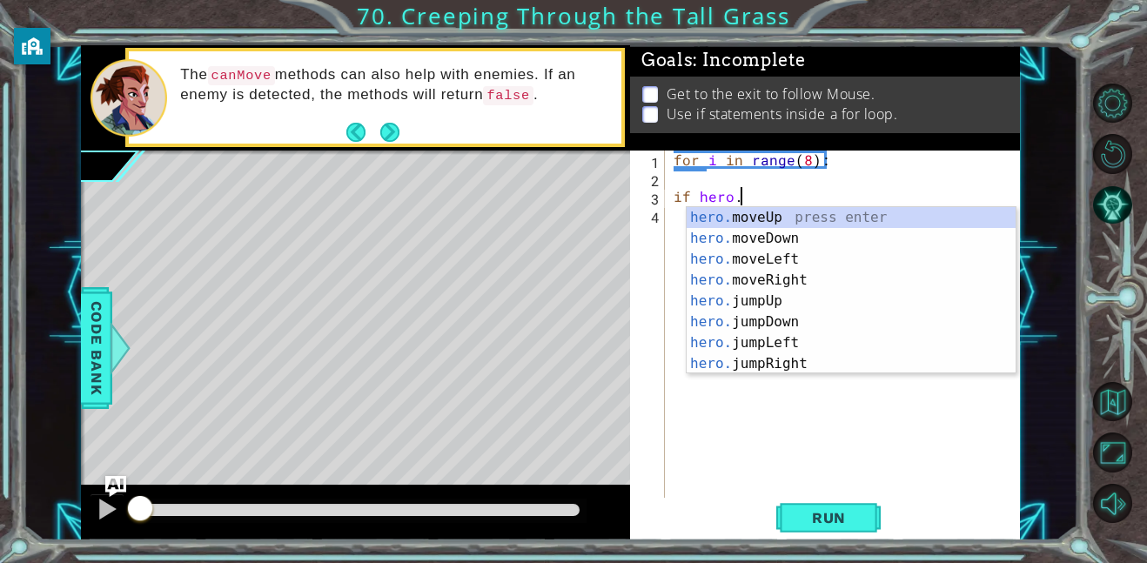
scroll to position [0, 3]
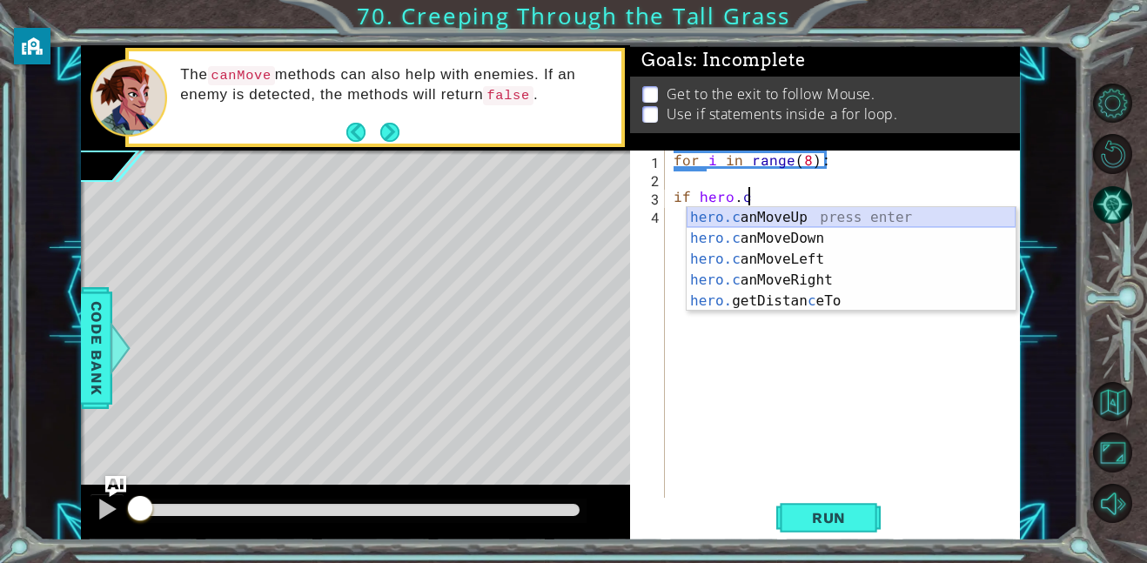
click at [862, 218] on div "hero.c anMoveUp press enter hero.c anMoveDown press enter hero.c anMoveLeft pre…" at bounding box center [850, 280] width 329 height 146
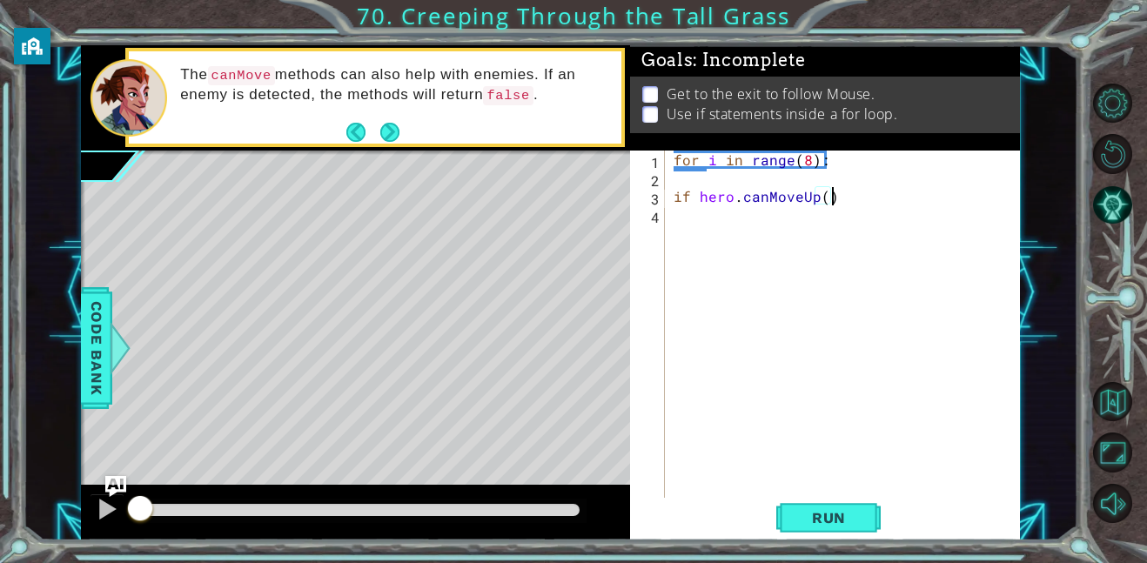
type textarea "if hero.canMoveUp()"
click at [716, 226] on div "for i in range ( 8 ) : if hero . [GEOGRAPHIC_DATA] ( )" at bounding box center [847, 343] width 355 height 384
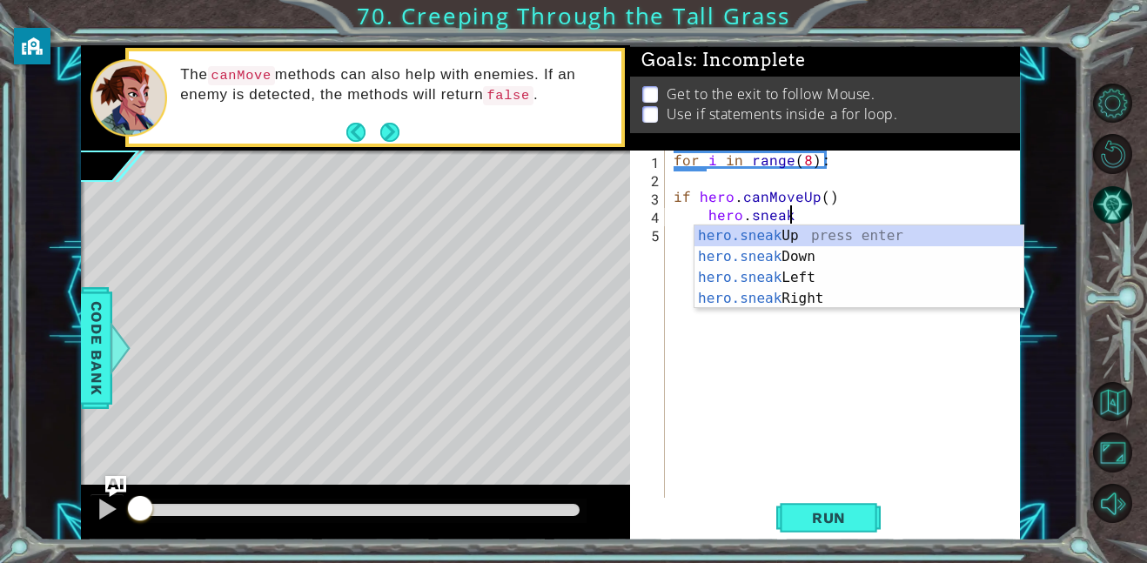
scroll to position [0, 6]
click at [808, 238] on div "hero.sneak Up press enter hero.sneak Down press enter hero.sneak Left press ent…" at bounding box center [858, 287] width 329 height 125
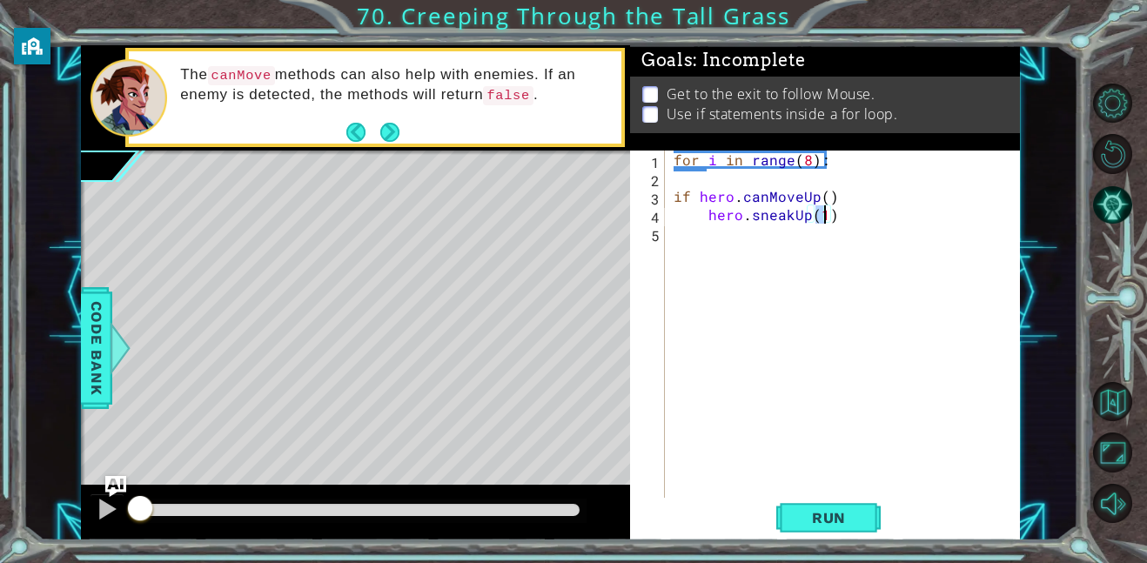
type textarea "hero.sneakUp(1)"
